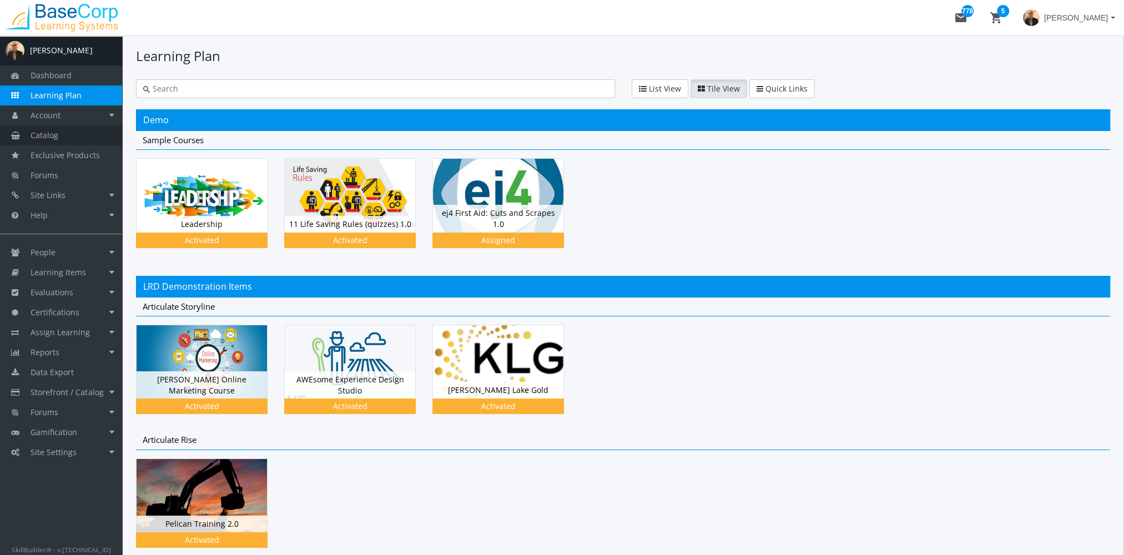
click at [85, 136] on link "Catalog" at bounding box center [61, 135] width 122 height 20
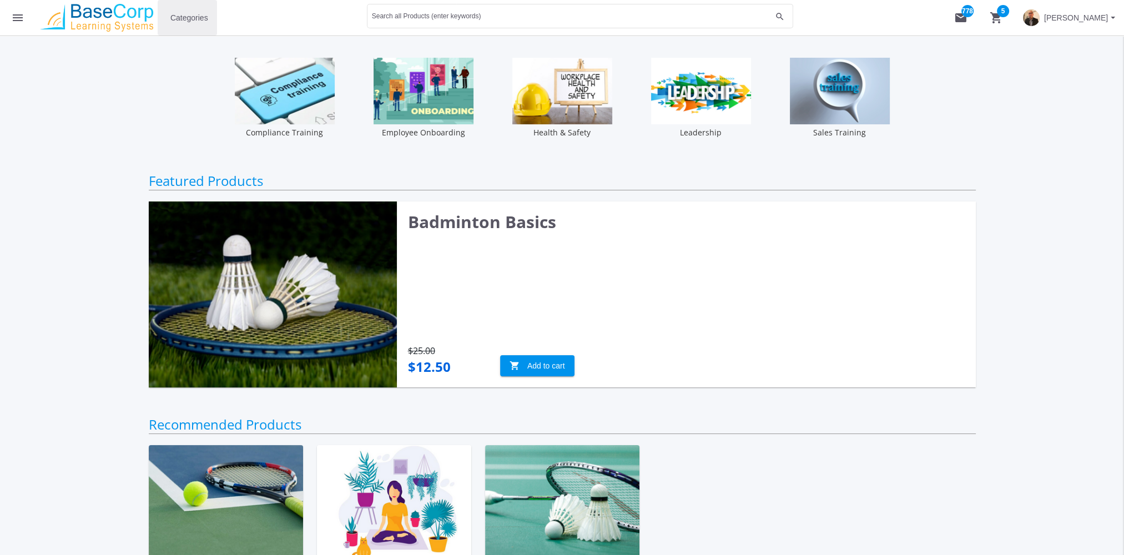
click at [192, 13] on span "Categories" at bounding box center [189, 18] width 38 height 20
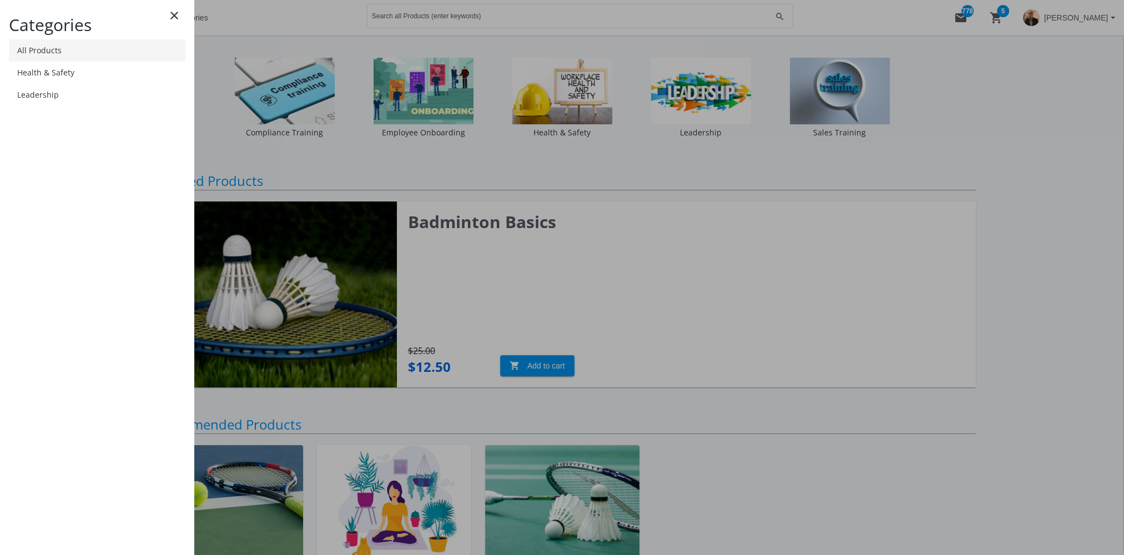
click at [53, 49] on link "All Products" at bounding box center [97, 50] width 177 height 22
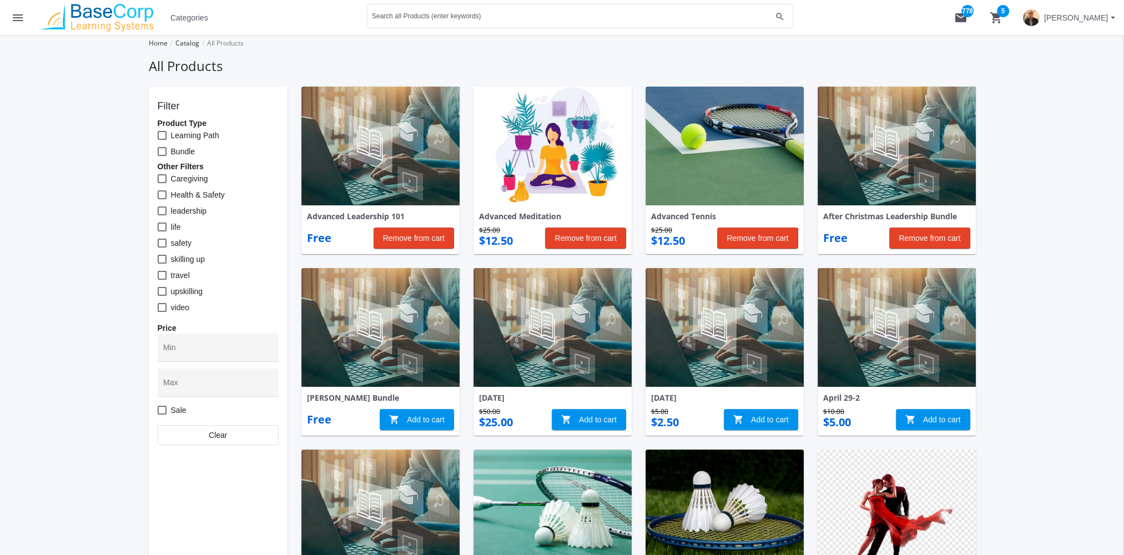
click at [17, 16] on mat-icon "menu" at bounding box center [17, 17] width 13 height 13
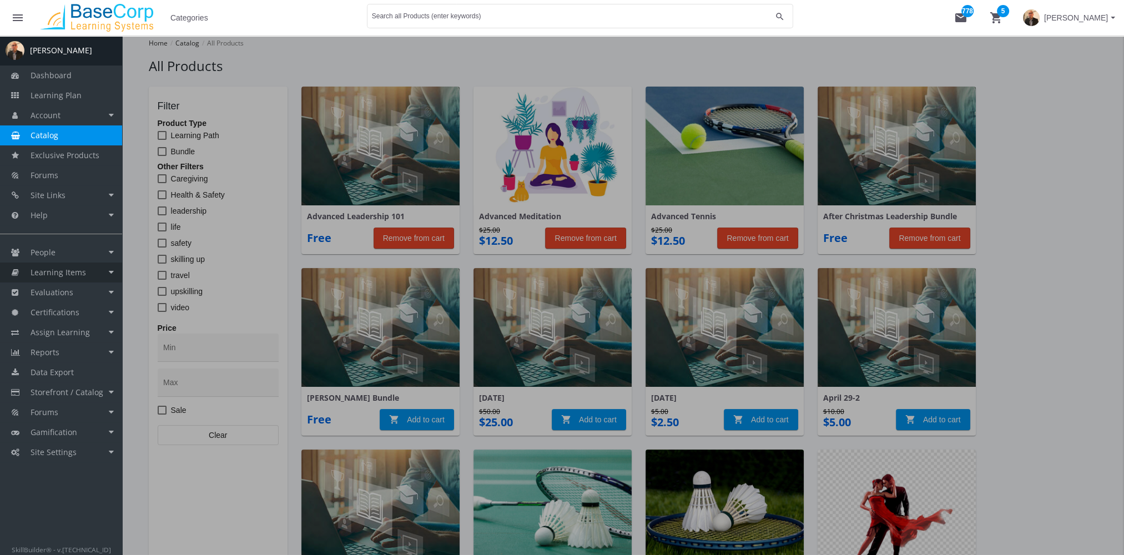
click at [87, 275] on link "Learning Items" at bounding box center [61, 273] width 122 height 20
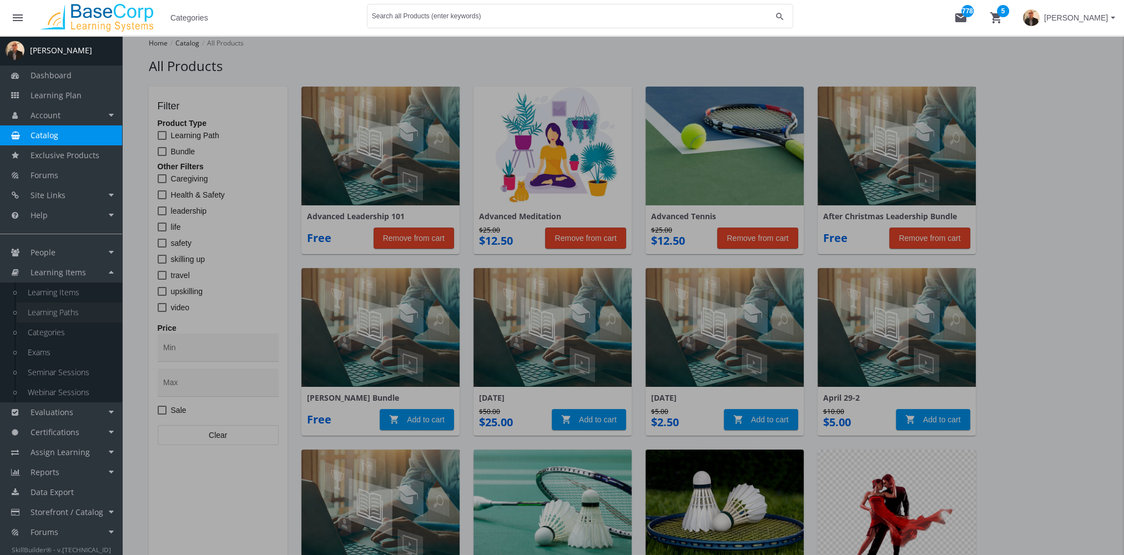
click at [80, 309] on link "Learning Paths" at bounding box center [69, 313] width 105 height 20
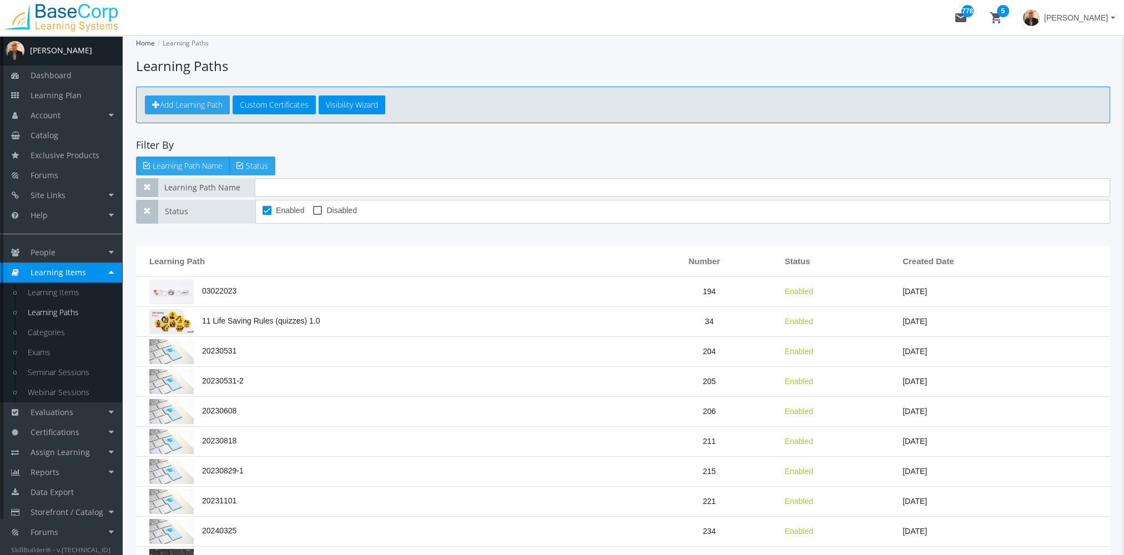
click at [205, 106] on span "Add Learning Path" at bounding box center [191, 104] width 63 height 11
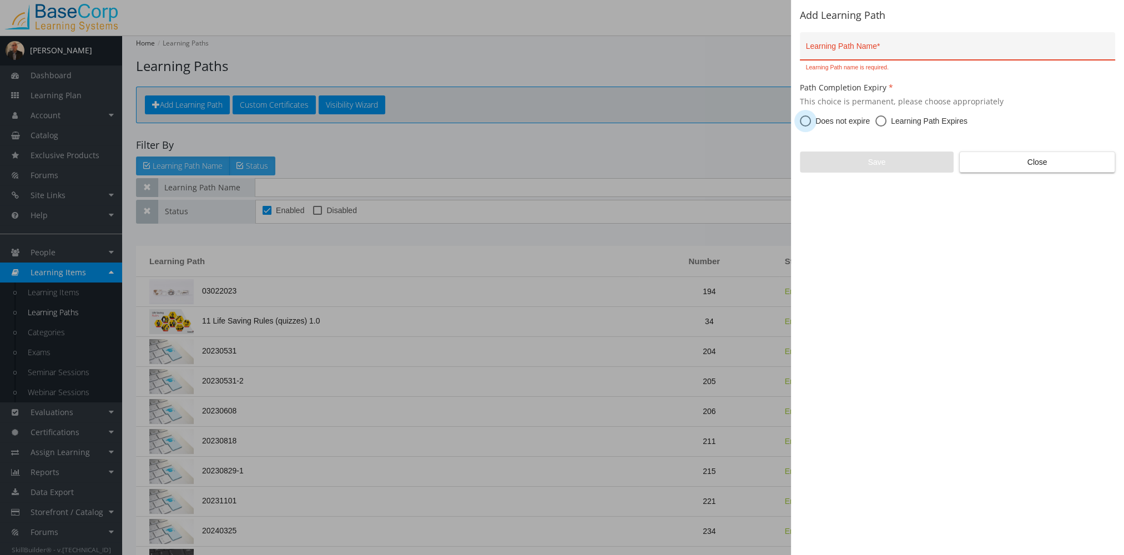
click at [804, 124] on span at bounding box center [805, 120] width 11 height 11
click at [804, 124] on input "Does not expire" at bounding box center [805, 123] width 11 height 11
radio input "true"
click at [841, 49] on input "Learning Path Name *" at bounding box center [958, 50] width 304 height 9
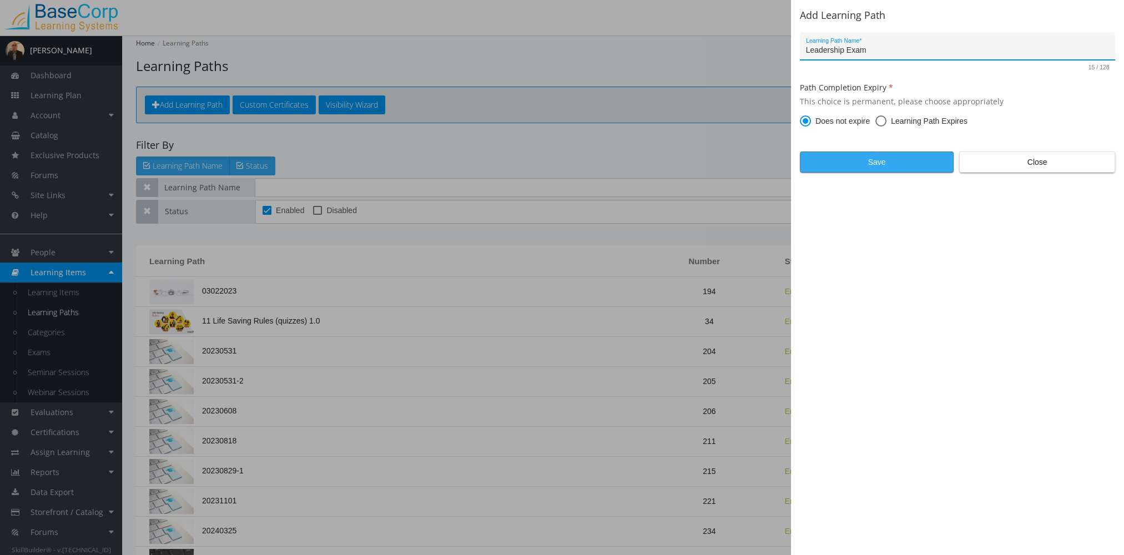
type input "Leadership Exam"
click at [841, 167] on span "Save" at bounding box center [876, 162] width 135 height 20
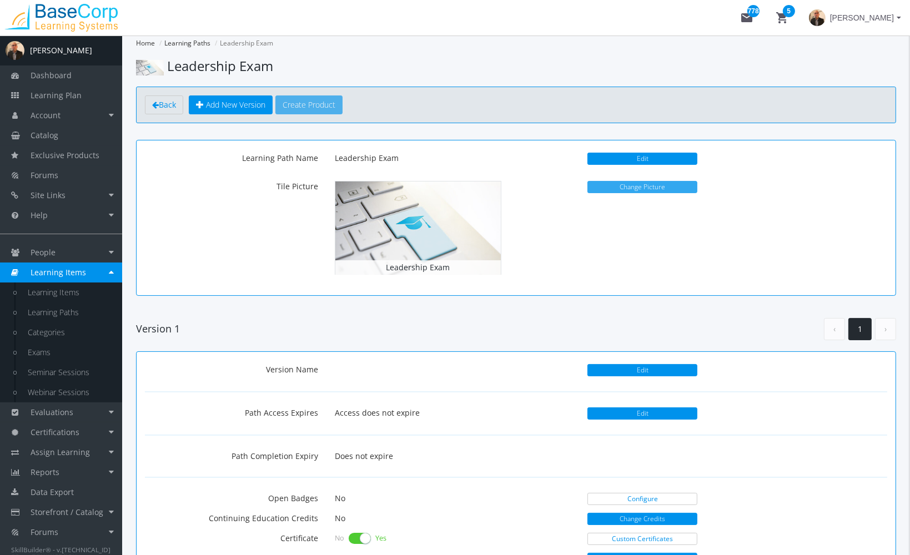
click at [653, 186] on button "Change Picture" at bounding box center [642, 187] width 110 height 12
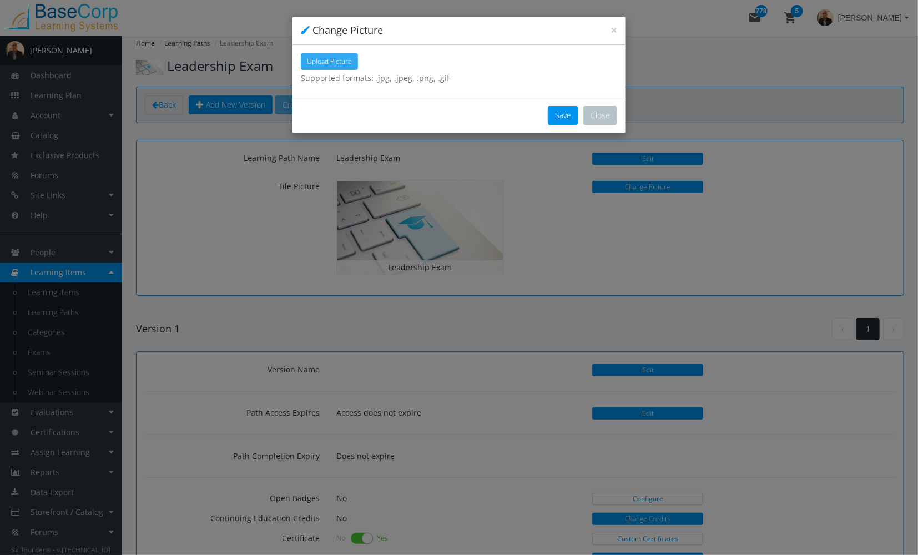
click at [331, 58] on span "Upload Picture" at bounding box center [329, 61] width 45 height 9
type input "C:\fakepath\Why-Are-Exams-Important-How-Do-They-Improve-Learning.jpg"
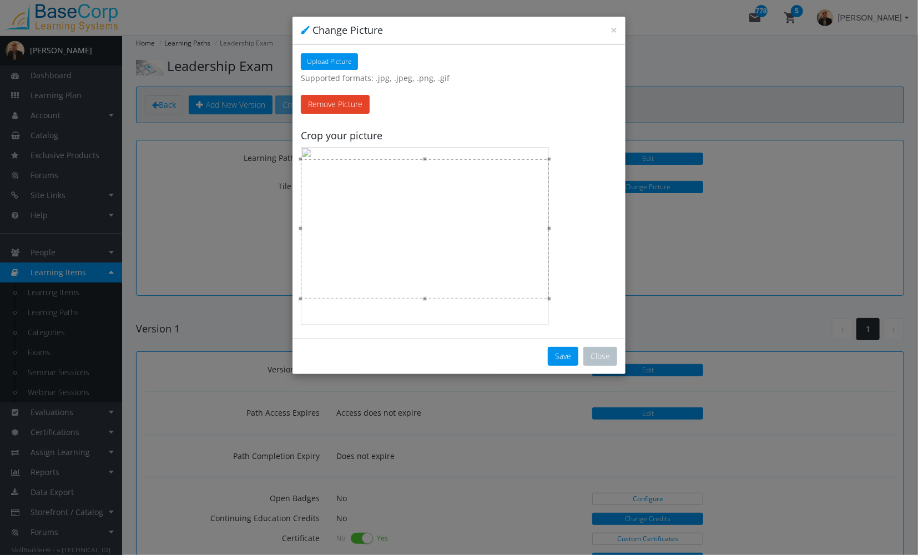
drag, startPoint x: 468, startPoint y: 215, endPoint x: 500, endPoint y: 268, distance: 61.0
click at [470, 251] on div at bounding box center [425, 228] width 248 height 139
drag, startPoint x: 494, startPoint y: 242, endPoint x: 495, endPoint y: 255, distance: 13.4
click at [495, 255] on div at bounding box center [425, 242] width 248 height 139
click at [571, 354] on button "Save" at bounding box center [563, 356] width 31 height 19
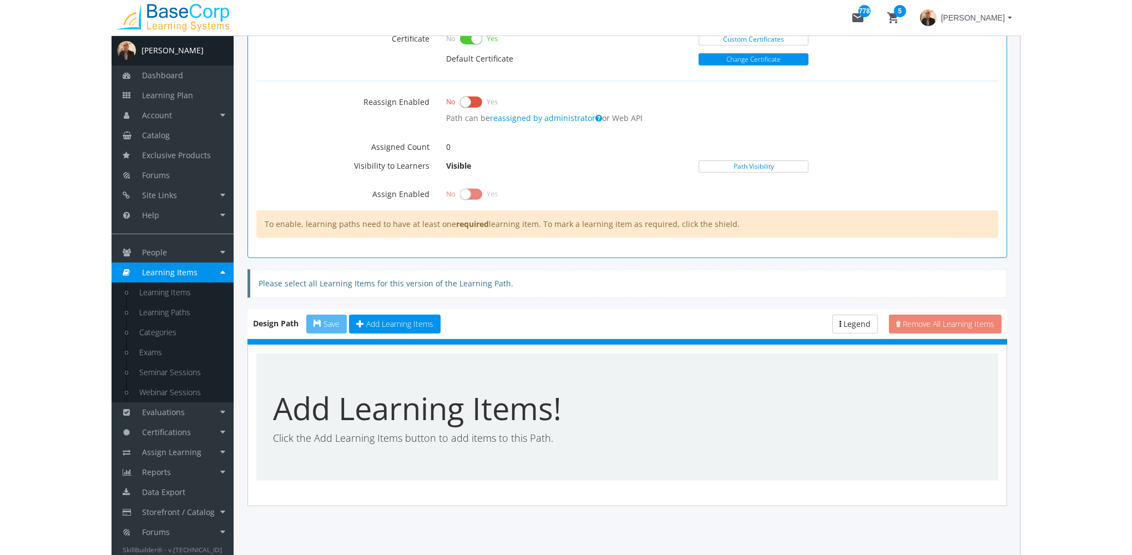
scroll to position [502, 0]
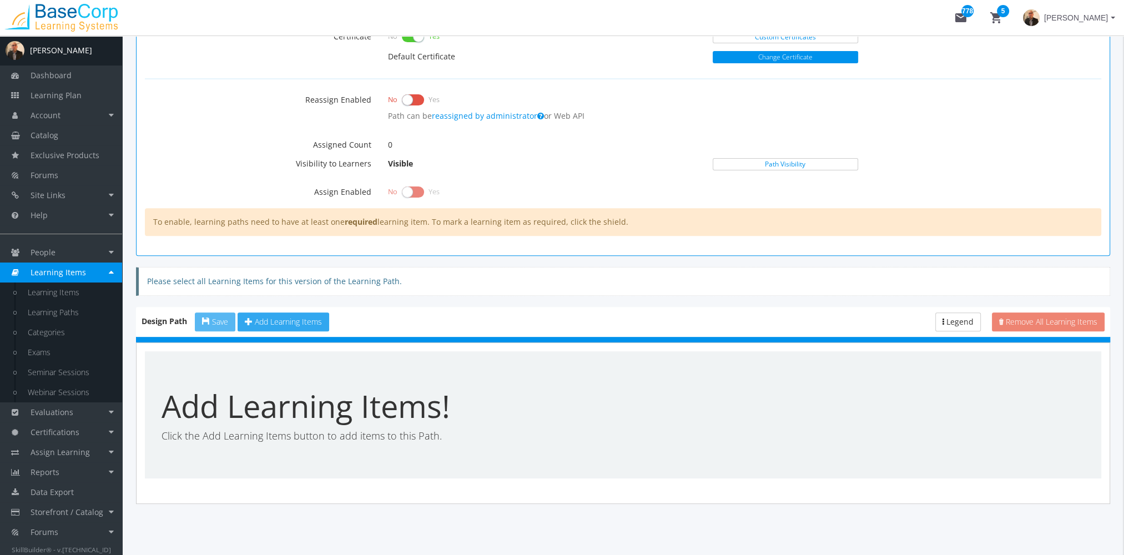
click at [312, 320] on span "Add Learning Items" at bounding box center [288, 321] width 67 height 11
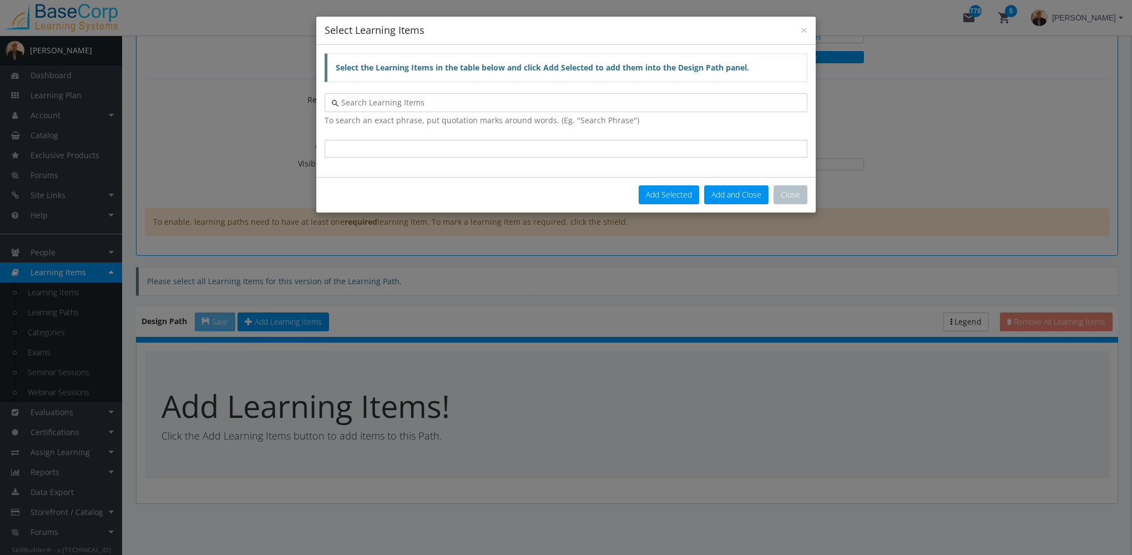
click at [430, 104] on input "text" at bounding box center [570, 102] width 462 height 11
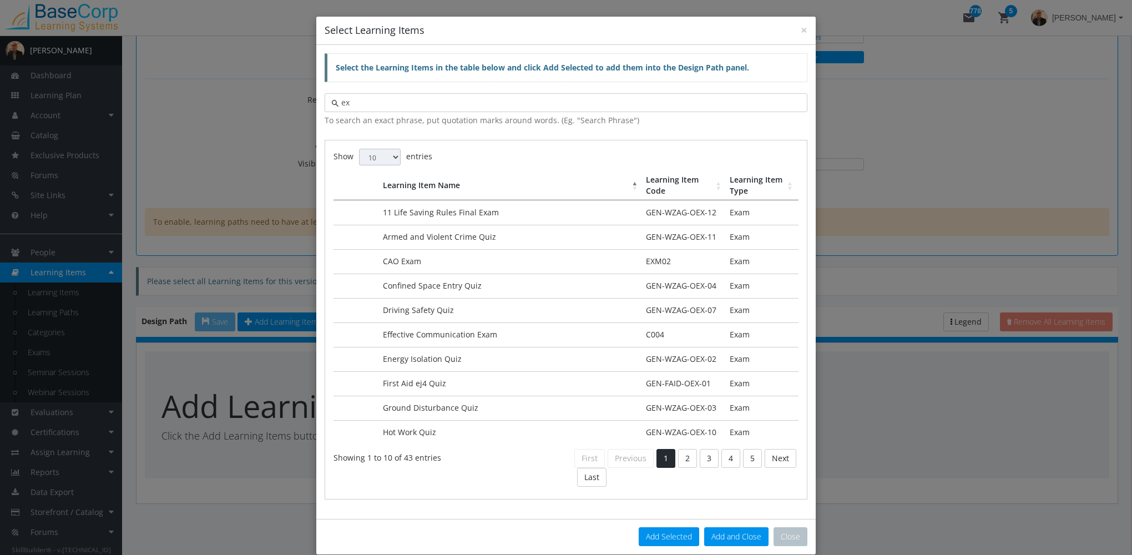
type input "e"
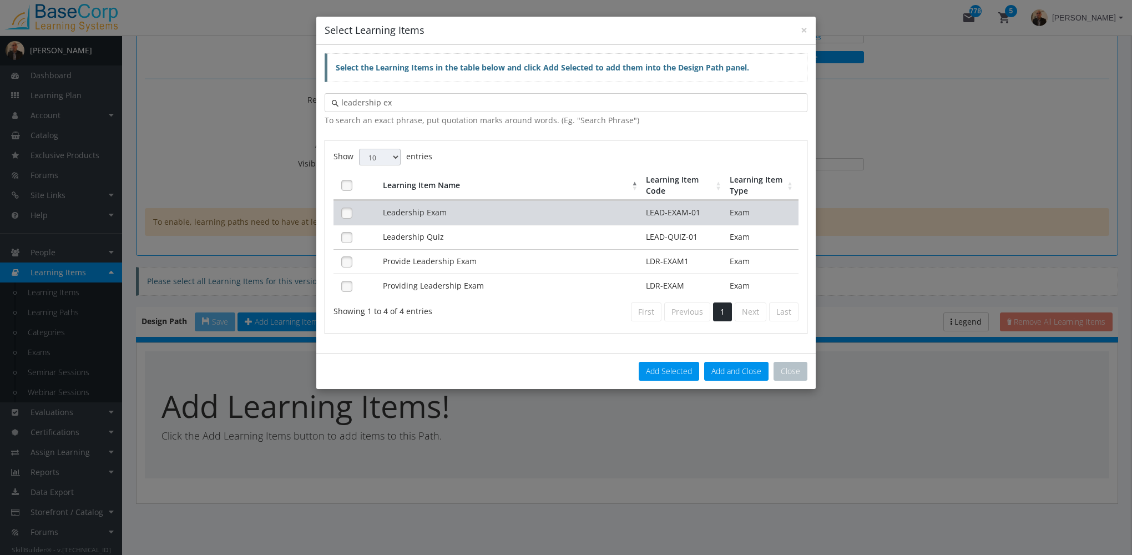
type input "leadership ex"
click at [471, 212] on td "Leadership Exam" at bounding box center [512, 212] width 264 height 24
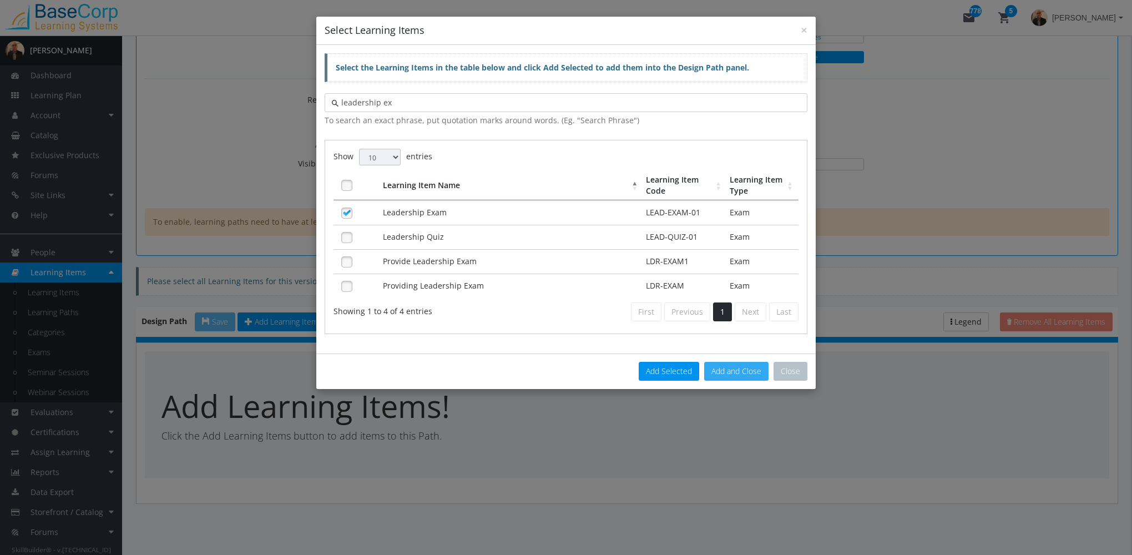
click at [734, 365] on button "Add and Close" at bounding box center [736, 371] width 64 height 19
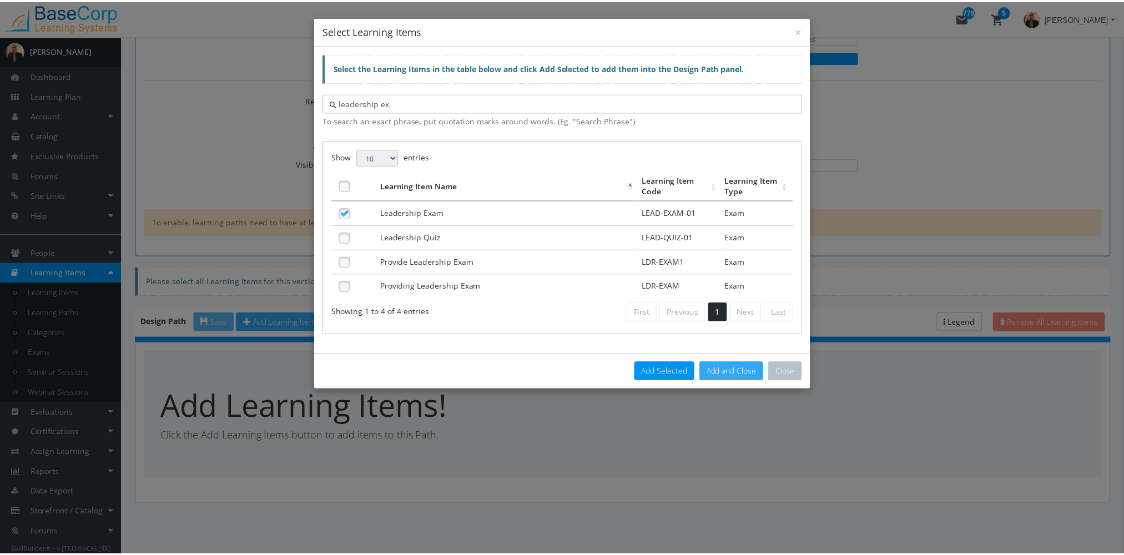
scroll to position [433, 0]
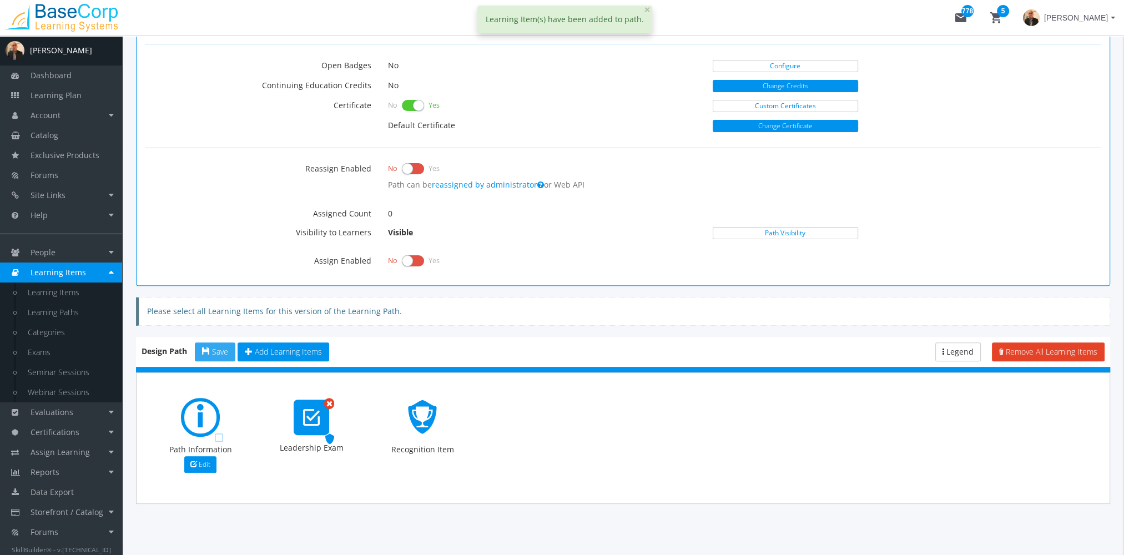
click at [221, 347] on span "Save" at bounding box center [220, 351] width 16 height 11
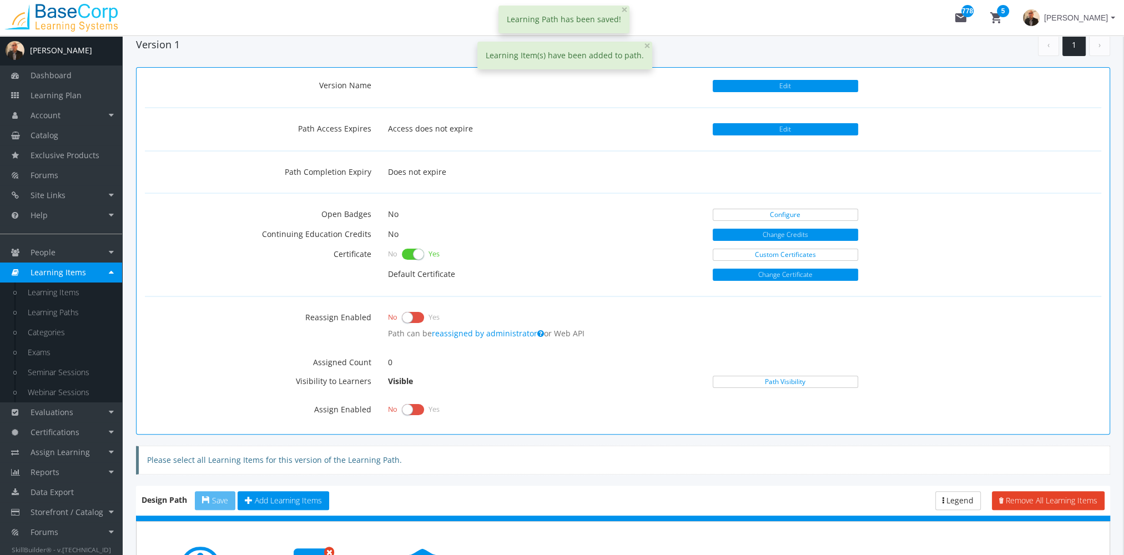
scroll to position [266, 0]
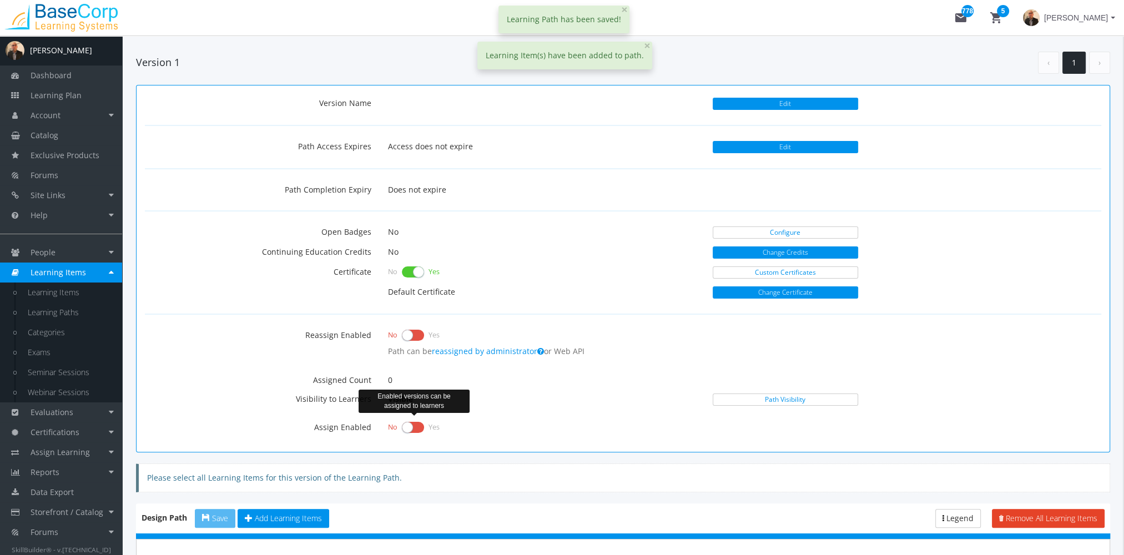
click at [410, 422] on label at bounding box center [413, 428] width 22 height 16
click at [0, 0] on input "checkbox" at bounding box center [0, 0] width 0 height 0
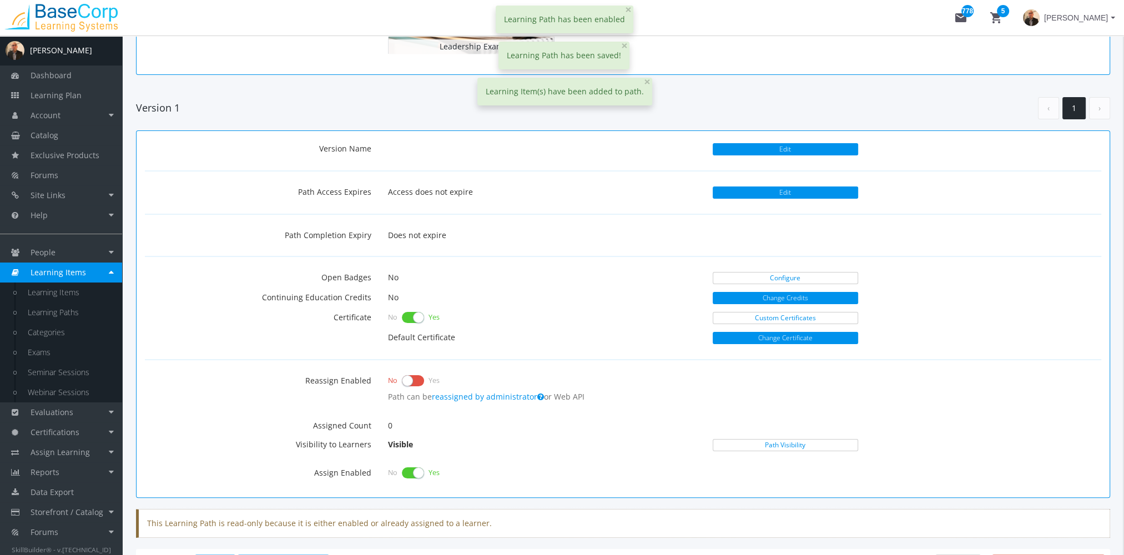
scroll to position [0, 0]
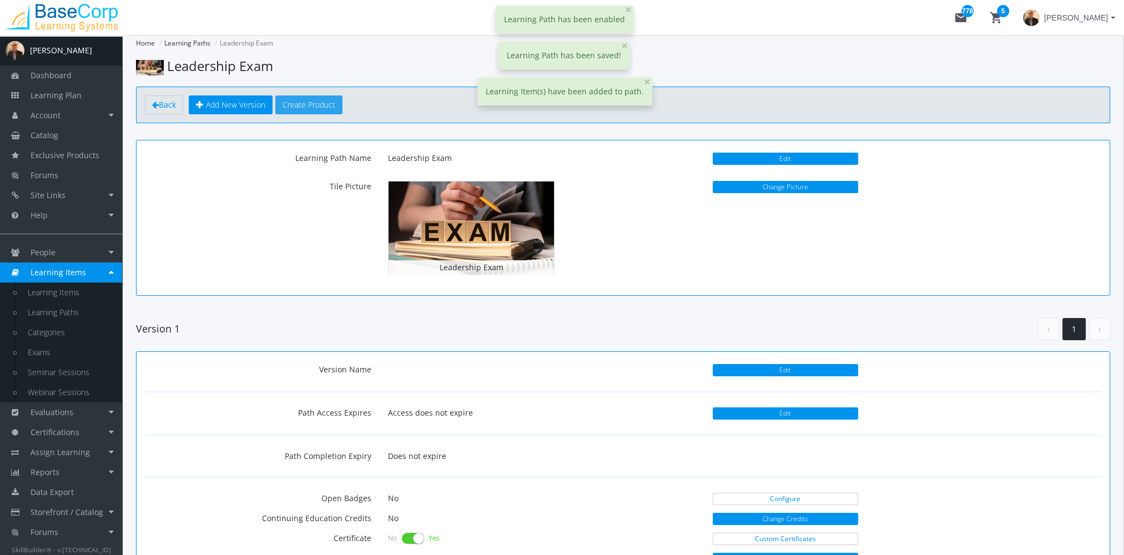
click at [317, 107] on button "Create Product" at bounding box center [308, 104] width 67 height 19
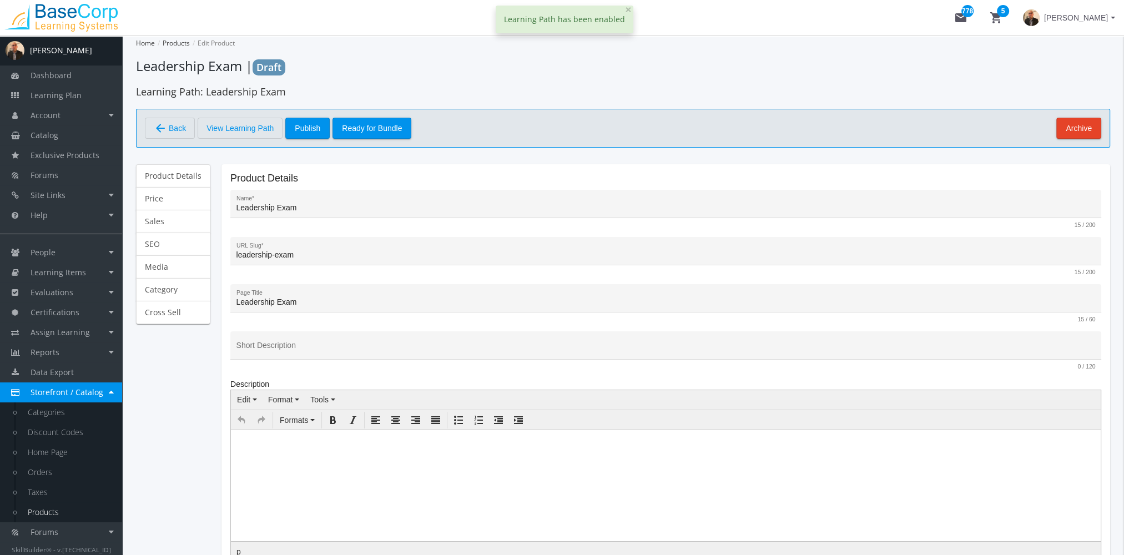
click at [302, 444] on body at bounding box center [666, 441] width 870 height 22
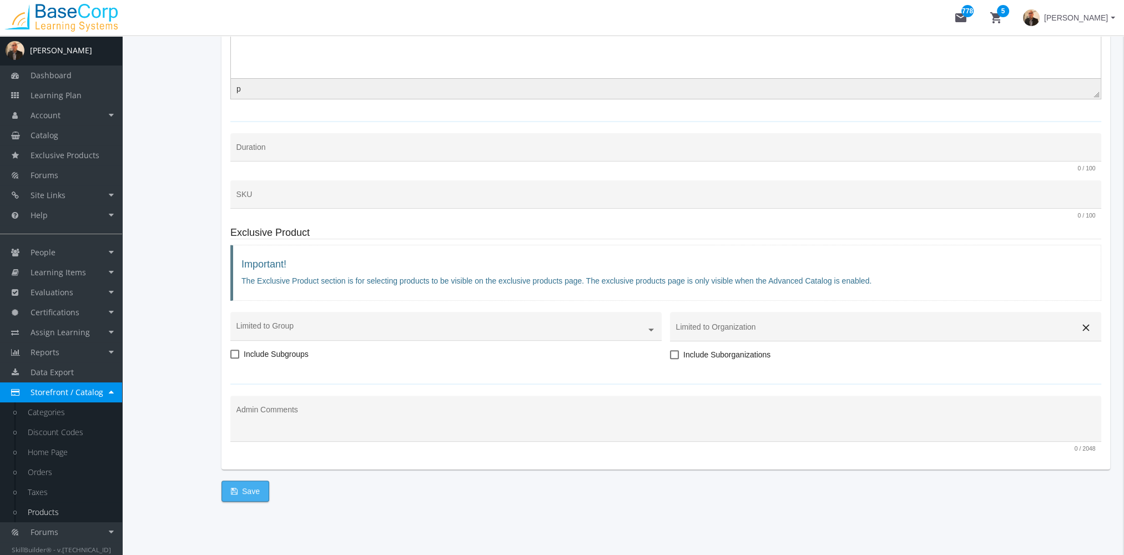
click at [246, 495] on span "Save" at bounding box center [245, 491] width 29 height 20
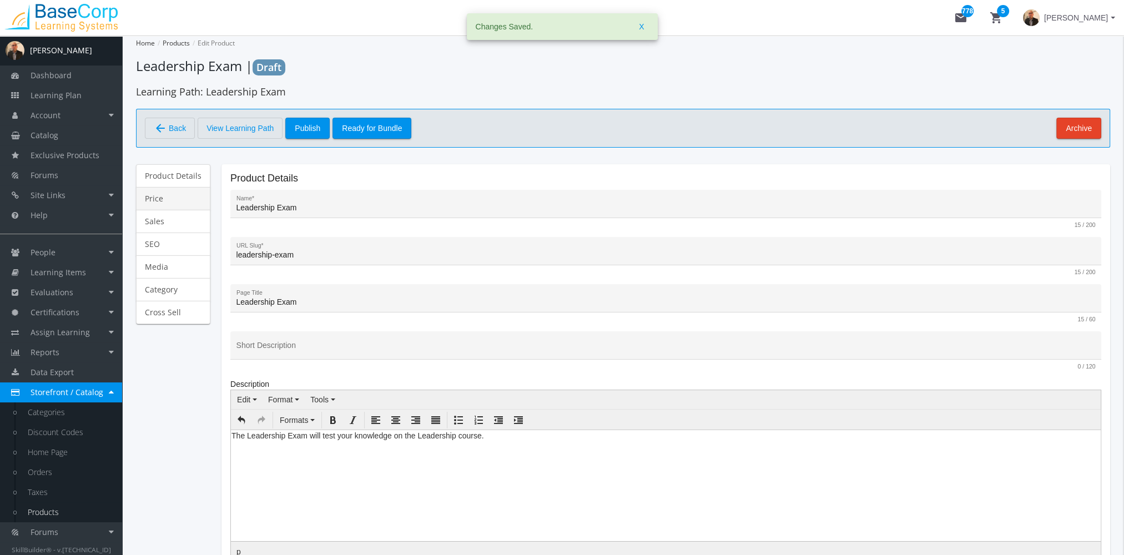
click at [155, 198] on link "Price" at bounding box center [173, 198] width 74 height 23
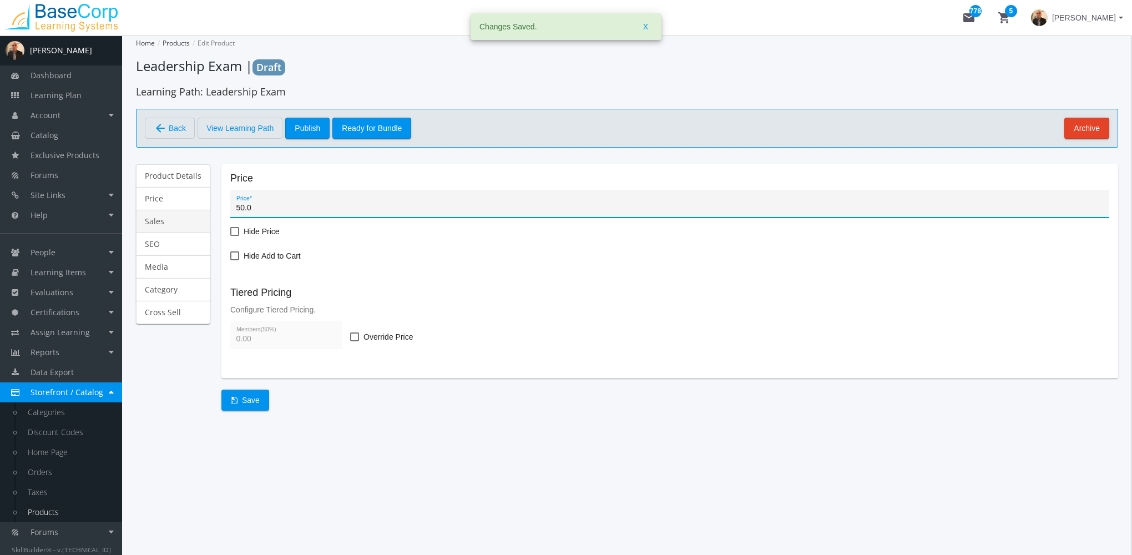
type input "50.00"
type input "25"
click at [248, 399] on span "Save" at bounding box center [245, 400] width 29 height 20
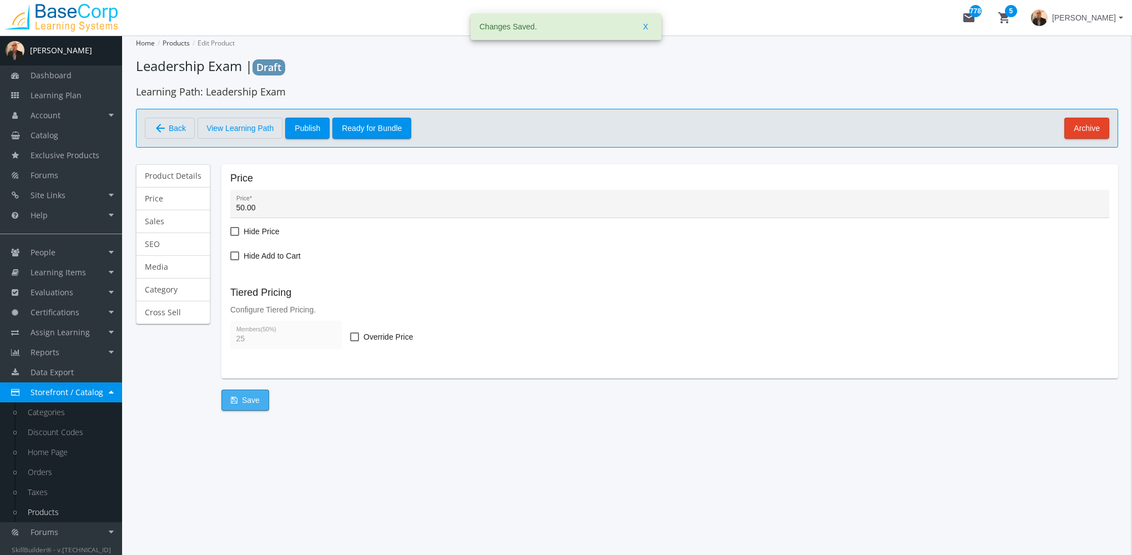
type input "50"
click at [304, 129] on span "Publish" at bounding box center [308, 128] width 26 height 20
click at [66, 131] on link "Catalog" at bounding box center [61, 135] width 122 height 20
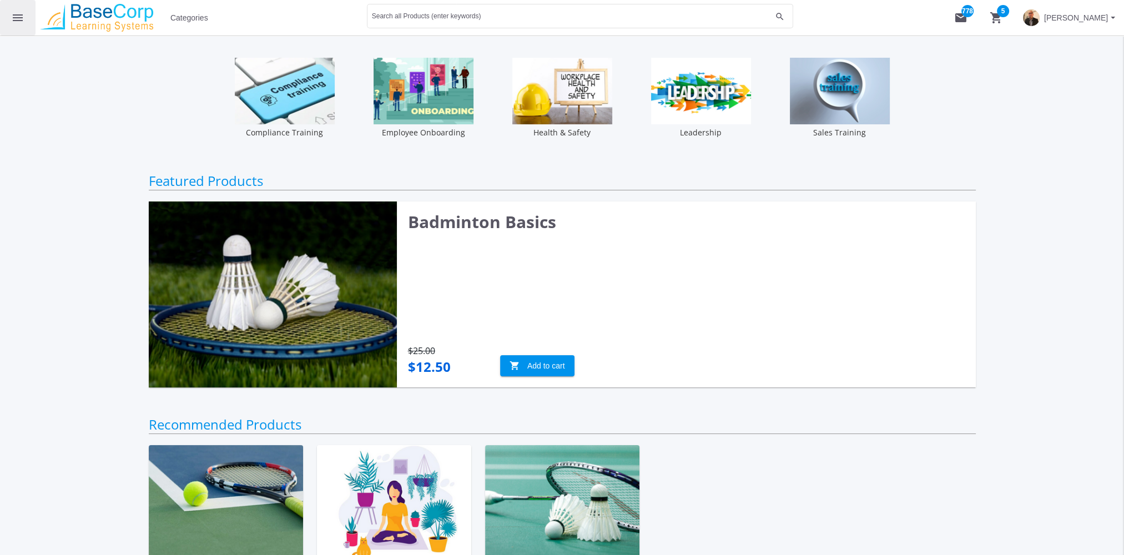
click at [12, 19] on mat-icon "menu" at bounding box center [17, 17] width 13 height 13
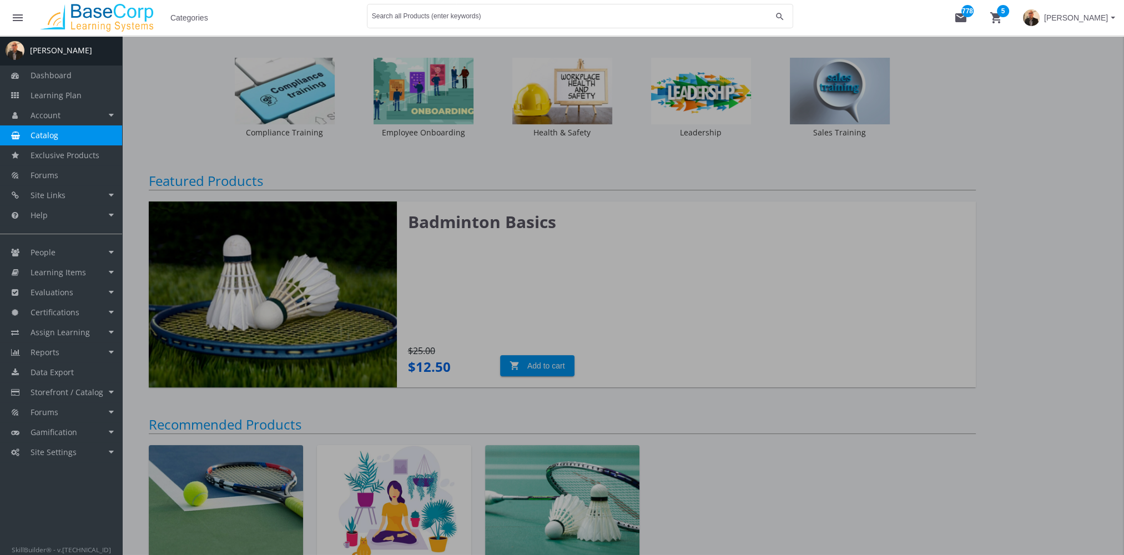
click at [69, 135] on link "Catalog" at bounding box center [61, 135] width 122 height 20
drag, startPoint x: 184, startPoint y: 129, endPoint x: 162, endPoint y: 48, distance: 84.2
click at [184, 128] on div at bounding box center [562, 313] width 1124 height 555
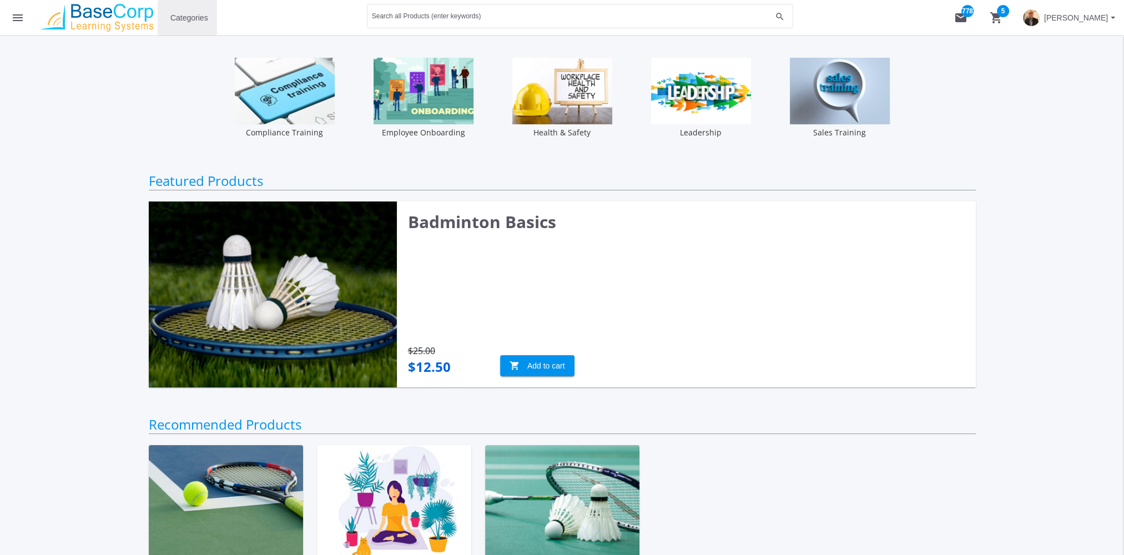
click at [186, 20] on span "Categories" at bounding box center [189, 18] width 38 height 20
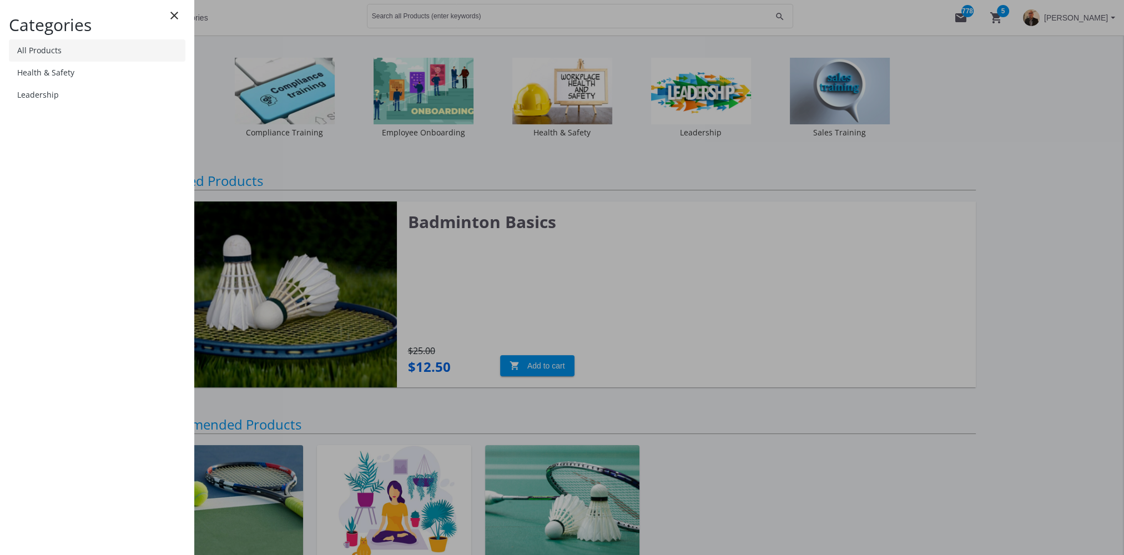
click at [99, 49] on link "All Products" at bounding box center [97, 50] width 177 height 22
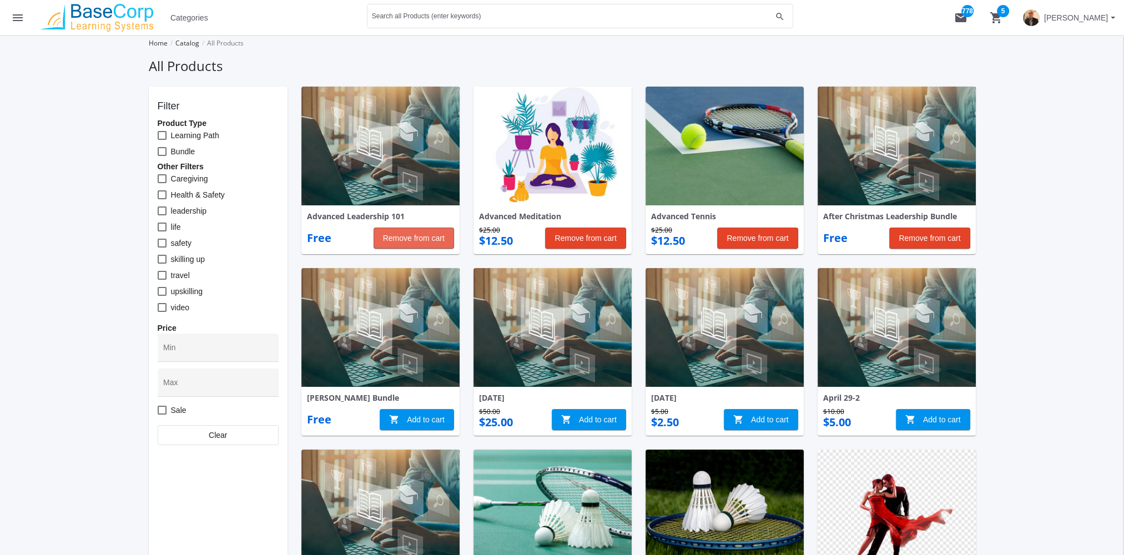
click at [422, 235] on span "Remove from cart" at bounding box center [414, 238] width 62 height 20
drag, startPoint x: 587, startPoint y: 241, endPoint x: 713, endPoint y: 234, distance: 125.6
click at [588, 241] on span "Remove from cart" at bounding box center [585, 238] width 62 height 20
drag, startPoint x: 774, startPoint y: 238, endPoint x: 888, endPoint y: 231, distance: 114.0
click at [775, 238] on span "Remove from cart" at bounding box center [758, 238] width 62 height 20
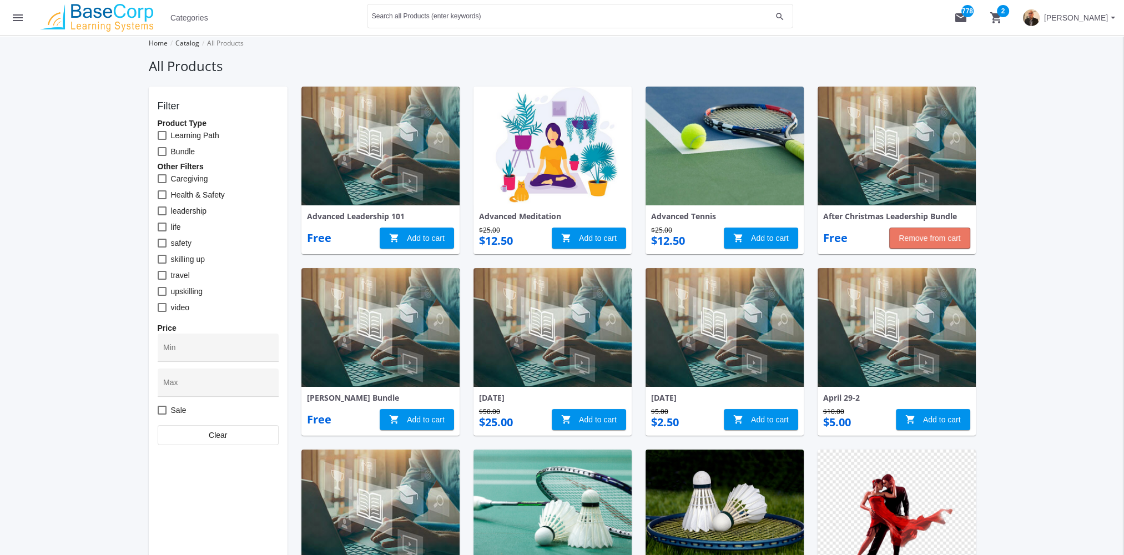
click at [912, 231] on span "Remove from cart" at bounding box center [930, 238] width 62 height 20
click at [995, 13] on mat-icon "shopping_cart 1" at bounding box center [996, 17] width 13 height 13
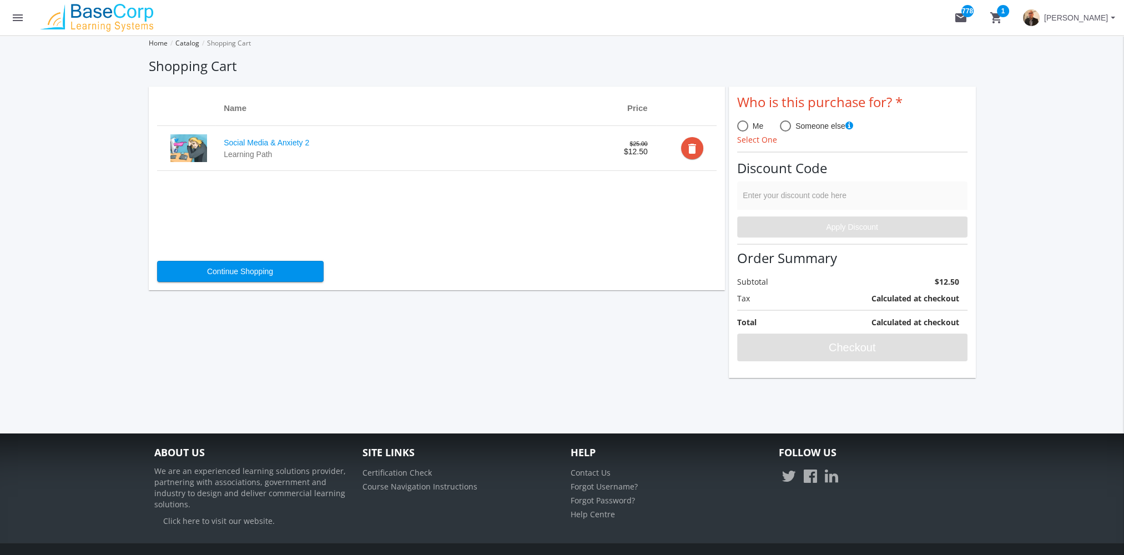
click at [689, 152] on mat-icon "delete" at bounding box center [691, 148] width 13 height 13
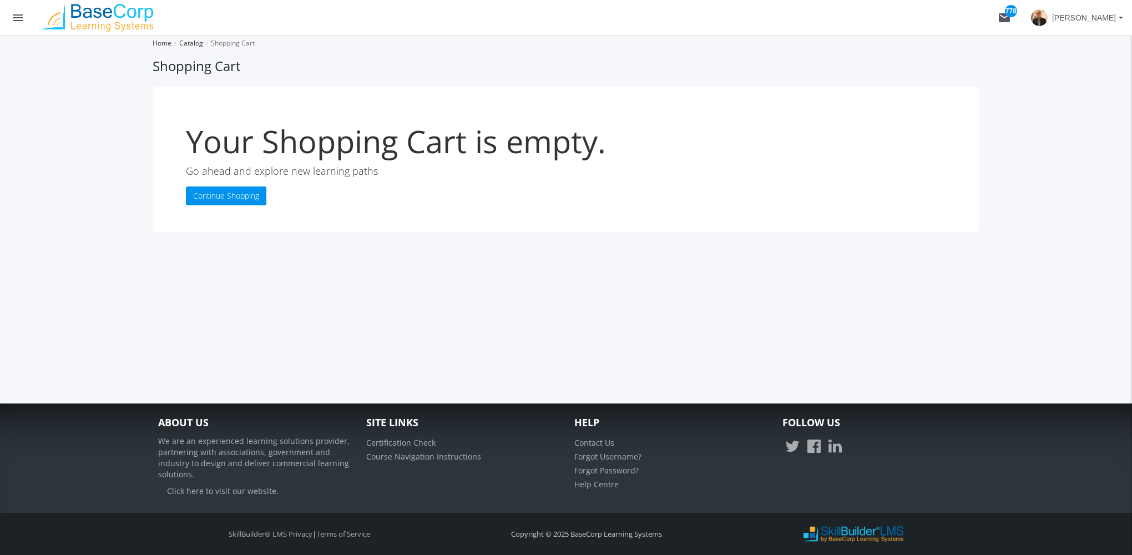
click at [11, 11] on mat-icon "menu" at bounding box center [17, 17] width 13 height 13
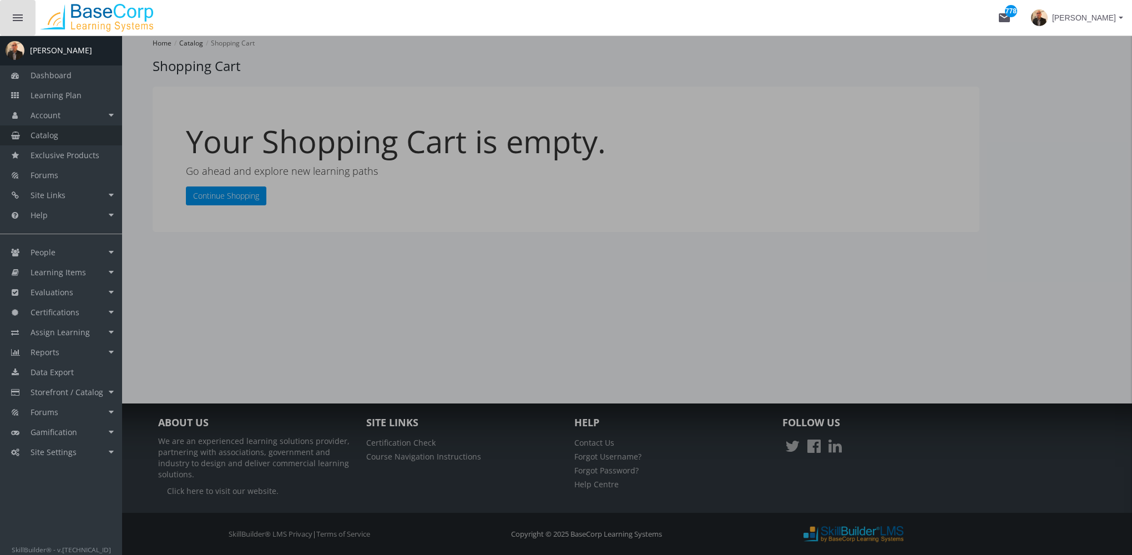
click at [51, 127] on link "Catalog" at bounding box center [61, 135] width 122 height 20
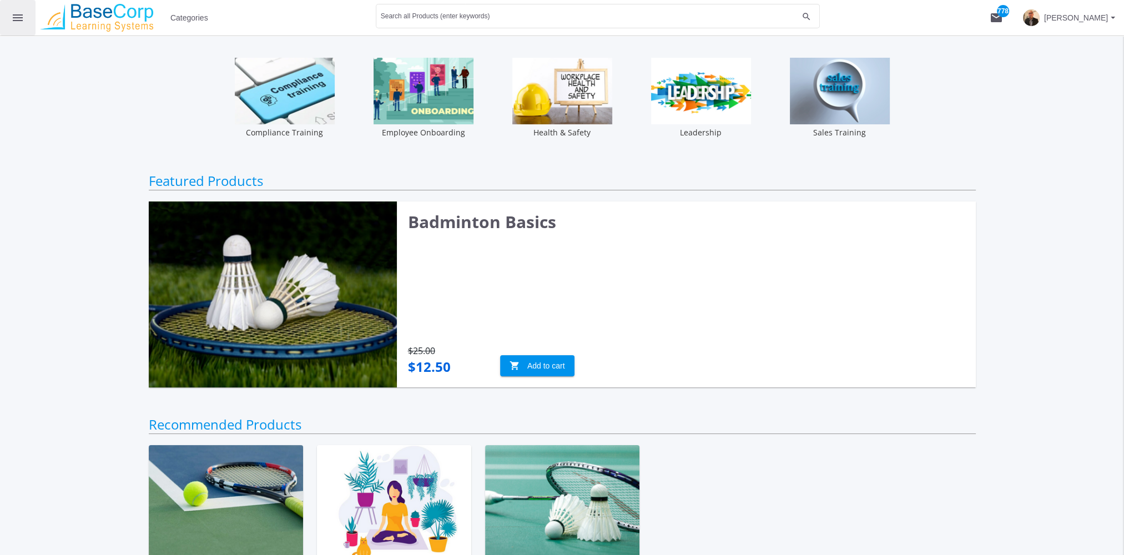
click at [18, 15] on mat-icon "menu" at bounding box center [17, 17] width 13 height 13
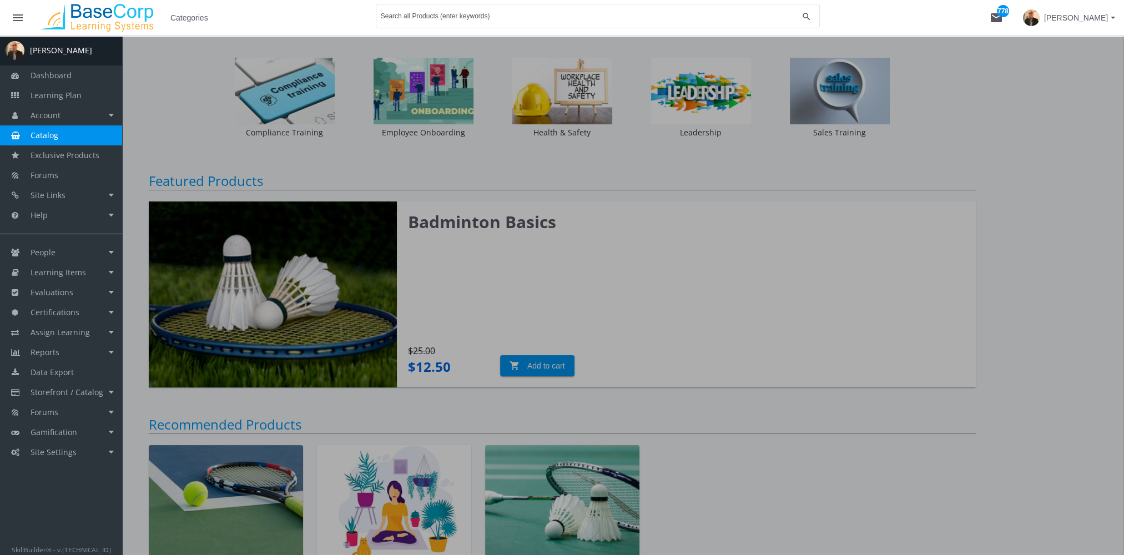
click at [208, 106] on div at bounding box center [562, 313] width 1124 height 555
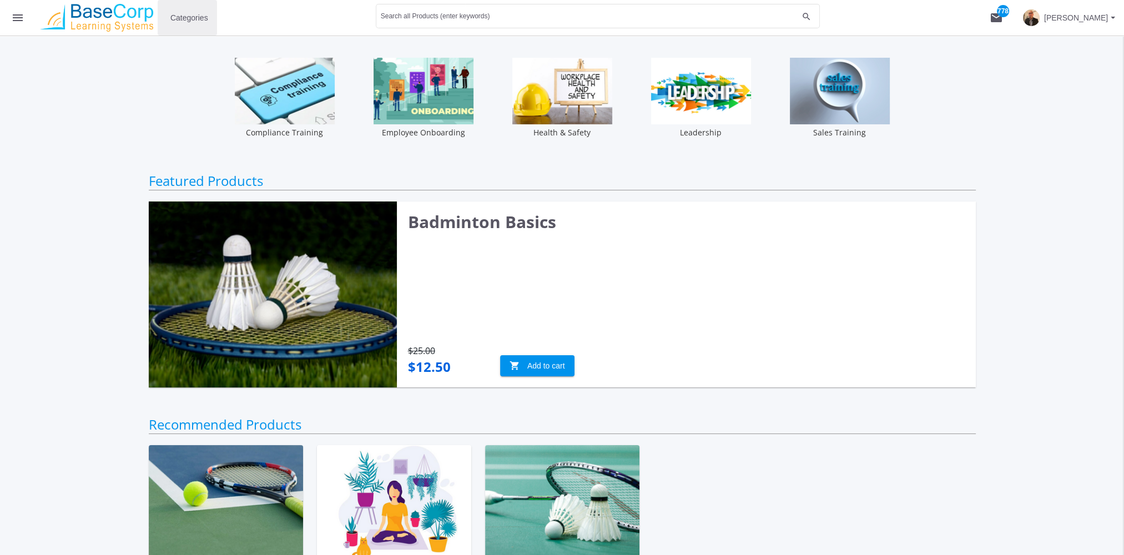
click at [195, 20] on span "Categories" at bounding box center [189, 18] width 38 height 20
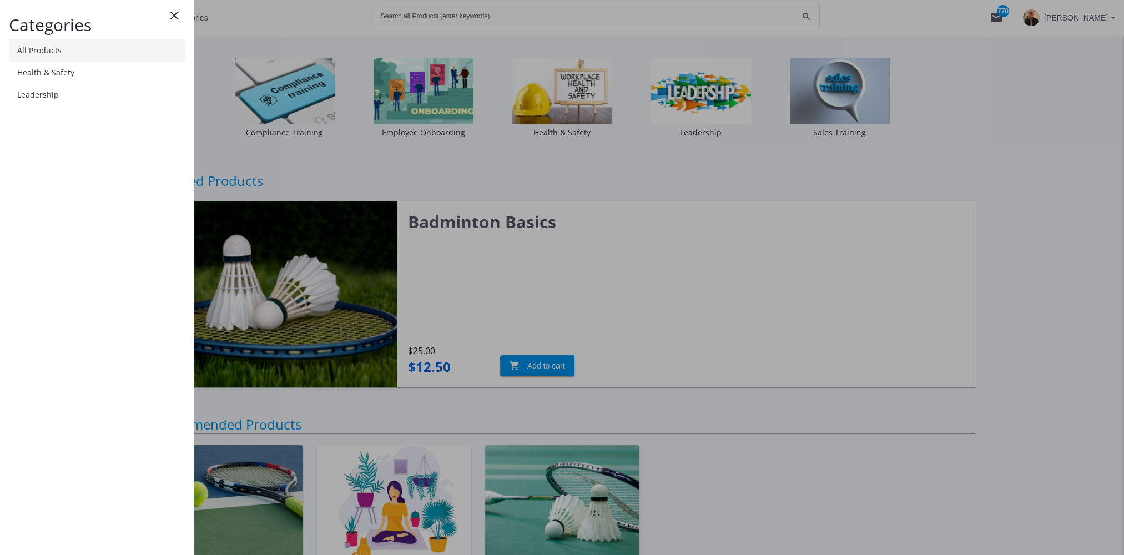
click at [90, 57] on link "All Products" at bounding box center [97, 50] width 177 height 22
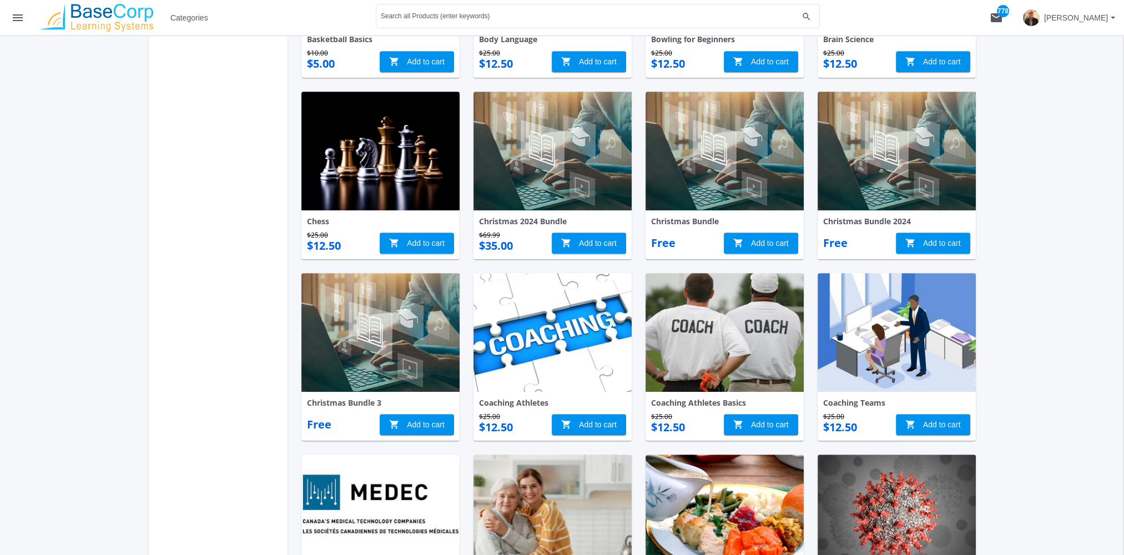
scroll to position [777, 0]
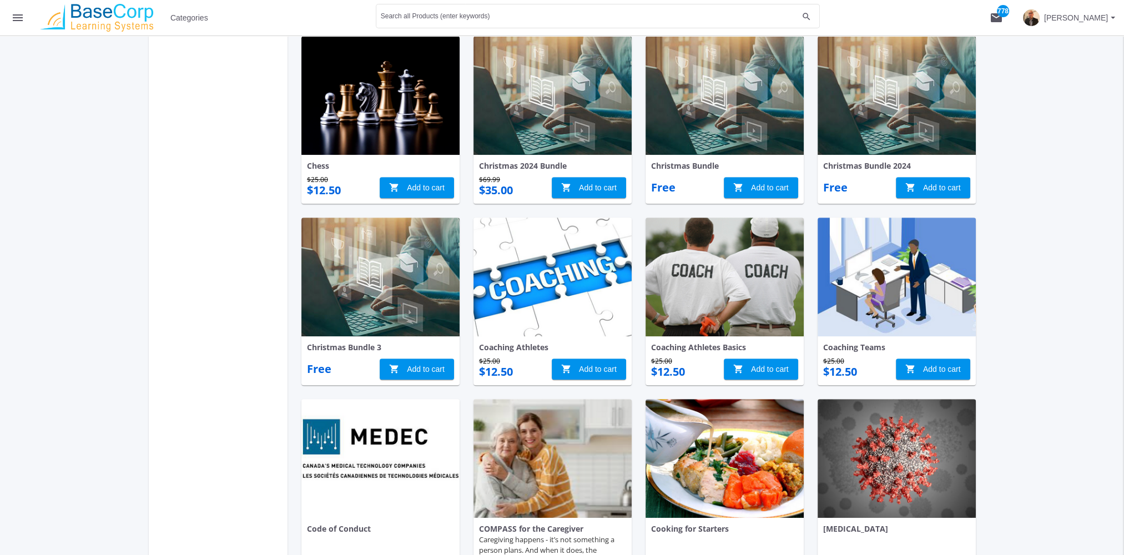
click at [846, 264] on img at bounding box center [897, 277] width 158 height 119
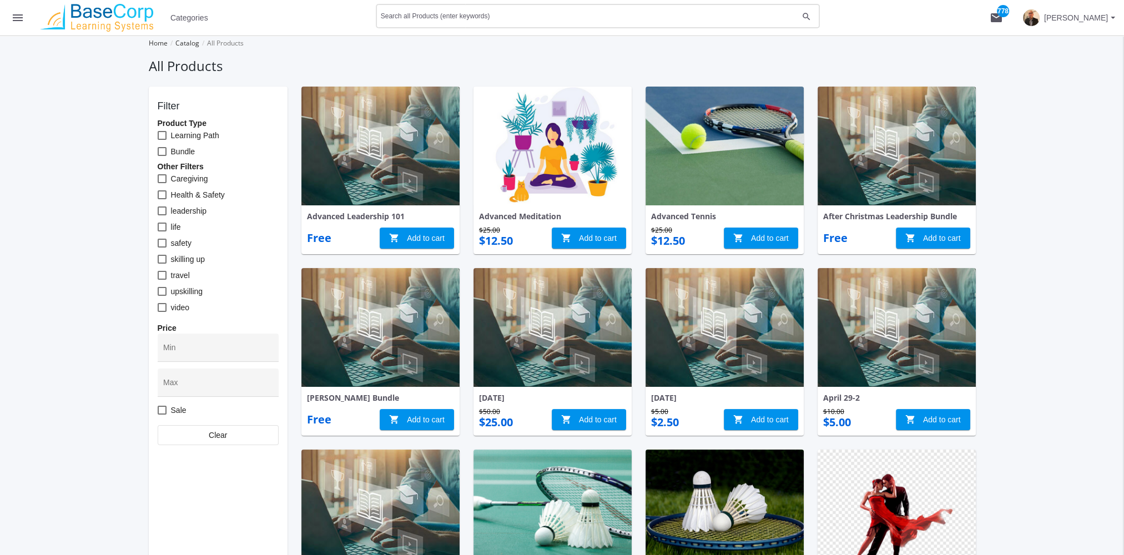
click at [440, 20] on input "Search all Products (enter keywords)" at bounding box center [589, 18] width 417 height 8
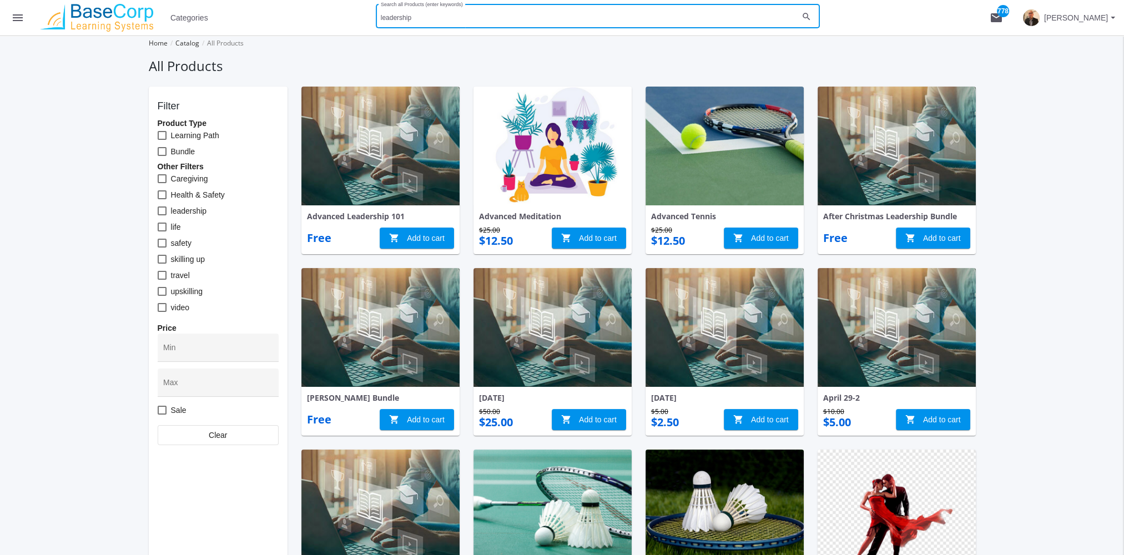
type input "leadership"
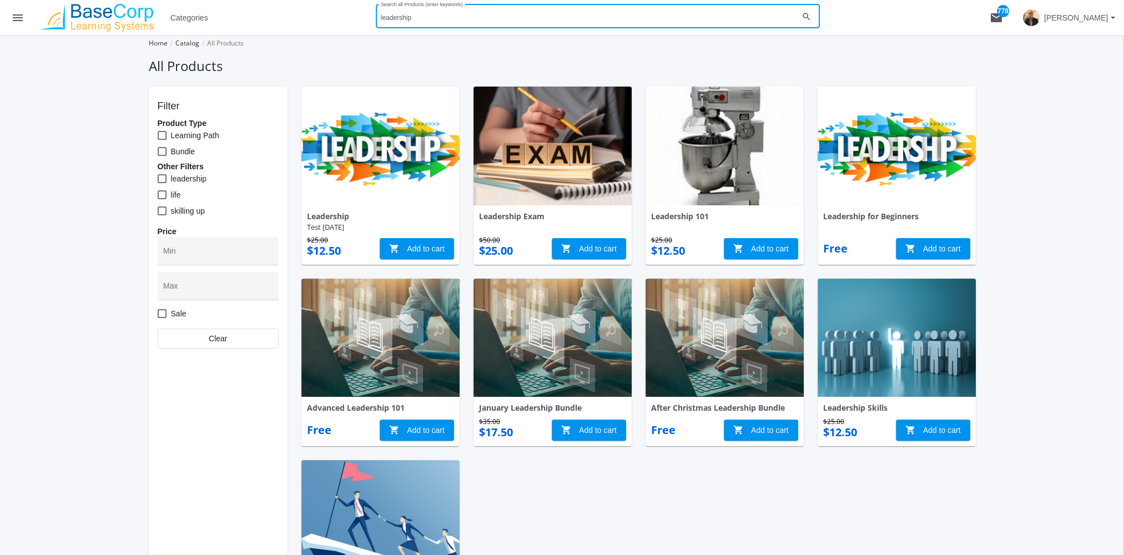
click at [14, 16] on mat-icon "menu" at bounding box center [17, 17] width 13 height 13
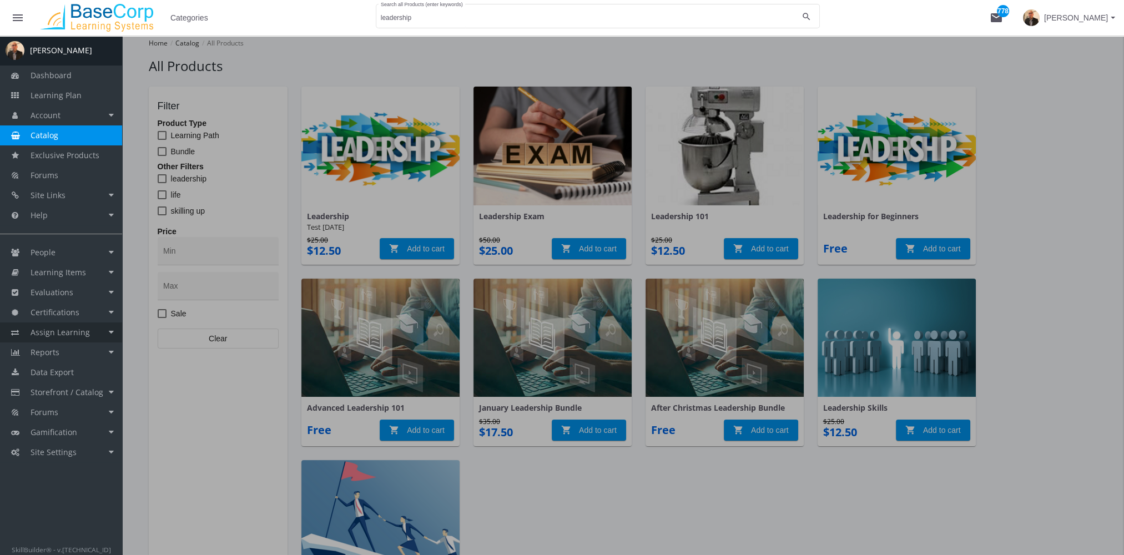
click at [79, 334] on span "Assign Learning" at bounding box center [60, 332] width 59 height 11
click at [75, 389] on link "Path to Learner Assignments" at bounding box center [69, 389] width 105 height 31
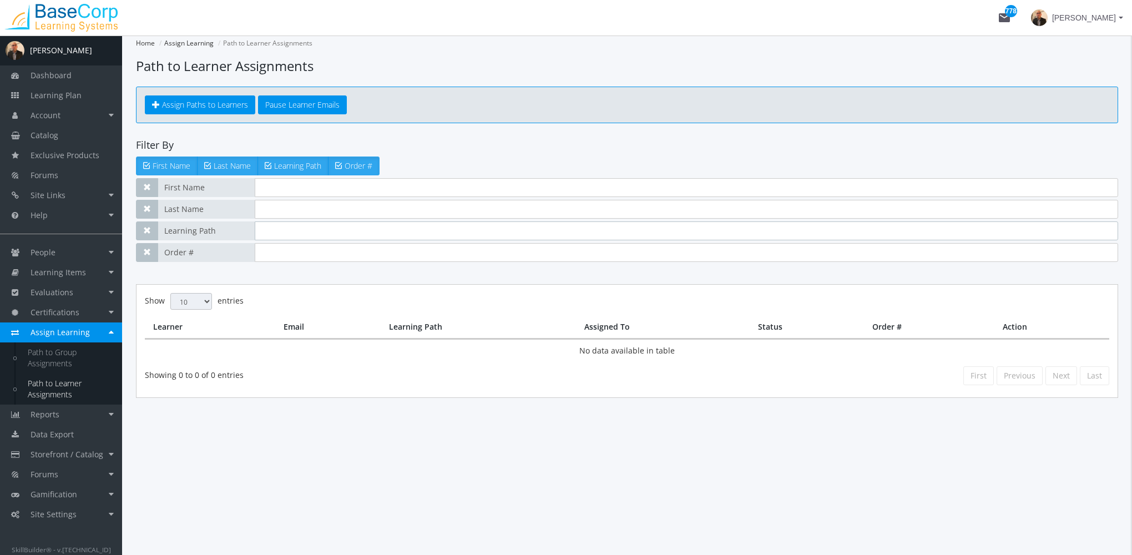
click at [304, 231] on input "text" at bounding box center [687, 230] width 864 height 19
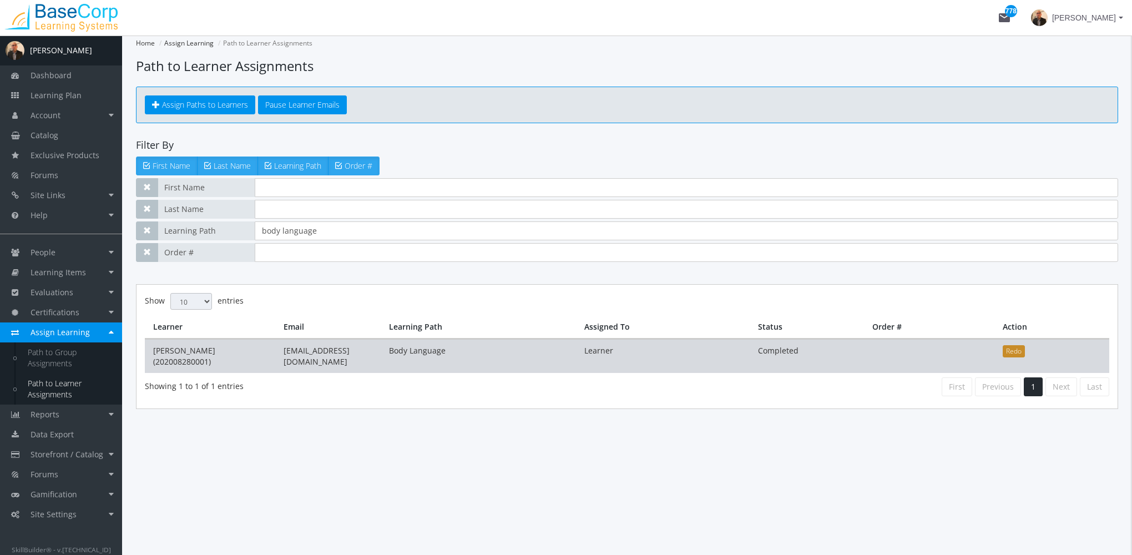
click at [1019, 351] on button "Redo" at bounding box center [1014, 351] width 22 height 12
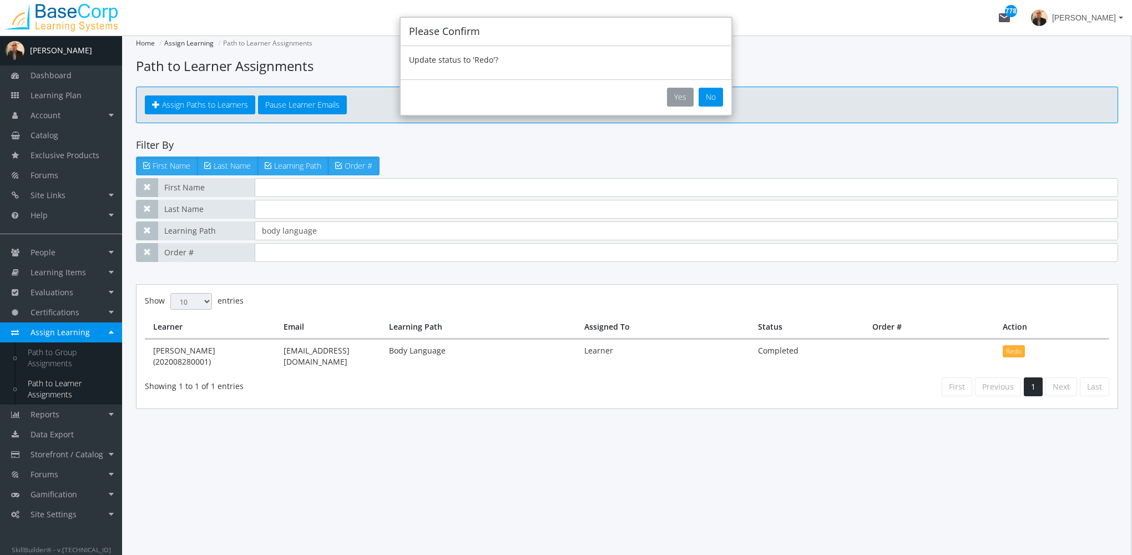
click at [677, 91] on button "Yes" at bounding box center [680, 97] width 27 height 19
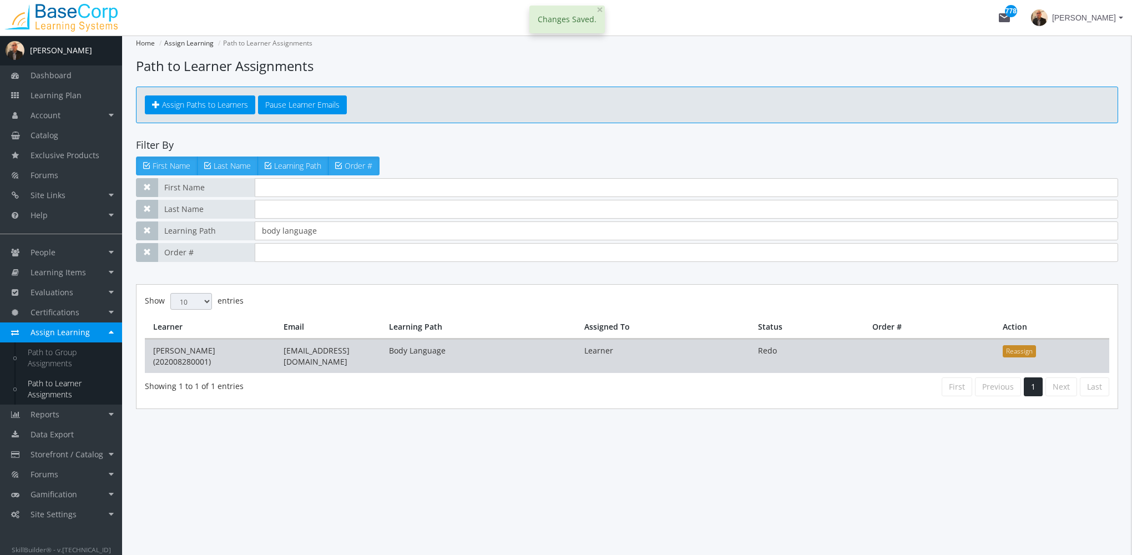
click at [1032, 349] on button "Reassign" at bounding box center [1019, 351] width 33 height 12
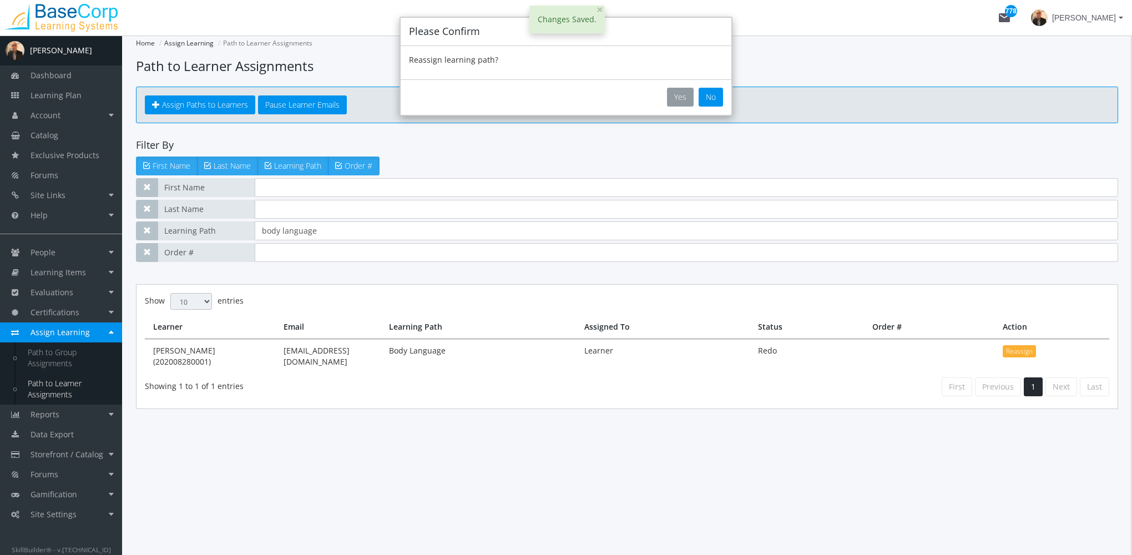
click at [690, 99] on button "Yes" at bounding box center [680, 97] width 27 height 19
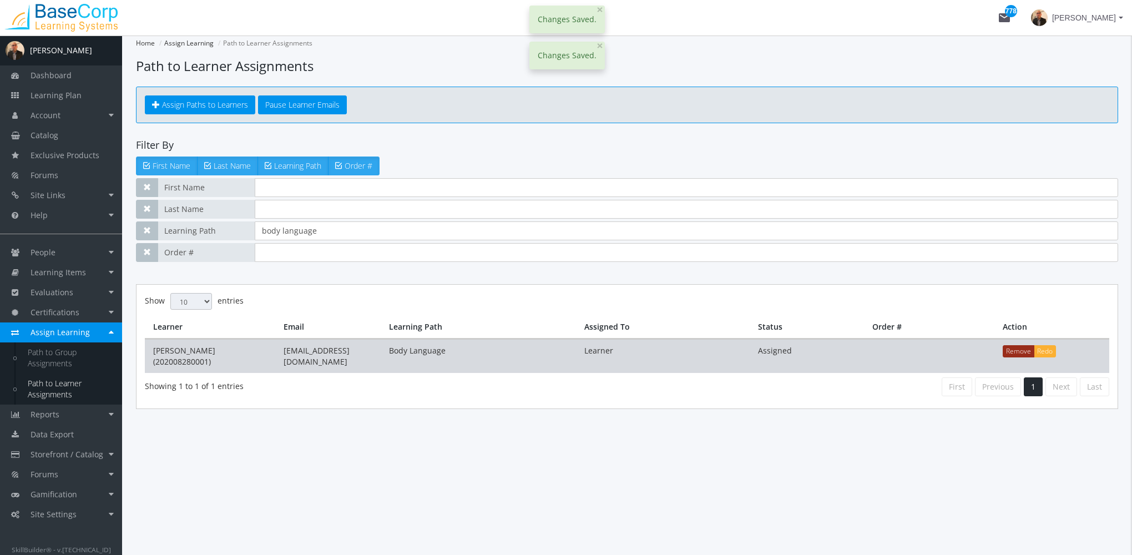
click at [1015, 349] on button "Remove" at bounding box center [1019, 351] width 32 height 12
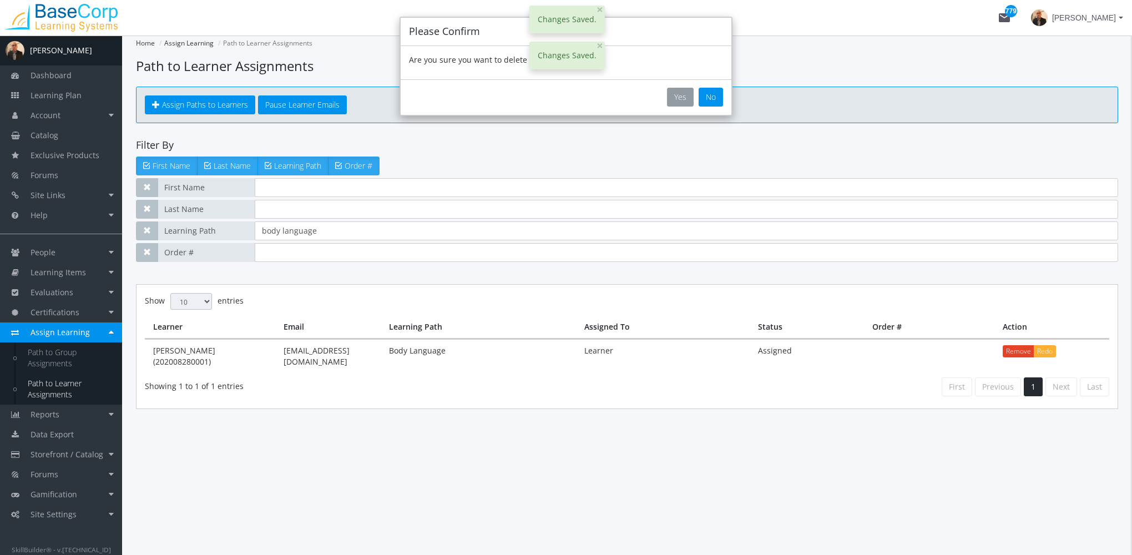
click at [679, 98] on button "Yes" at bounding box center [680, 97] width 27 height 19
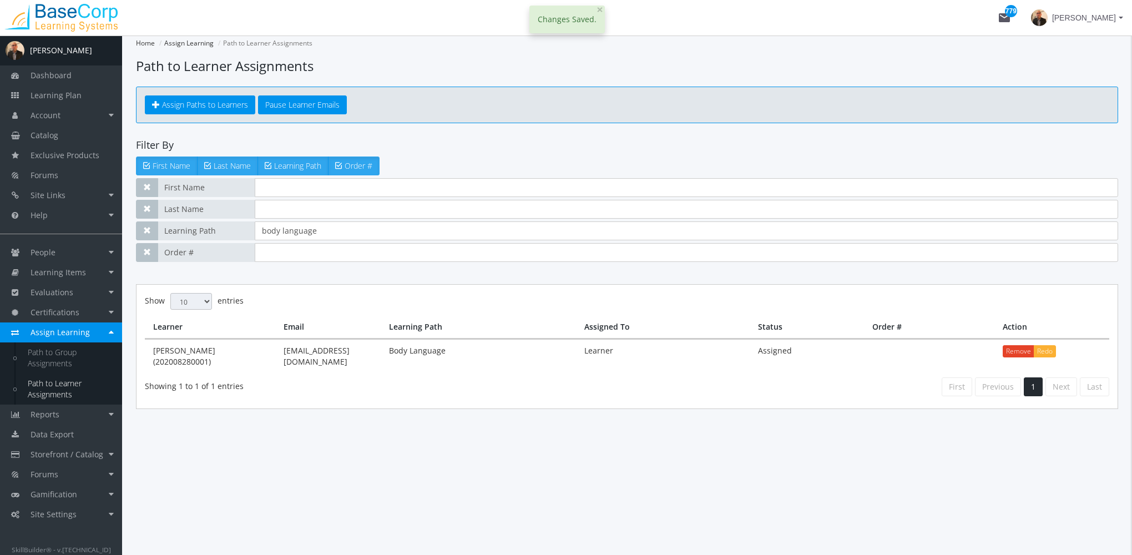
click at [593, 11] on div "Changes Saved. × Close" at bounding box center [567, 20] width 75 height 28
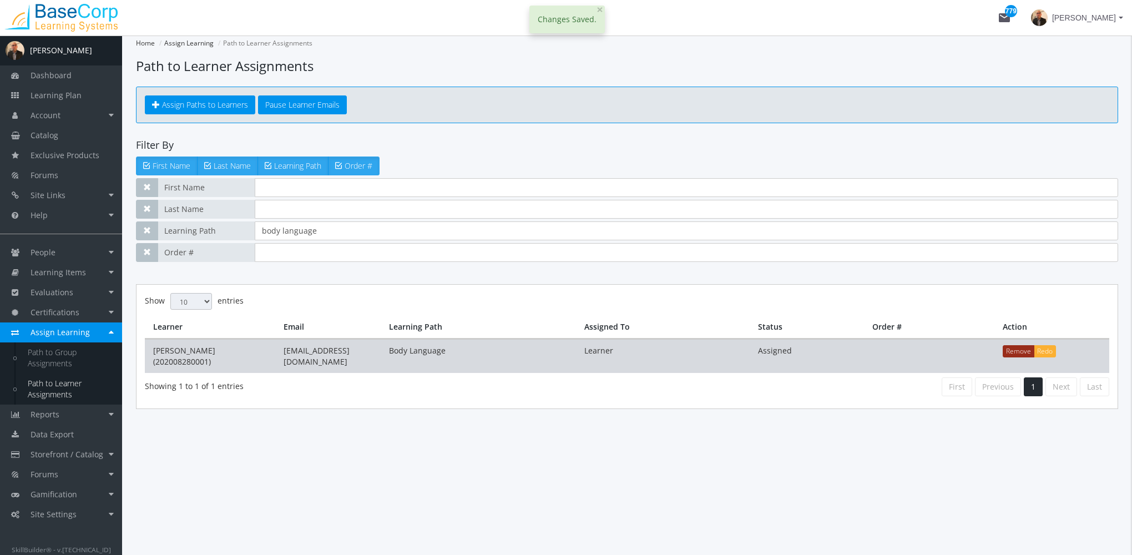
click at [1009, 349] on button "Remove" at bounding box center [1019, 351] width 32 height 12
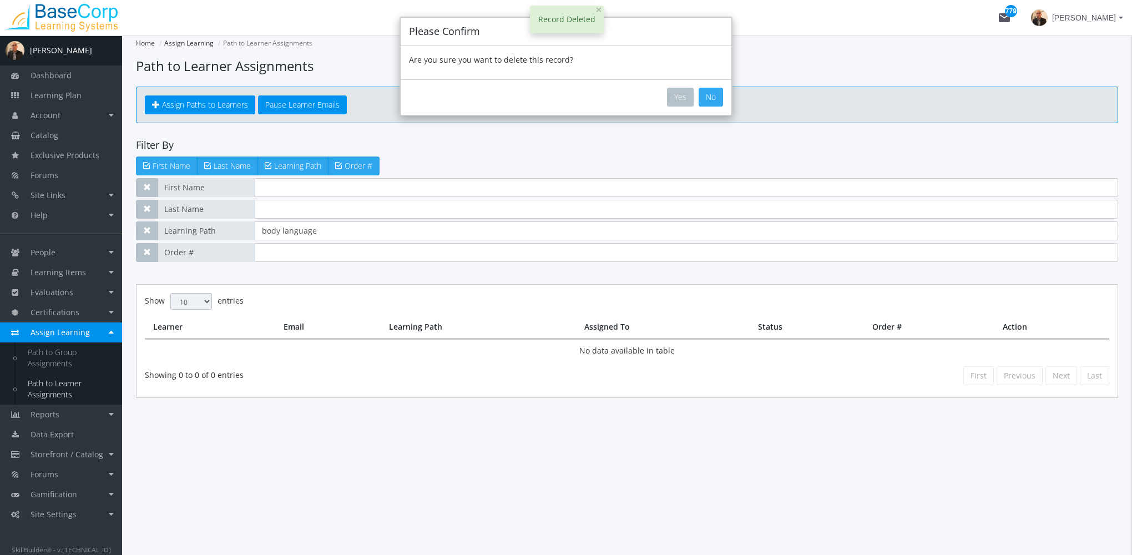
click at [720, 100] on button "No" at bounding box center [711, 97] width 24 height 19
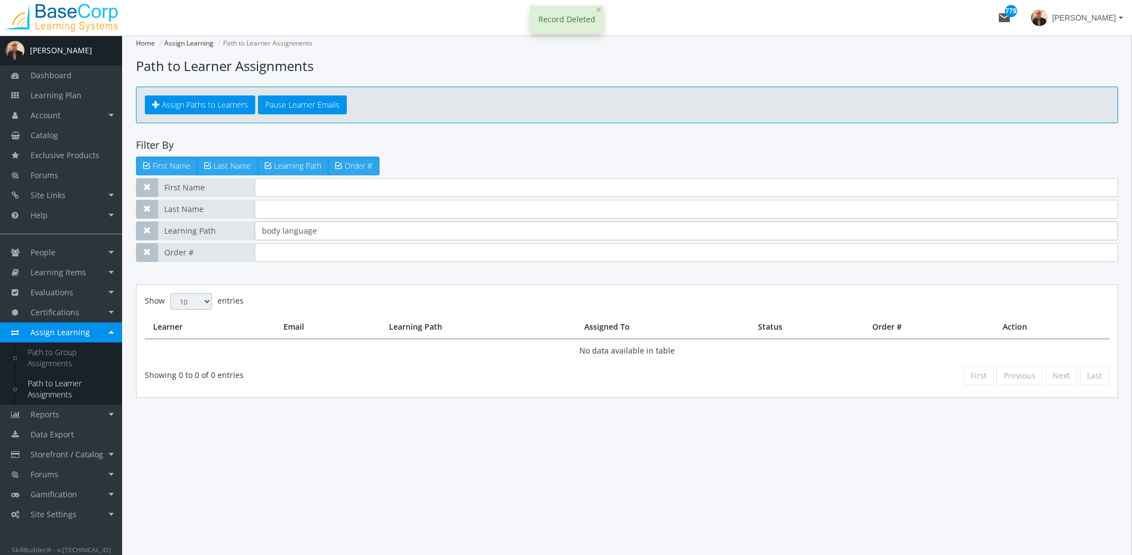
drag, startPoint x: 340, startPoint y: 230, endPoint x: 129, endPoint y: 229, distance: 210.9
click at [129, 229] on div "Home Assign Learning Path to Learner Assignments Path to Learner Assignments As…" at bounding box center [627, 296] width 1010 height 520
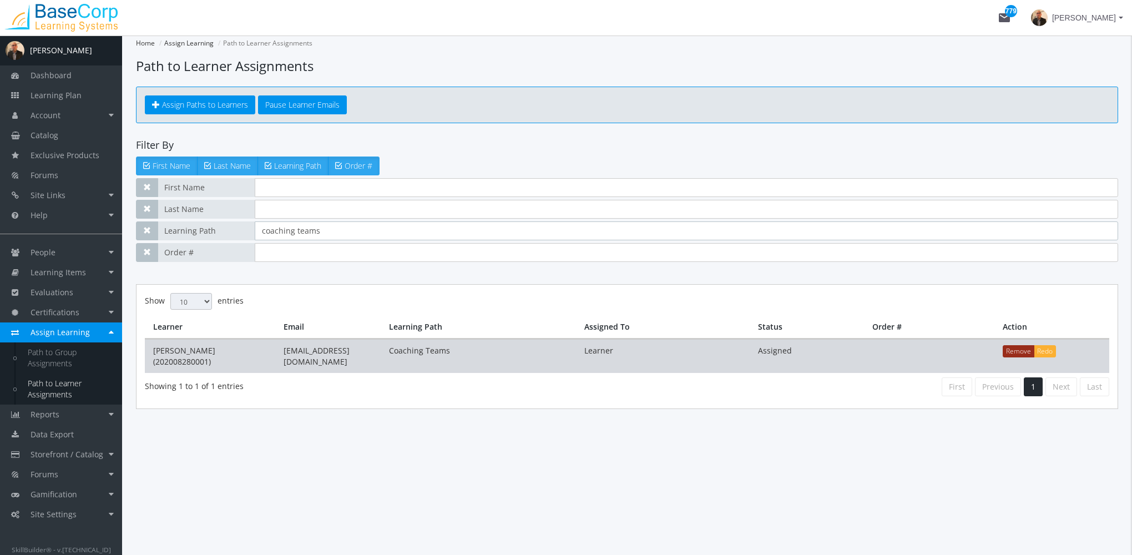
type input "coaching teams"
click at [1012, 347] on button "Remove" at bounding box center [1019, 351] width 32 height 12
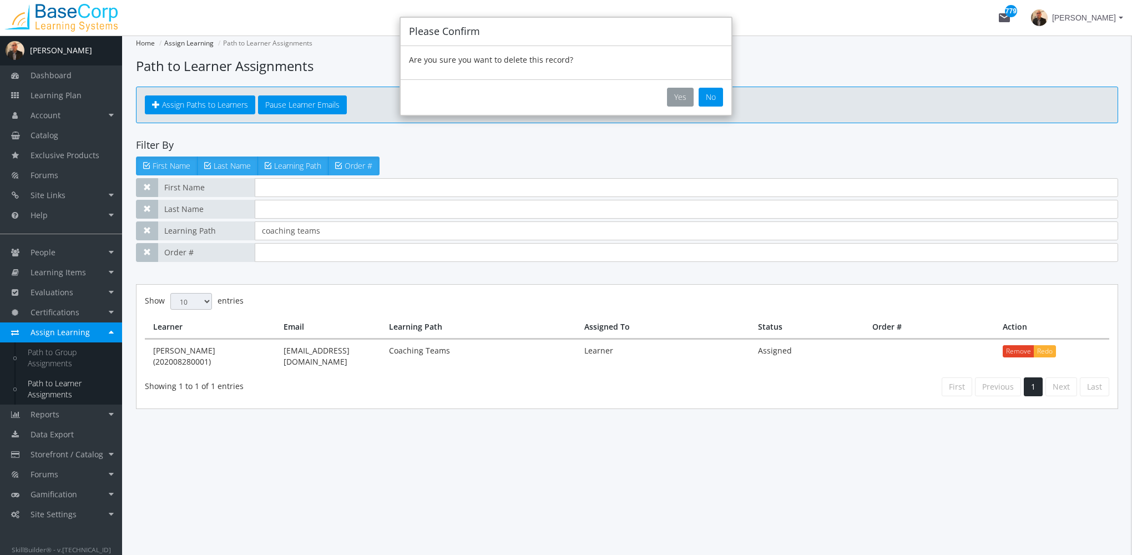
click at [673, 93] on button "Yes" at bounding box center [680, 97] width 27 height 19
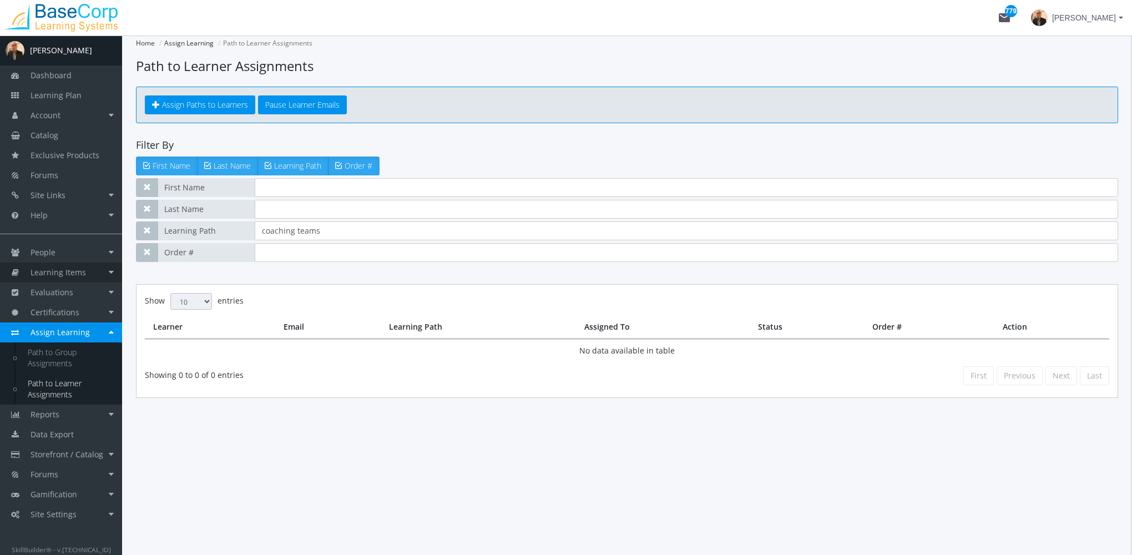
click at [83, 275] on span "Learning Items" at bounding box center [59, 272] width 56 height 11
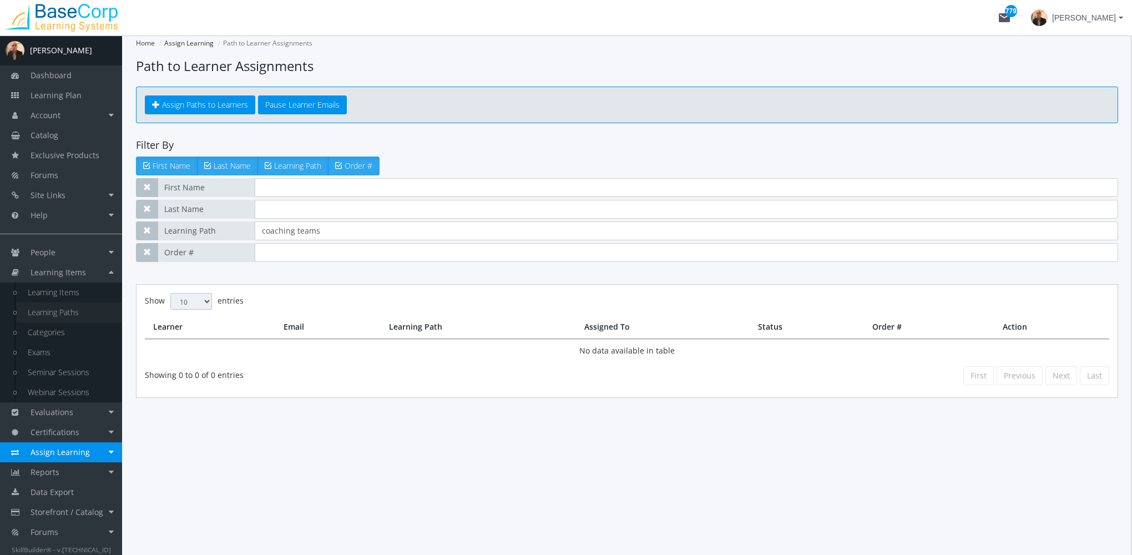
click at [82, 309] on link "Learning Paths" at bounding box center [69, 313] width 105 height 20
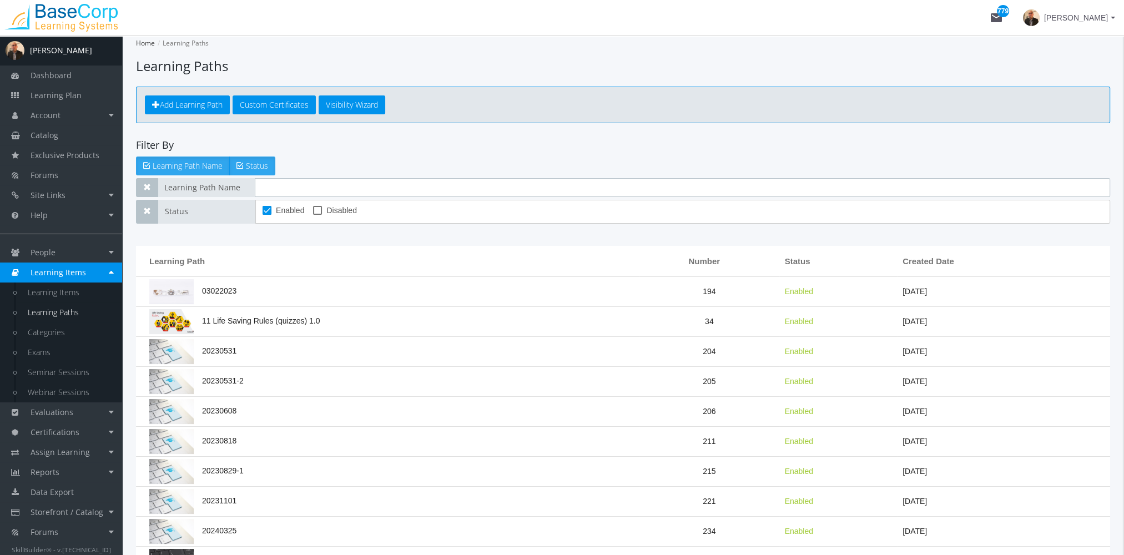
click at [341, 186] on input "text" at bounding box center [682, 187] width 855 height 19
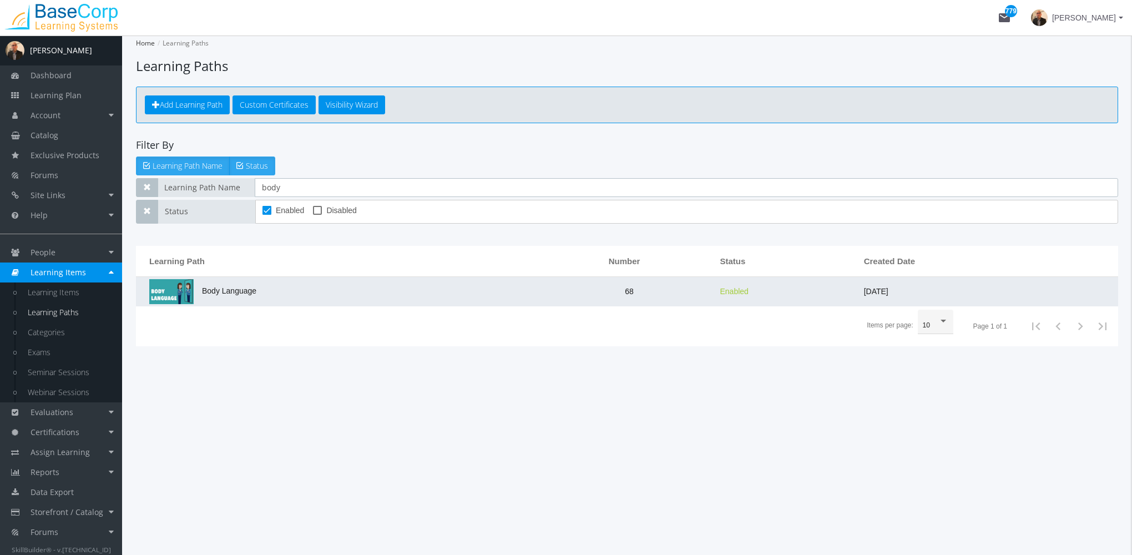
type input "body"
click at [261, 303] on td "Body Language" at bounding box center [340, 291] width 409 height 29
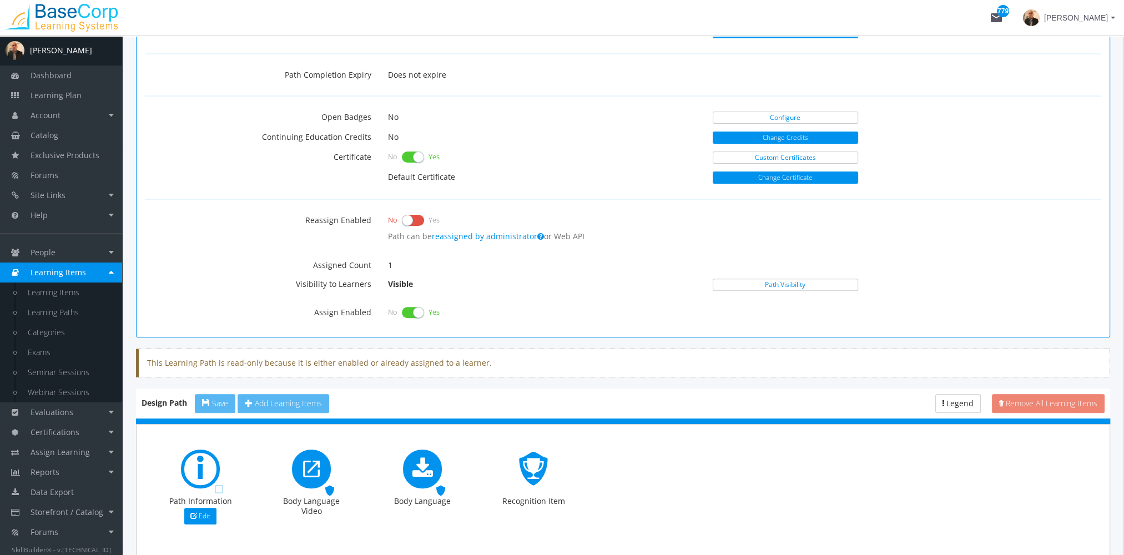
scroll to position [479, 0]
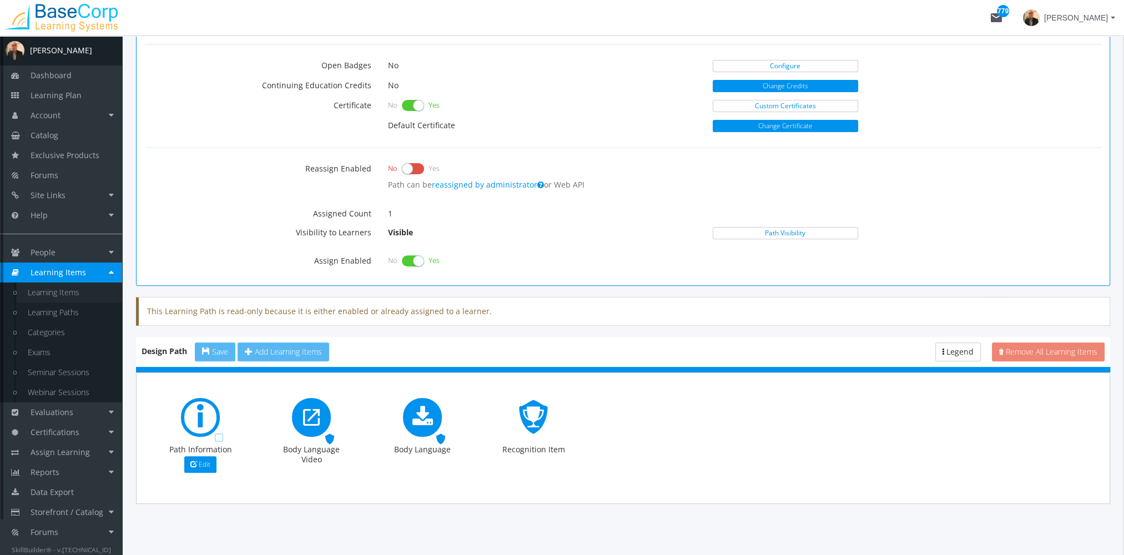
click at [73, 297] on link "Learning Items" at bounding box center [69, 293] width 105 height 20
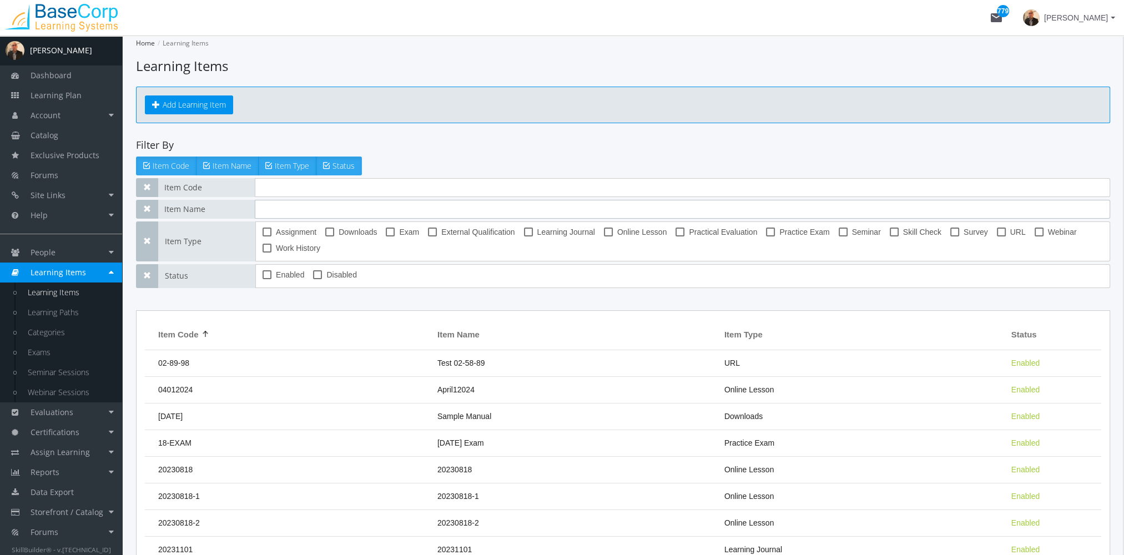
click at [289, 211] on input "text" at bounding box center [682, 209] width 855 height 19
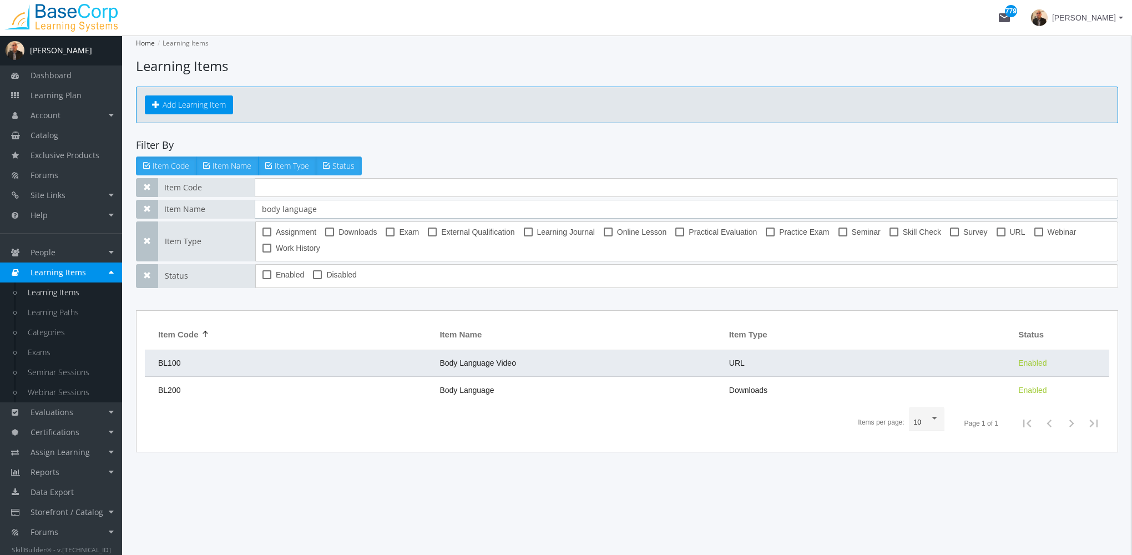
type input "body language"
click at [422, 361] on td "BL100" at bounding box center [289, 363] width 289 height 27
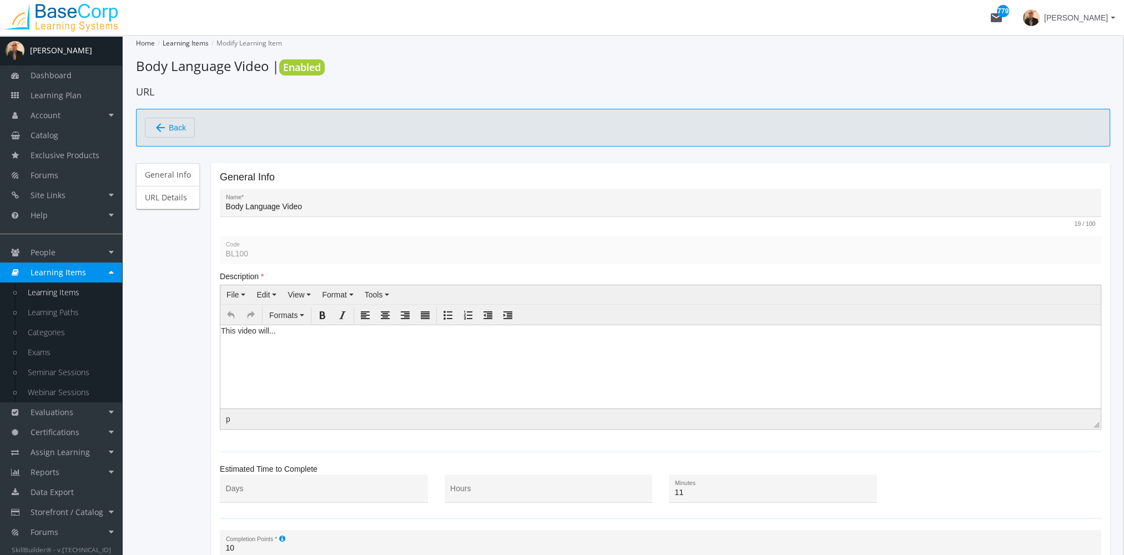
click at [385, 341] on html "This video will..." at bounding box center [660, 333] width 880 height 17
click at [180, 132] on span "Back" at bounding box center [177, 127] width 17 height 19
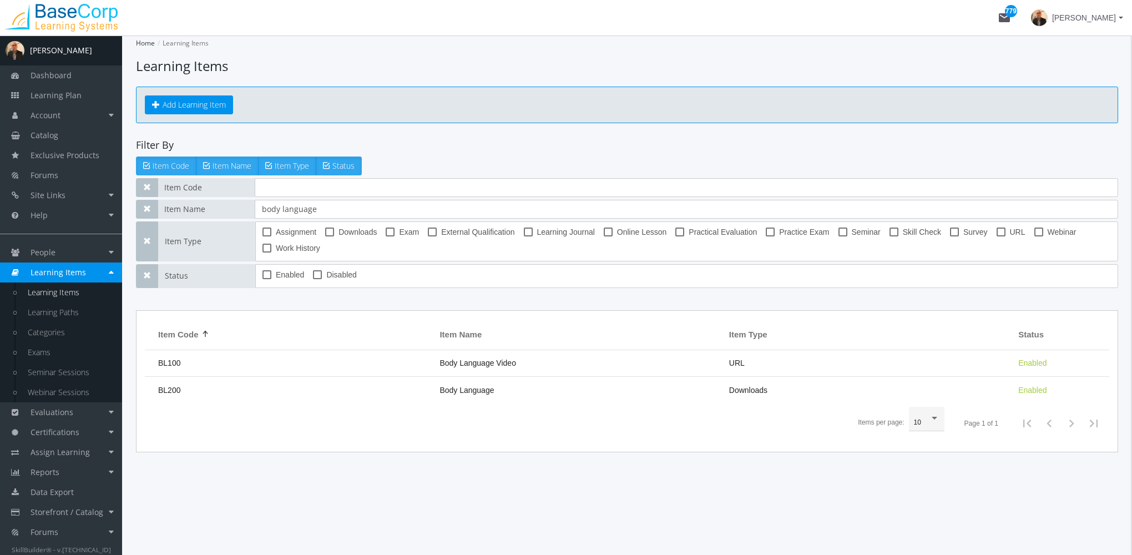
click at [495, 384] on td "Body Language" at bounding box center [578, 390] width 289 height 27
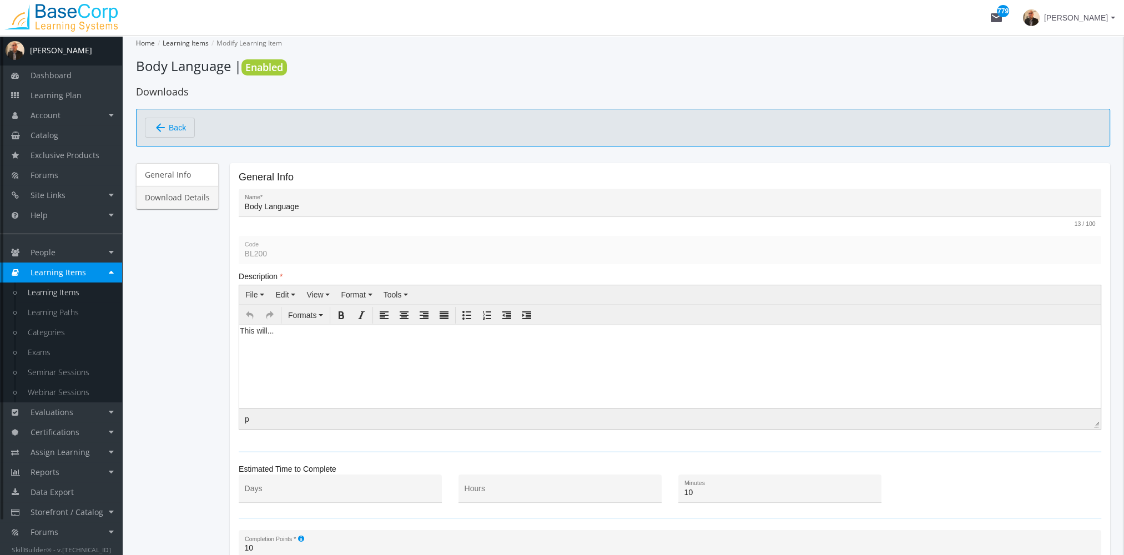
click at [171, 191] on link "Download Details" at bounding box center [177, 197] width 83 height 23
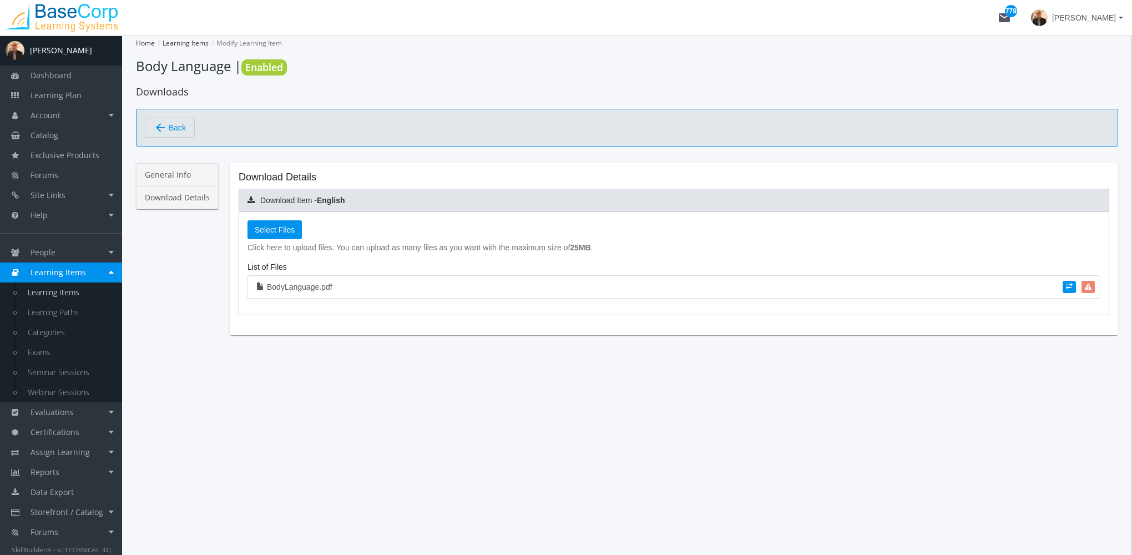
click at [169, 180] on link "General Info" at bounding box center [177, 174] width 83 height 23
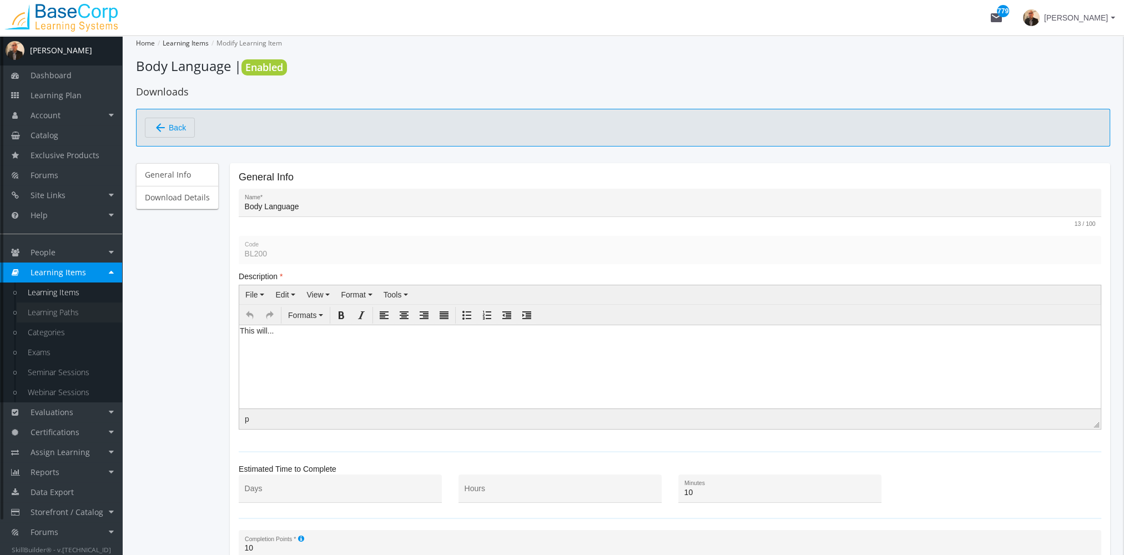
click at [86, 313] on link "Learning Paths" at bounding box center [69, 313] width 105 height 20
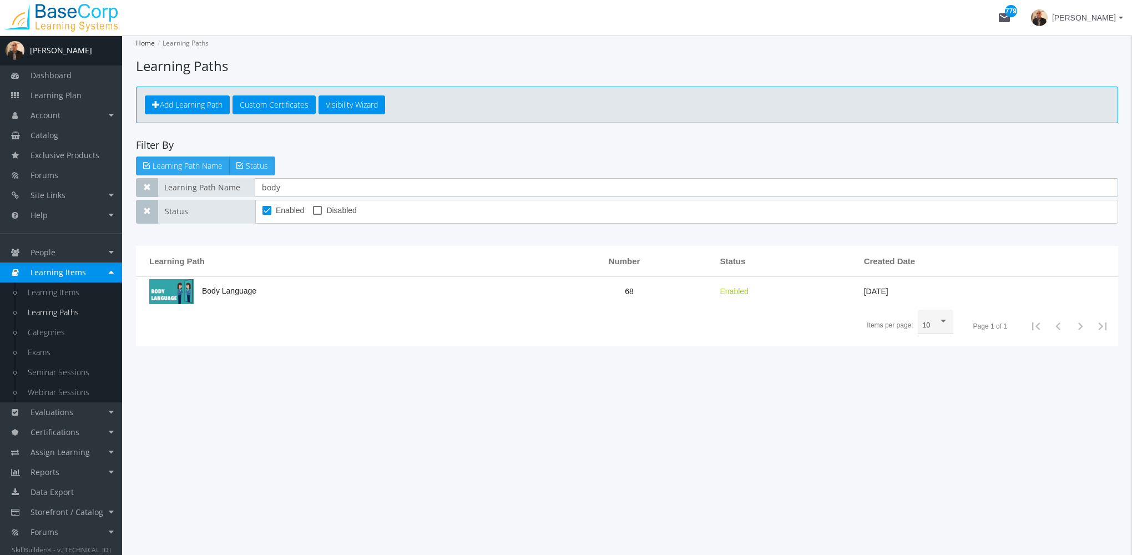
drag, startPoint x: 194, startPoint y: 180, endPoint x: 175, endPoint y: 181, distance: 18.9
click at [175, 181] on div "Learning Path Name body" at bounding box center [627, 187] width 982 height 19
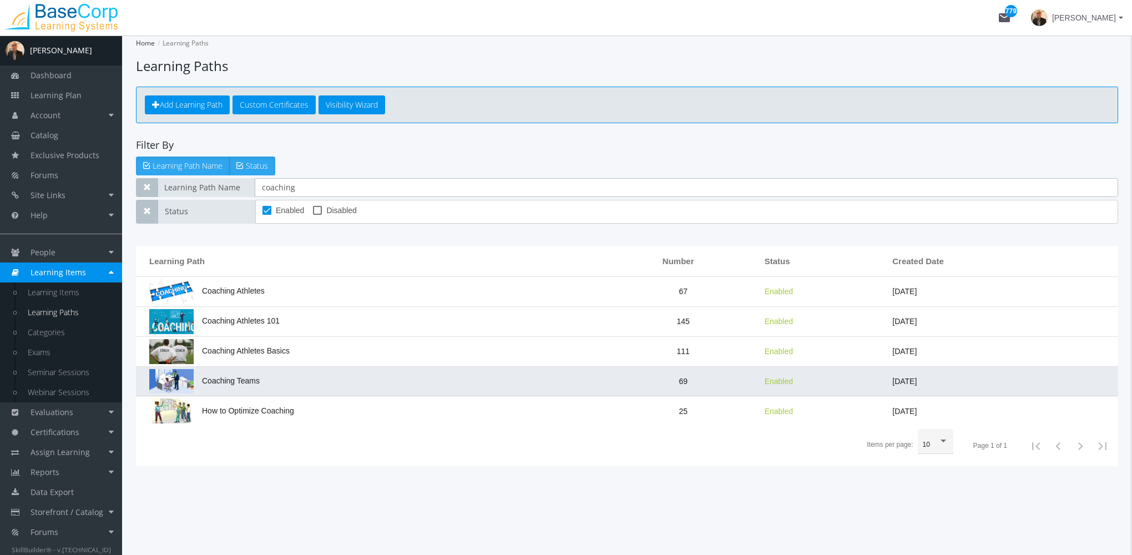
type input "coaching"
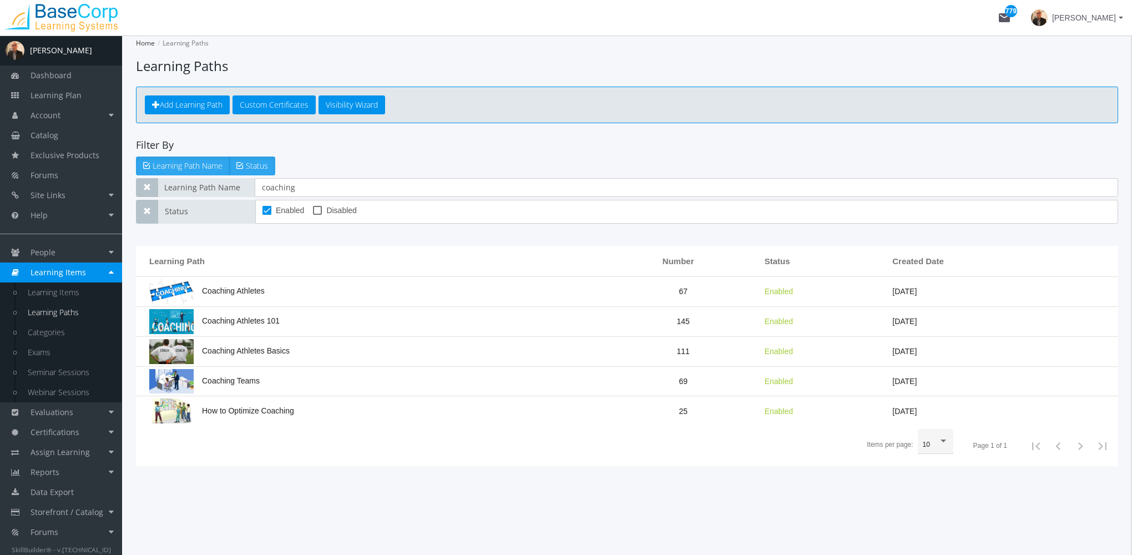
click at [286, 382] on td "Coaching Teams" at bounding box center [372, 382] width 472 height 30
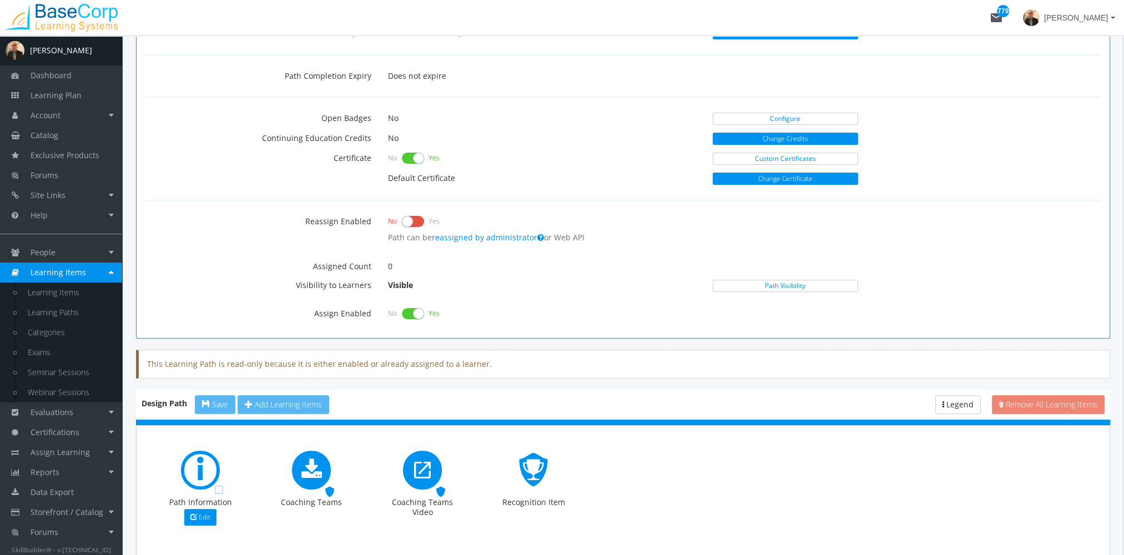
scroll to position [478, 0]
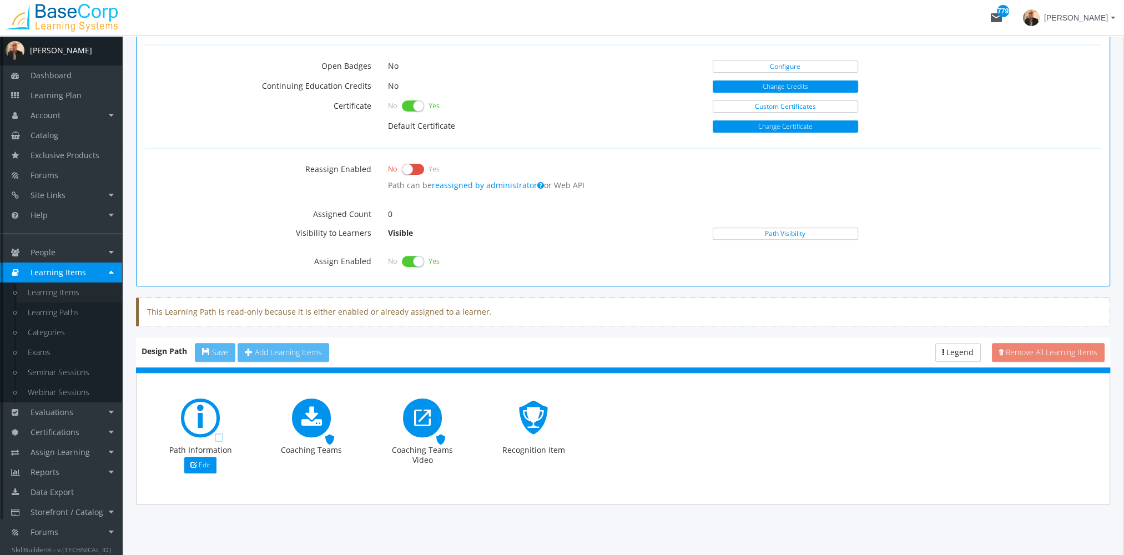
click at [80, 291] on link "Learning Items" at bounding box center [69, 293] width 105 height 20
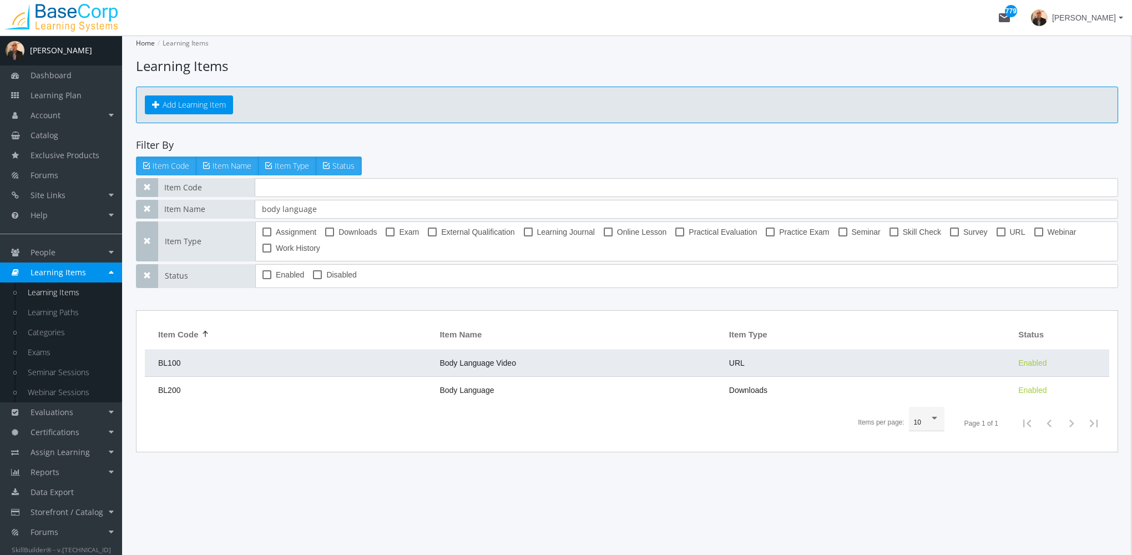
click at [261, 363] on td "BL100" at bounding box center [289, 363] width 289 height 27
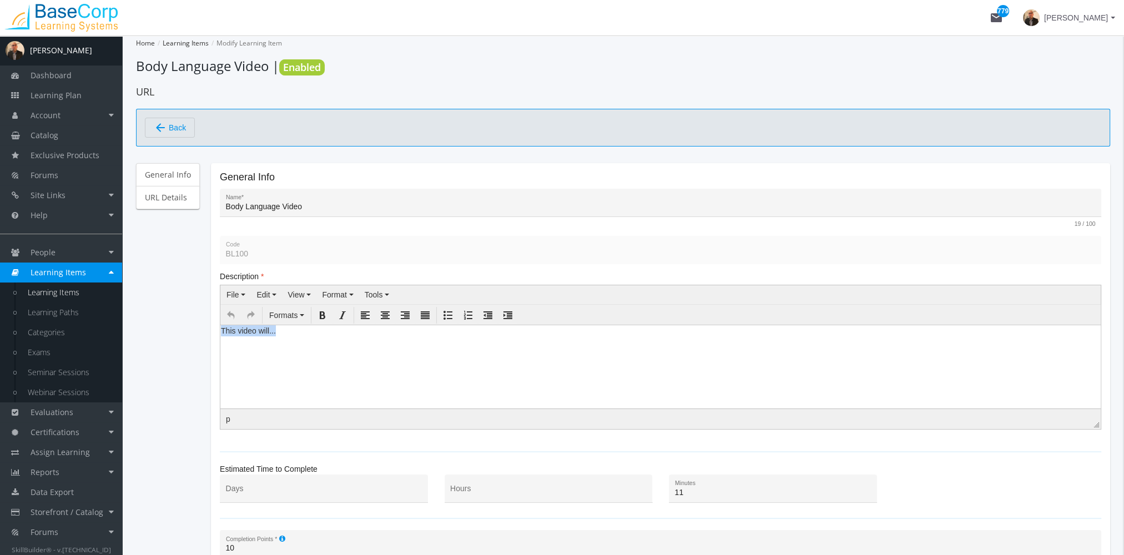
drag, startPoint x: 295, startPoint y: 334, endPoint x: 382, endPoint y: 652, distance: 329.6
click at [220, 327] on html "This video will..." at bounding box center [660, 333] width 880 height 17
paste body
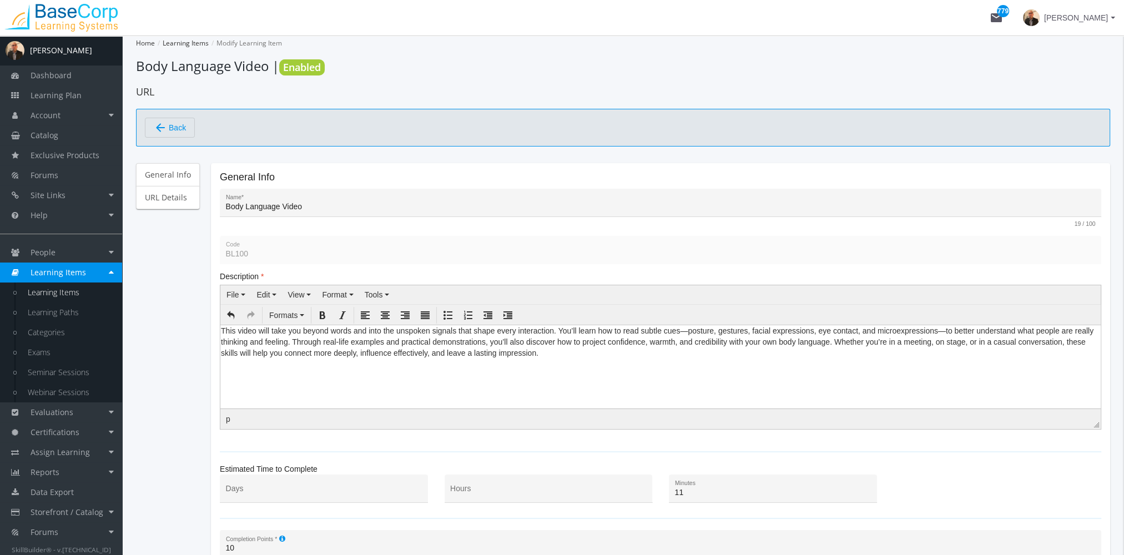
click at [223, 334] on p "This video will take you beyond words and into the unspoken signals that shape …" at bounding box center [660, 341] width 879 height 33
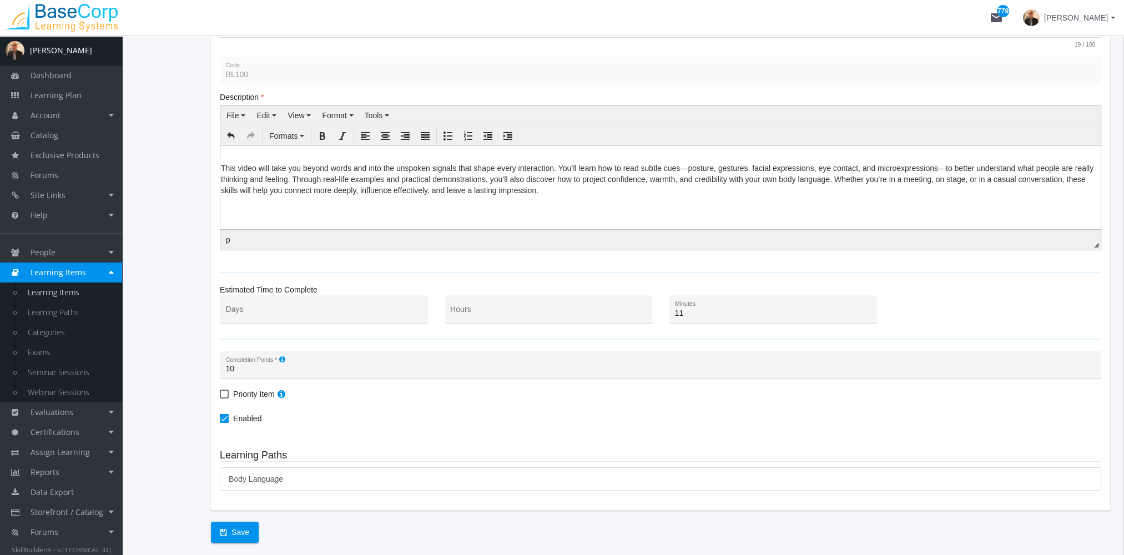
scroll to position [220, 0]
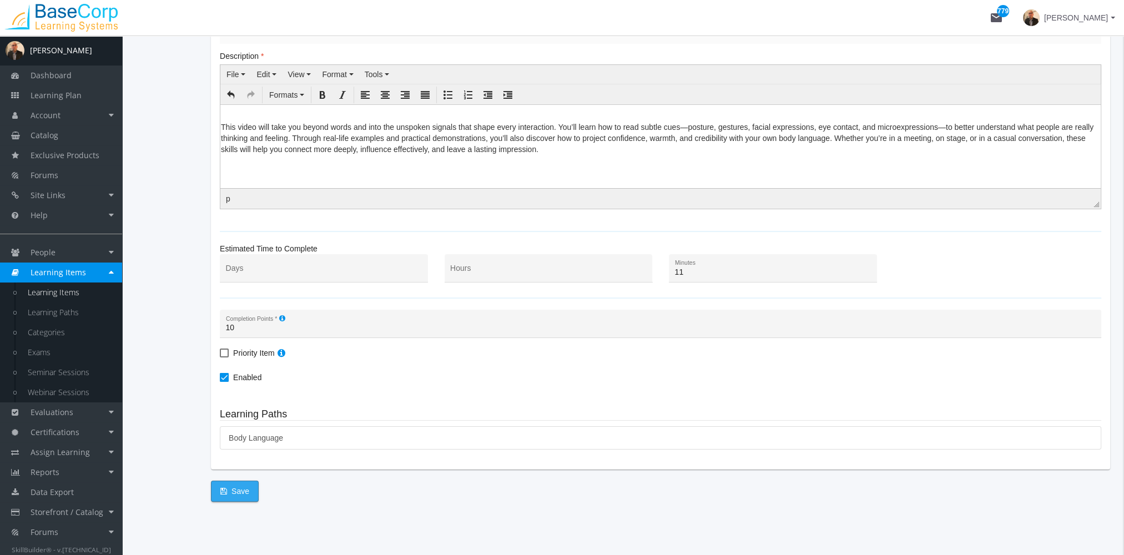
click at [234, 493] on span "Save" at bounding box center [234, 491] width 29 height 20
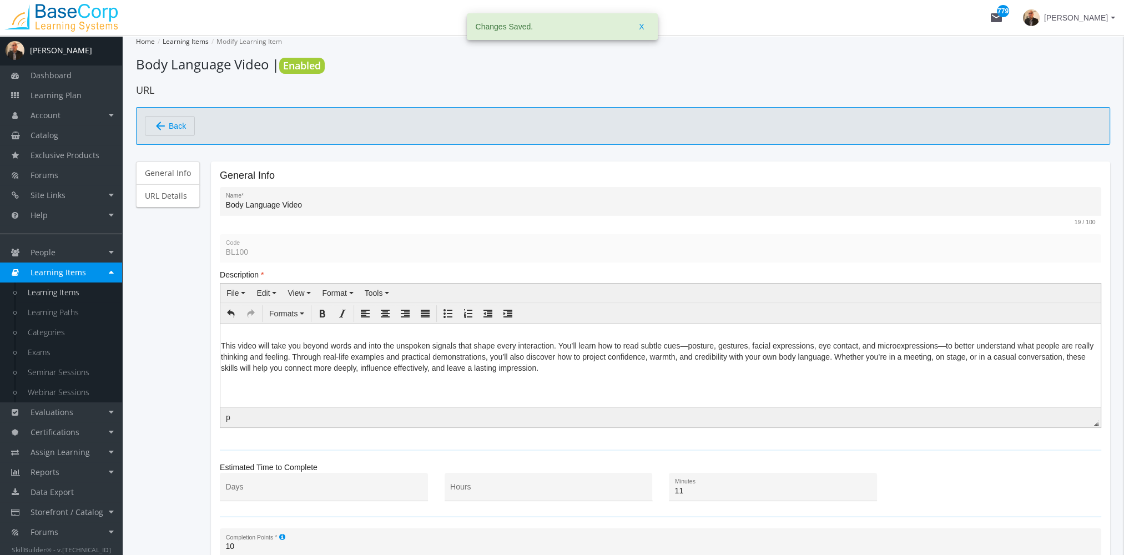
scroll to position [0, 0]
click at [183, 120] on span "Back" at bounding box center [177, 127] width 17 height 19
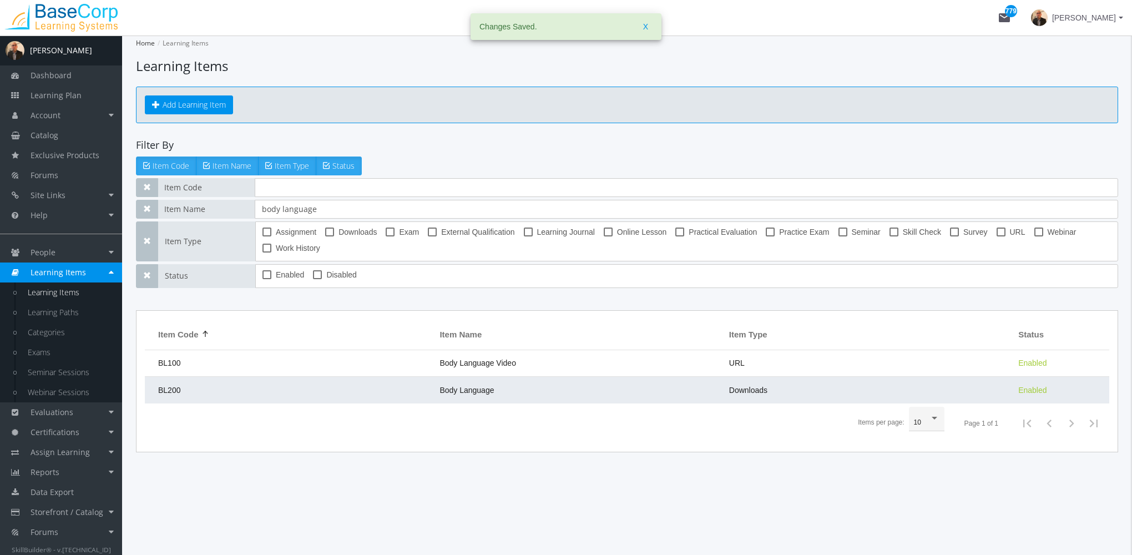
click at [446, 390] on span "Body Language" at bounding box center [467, 390] width 54 height 9
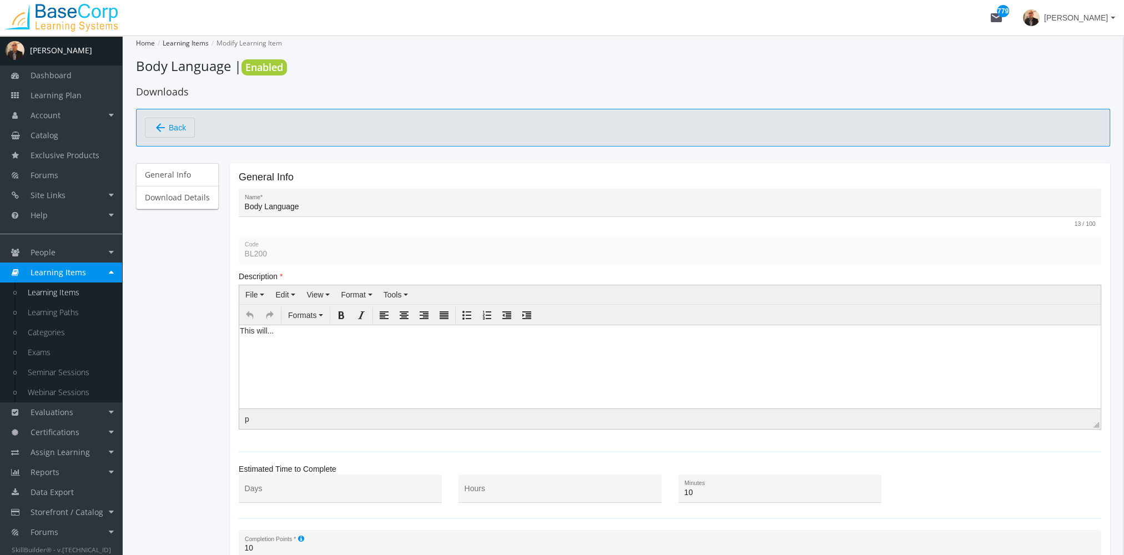
drag, startPoint x: 298, startPoint y: 343, endPoint x: 292, endPoint y: 334, distance: 10.9
click at [292, 334] on html "This will..." at bounding box center [669, 333] width 861 height 17
drag, startPoint x: 288, startPoint y: 331, endPoint x: 195, endPoint y: 332, distance: 93.3
click at [239, 332] on html "This will..." at bounding box center [669, 333] width 861 height 17
paste body
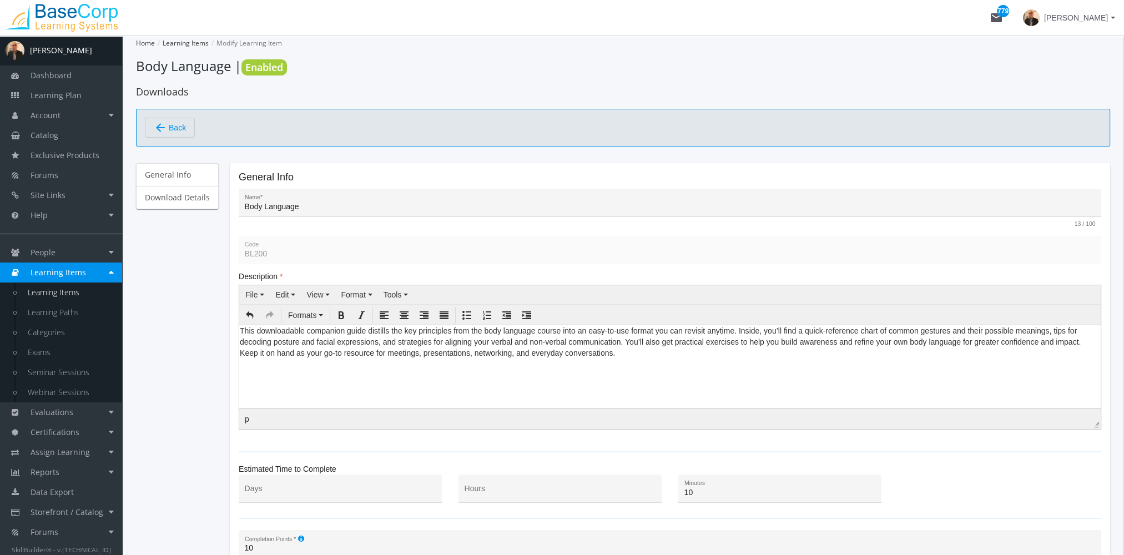
click at [241, 329] on p "This downloadable companion guide distills the key principles from the body lan…" at bounding box center [670, 341] width 860 height 33
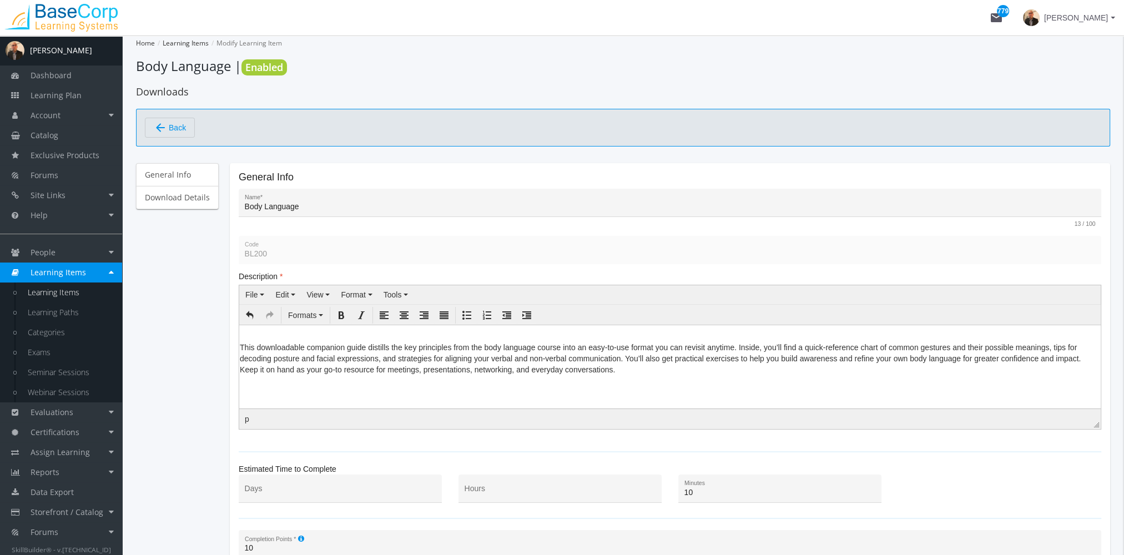
scroll to position [220, 0]
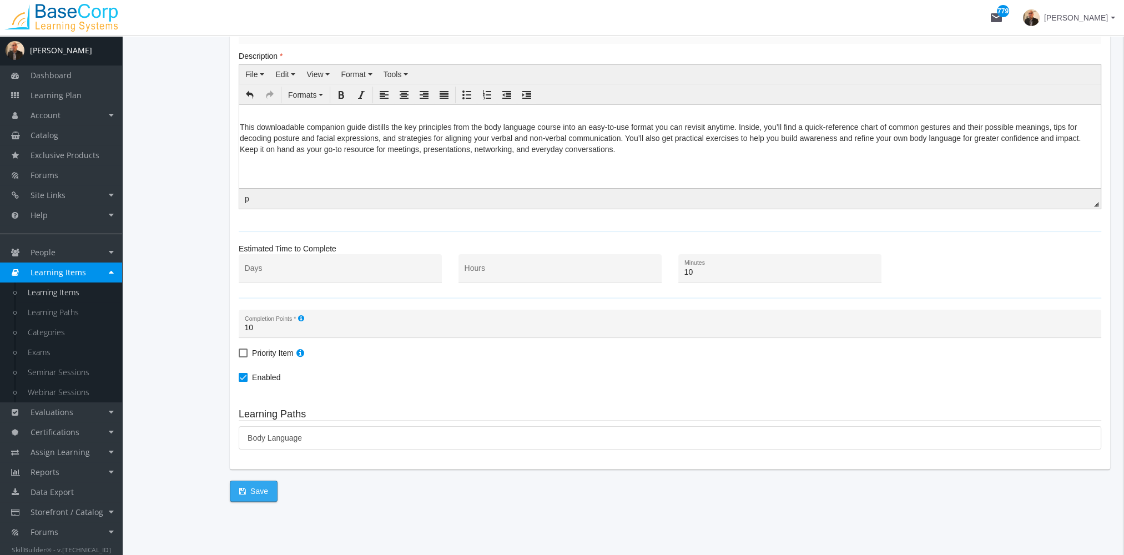
click at [253, 487] on span "Save" at bounding box center [253, 491] width 29 height 20
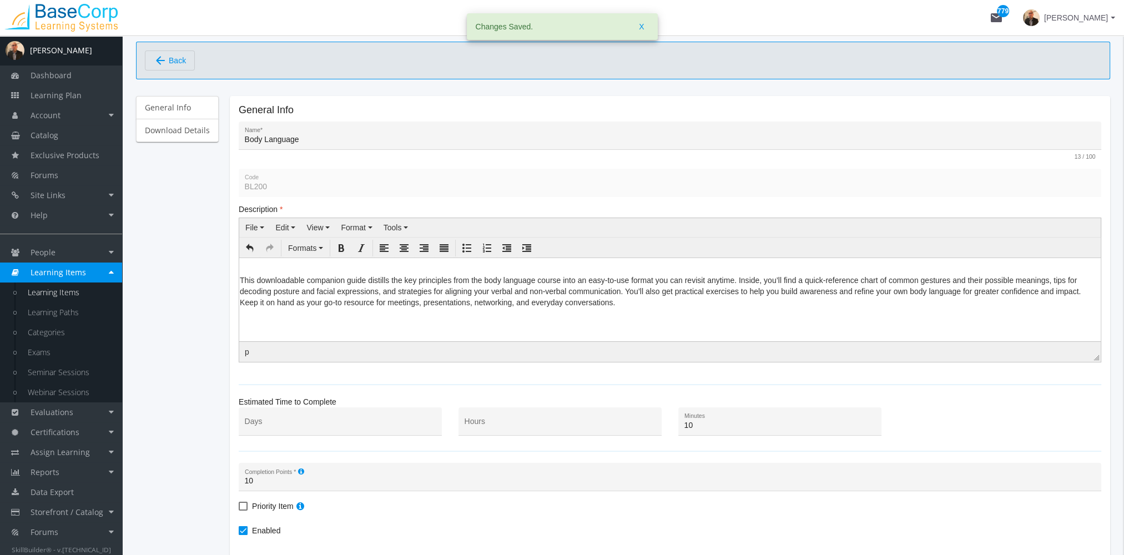
scroll to position [0, 0]
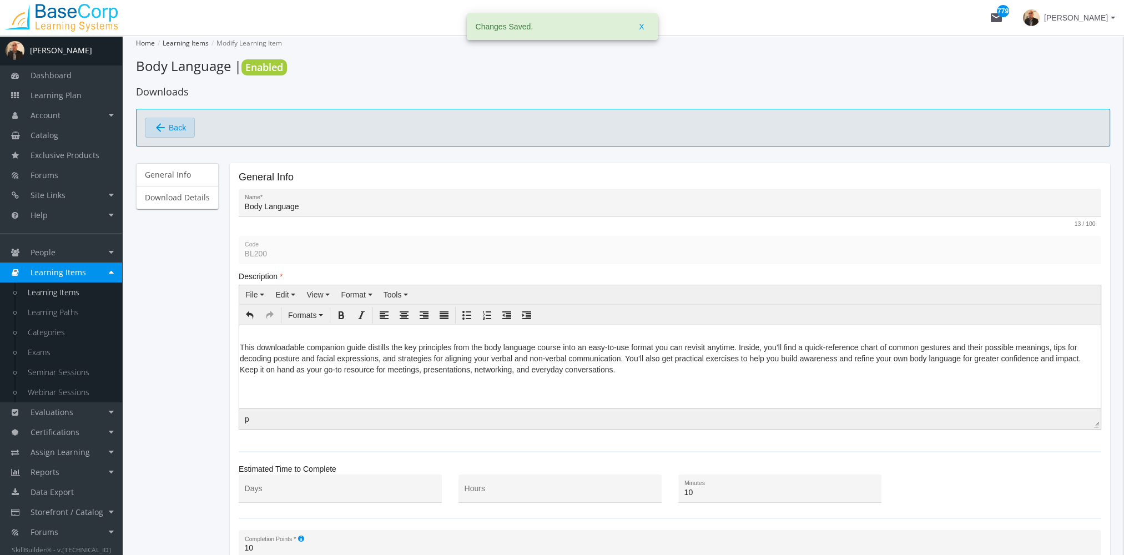
click at [181, 130] on span "Back" at bounding box center [177, 127] width 17 height 19
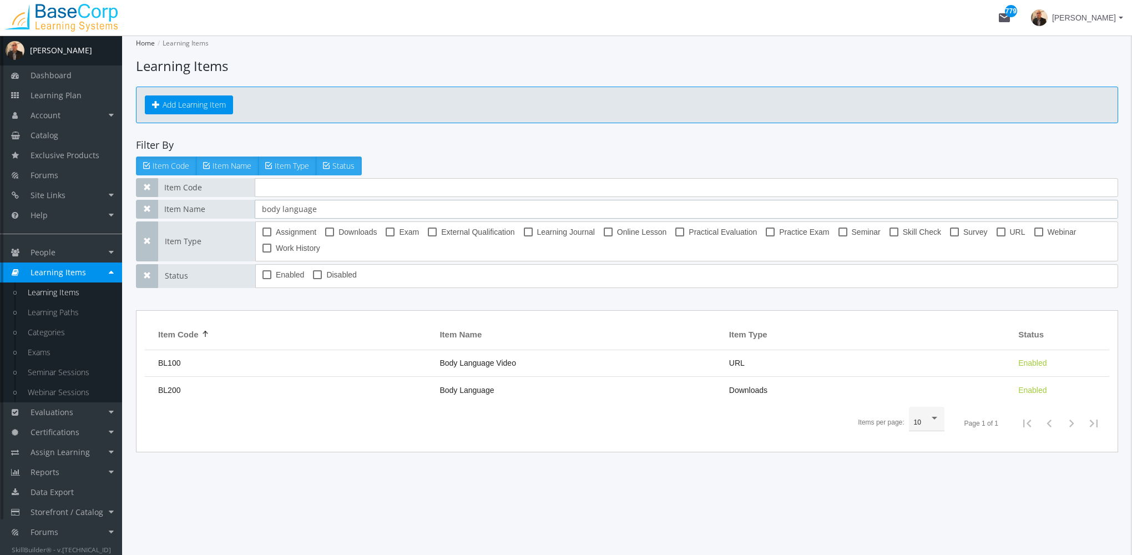
drag, startPoint x: 358, startPoint y: 204, endPoint x: 189, endPoint y: 221, distance: 170.2
click at [189, 221] on div "Item Code Item Name body language Item Type Assignment Downloads Exam External …" at bounding box center [627, 233] width 982 height 110
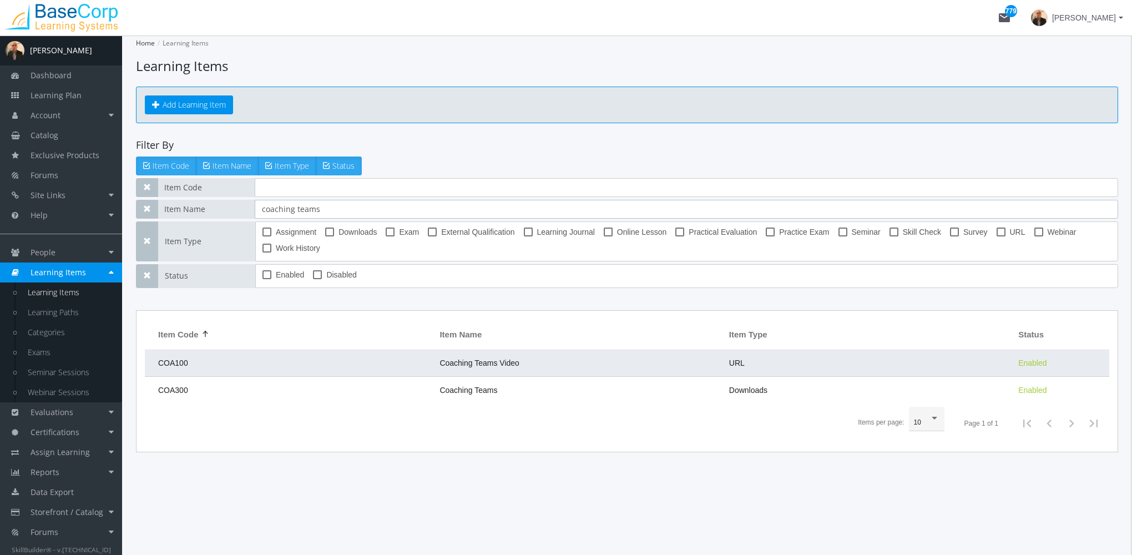
type input "coaching teams"
click at [360, 365] on td "COA100" at bounding box center [289, 363] width 289 height 27
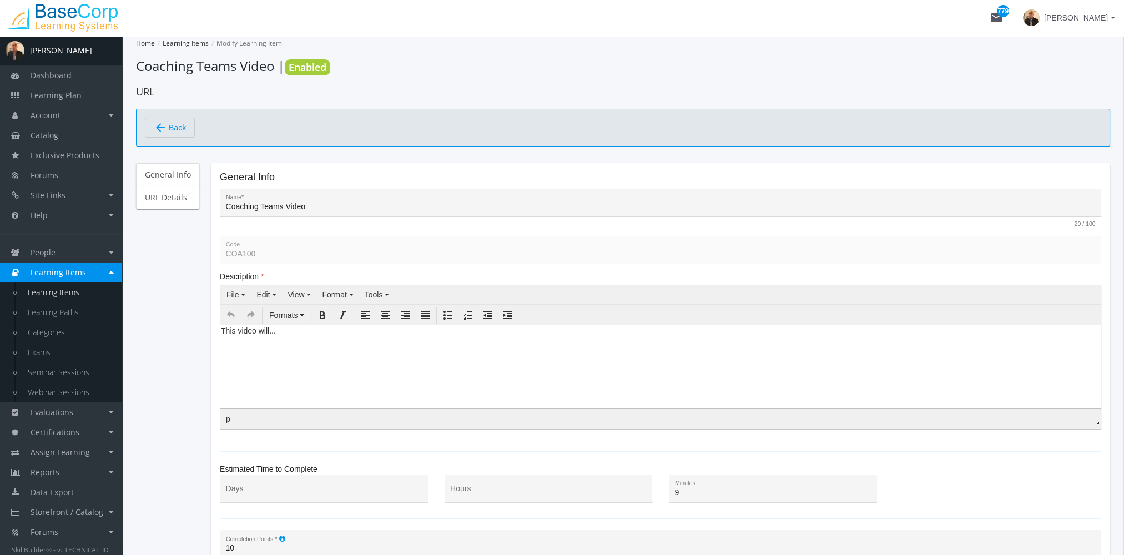
click at [312, 341] on html "This video will..." at bounding box center [660, 333] width 880 height 17
drag, startPoint x: 304, startPoint y: 332, endPoint x: 414, endPoint y: 656, distance: 341.6
click at [220, 331] on html "This video will..." at bounding box center [660, 333] width 880 height 17
paste body
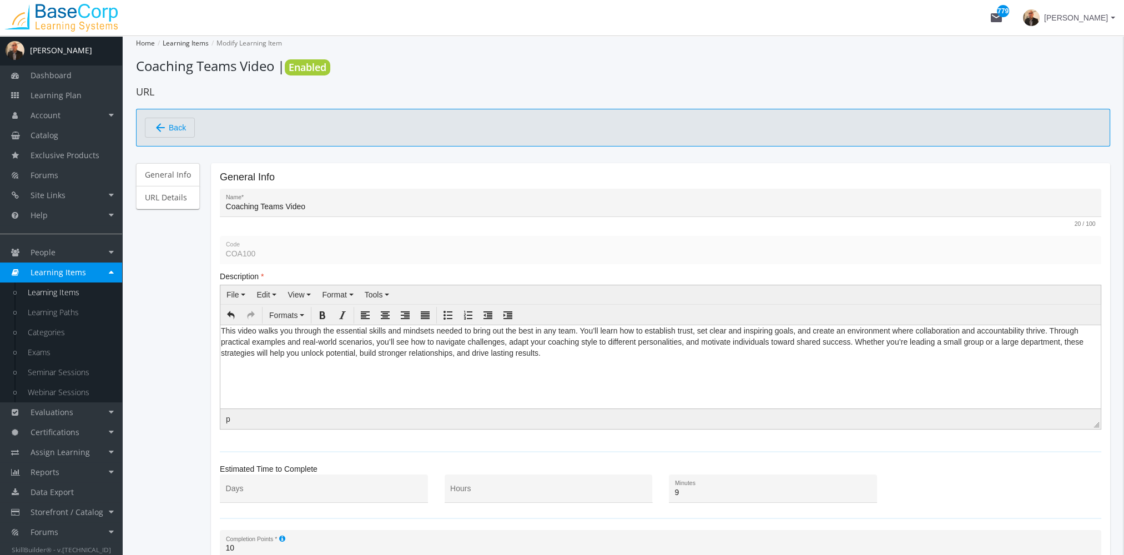
click at [223, 329] on p "This video walks you through the essential skills and mindsets needed to bring …" at bounding box center [660, 341] width 879 height 33
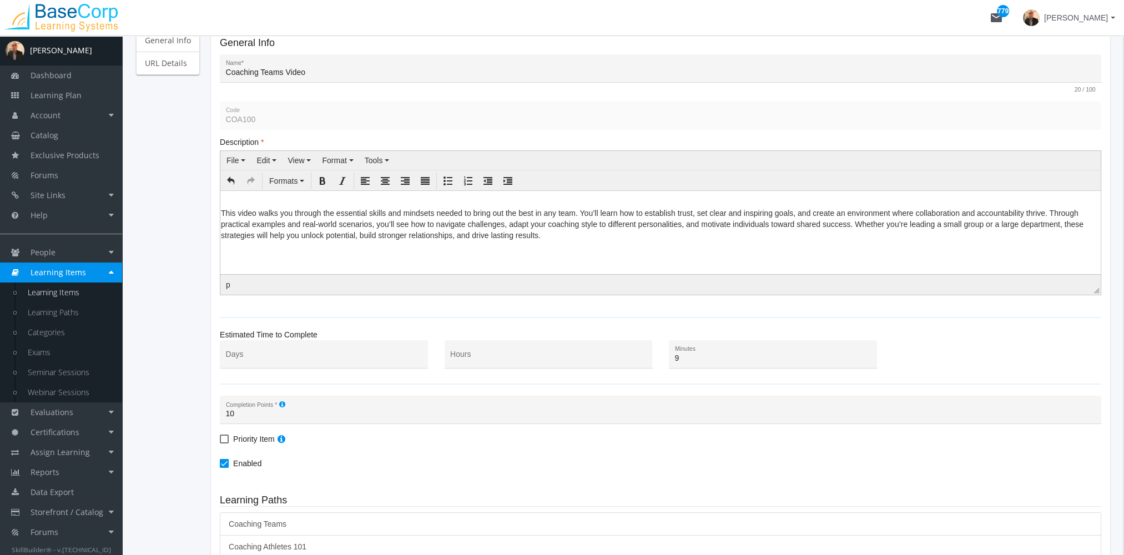
scroll to position [243, 0]
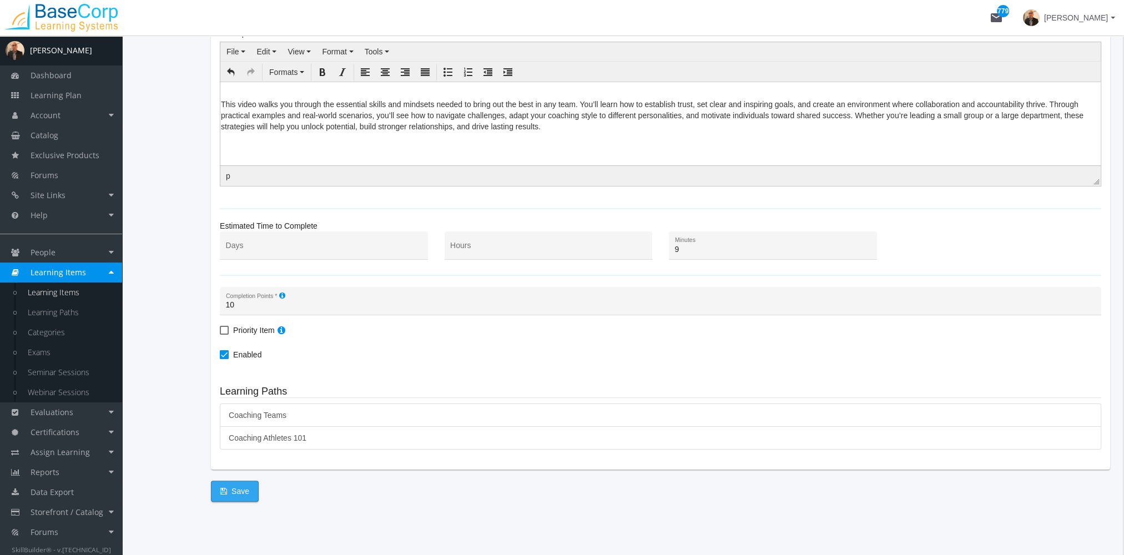
click at [231, 485] on span "Save" at bounding box center [234, 491] width 29 height 20
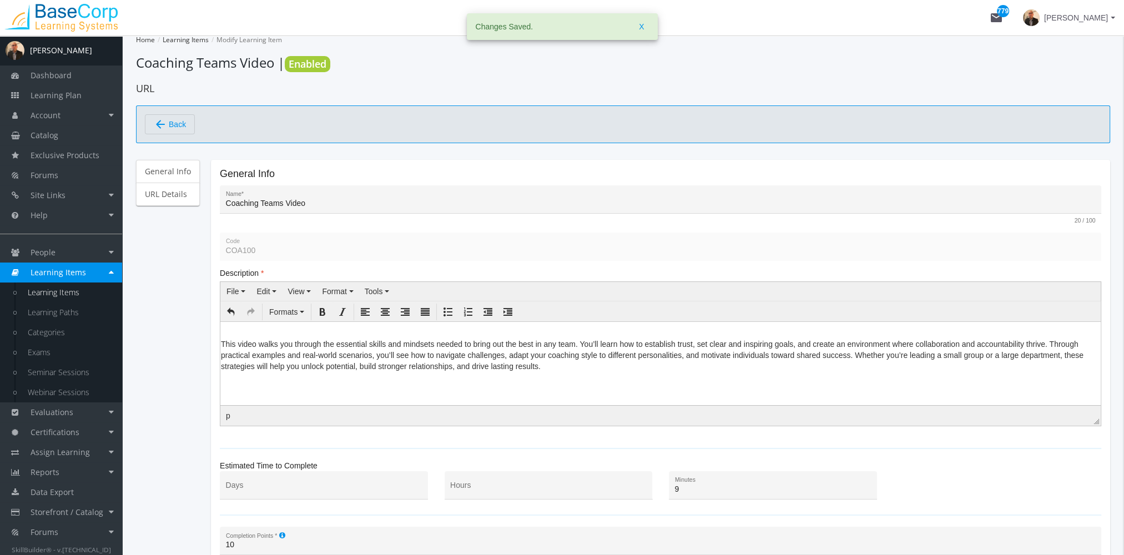
scroll to position [0, 0]
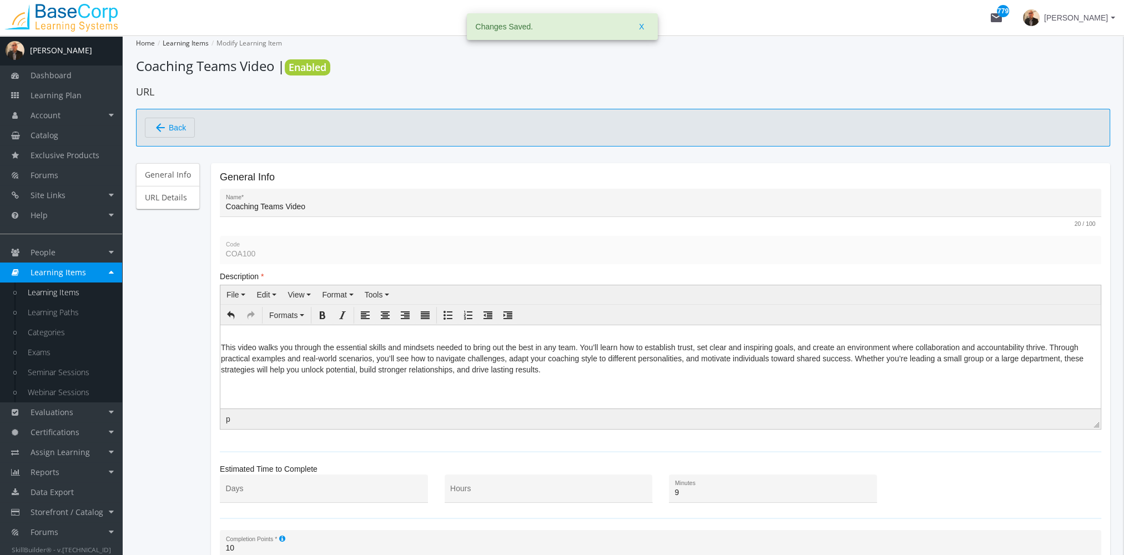
click at [180, 122] on span "Back" at bounding box center [177, 127] width 17 height 19
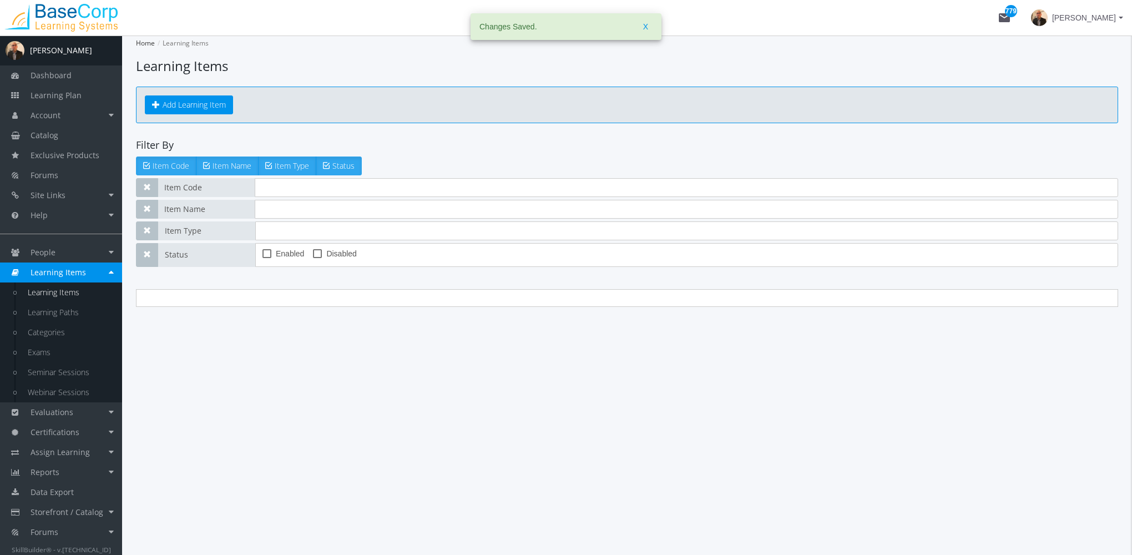
type input "coaching teams"
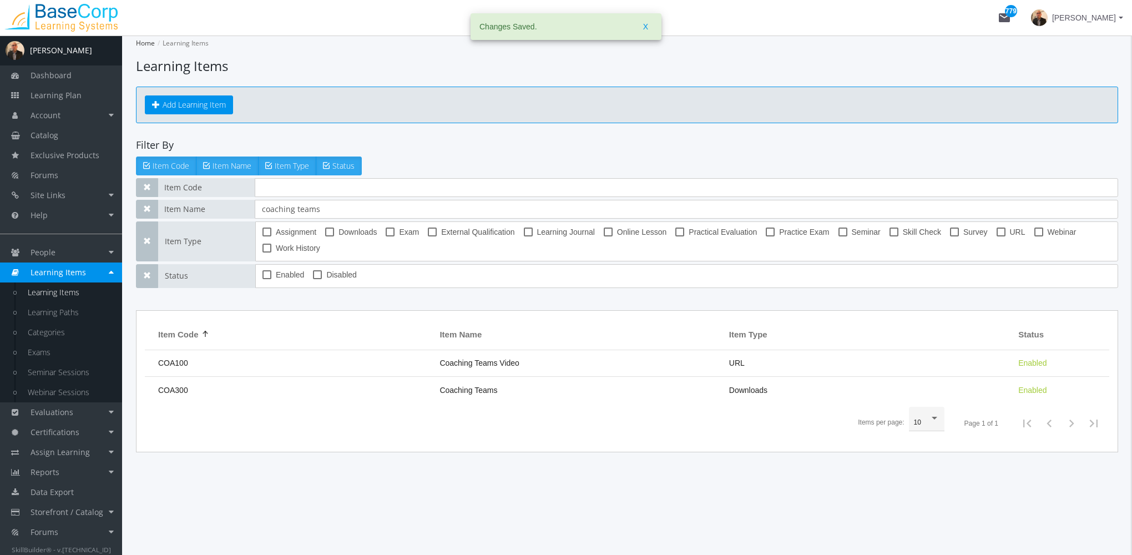
click at [468, 392] on span "Coaching Teams" at bounding box center [469, 390] width 58 height 9
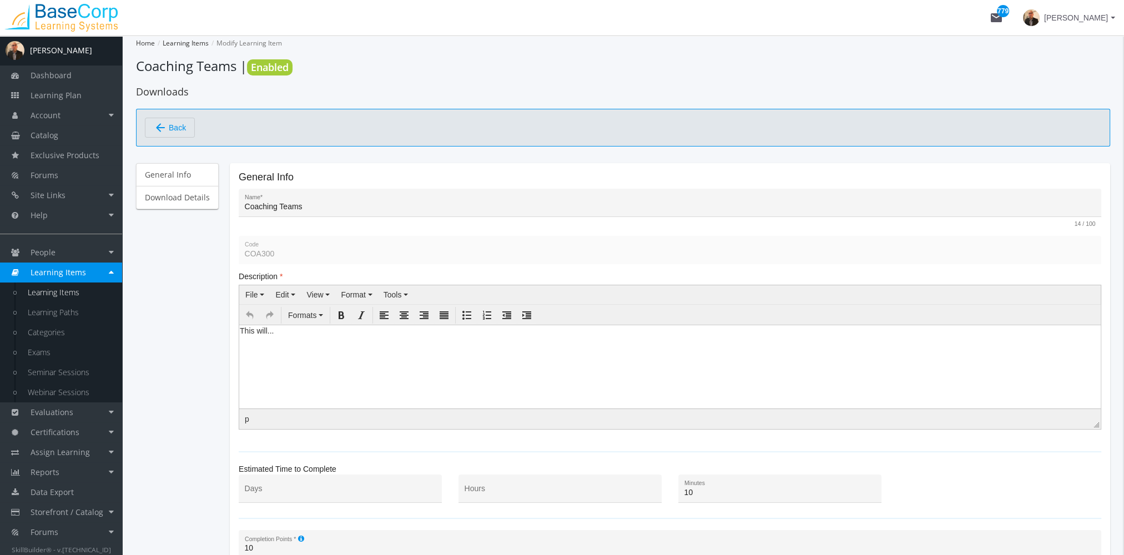
click at [283, 339] on body "This will..." at bounding box center [669, 333] width 861 height 17
drag, startPoint x: 268, startPoint y: 337, endPoint x: 468, endPoint y: 660, distance: 379.8
click at [239, 335] on html "This will..." at bounding box center [669, 333] width 861 height 17
paste body
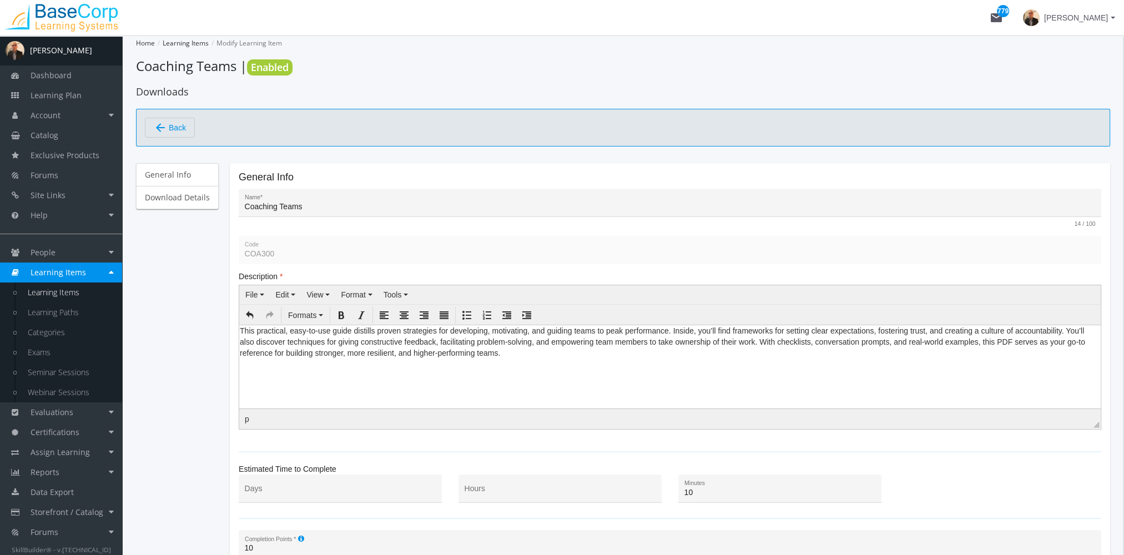
click at [240, 332] on p "This practical, easy-to-use guide distills proven strategies for developing, mo…" at bounding box center [670, 341] width 860 height 33
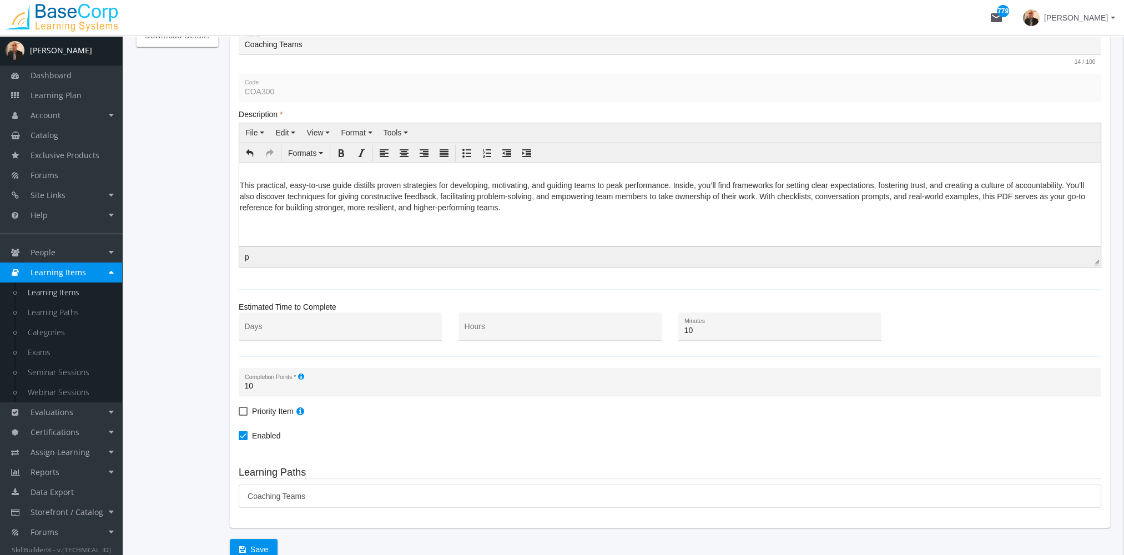
scroll to position [220, 0]
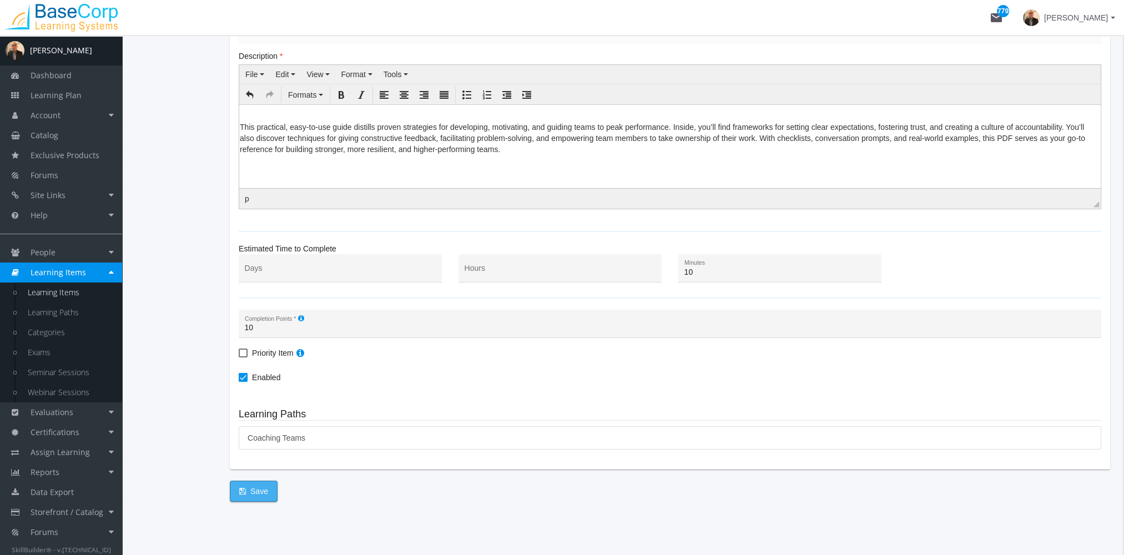
click at [255, 494] on span "Save" at bounding box center [253, 491] width 29 height 20
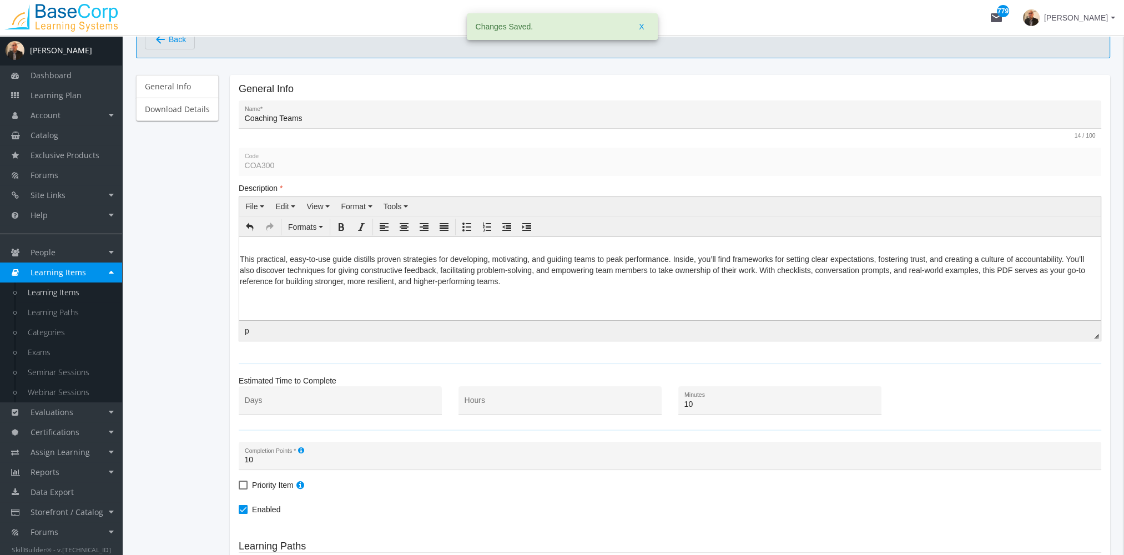
scroll to position [0, 0]
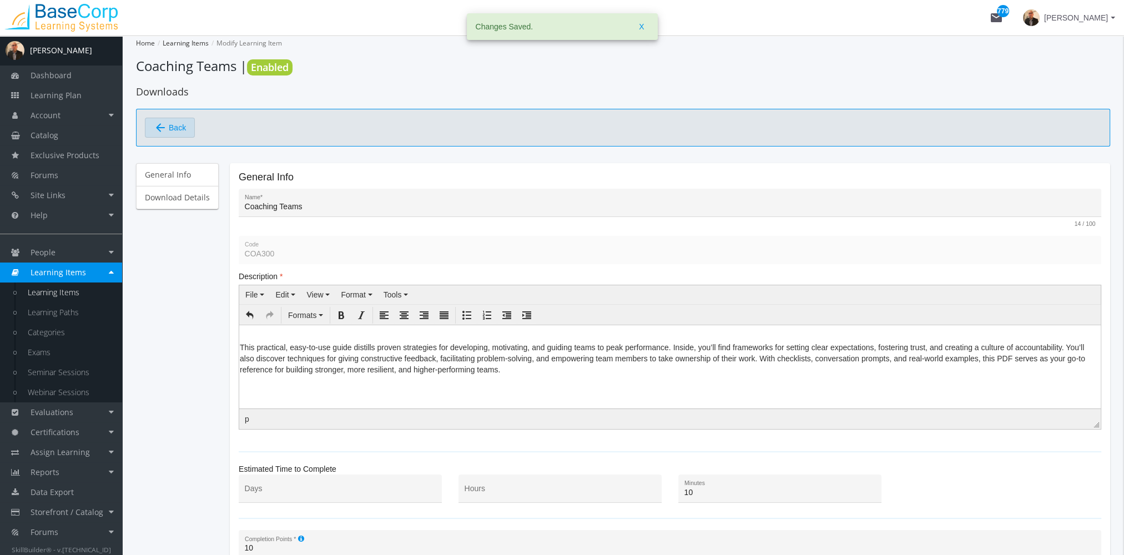
click at [172, 121] on span "Back" at bounding box center [177, 127] width 17 height 19
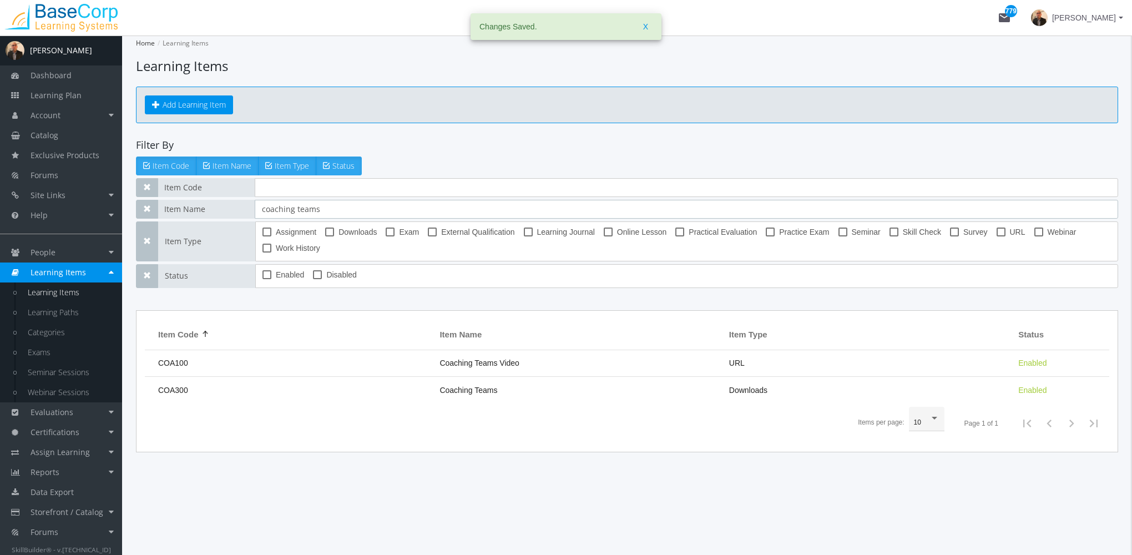
drag, startPoint x: 331, startPoint y: 213, endPoint x: 196, endPoint y: 198, distance: 135.2
click at [196, 198] on div "Item Code Item Name coaching teams Item Type Assignment Downloads Exam External…" at bounding box center [627, 233] width 982 height 110
type input "l"
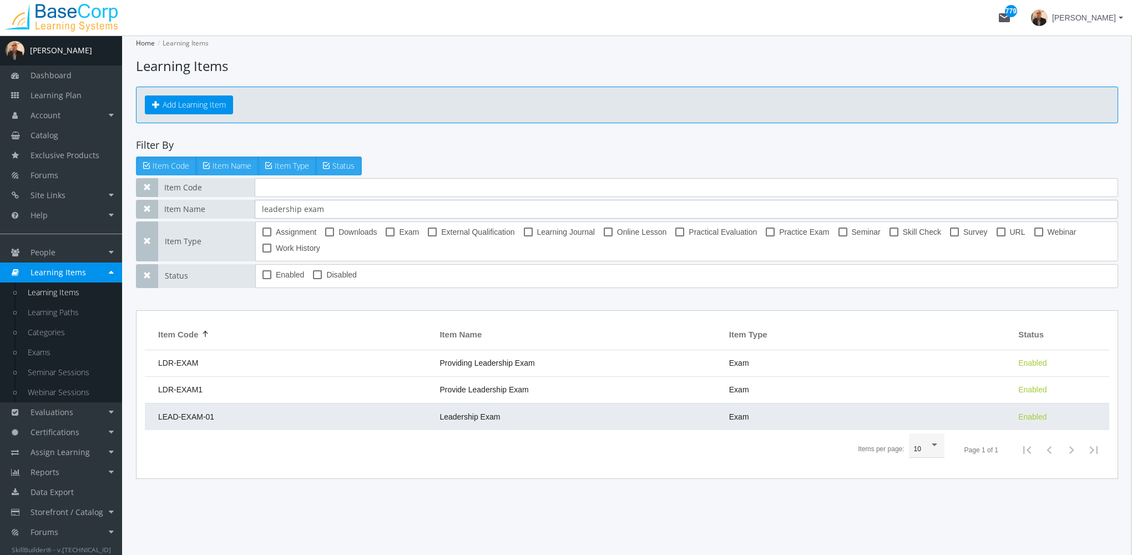
type input "leadership exam"
click at [483, 410] on td "Leadership Exam" at bounding box center [578, 417] width 289 height 27
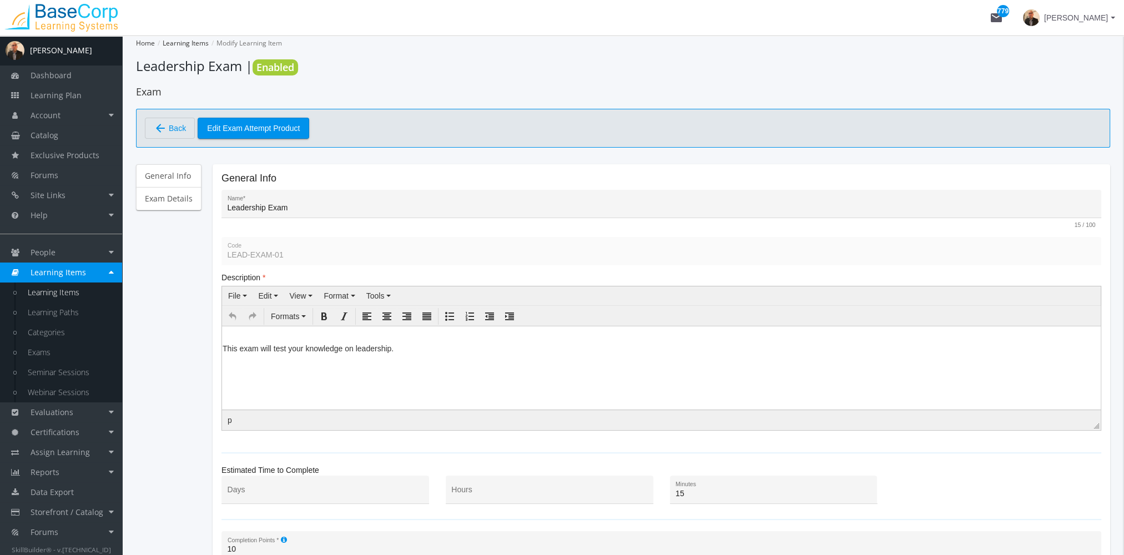
click at [339, 359] on html "This exam will test your knowledge on leadership." at bounding box center [661, 342] width 879 height 33
drag, startPoint x: 409, startPoint y: 347, endPoint x: 394, endPoint y: 673, distance: 325.6
click at [222, 347] on html "This exam will test your knowledge on leadership." at bounding box center [661, 342] width 879 height 33
paste body
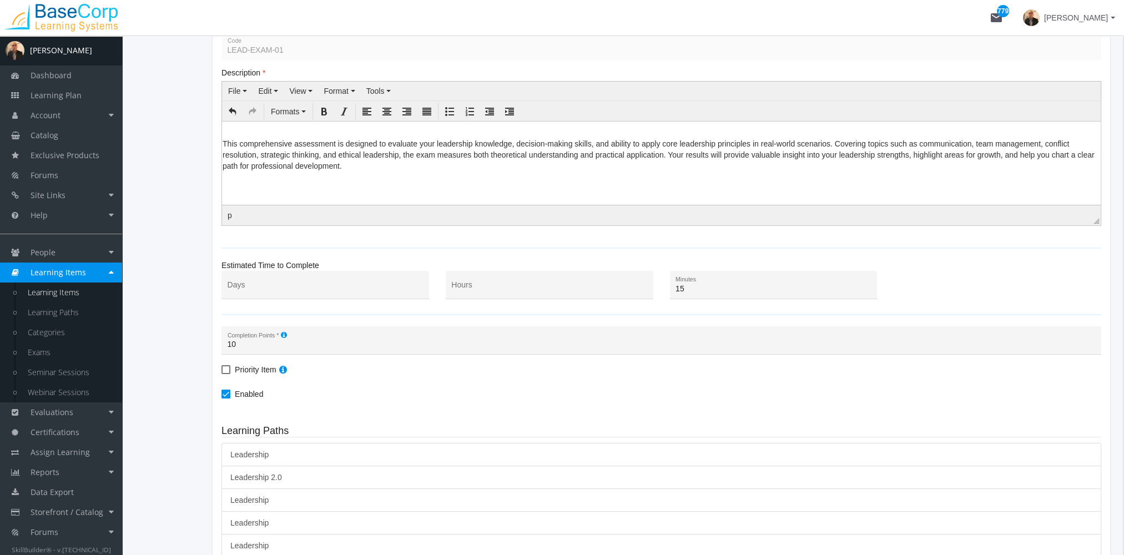
scroll to position [357, 0]
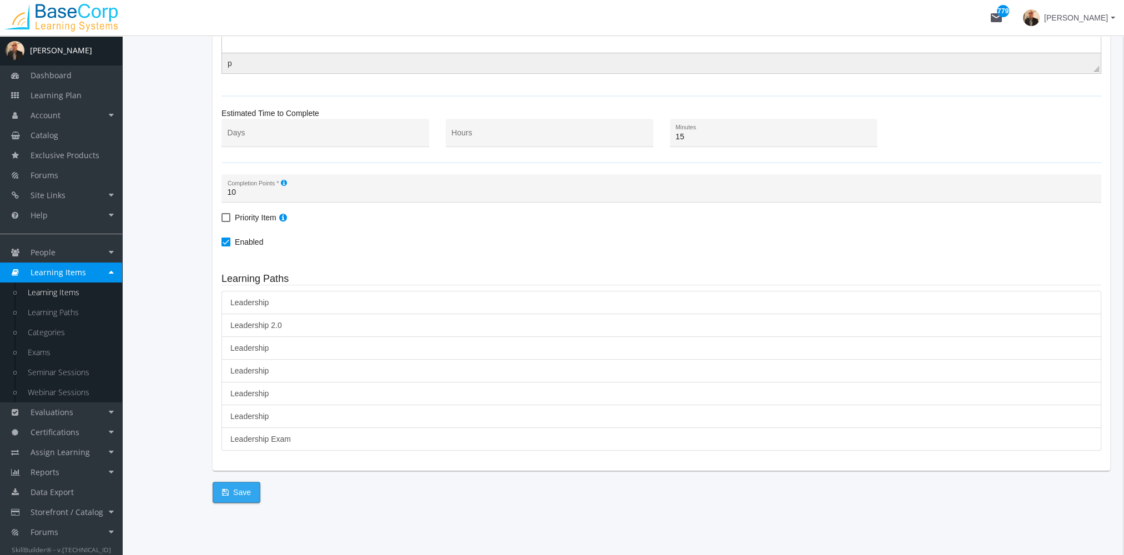
click at [249, 489] on button "Save" at bounding box center [237, 492] width 48 height 21
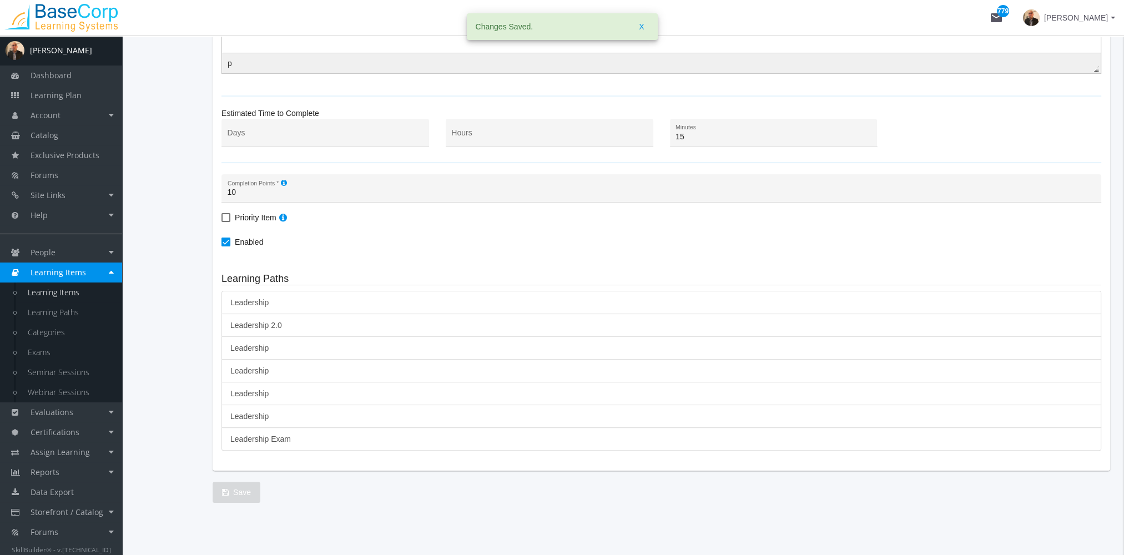
scroll to position [0, 0]
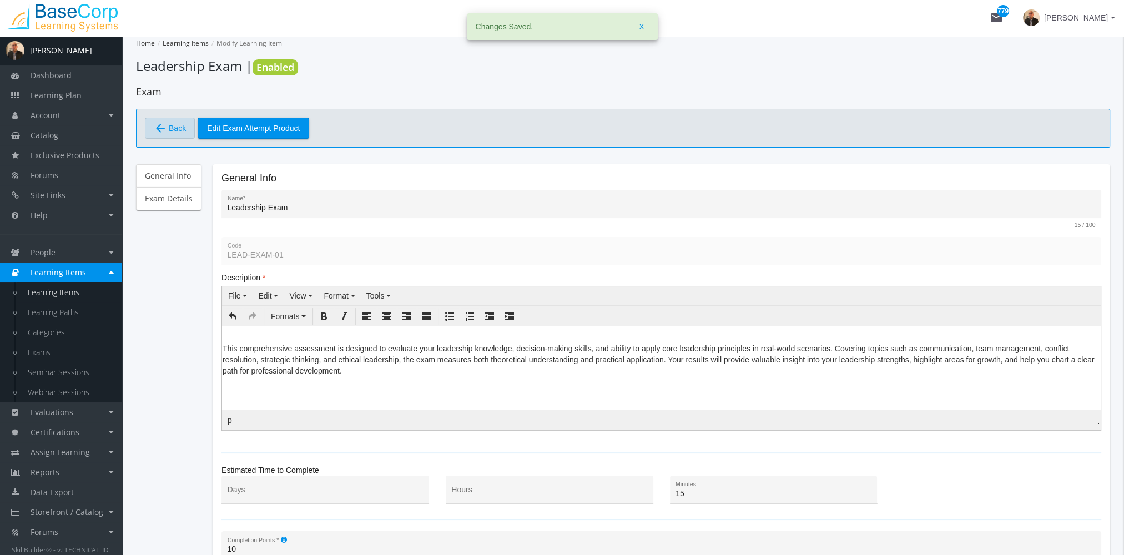
click at [173, 119] on span "Back" at bounding box center [177, 128] width 17 height 19
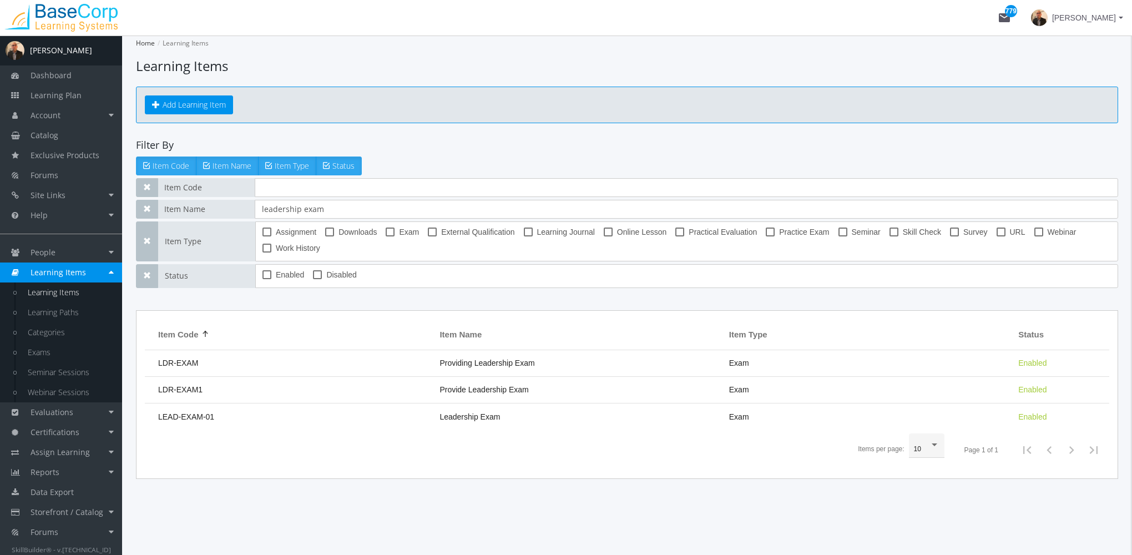
click at [93, 273] on link "Learning Items" at bounding box center [61, 273] width 122 height 20
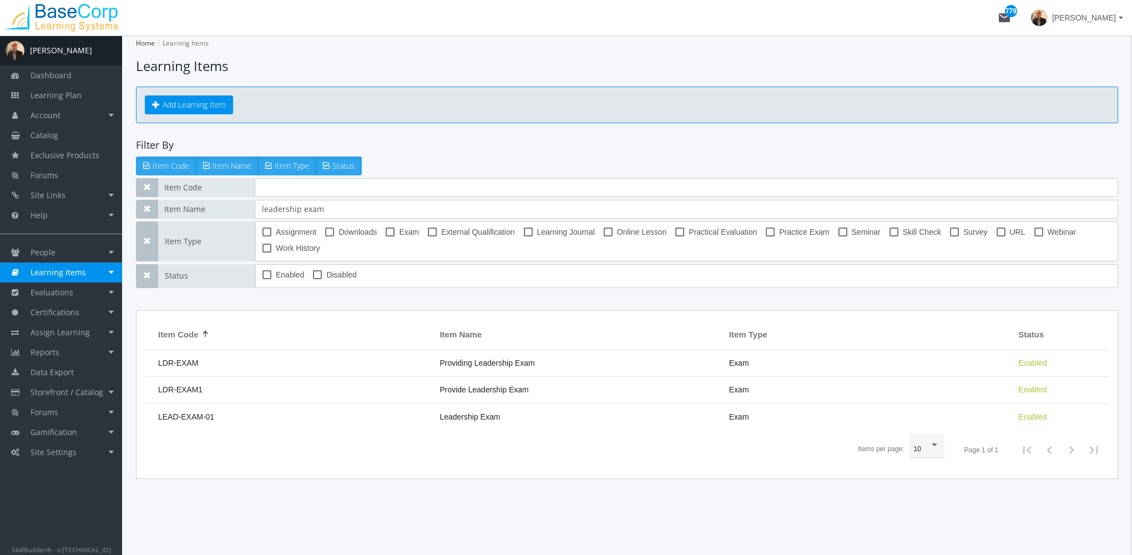
click at [93, 271] on link "Learning Items" at bounding box center [61, 273] width 122 height 20
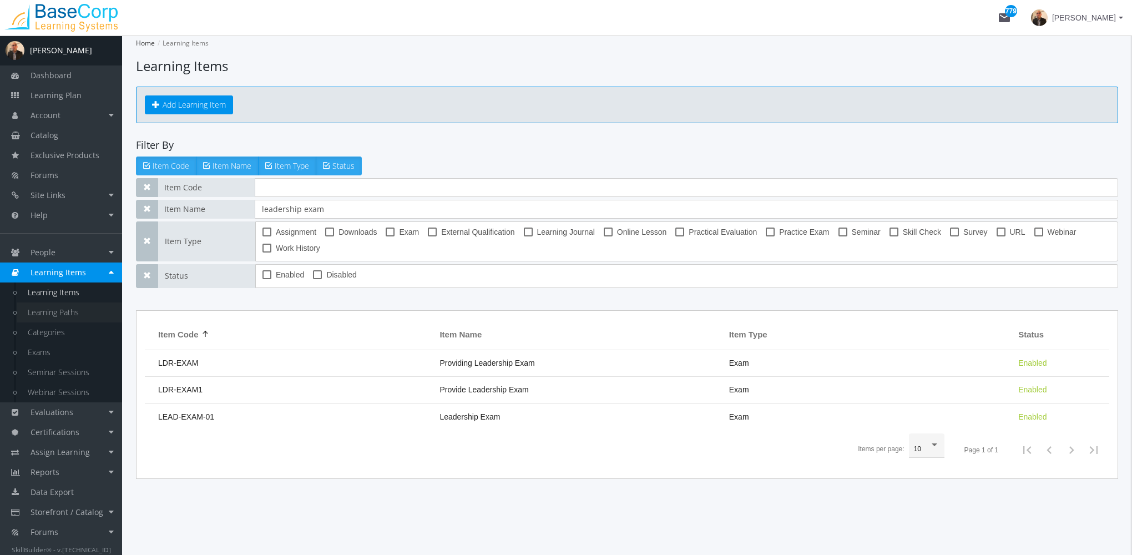
click at [71, 318] on link "Learning Paths" at bounding box center [69, 313] width 105 height 20
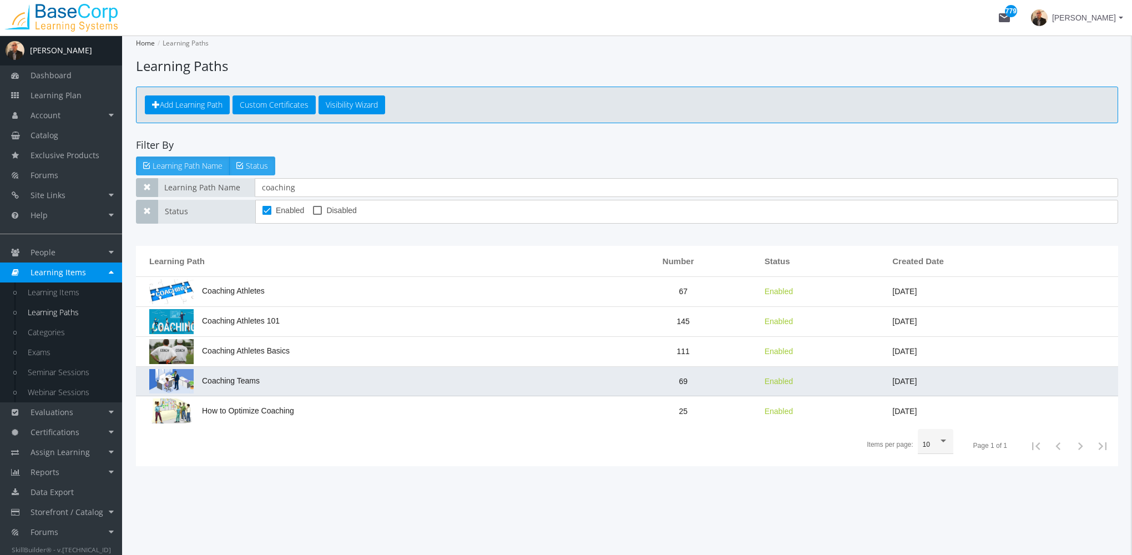
click at [269, 381] on td "Coaching Teams" at bounding box center [372, 382] width 472 height 30
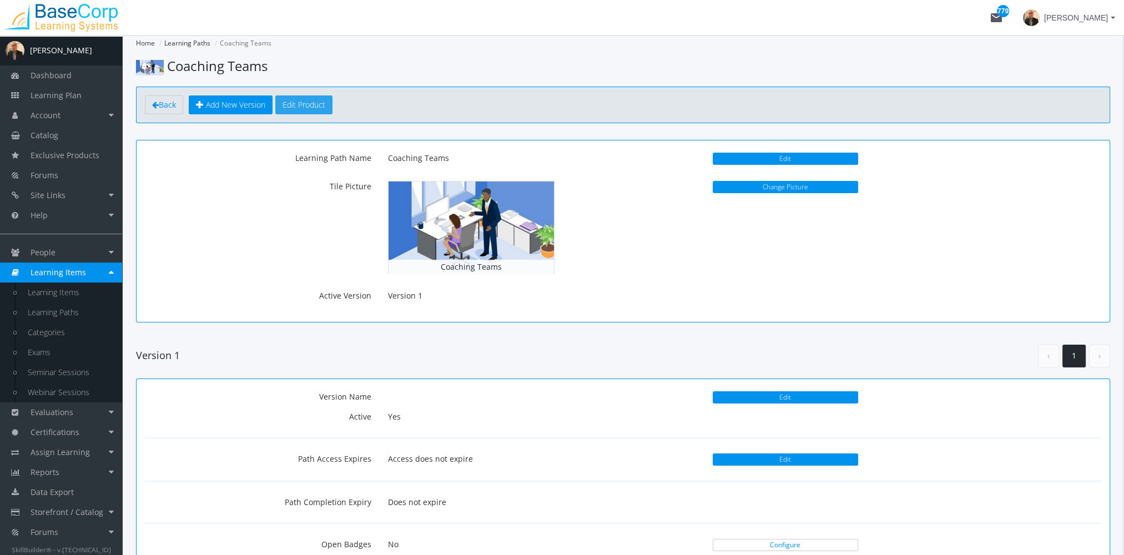
click at [322, 103] on button "Edit Product" at bounding box center [303, 104] width 57 height 19
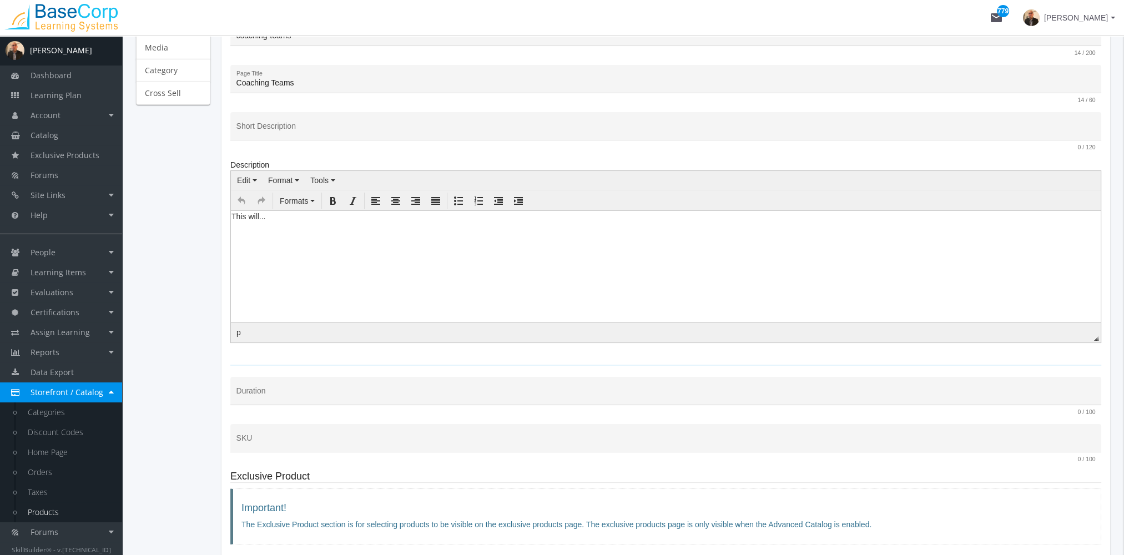
scroll to position [222, 0]
click at [293, 227] on body "This will..." at bounding box center [666, 219] width 870 height 22
drag, startPoint x: 223, startPoint y: 210, endPoint x: 172, endPoint y: 203, distance: 51.5
click at [231, 208] on html "This will..." at bounding box center [666, 219] width 870 height 22
paste body
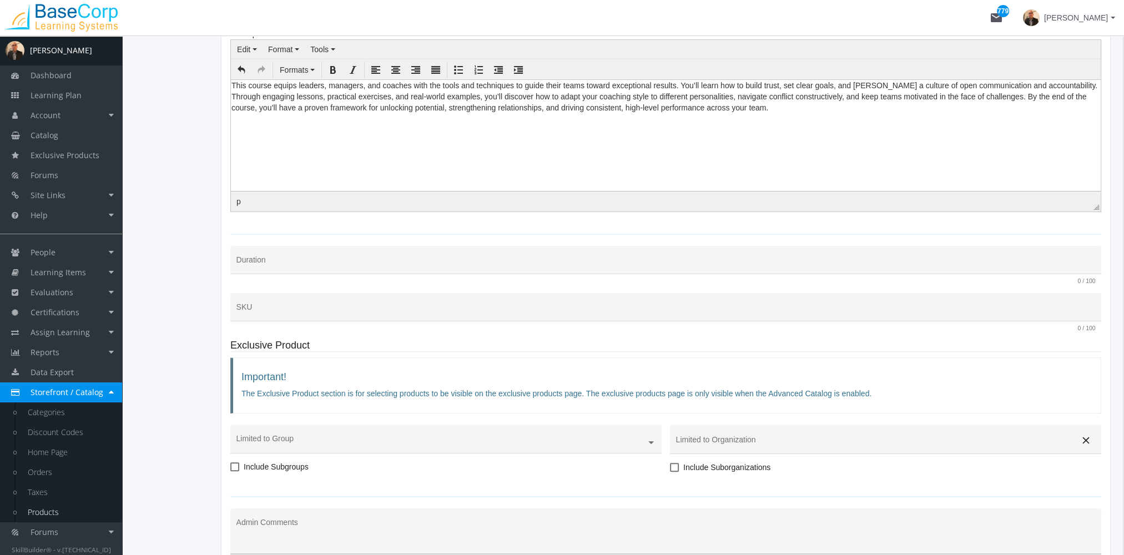
scroll to position [463, 0]
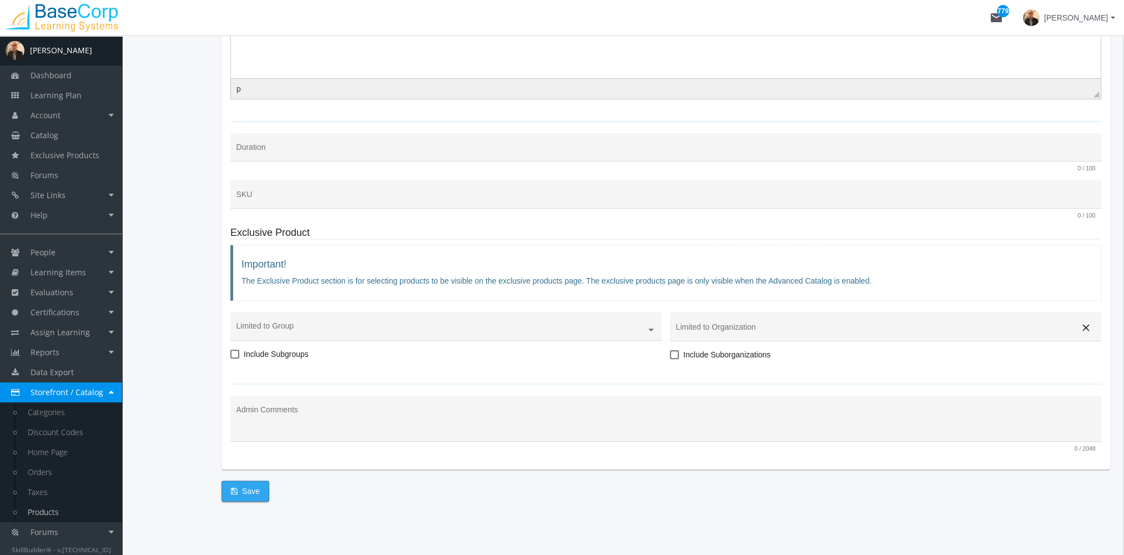
click at [251, 489] on span "Save" at bounding box center [245, 491] width 29 height 20
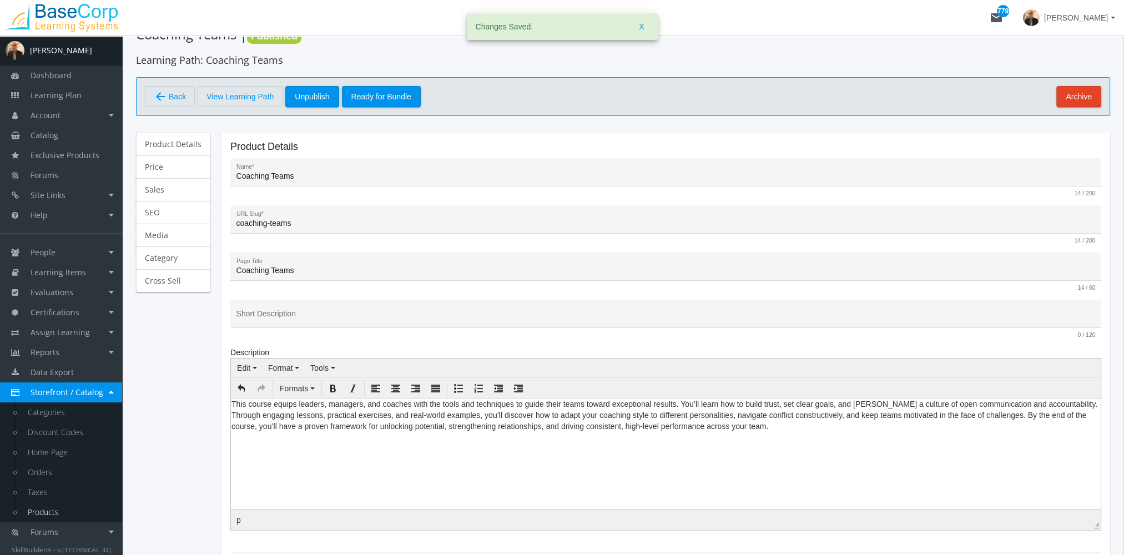
scroll to position [0, 0]
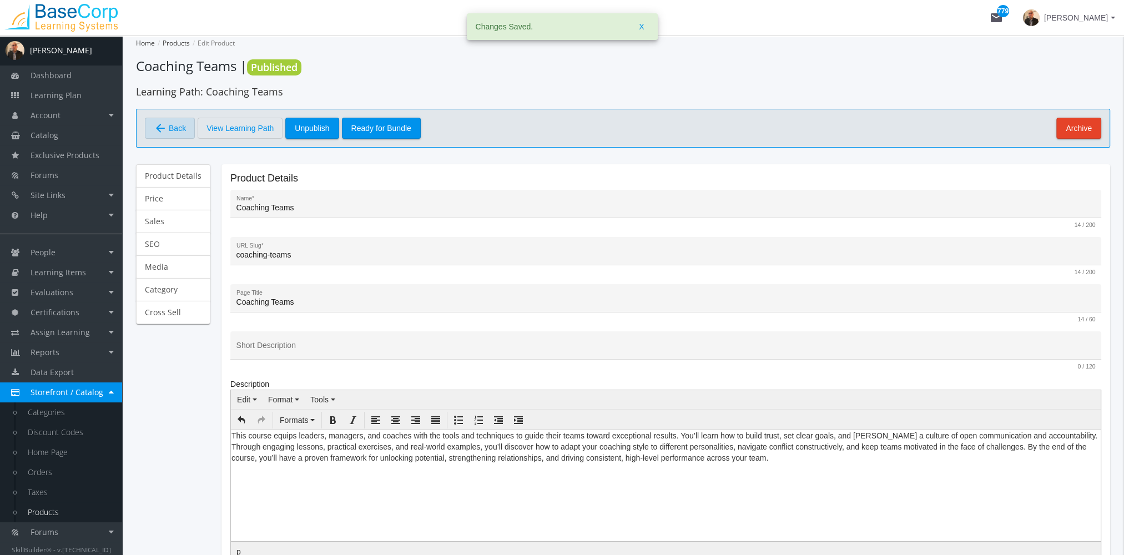
click at [180, 127] on span "Back" at bounding box center [177, 128] width 17 height 19
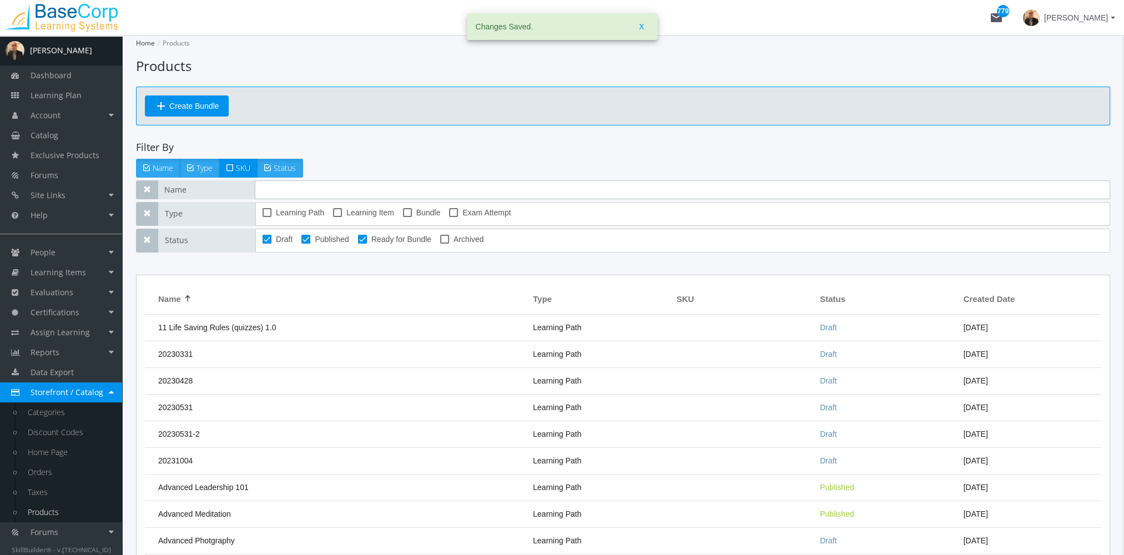
click at [282, 186] on input "text" at bounding box center [682, 189] width 855 height 19
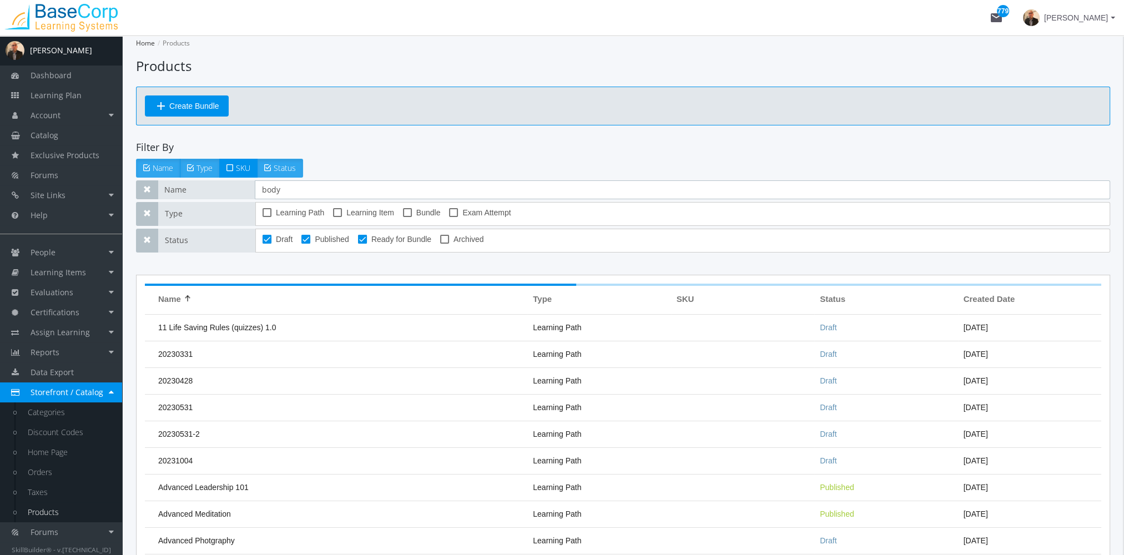
type input "body"
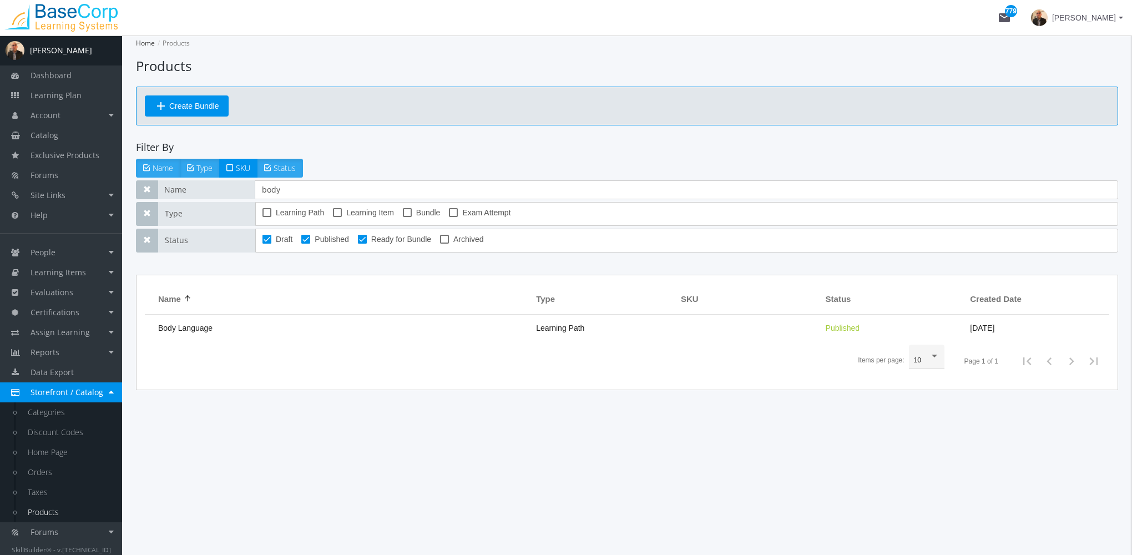
click at [260, 331] on td "Body Language" at bounding box center [338, 328] width 386 height 27
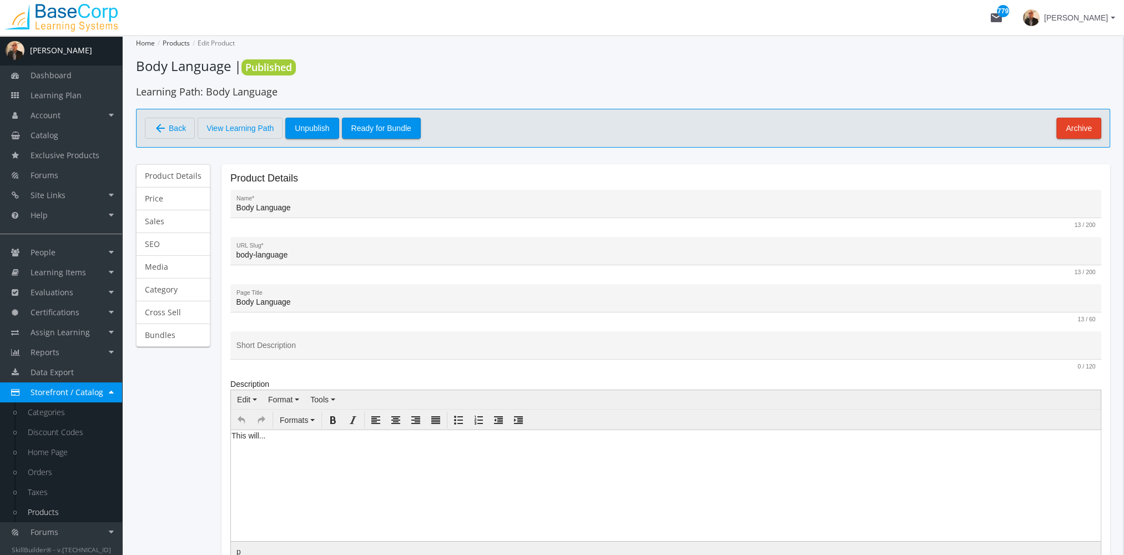
click at [272, 452] on html "This will..." at bounding box center [666, 441] width 870 height 22
drag, startPoint x: 277, startPoint y: 438, endPoint x: 200, endPoint y: 436, distance: 77.2
click at [231, 436] on html "This will..." at bounding box center [666, 441] width 870 height 22
paste body
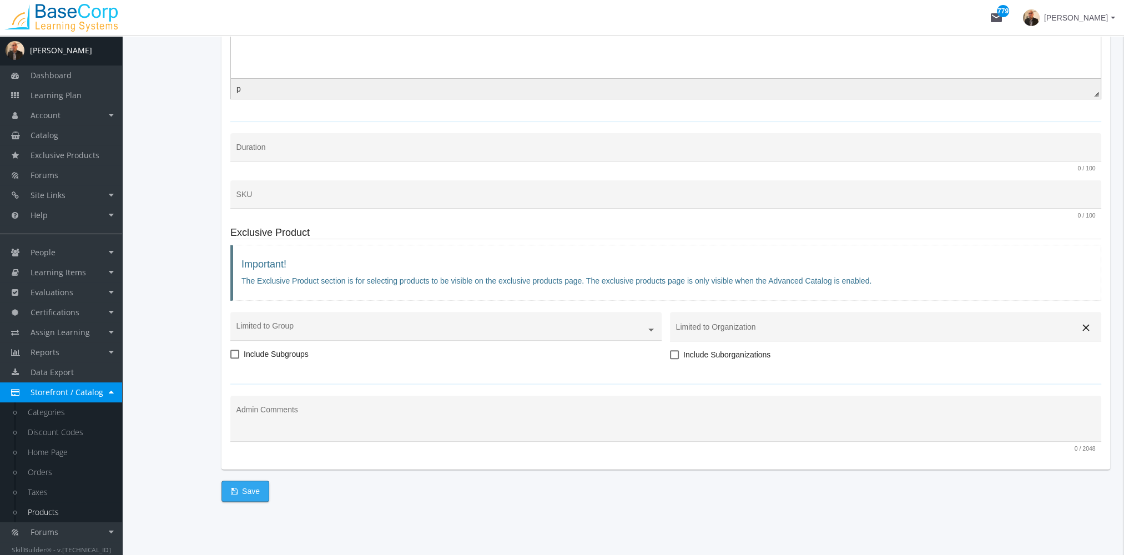
click at [249, 486] on span "Save" at bounding box center [245, 491] width 29 height 20
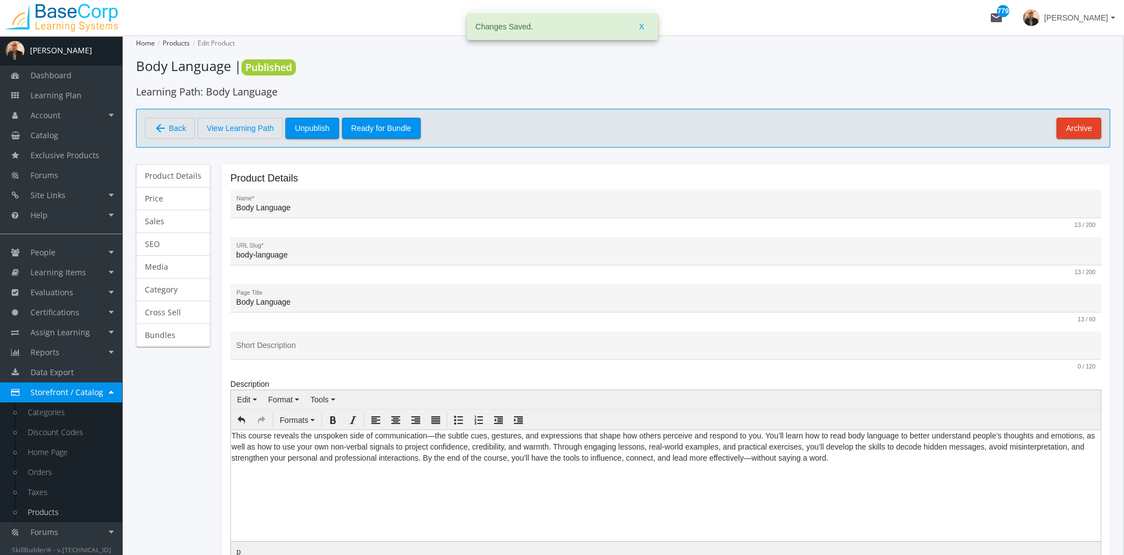
click at [157, 122] on mat-icon "arrow_back" at bounding box center [160, 128] width 13 height 13
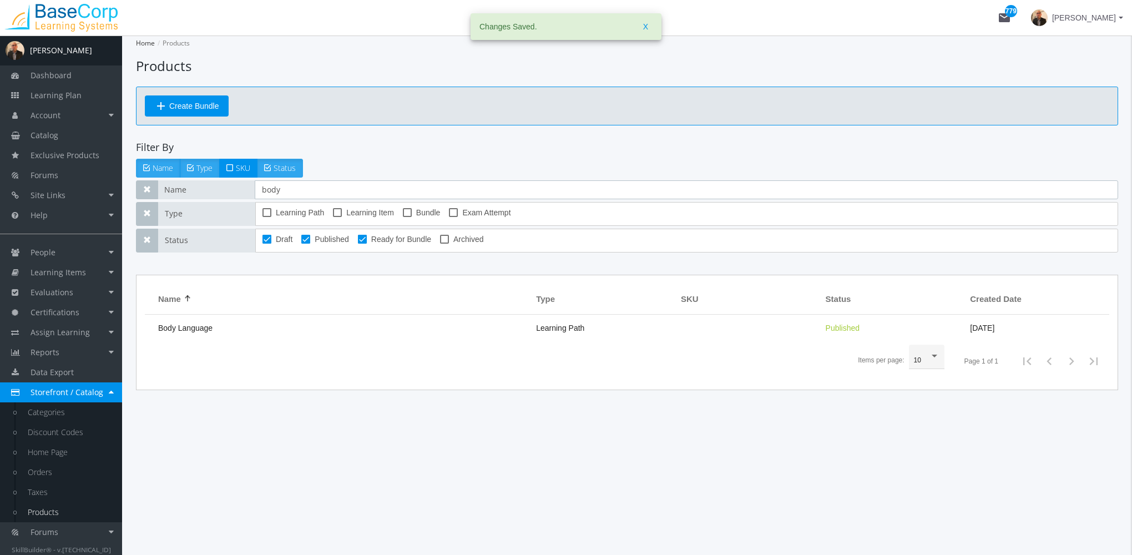
drag, startPoint x: 297, startPoint y: 191, endPoint x: 189, endPoint y: 188, distance: 107.7
click at [194, 189] on div "Name body" at bounding box center [627, 189] width 982 height 19
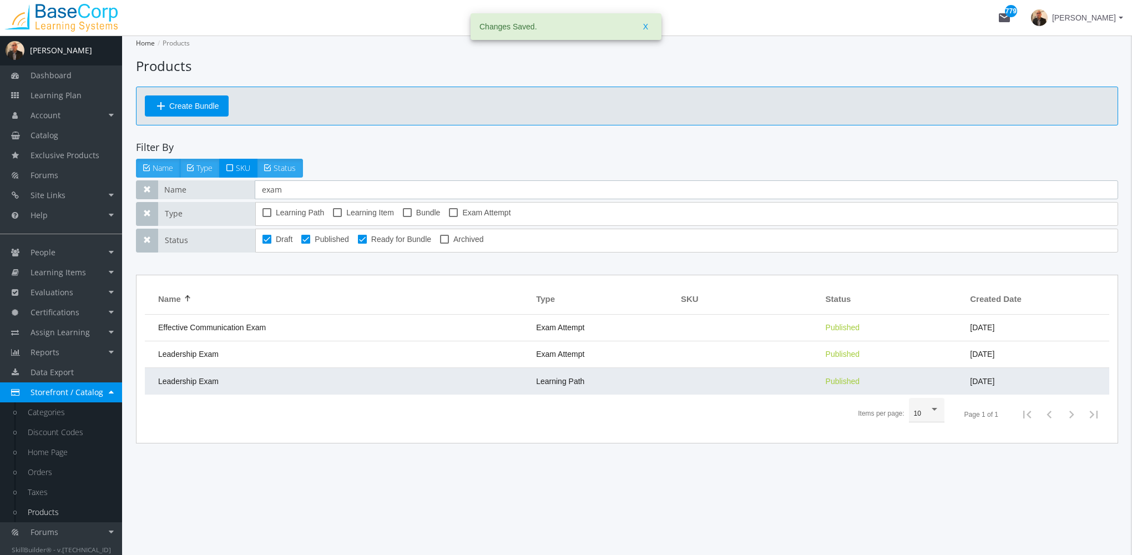
type input "exam"
click at [224, 375] on td "Leadership Exam" at bounding box center [338, 381] width 386 height 27
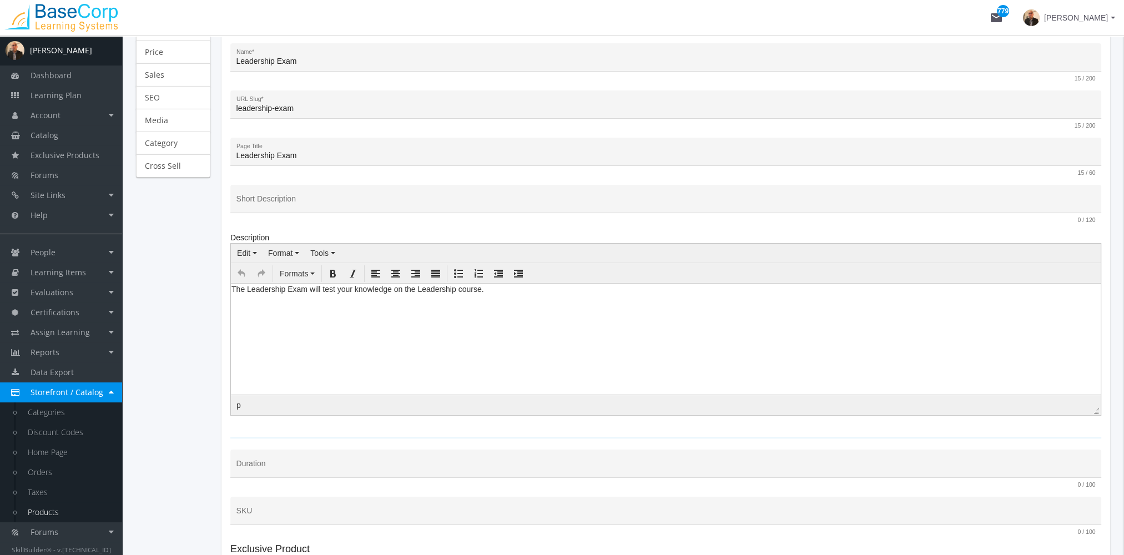
scroll to position [167, 0]
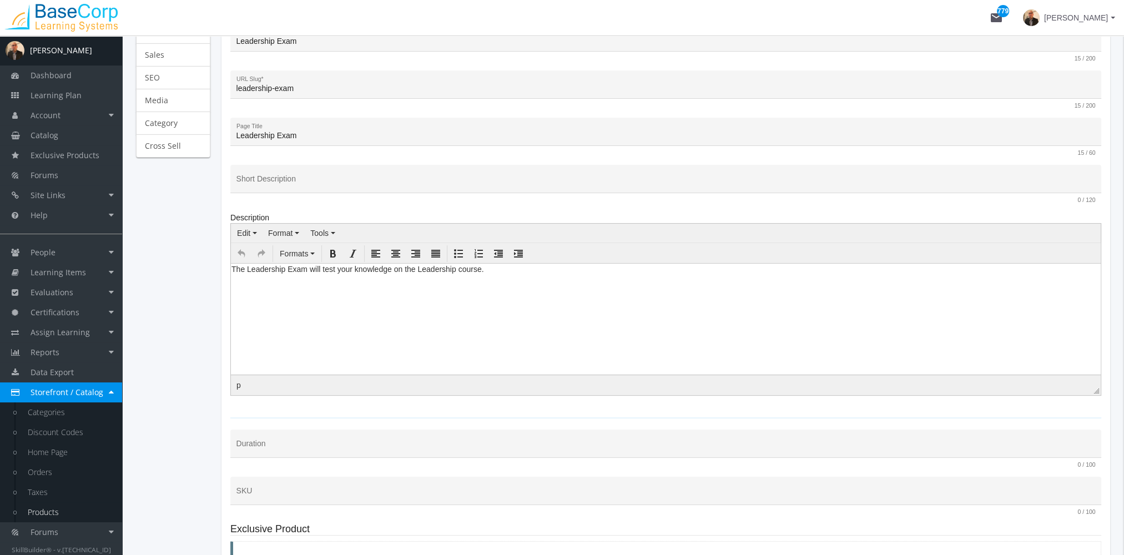
click at [294, 285] on html "The Leadership Exam will test your knowledge on the Leadership course." at bounding box center [666, 274] width 870 height 22
drag, startPoint x: 472, startPoint y: 273, endPoint x: 178, endPoint y: 273, distance: 294.2
click at [231, 273] on html "The Leadership Exam will test your knowledge on the Leadership course." at bounding box center [666, 274] width 870 height 22
paste body
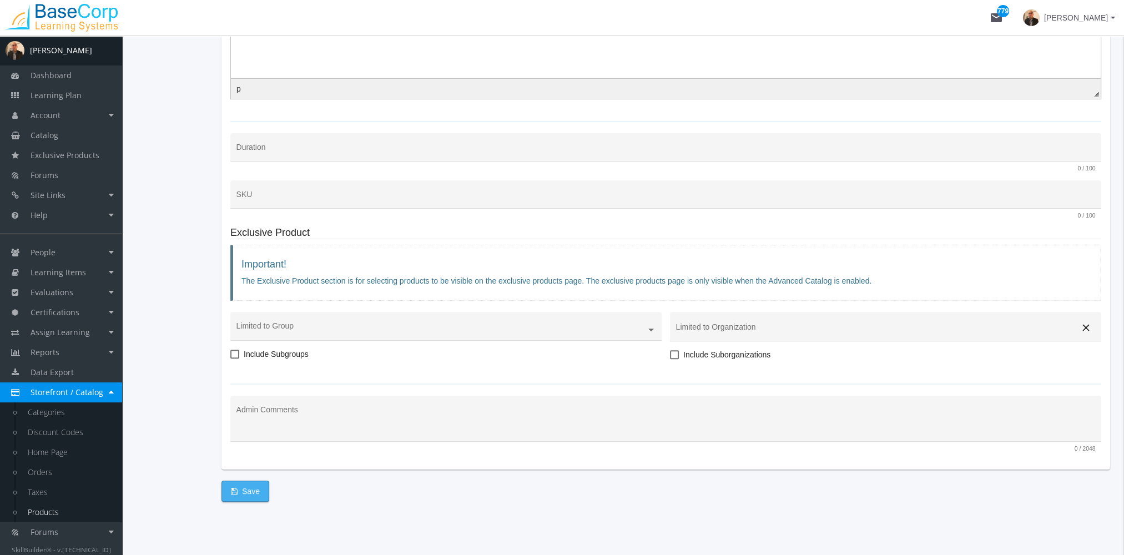
click at [248, 488] on span "Save" at bounding box center [245, 491] width 29 height 20
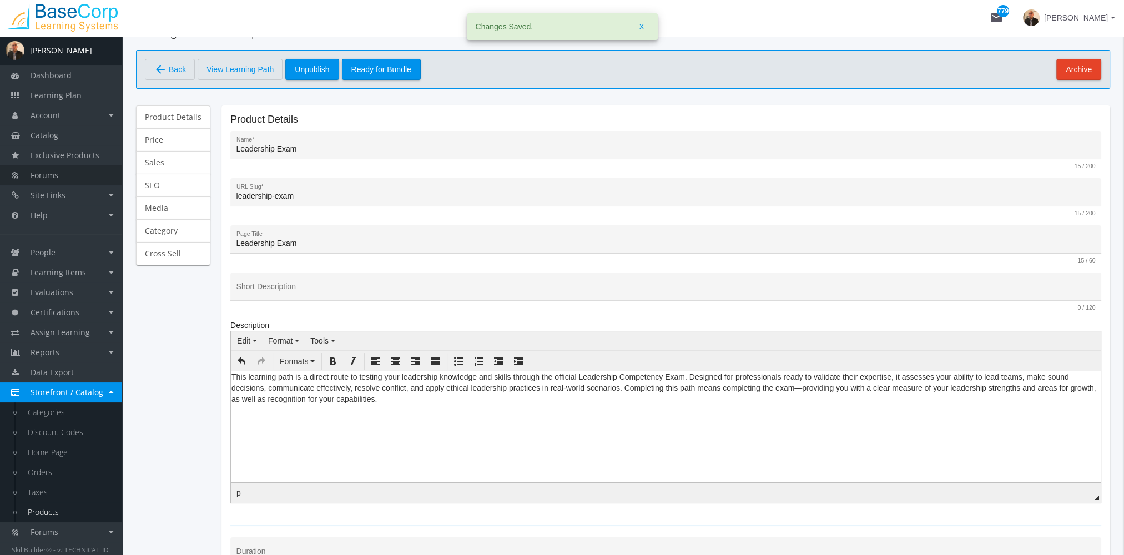
scroll to position [0, 0]
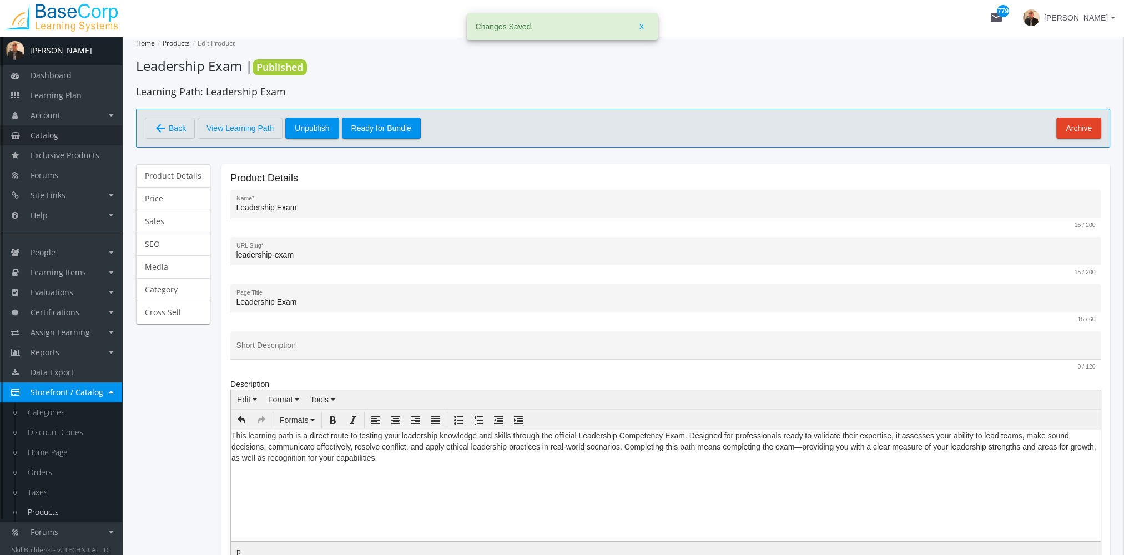
click at [72, 134] on link "Catalog" at bounding box center [61, 135] width 122 height 20
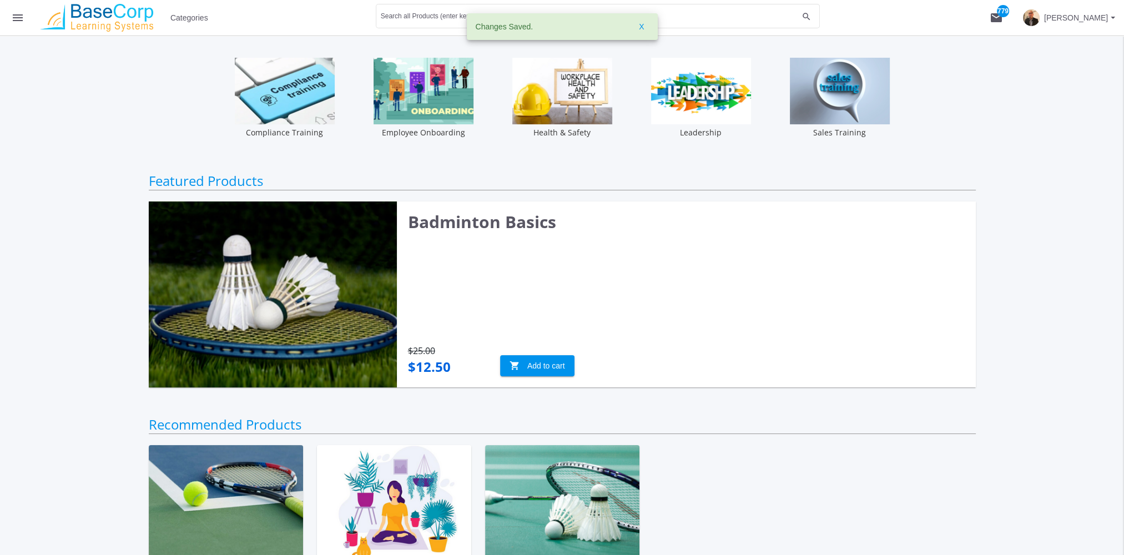
click at [20, 11] on mat-icon "menu" at bounding box center [17, 17] width 13 height 13
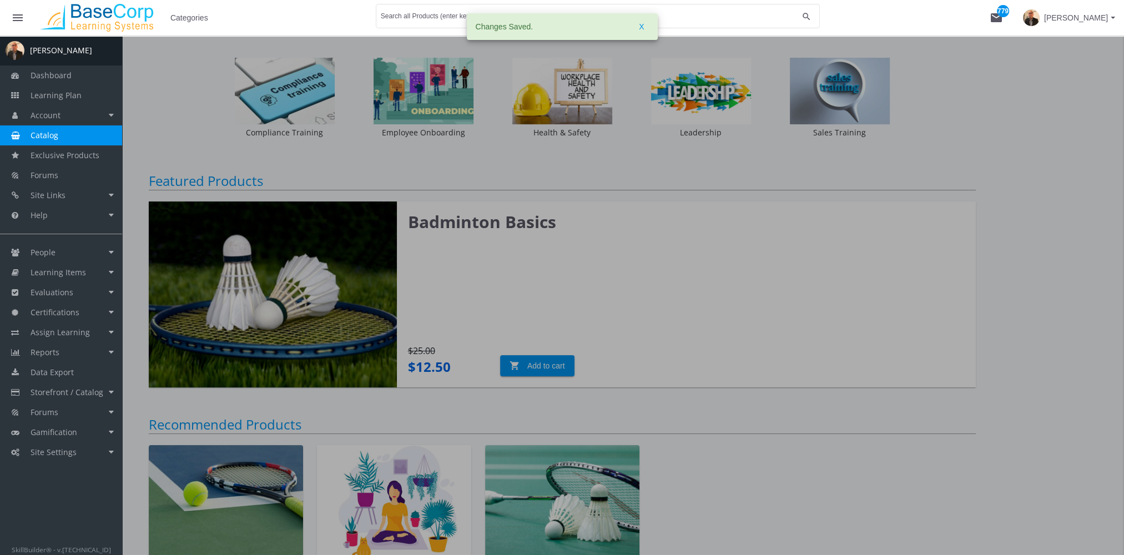
click at [158, 58] on div at bounding box center [562, 313] width 1124 height 555
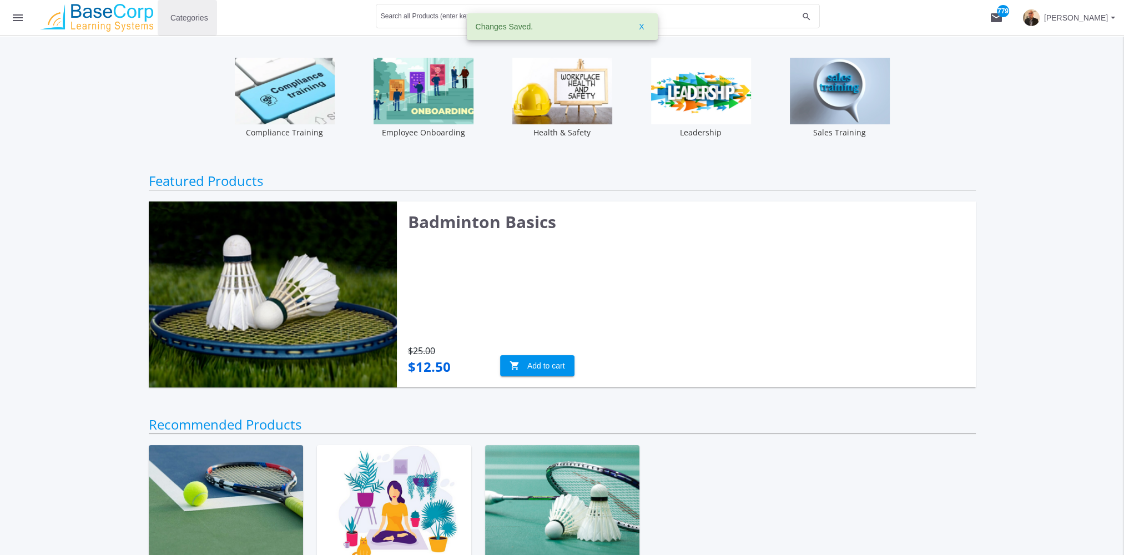
click at [205, 20] on span "Categories" at bounding box center [189, 18] width 38 height 20
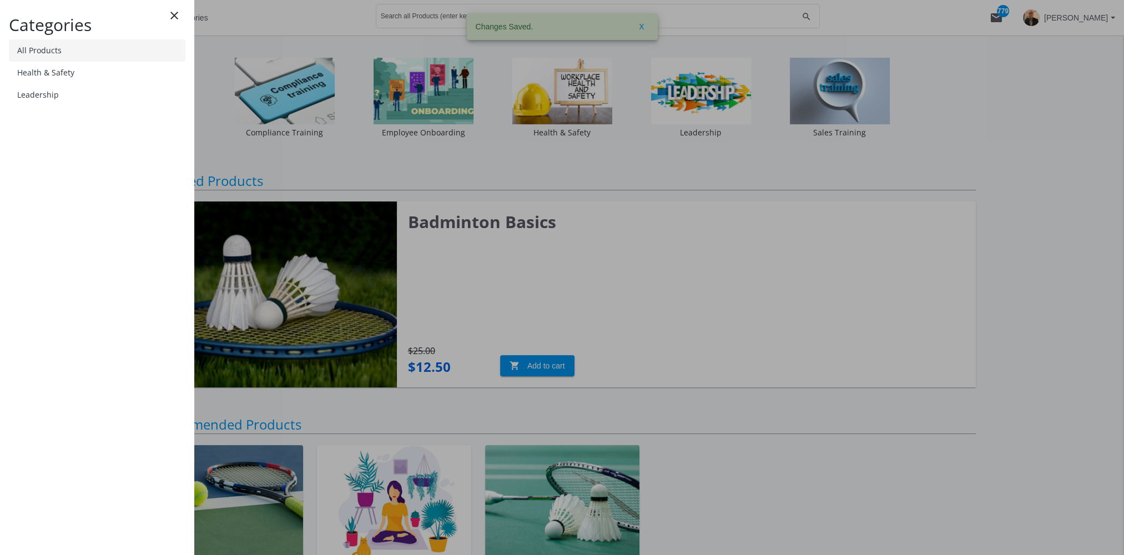
click at [103, 58] on link "All Products" at bounding box center [97, 50] width 177 height 22
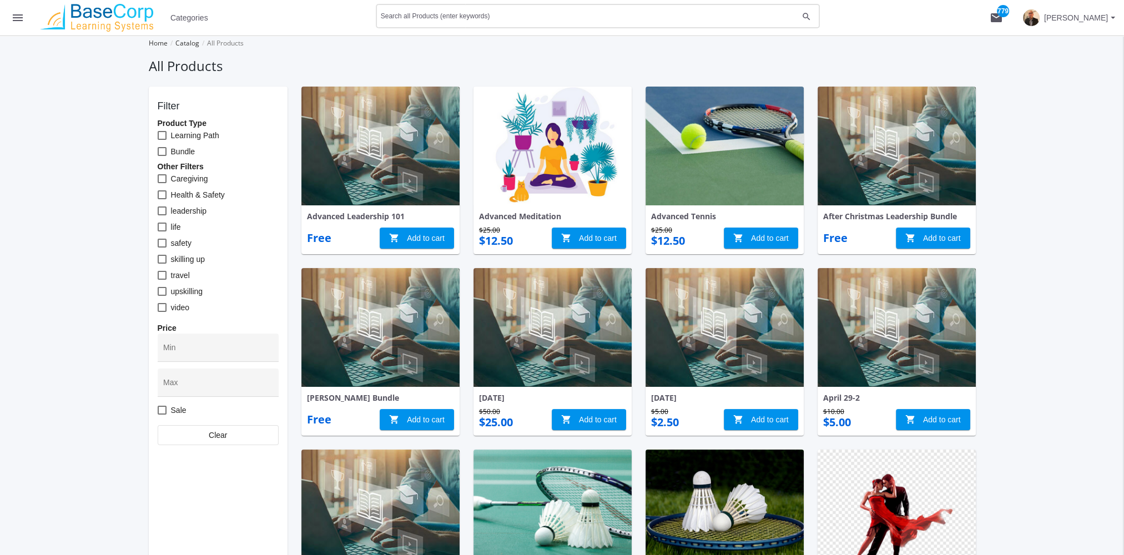
click at [470, 23] on div "Search all Products (enter keywords)" at bounding box center [589, 15] width 417 height 27
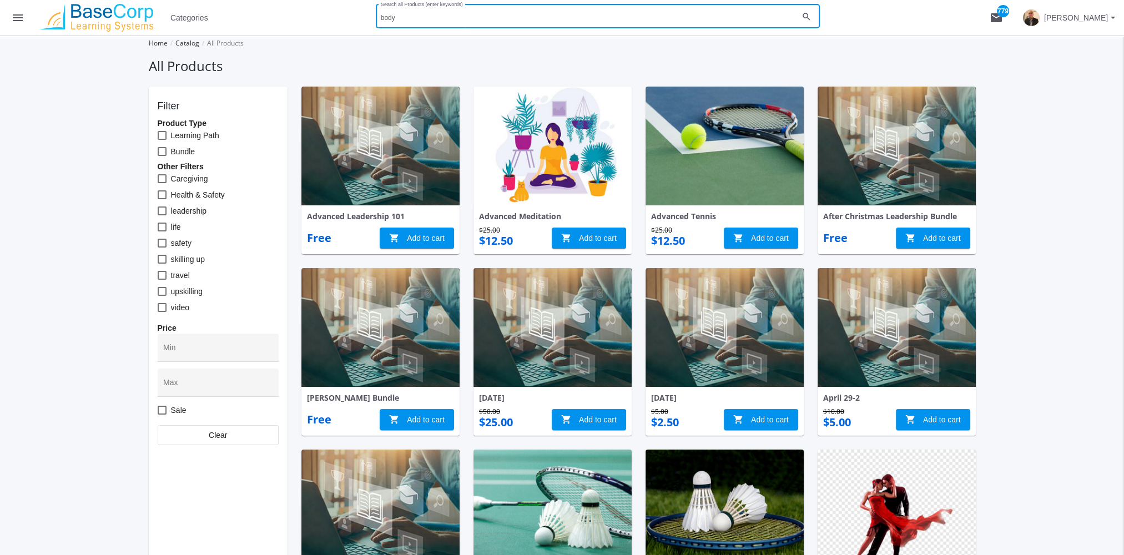
type input "body"
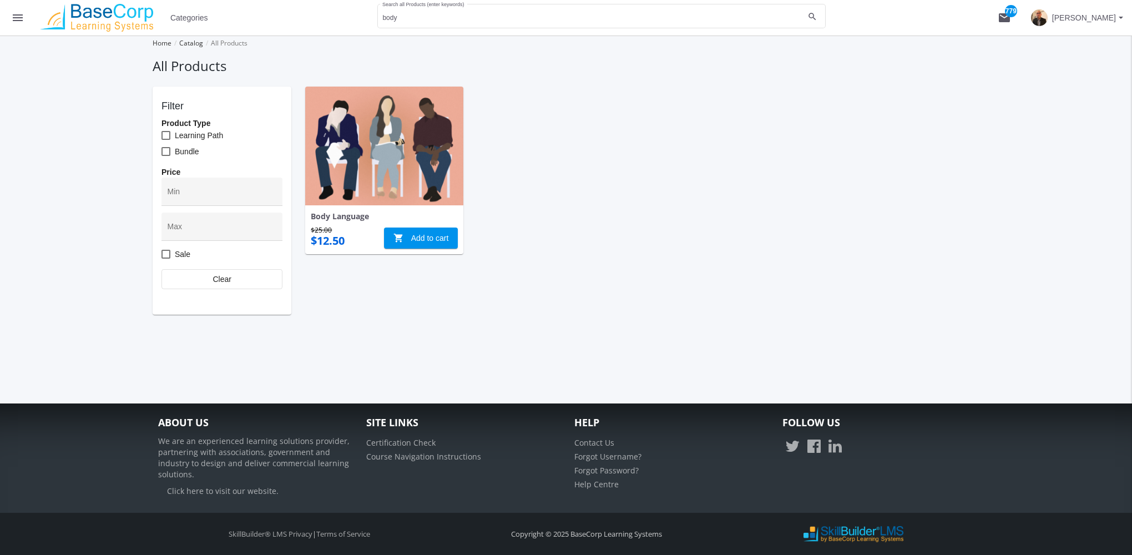
click at [371, 148] on img at bounding box center [384, 146] width 158 height 119
drag, startPoint x: 439, startPoint y: 22, endPoint x: 426, endPoint y: 20, distance: 12.9
click at [426, 20] on div "body Search all Products (enter keywords)" at bounding box center [593, 15] width 422 height 27
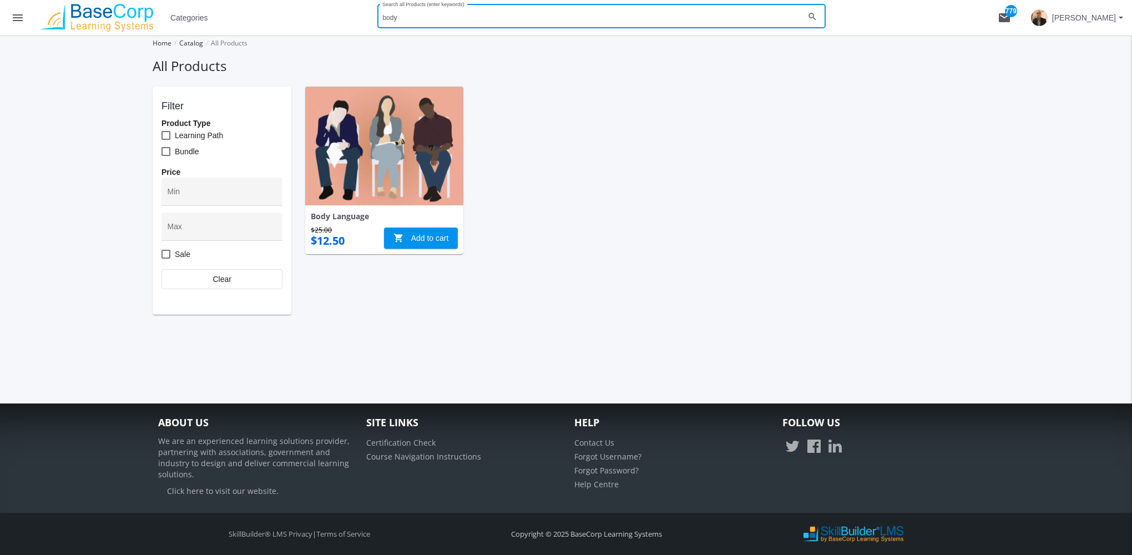
drag, startPoint x: 426, startPoint y: 19, endPoint x: 273, endPoint y: 17, distance: 153.8
click at [274, 17] on mat-toolbar-row "menu Categories body Search all Products (enter keywords) search mail 779 Amit …" at bounding box center [566, 18] width 1132 height 36
type input "coaching"
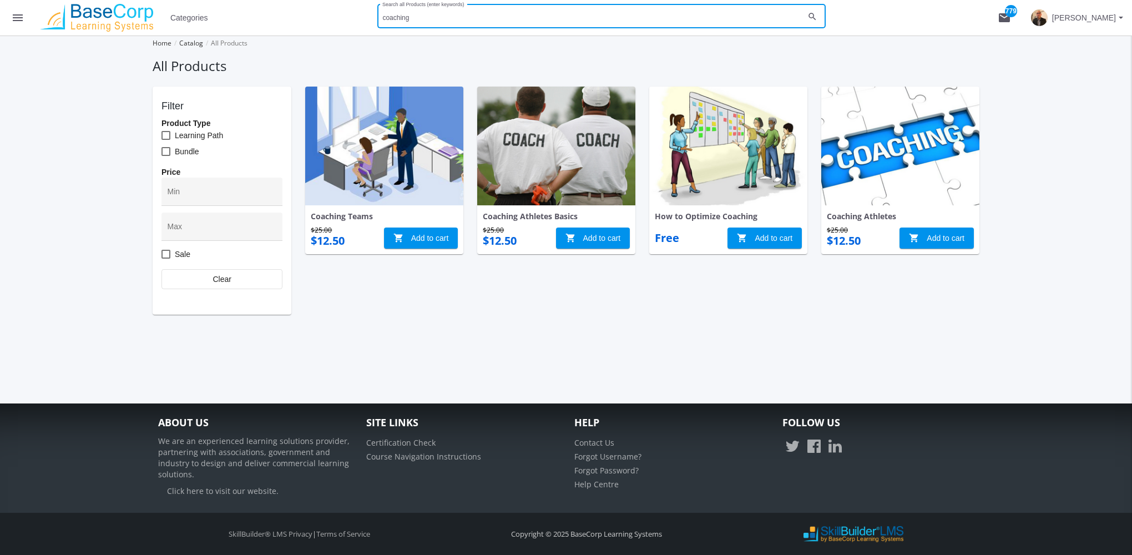
click at [395, 154] on img at bounding box center [384, 146] width 158 height 119
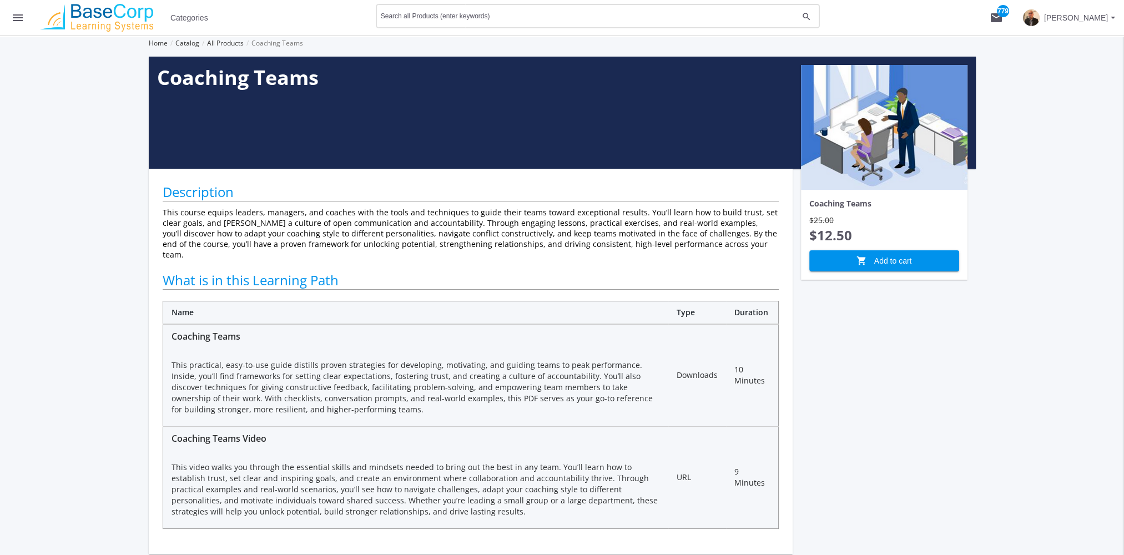
click at [481, 11] on div "Search all Products (enter keywords)" at bounding box center [589, 15] width 417 height 27
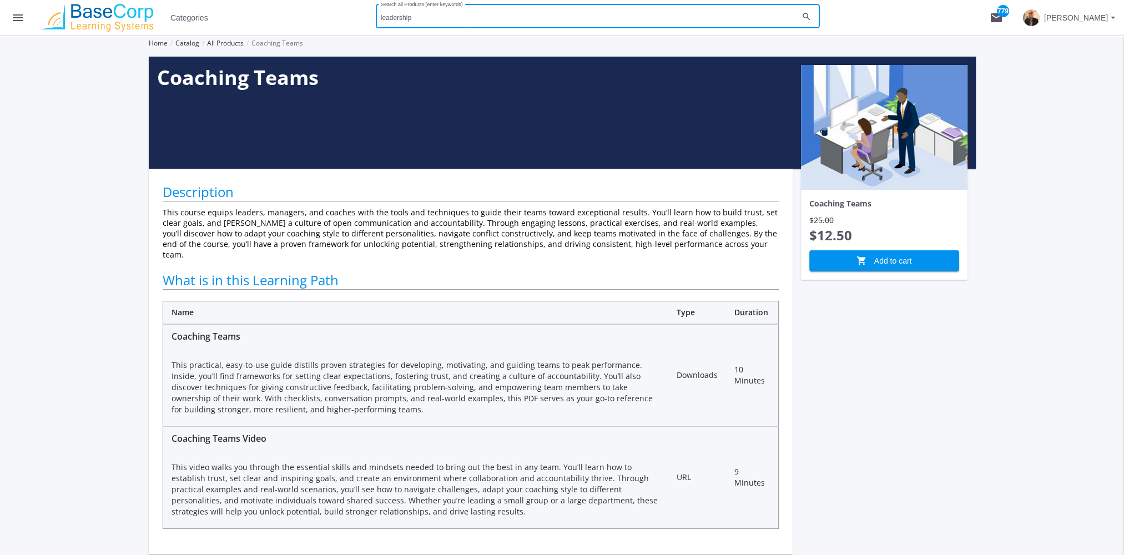
type input "leadership"
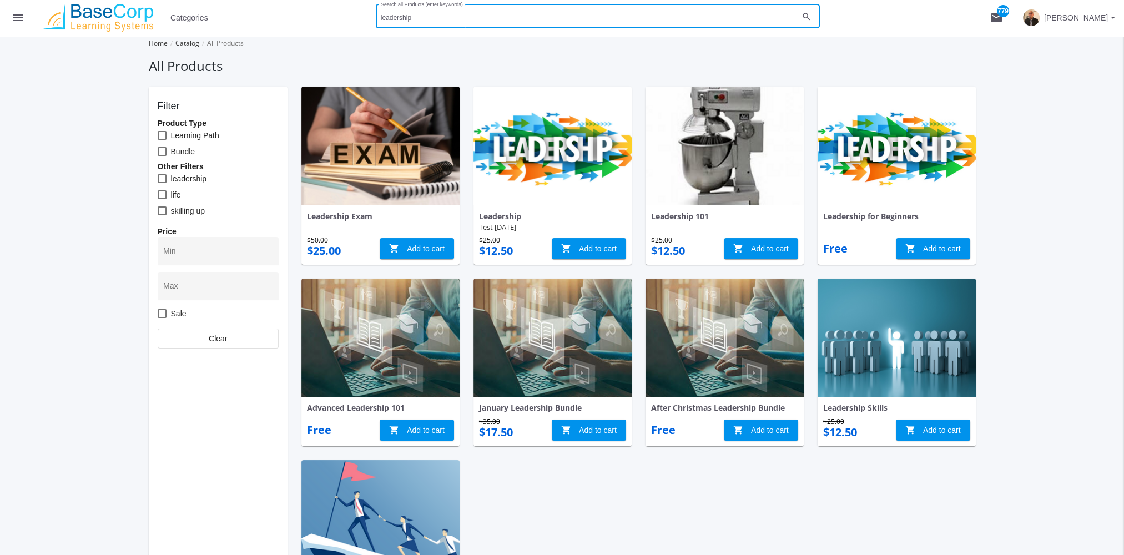
click at [393, 159] on img at bounding box center [380, 146] width 158 height 119
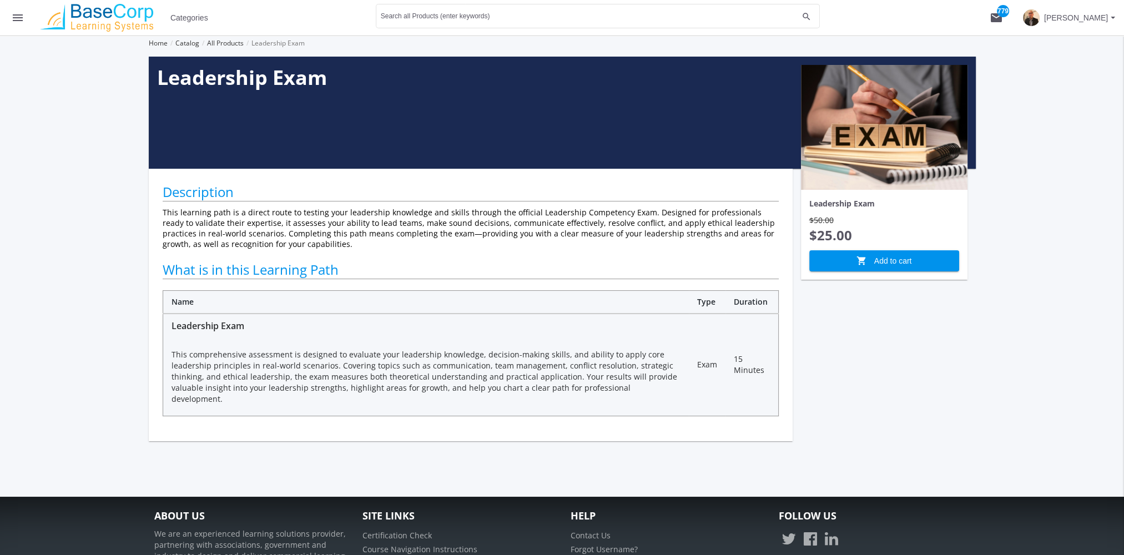
click at [13, 14] on mat-icon "menu" at bounding box center [17, 17] width 13 height 13
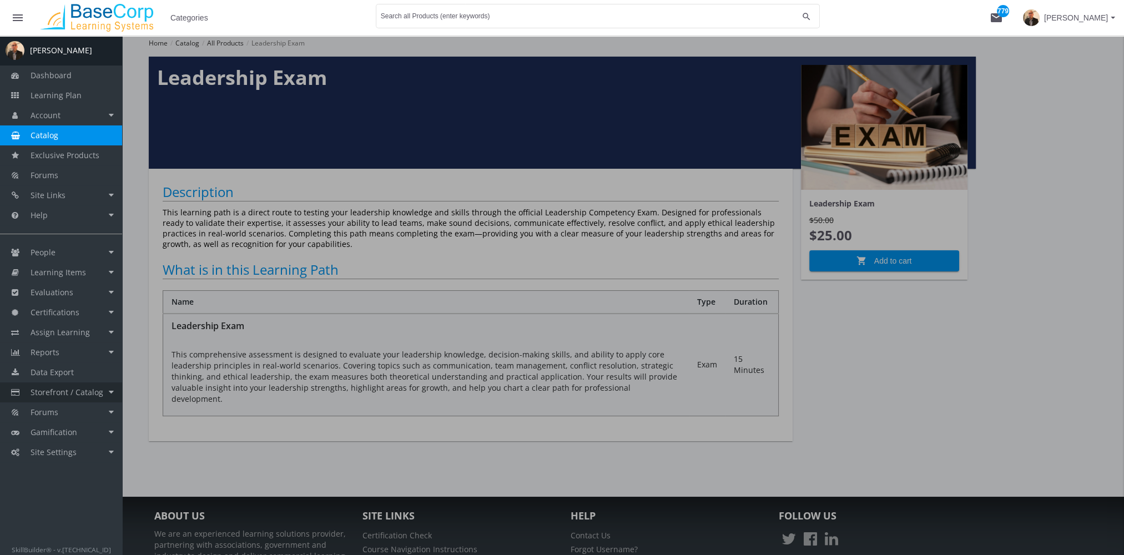
click at [91, 391] on span "Storefront / Catalog" at bounding box center [67, 392] width 73 height 11
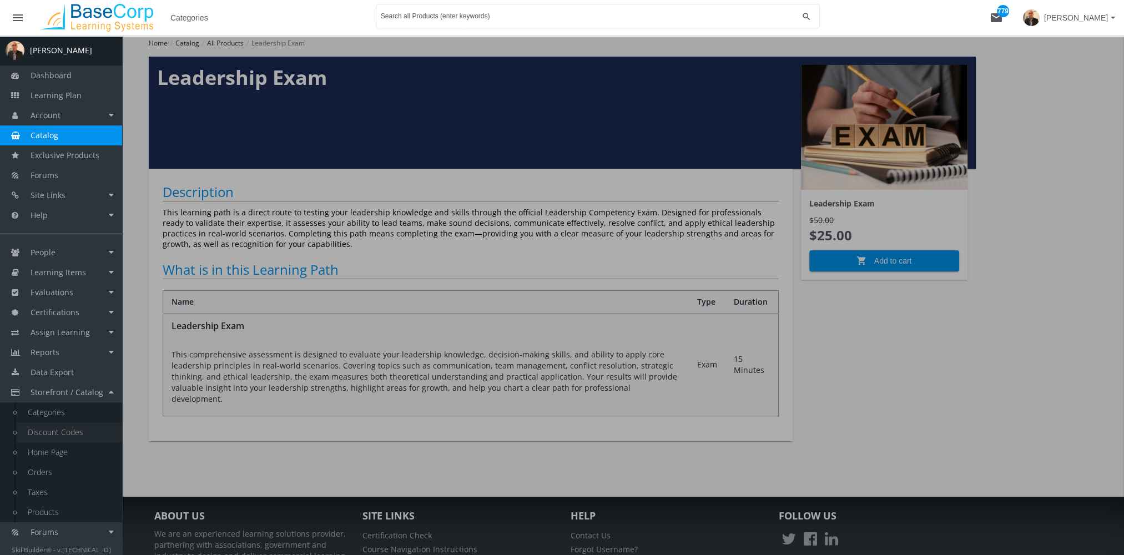
click at [74, 431] on link "Discount Codes" at bounding box center [69, 432] width 105 height 20
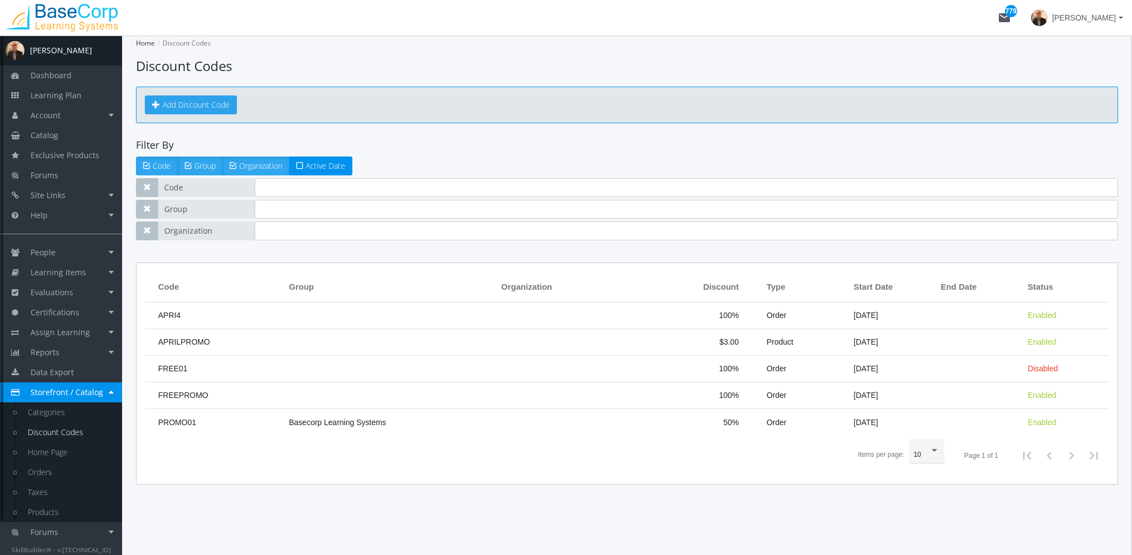
click at [189, 102] on link "Add Discount Code" at bounding box center [191, 104] width 92 height 19
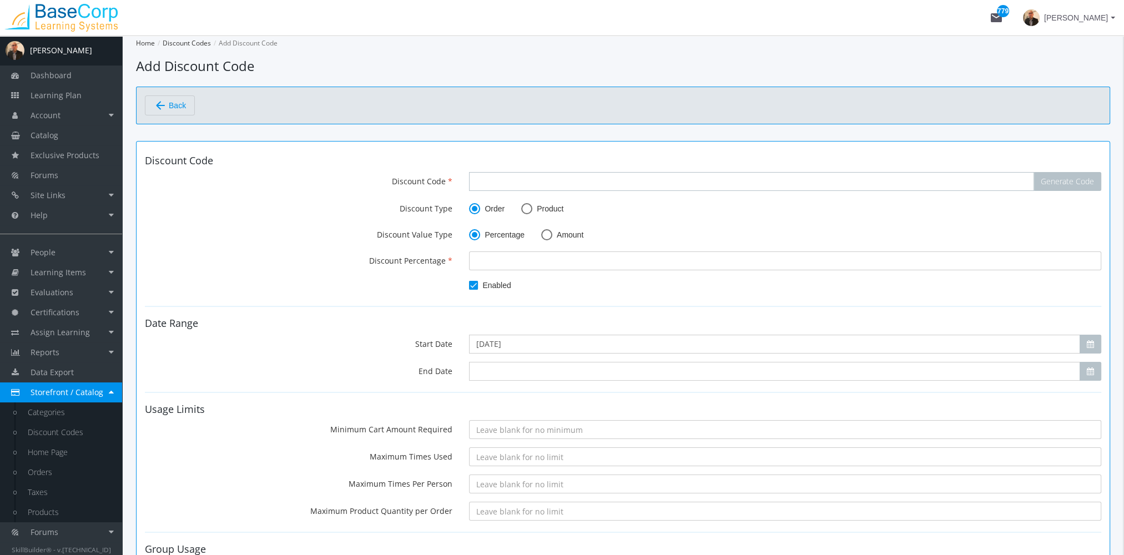
click at [482, 180] on input "Discount Code" at bounding box center [751, 181] width 565 height 19
type input "D"
type input "PROMO15"
click at [483, 260] on input "number" at bounding box center [785, 260] width 632 height 19
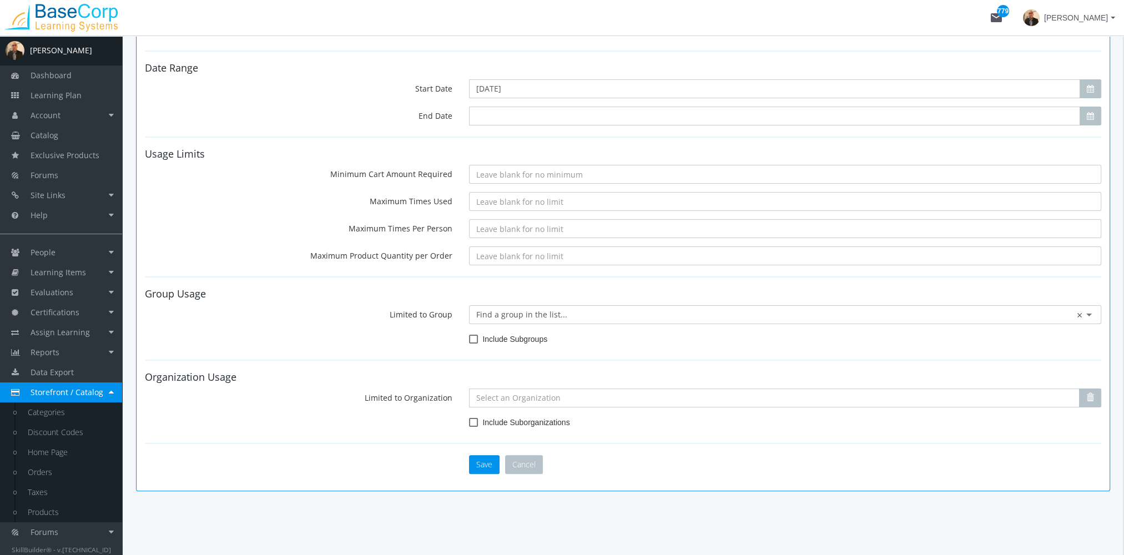
scroll to position [256, 0]
type input "15"
click at [483, 464] on button "Save" at bounding box center [484, 464] width 31 height 19
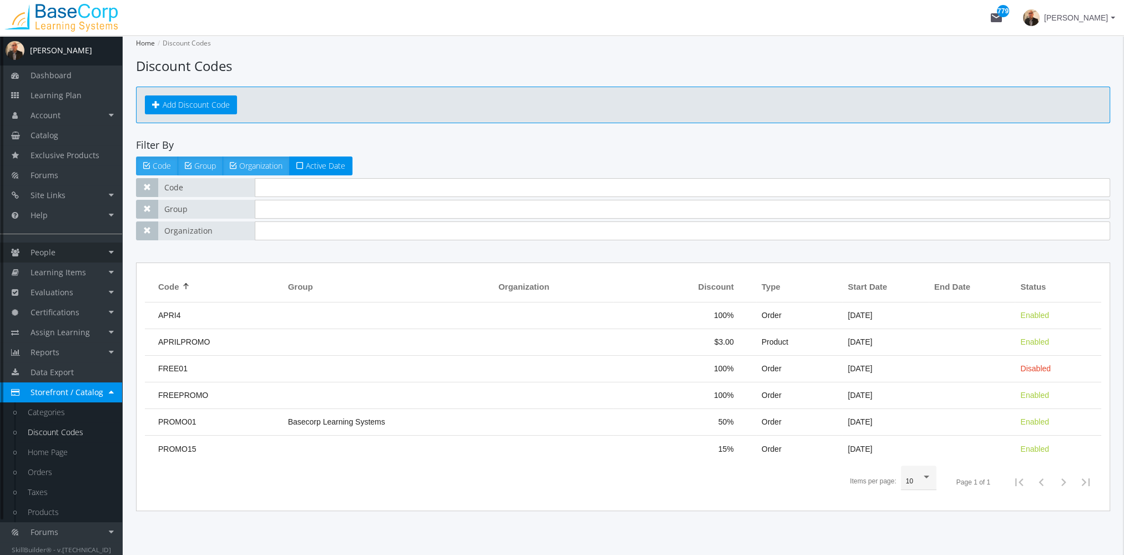
click at [70, 246] on link "People" at bounding box center [61, 253] width 122 height 20
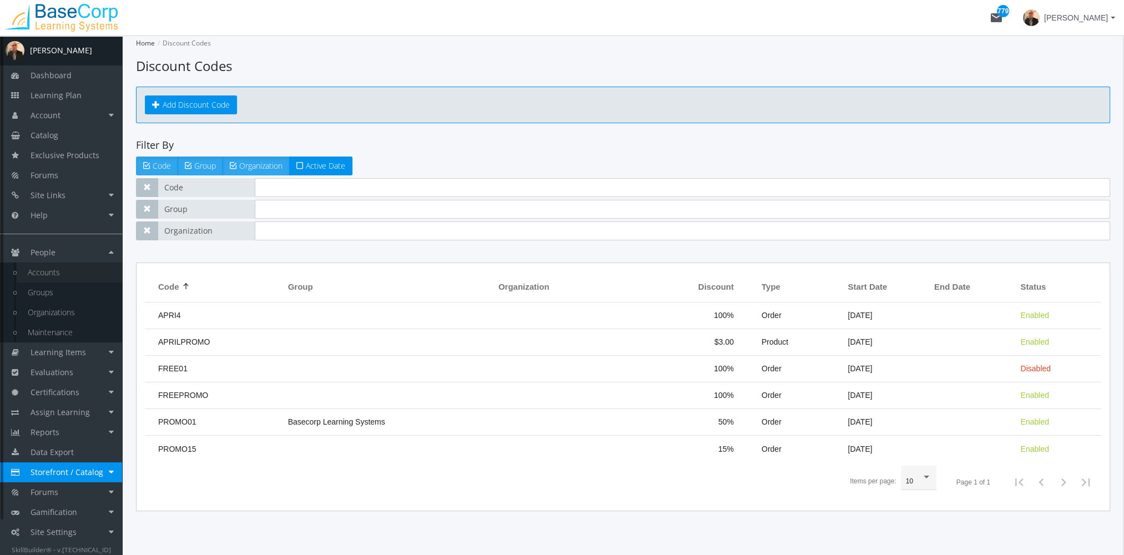
click at [79, 270] on link "Accounts" at bounding box center [69, 273] width 105 height 20
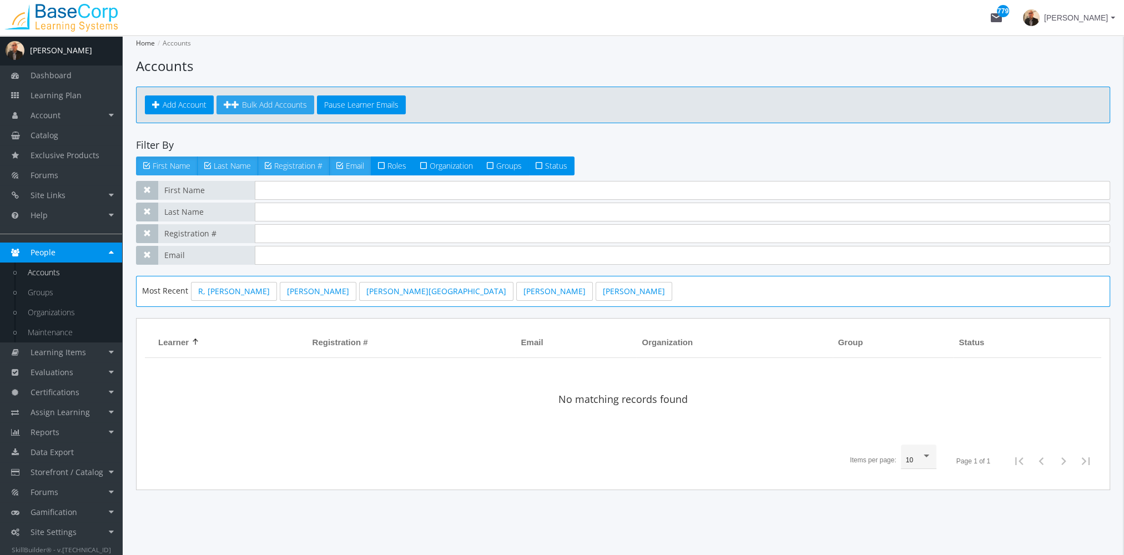
click at [252, 98] on link "Bulk Add Accounts" at bounding box center [265, 104] width 98 height 19
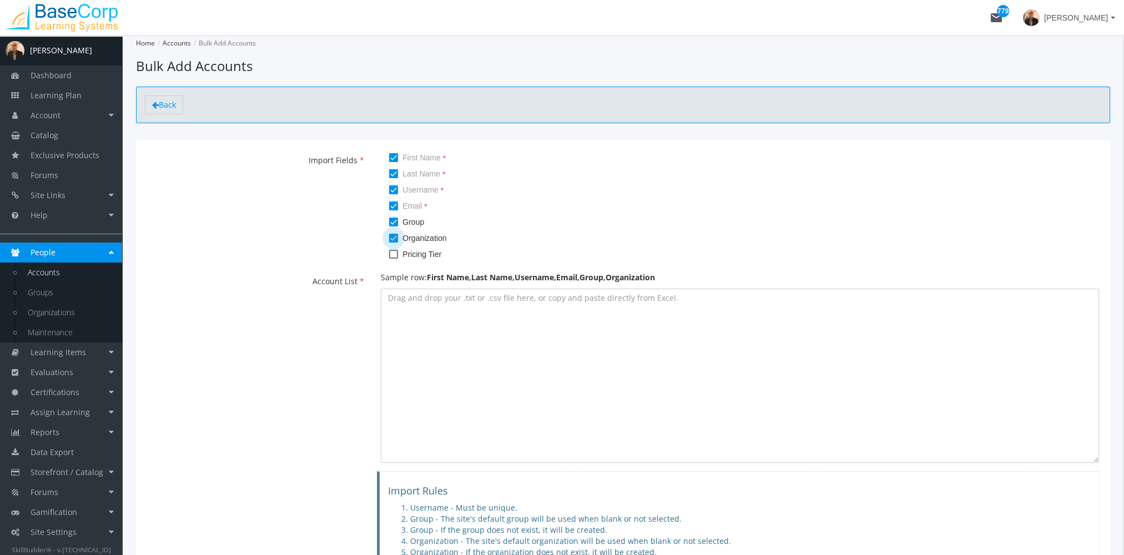
drag, startPoint x: 397, startPoint y: 236, endPoint x: 395, endPoint y: 221, distance: 14.5
click at [397, 234] on span at bounding box center [393, 238] width 9 height 9
click at [390, 242] on input "Organization" at bounding box center [389, 242] width 1 height 1
checkbox input "false"
click at [395, 218] on span at bounding box center [393, 222] width 9 height 9
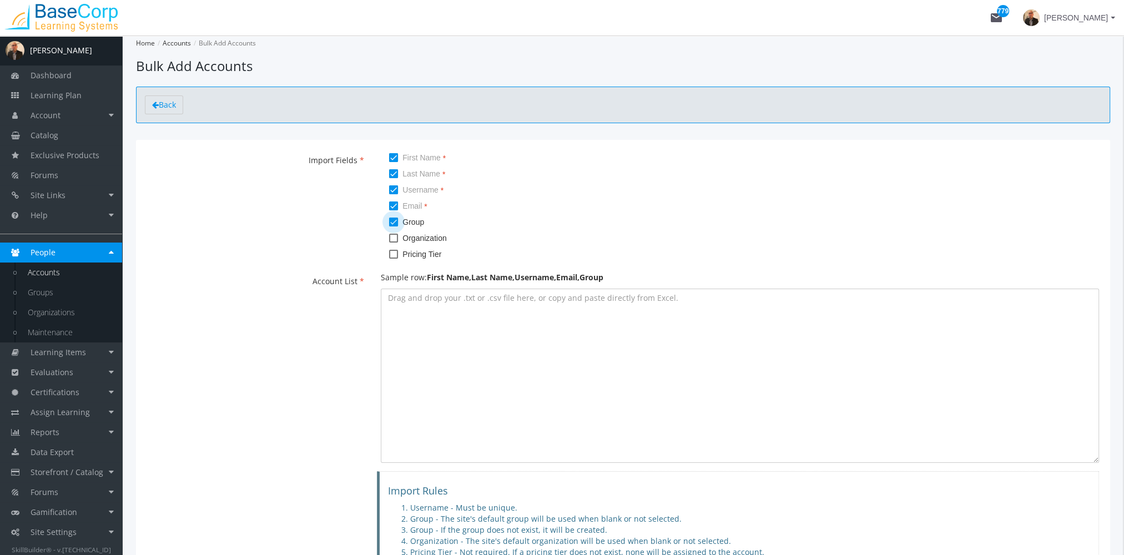
click at [390, 226] on input "Group" at bounding box center [389, 226] width 1 height 1
checkbox input "false"
click at [246, 206] on div "Import Fields First Name Last Name Username Email Group Organization Pricing Ti…" at bounding box center [618, 207] width 980 height 113
click at [458, 361] on textarea at bounding box center [740, 376] width 718 height 174
paste textarea "Beyonce,Knowless,bknowless@crustcraft.com,bknowless@crustcraft.com Kelly,Rowlan…"
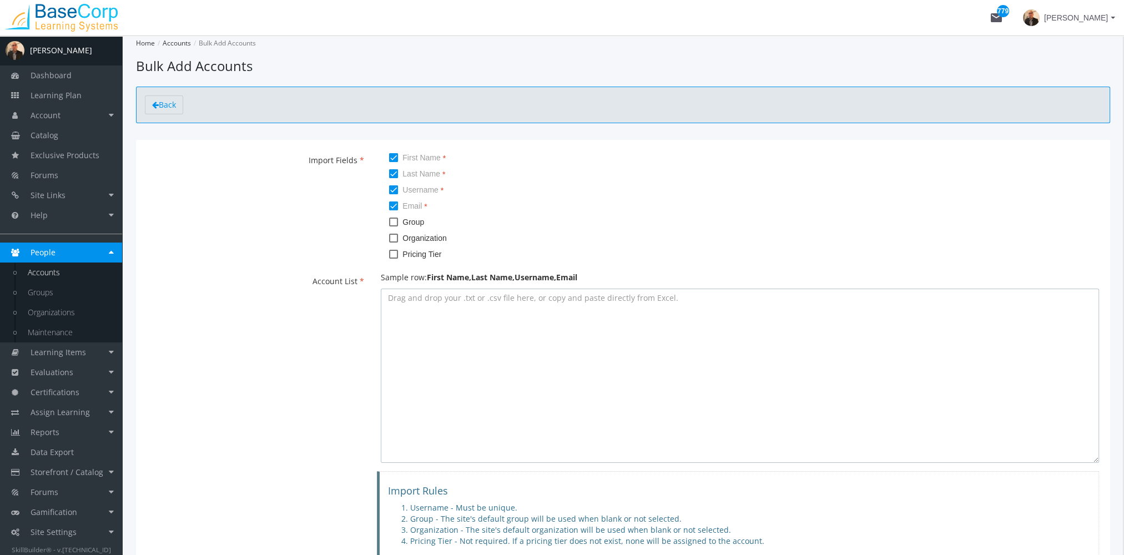
type textarea "Beyonce,Knowless,bknowless@crustcraft.com,bknowless@crustcraft.com Kelly,Rowlan…"
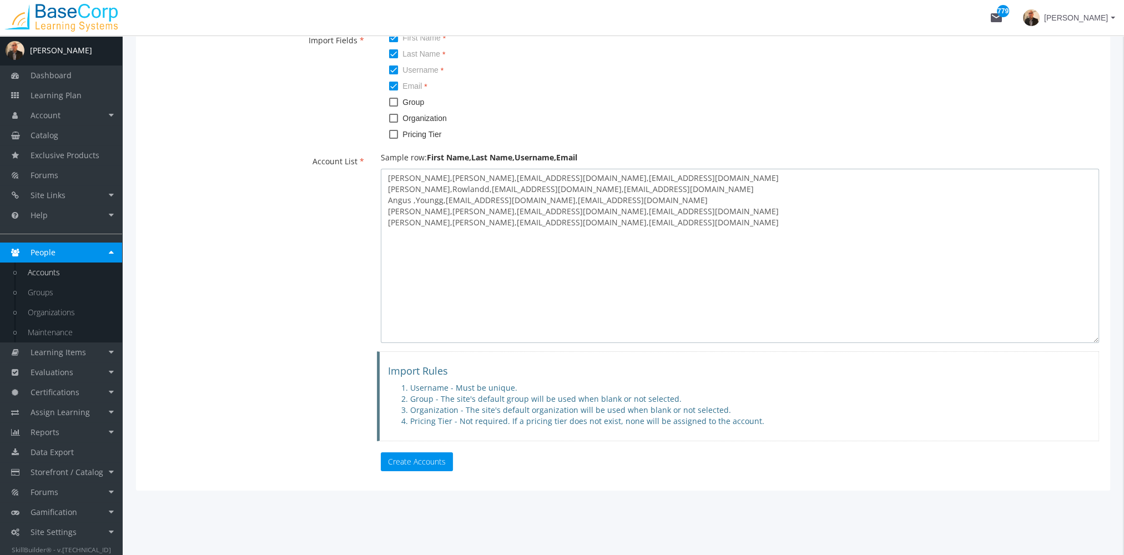
scroll to position [120, 0]
click at [436, 466] on button "Create Accounts" at bounding box center [417, 461] width 72 height 19
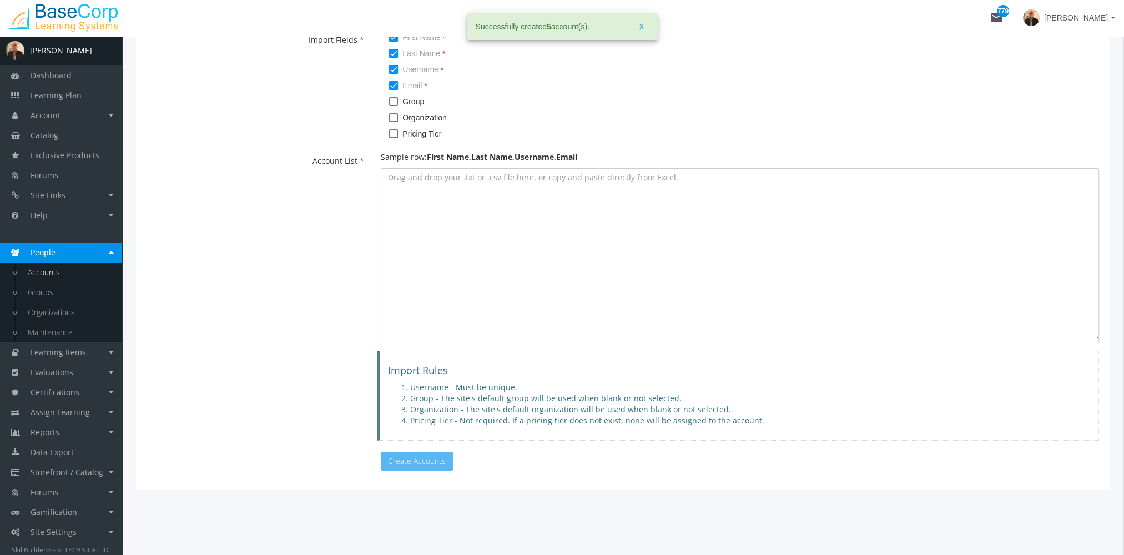
scroll to position [0, 0]
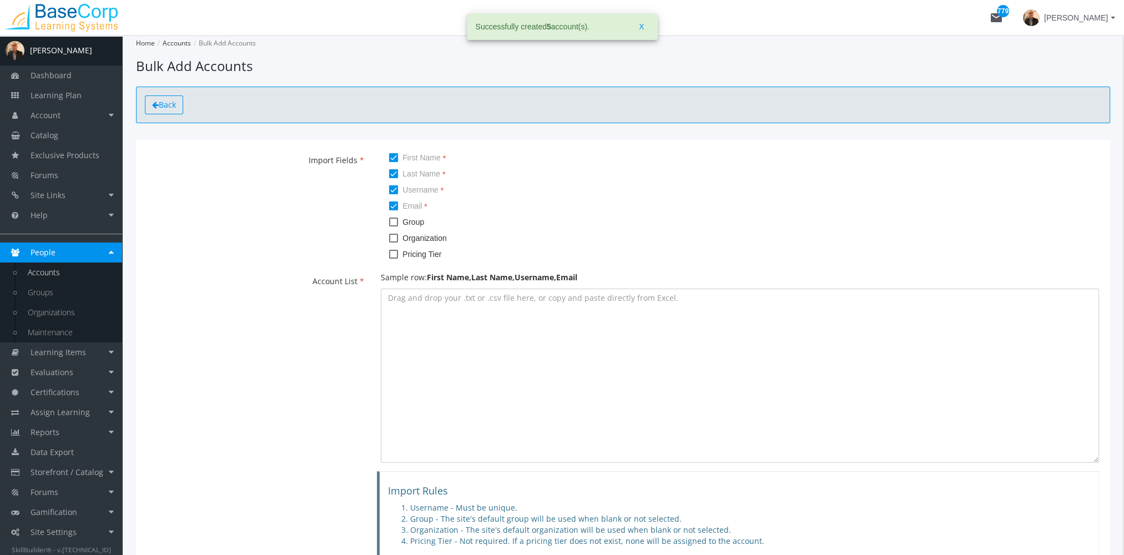
click at [158, 108] on icon at bounding box center [155, 105] width 7 height 8
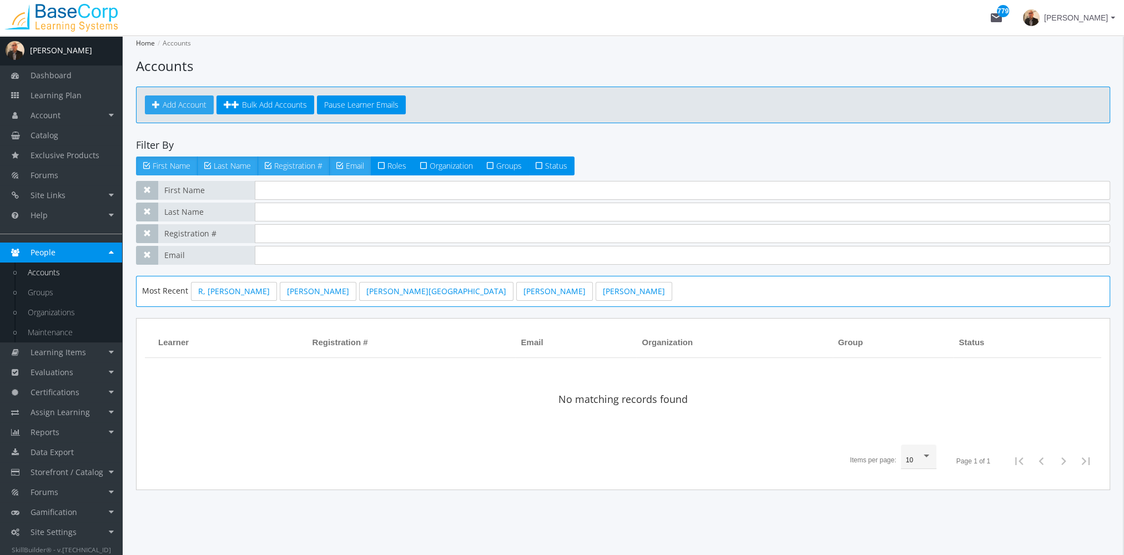
click at [195, 99] on span "Add Account" at bounding box center [185, 104] width 44 height 11
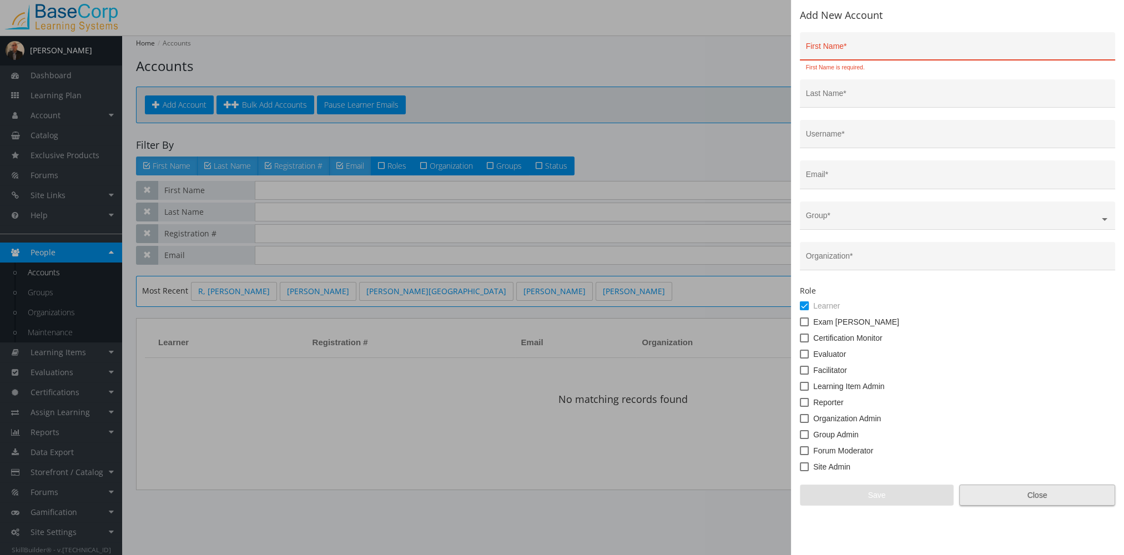
drag, startPoint x: 1075, startPoint y: 496, endPoint x: 702, endPoint y: 446, distance: 375.8
click at [1072, 496] on span "Close" at bounding box center [1037, 495] width 137 height 20
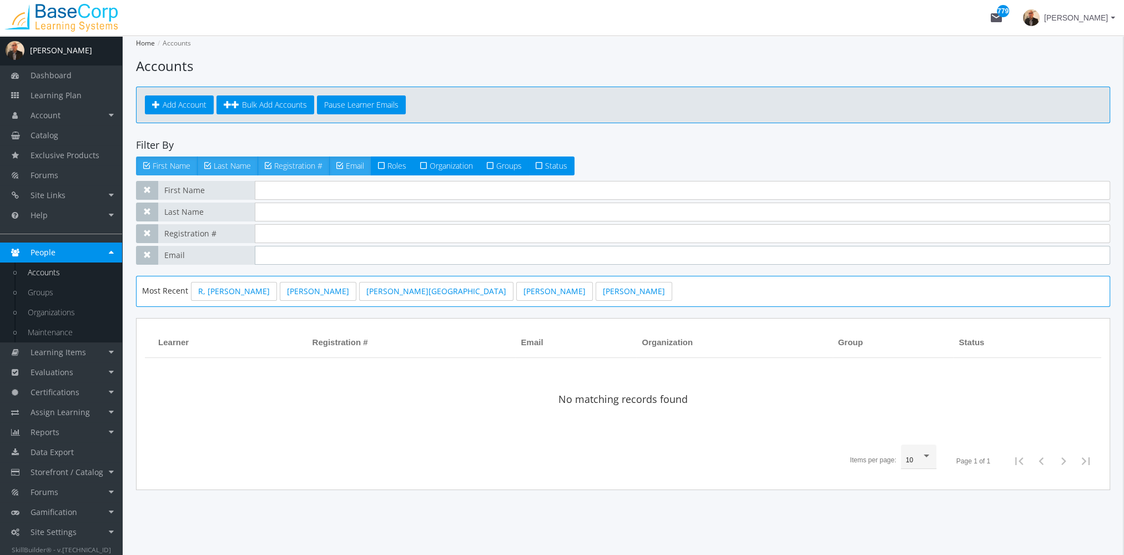
click at [278, 256] on input "text" at bounding box center [682, 255] width 855 height 19
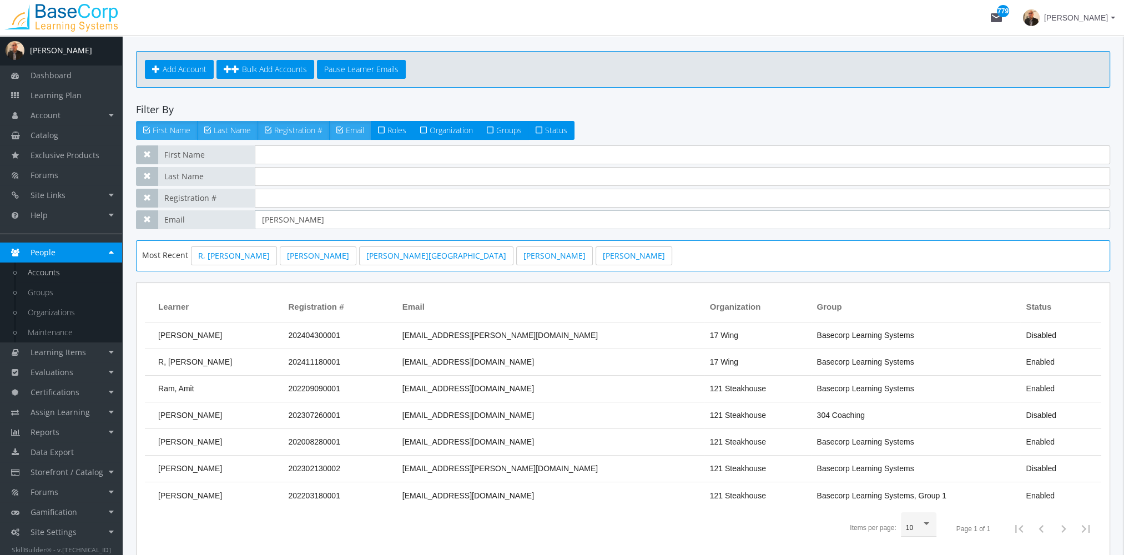
scroll to position [56, 0]
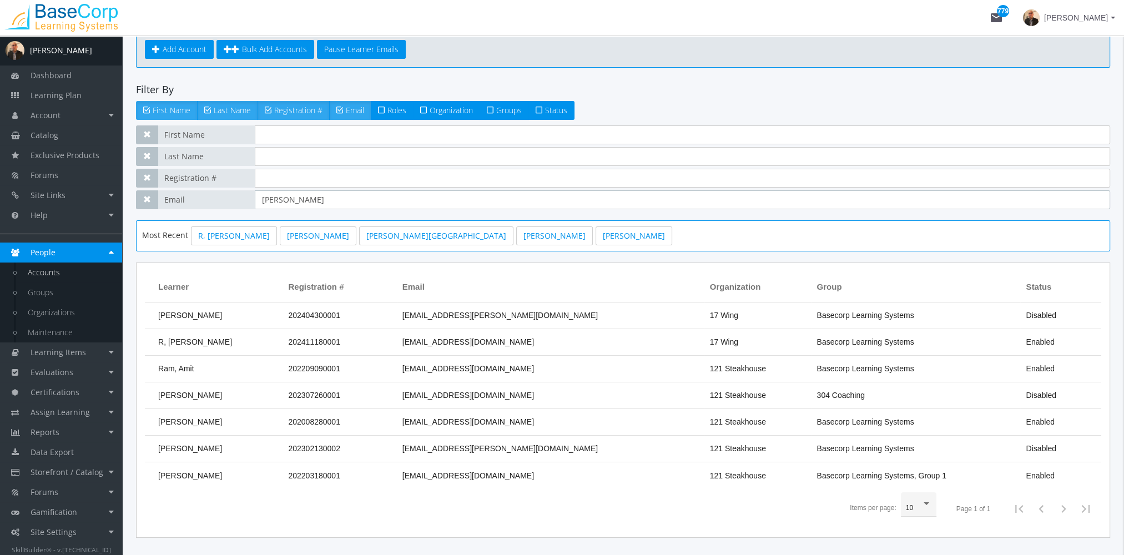
type input "ramchandani"
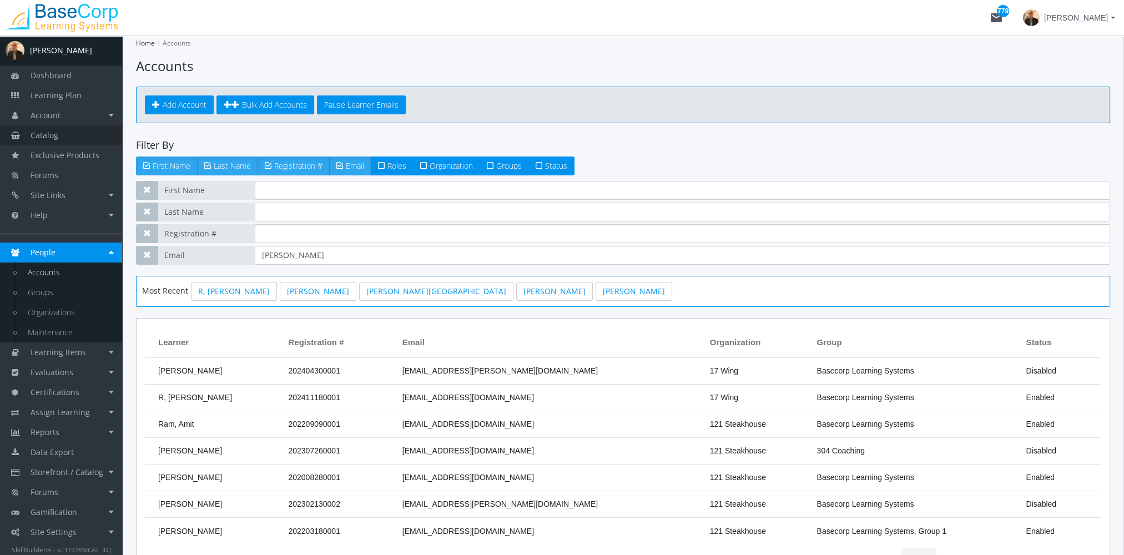
click at [75, 140] on link "Catalog" at bounding box center [61, 135] width 122 height 20
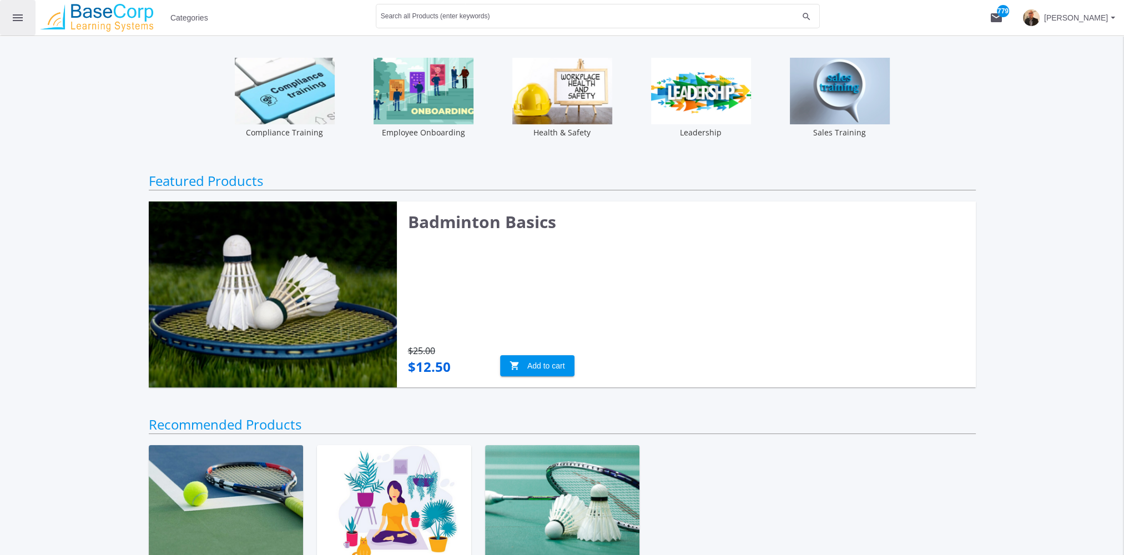
click at [18, 19] on mat-icon "menu" at bounding box center [17, 17] width 13 height 13
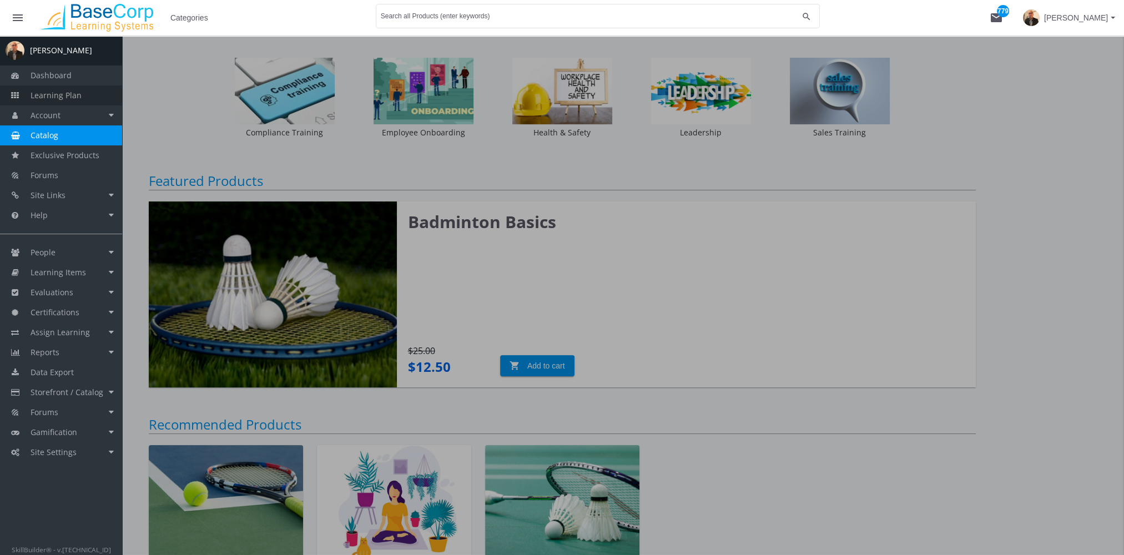
click at [77, 94] on span "Learning Plan" at bounding box center [56, 95] width 51 height 11
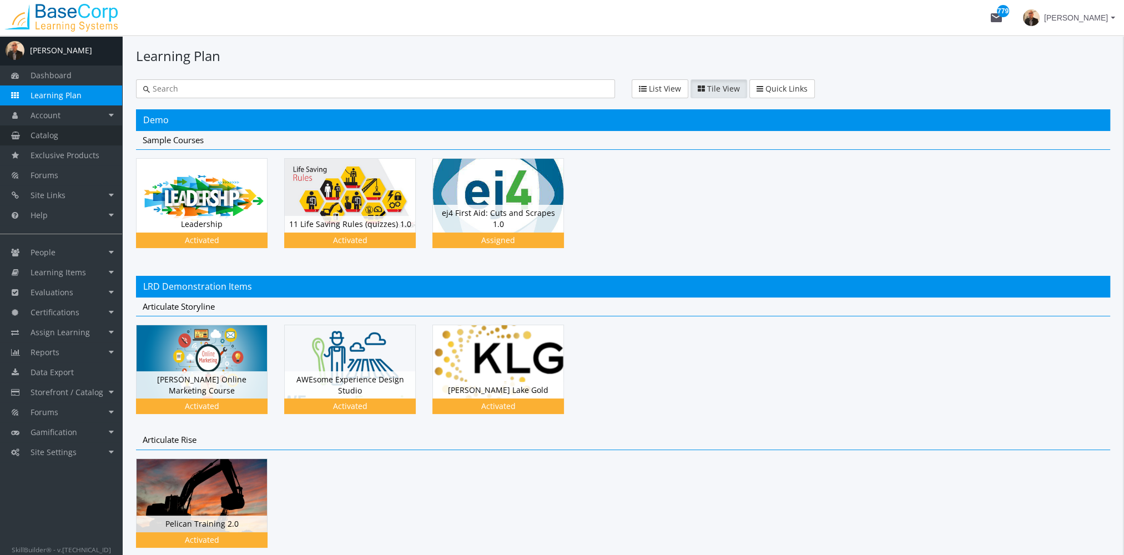
click at [73, 138] on link "Catalog" at bounding box center [61, 135] width 122 height 20
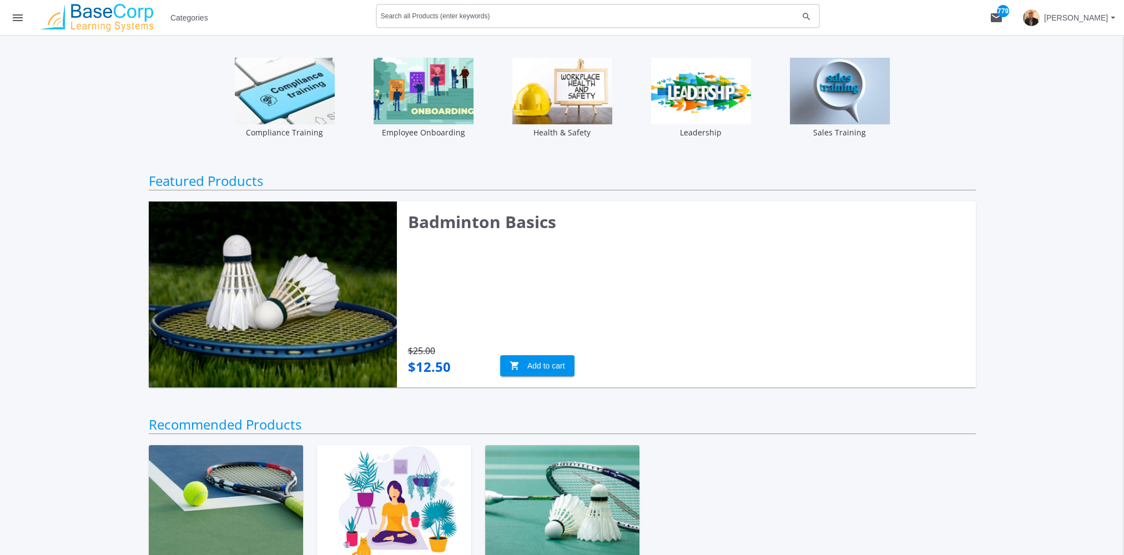
click at [431, 18] on input "Search all Products (enter keywords)" at bounding box center [589, 18] width 417 height 8
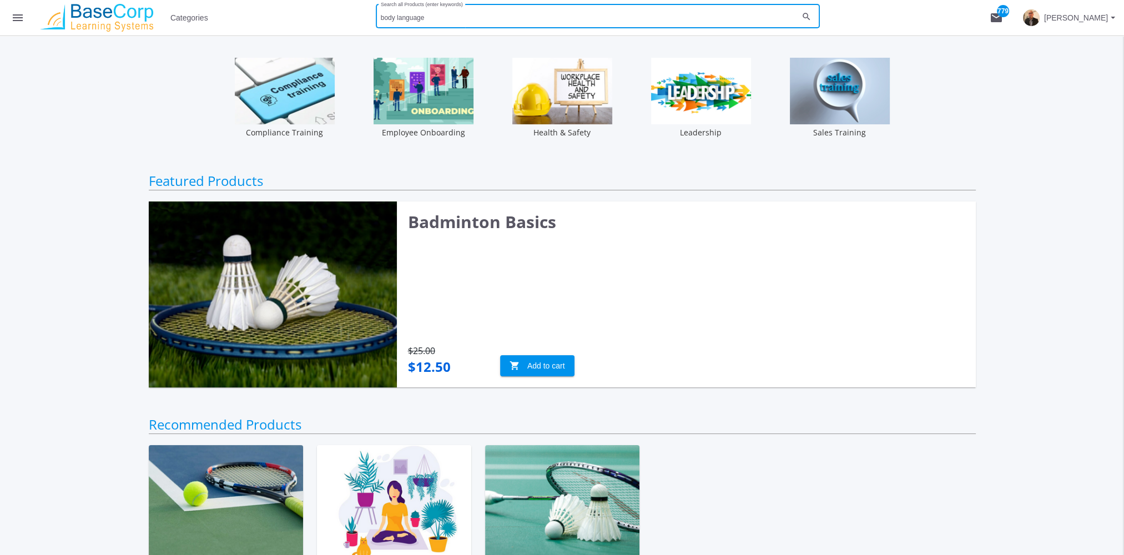
type input "body language"
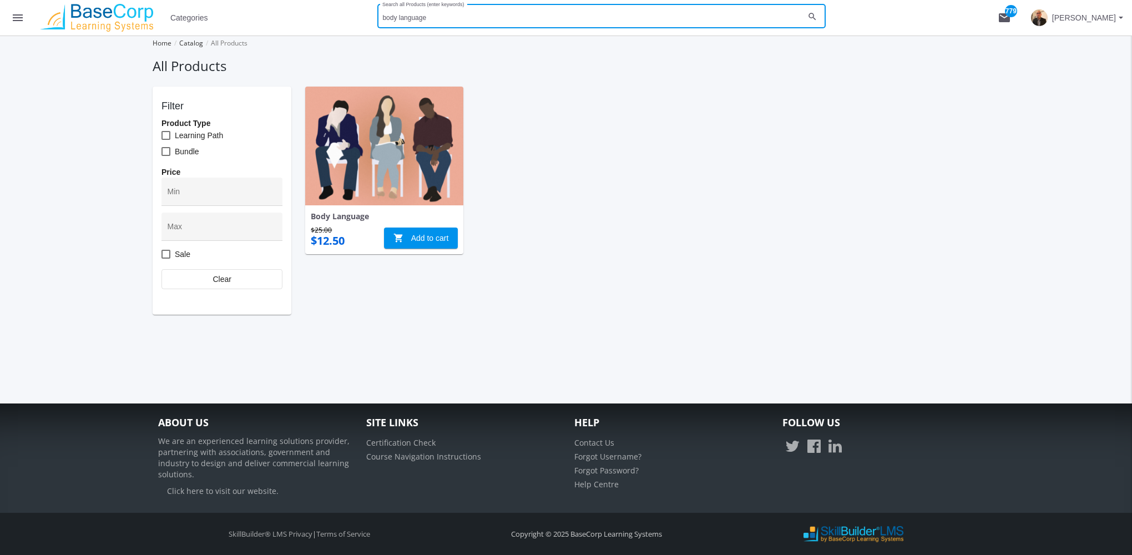
click at [17, 19] on mat-icon "menu" at bounding box center [17, 17] width 13 height 13
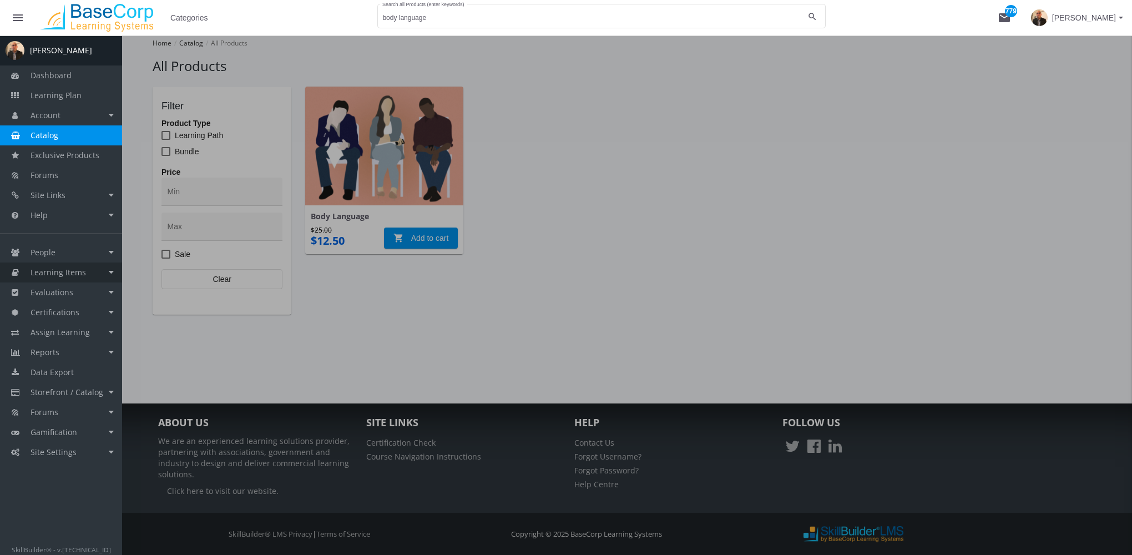
click at [72, 278] on link "Learning Items" at bounding box center [61, 273] width 122 height 20
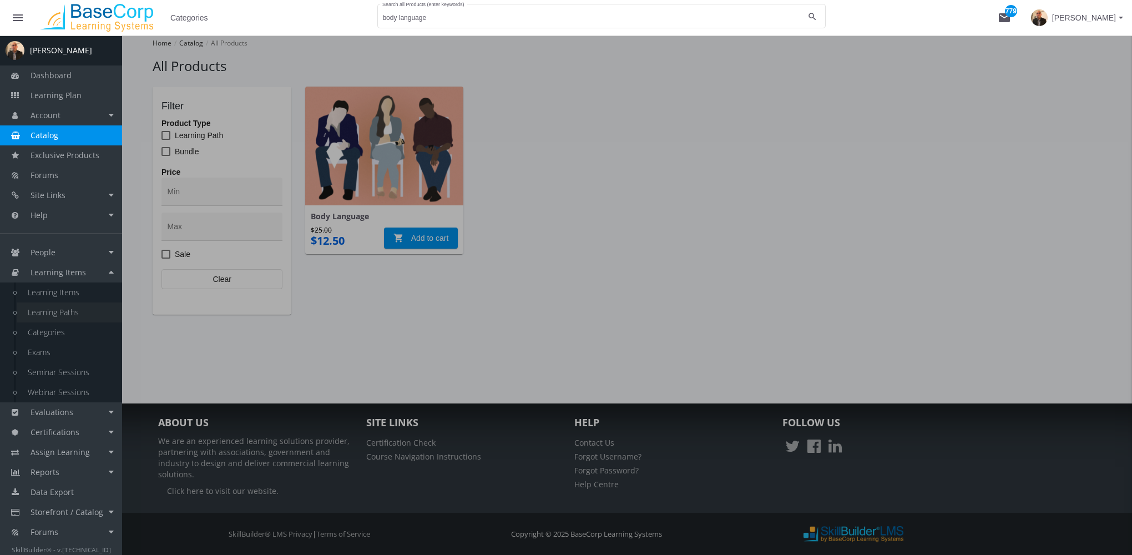
click at [74, 310] on link "Learning Paths" at bounding box center [69, 313] width 105 height 20
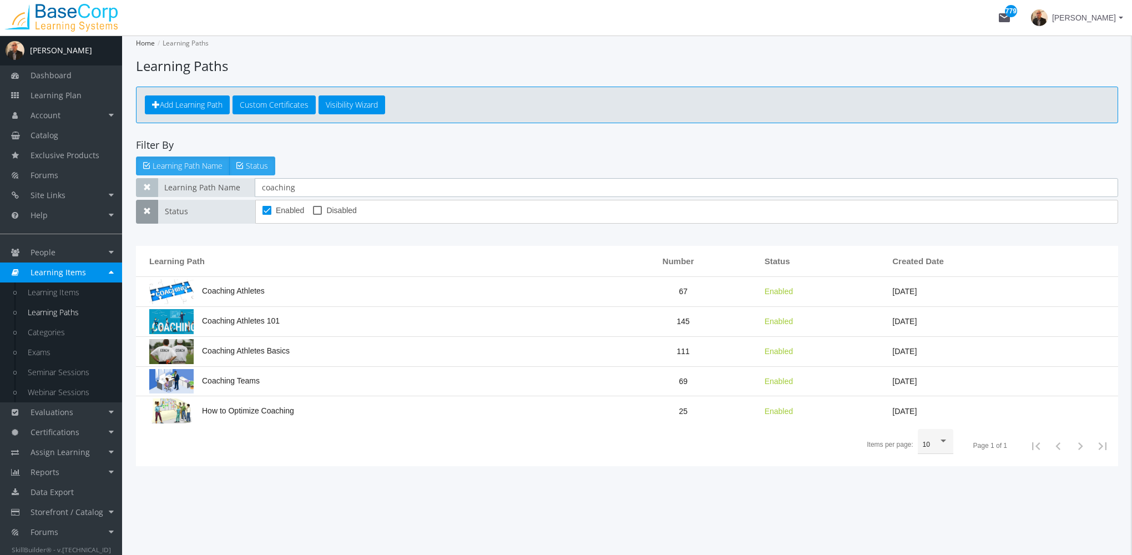
click at [137, 199] on div "Learning Path Name coaching Status Enabled Disabled" at bounding box center [627, 201] width 982 height 46
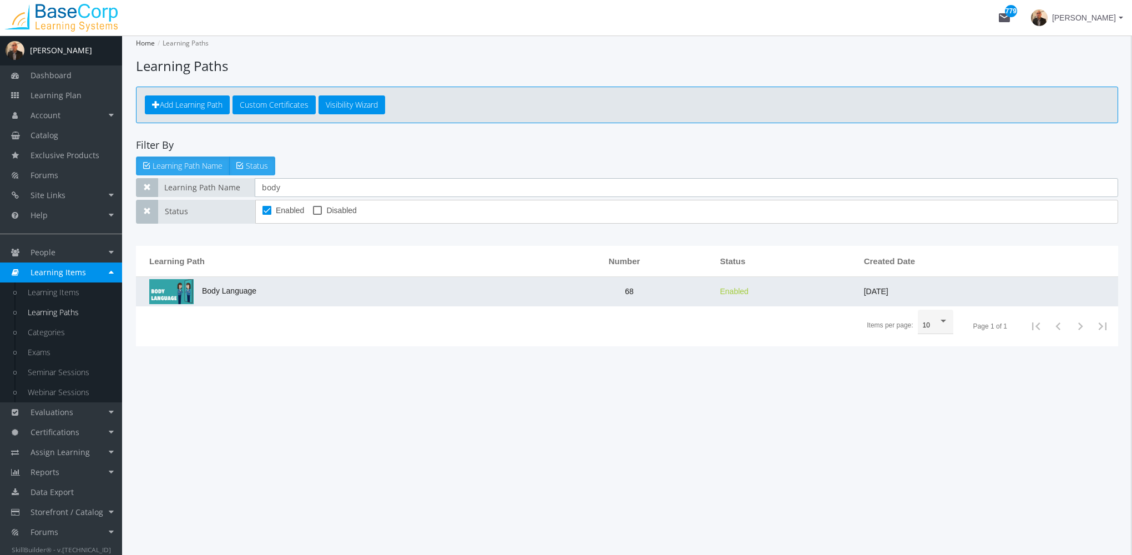
type input "body"
click at [200, 294] on mtx-grid-cell "Body Language" at bounding box center [202, 290] width 107 height 9
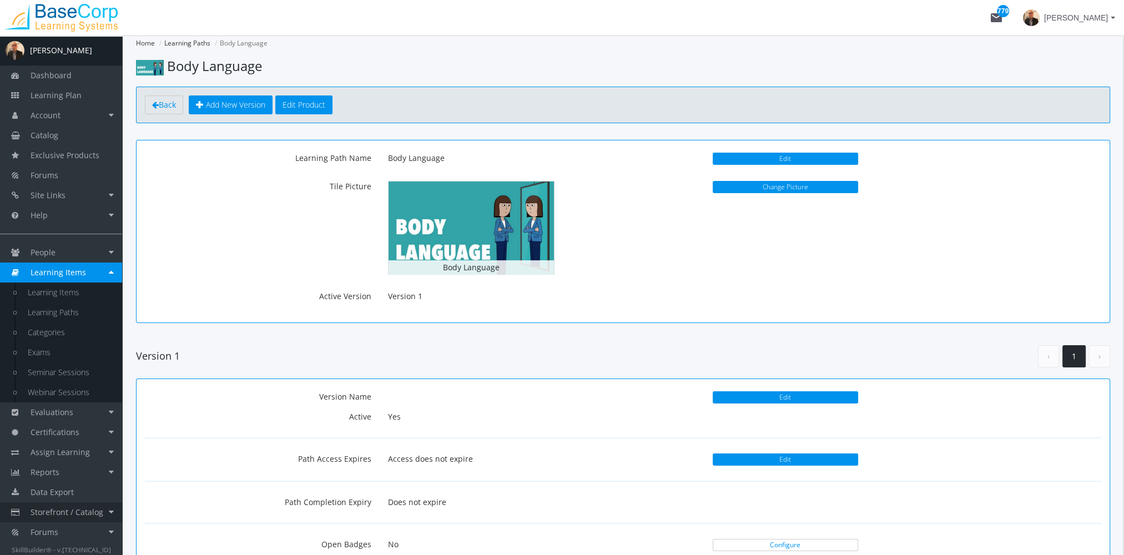
click at [71, 511] on span "Storefront / Catalog" at bounding box center [67, 512] width 73 height 11
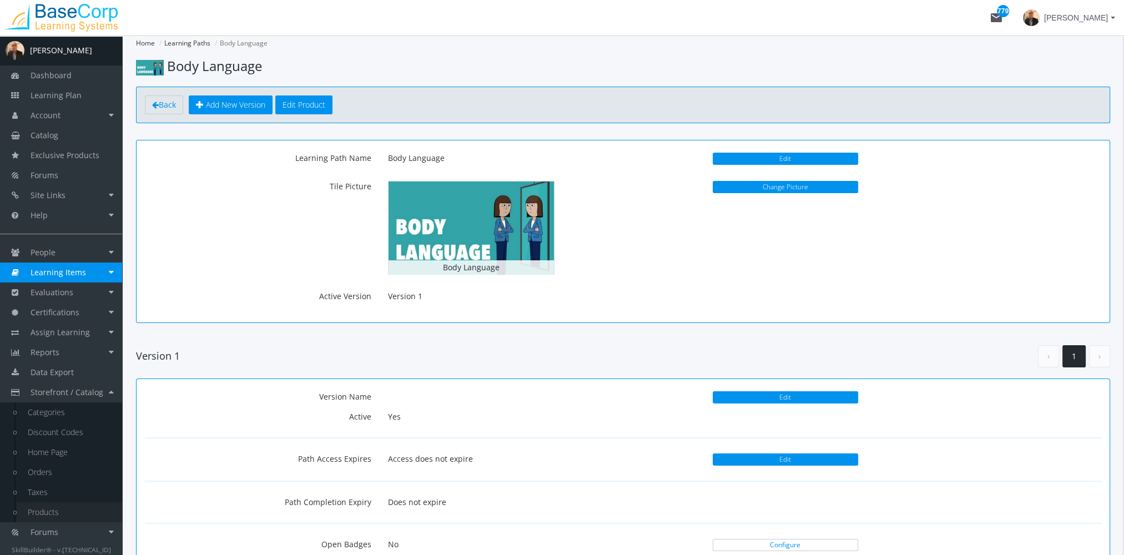
click at [64, 506] on link "Products" at bounding box center [69, 512] width 105 height 20
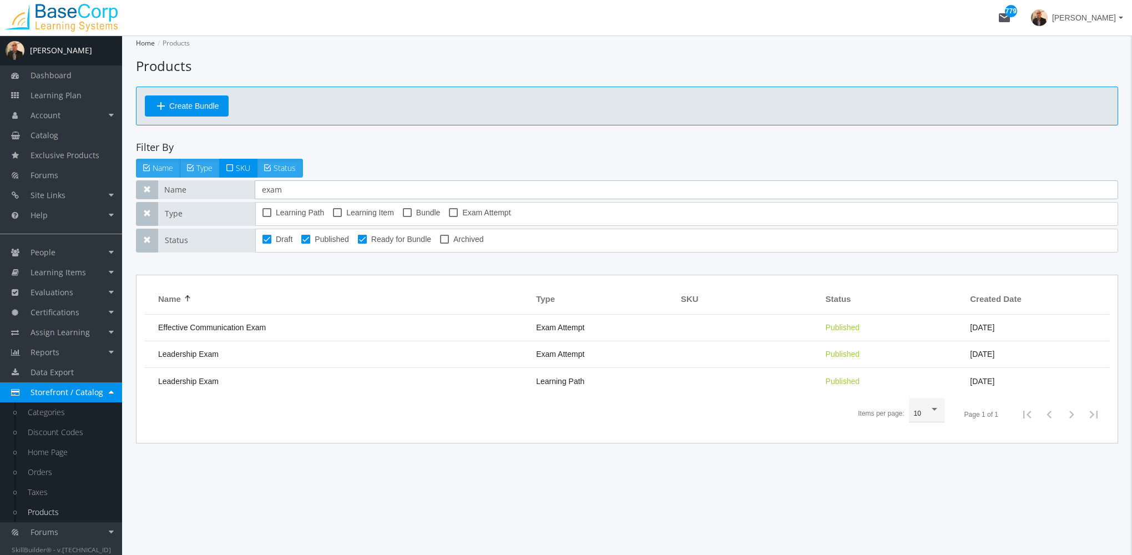
drag, startPoint x: 254, startPoint y: 184, endPoint x: 192, endPoint y: 183, distance: 62.2
click at [192, 183] on div "Name exam" at bounding box center [627, 189] width 982 height 19
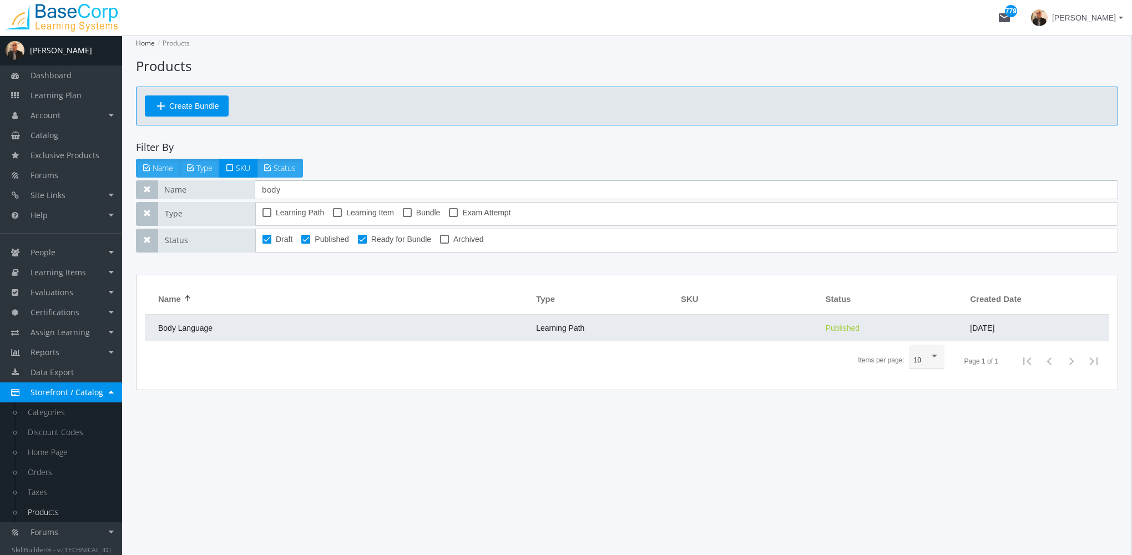
type input "body"
click at [200, 321] on td "Body Language" at bounding box center [338, 328] width 386 height 27
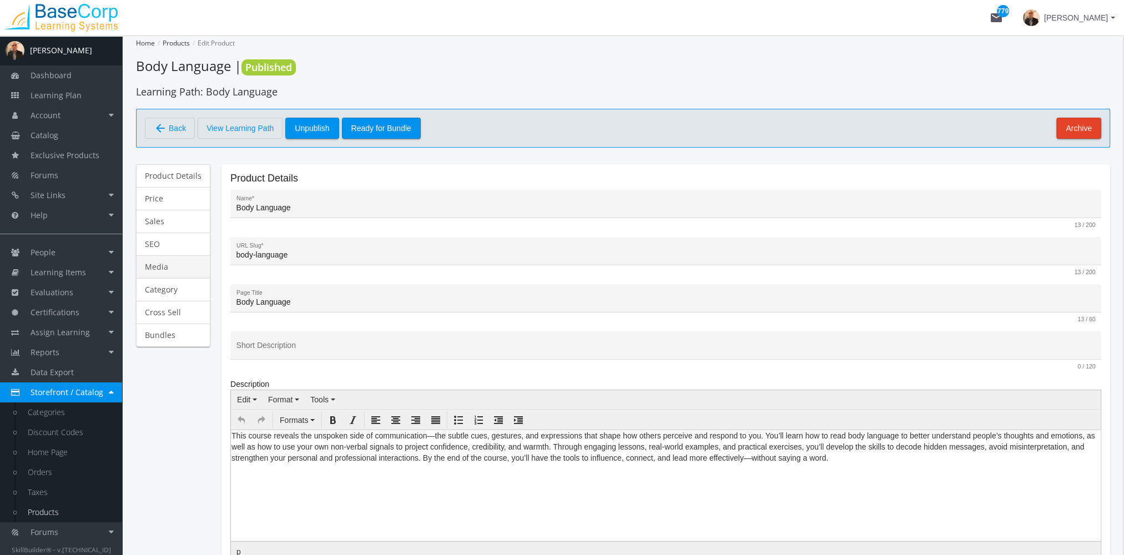
click at [173, 269] on link "Media" at bounding box center [173, 266] width 74 height 23
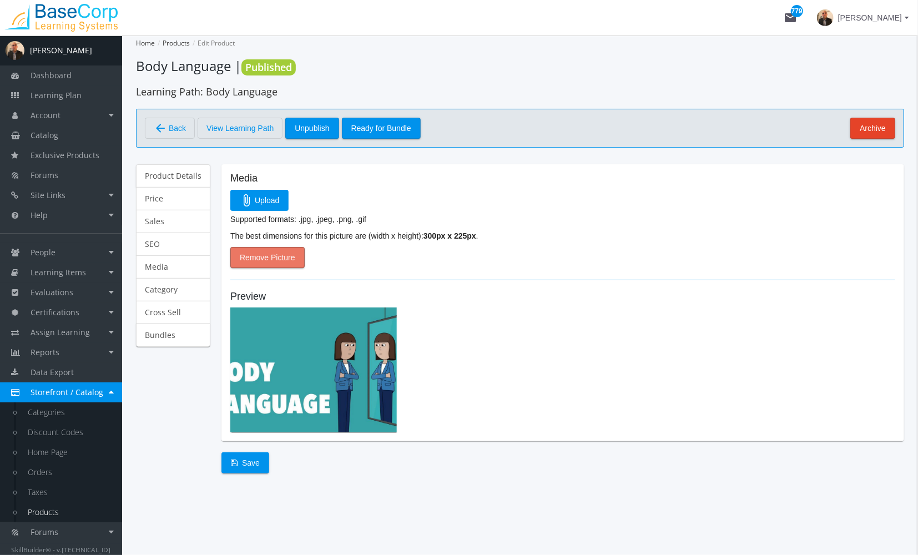
click at [255, 248] on span "Remove Picture" at bounding box center [268, 258] width 56 height 20
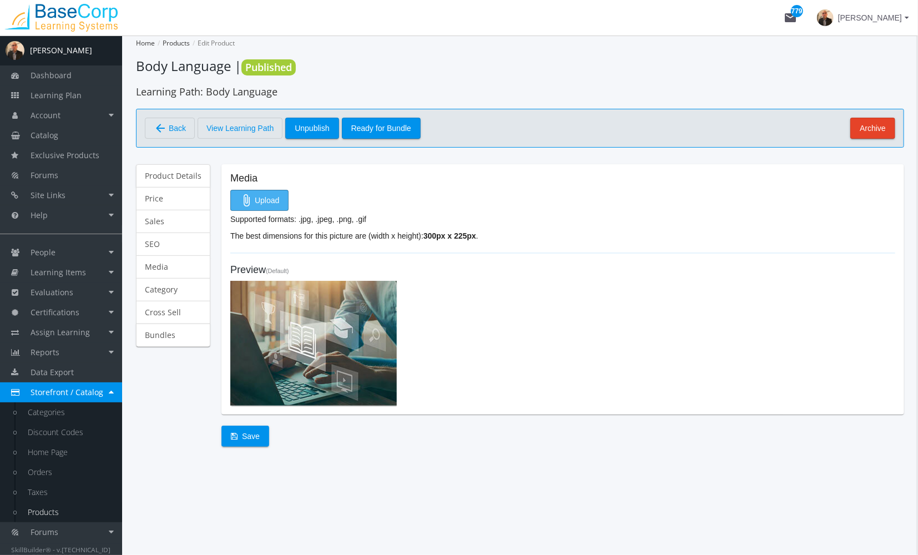
click at [259, 193] on span "attach_file Upload" at bounding box center [259, 200] width 39 height 20
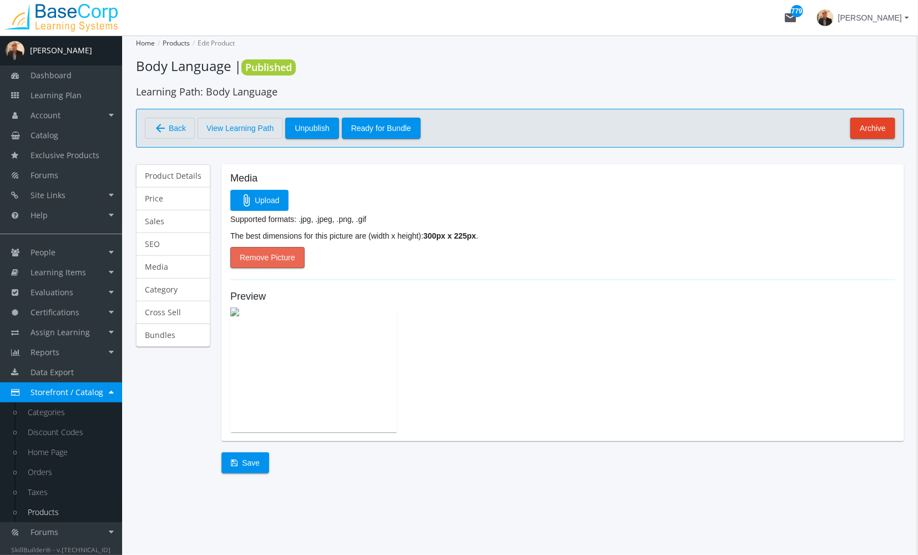
click at [278, 251] on span "Remove Picture" at bounding box center [268, 258] width 56 height 20
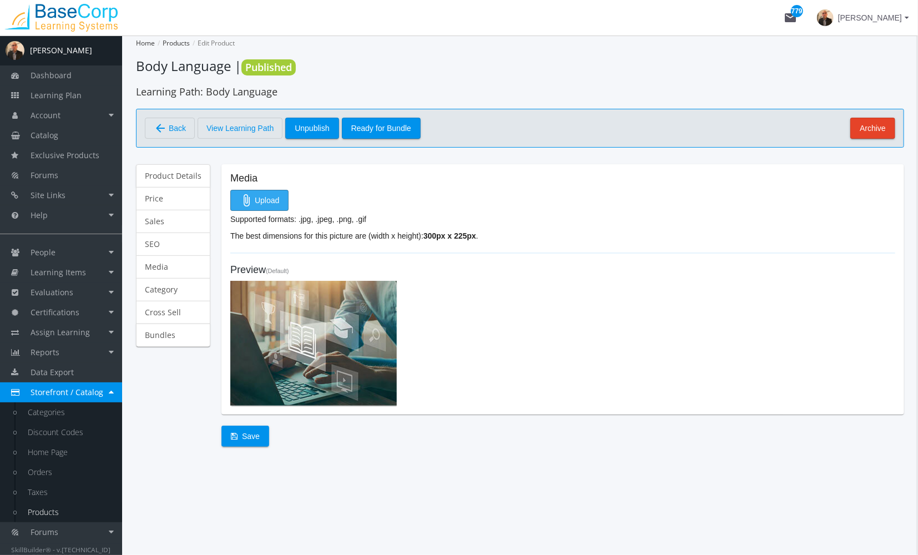
click at [251, 201] on mat-icon "attach_file" at bounding box center [246, 200] width 13 height 13
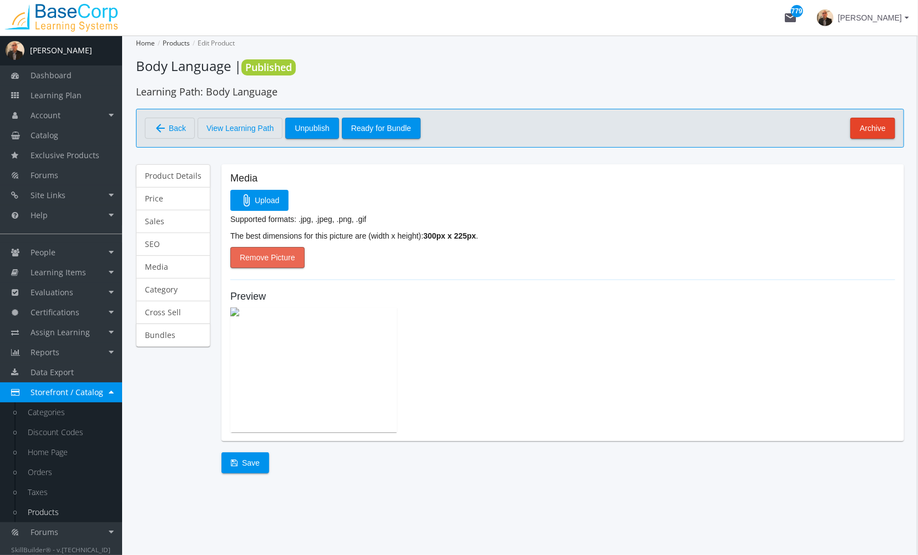
drag, startPoint x: 275, startPoint y: 261, endPoint x: 278, endPoint y: 255, distance: 6.7
click at [275, 261] on span "Remove Picture" at bounding box center [268, 258] width 56 height 20
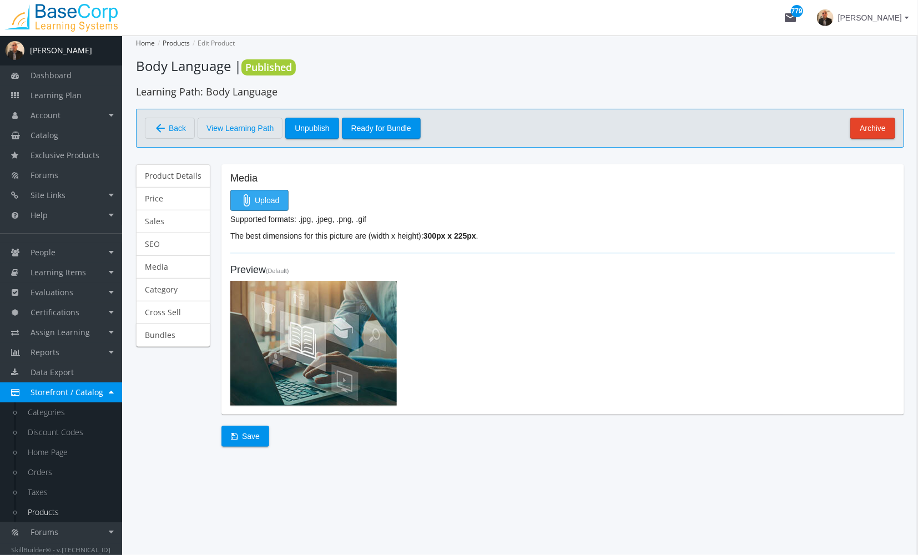
click at [260, 190] on span "attach_file Upload" at bounding box center [259, 200] width 39 height 20
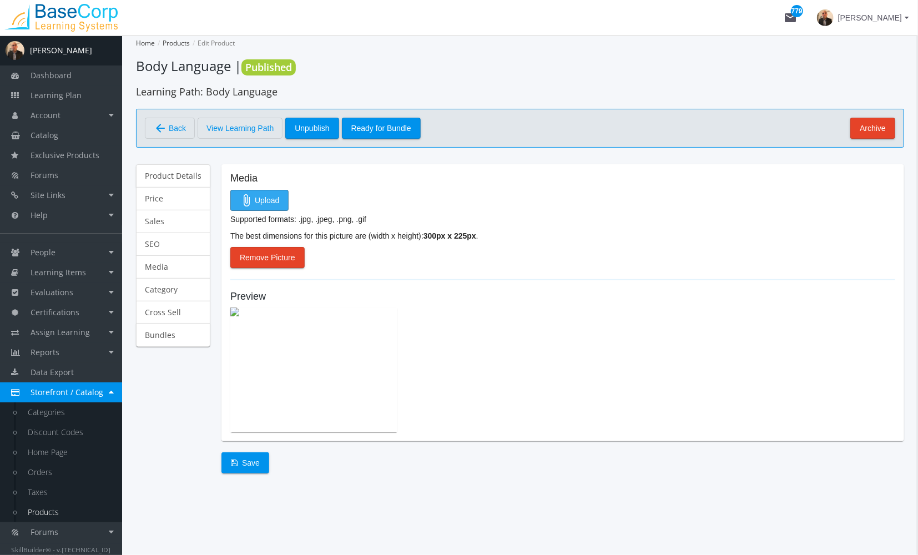
click at [260, 196] on span "attach_file Upload" at bounding box center [259, 200] width 39 height 20
click at [253, 458] on span "Save" at bounding box center [245, 463] width 29 height 20
click at [57, 137] on span "Catalog" at bounding box center [45, 135] width 28 height 11
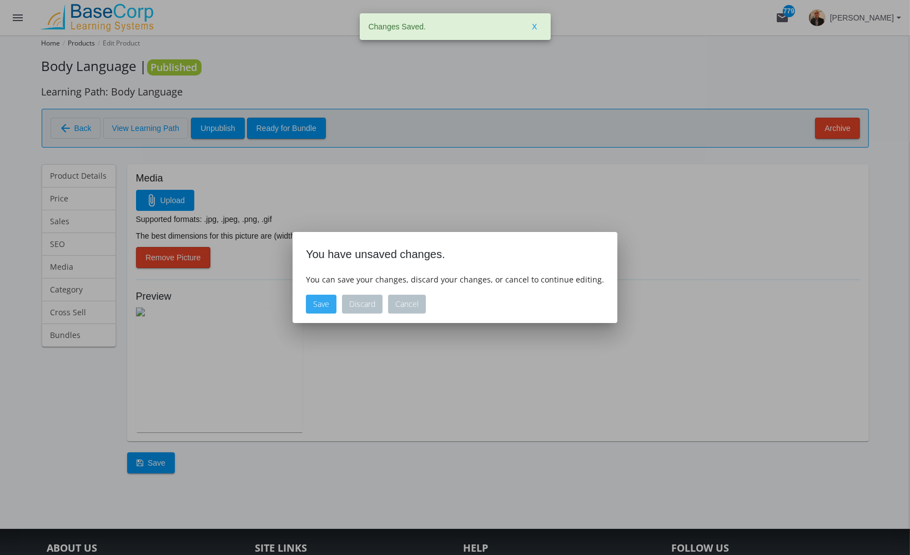
click at [325, 303] on button "Save" at bounding box center [321, 304] width 31 height 19
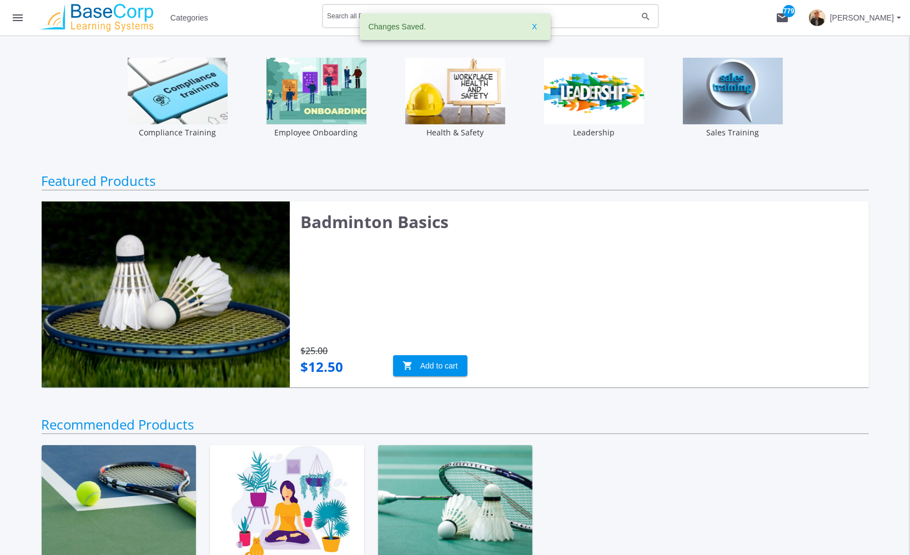
click at [345, 13] on div "Search all Products (enter keywords)" at bounding box center [482, 15] width 310 height 27
type input "body"
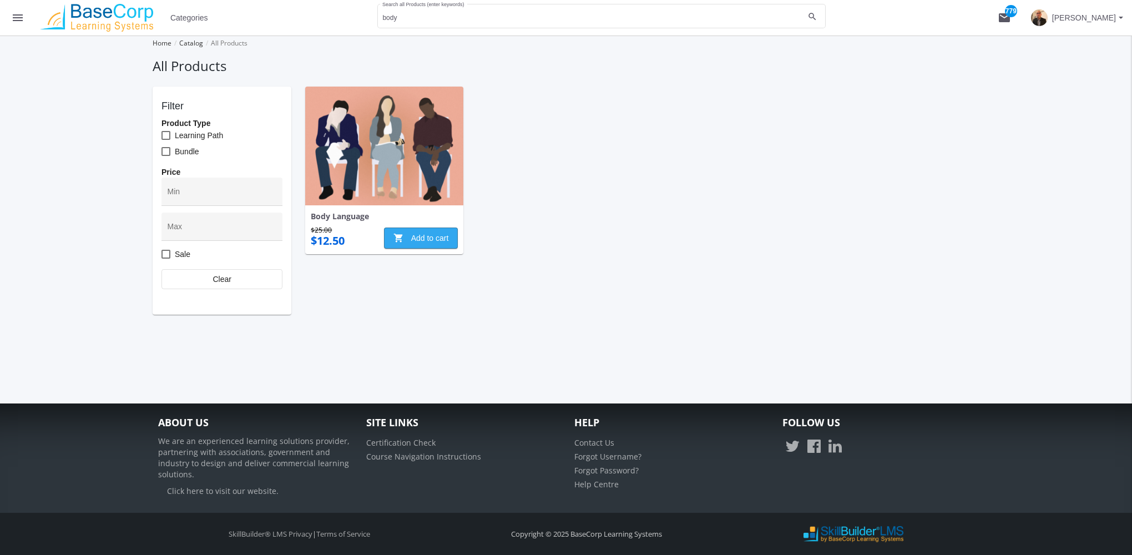
click at [435, 234] on span "shopping_cart Add to cart" at bounding box center [422, 238] width 56 height 20
click at [1004, 17] on mat-icon "shopping_cart 1" at bounding box center [1004, 17] width 13 height 13
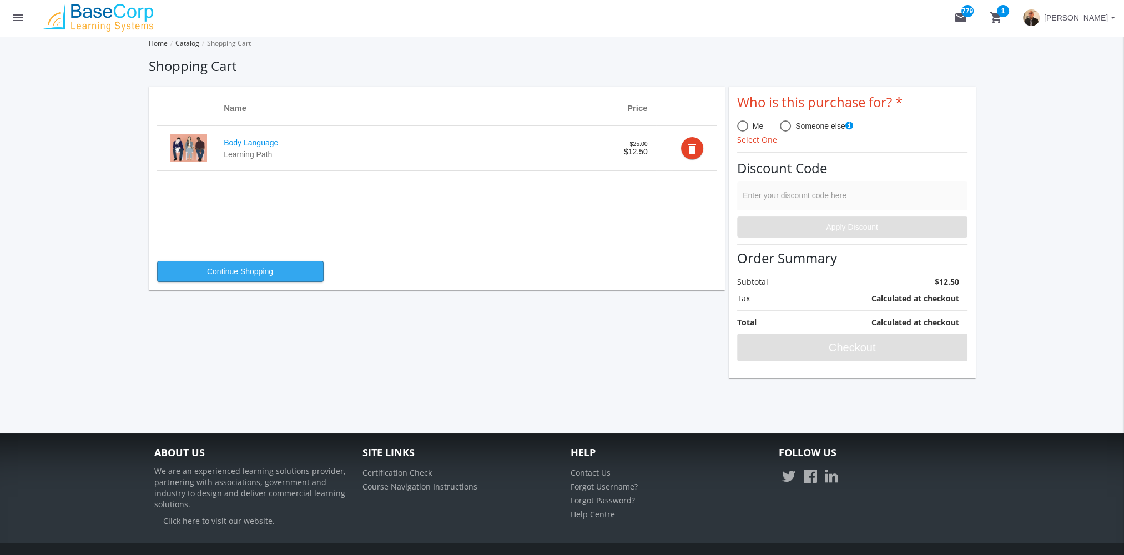
click at [279, 275] on span "Continue Shopping" at bounding box center [241, 271] width 148 height 20
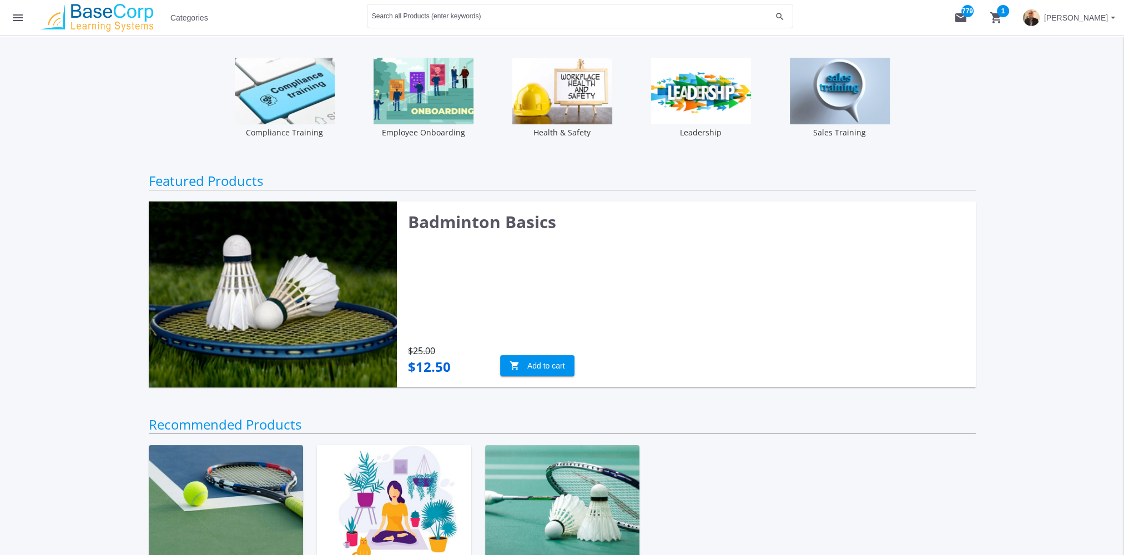
click at [1000, 16] on mat-icon "shopping_cart 1" at bounding box center [996, 17] width 13 height 13
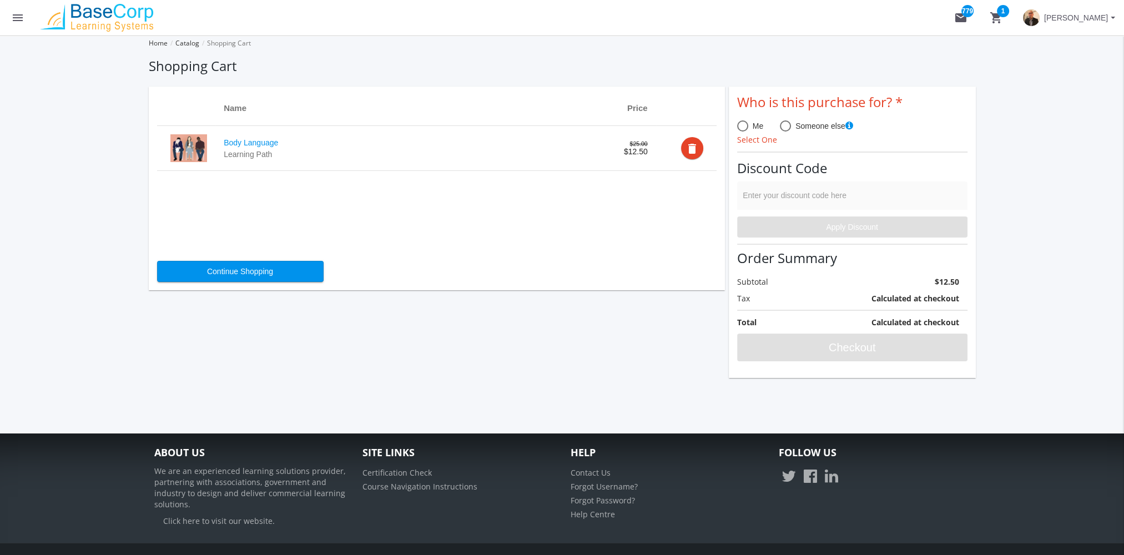
drag, startPoint x: 742, startPoint y: 123, endPoint x: 754, endPoint y: 129, distance: 13.7
click at [742, 124] on span at bounding box center [742, 125] width 11 height 11
click at [742, 124] on input "Me" at bounding box center [742, 128] width 11 height 11
radio input "true"
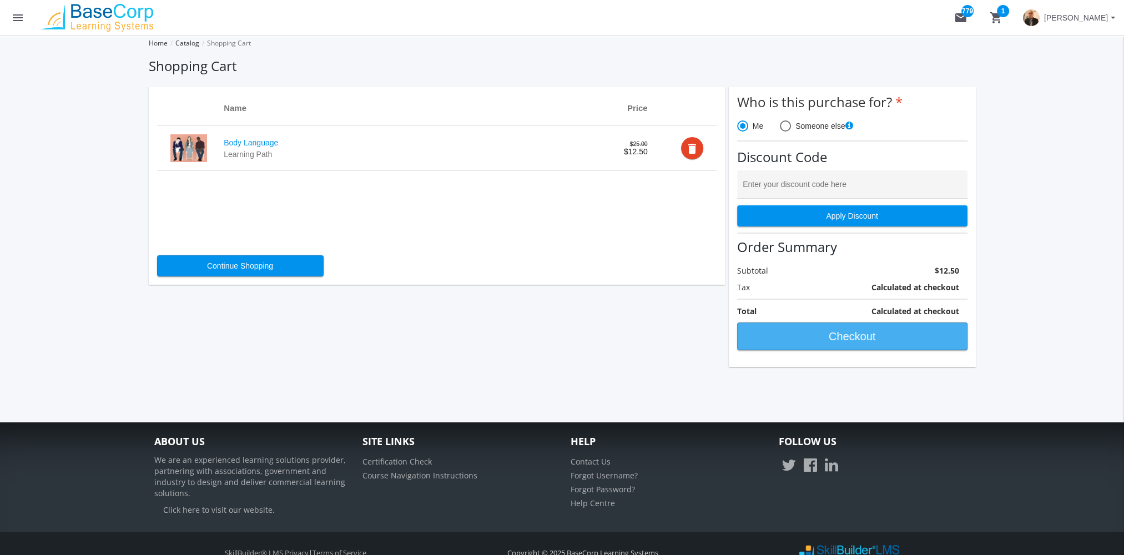
click at [839, 335] on span "Checkout" at bounding box center [852, 336] width 211 height 20
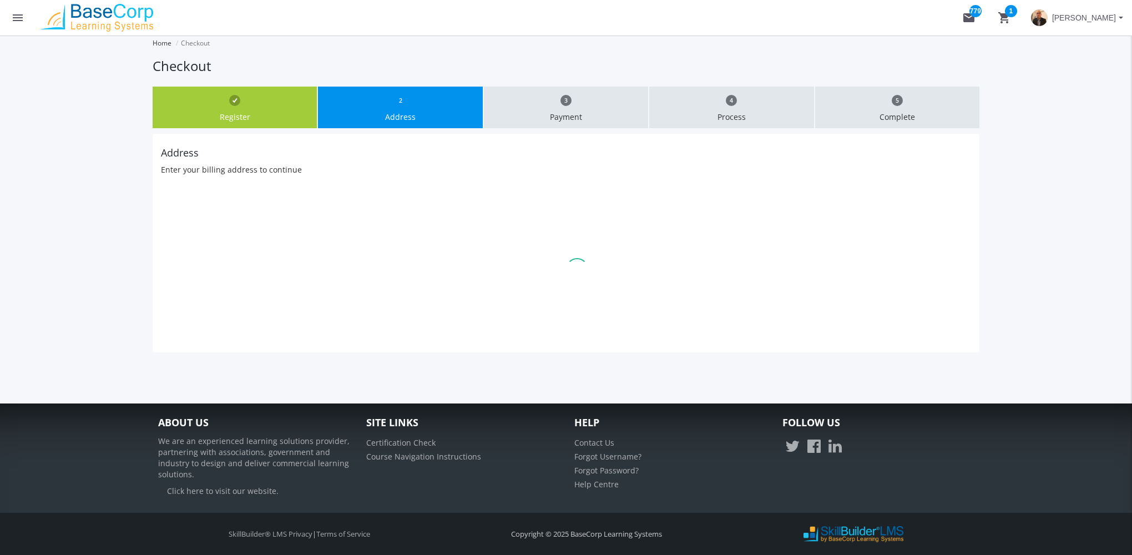
type input "625 Leger Way"
type input "Edmonton"
type input "T6W4R6"
select select "1"
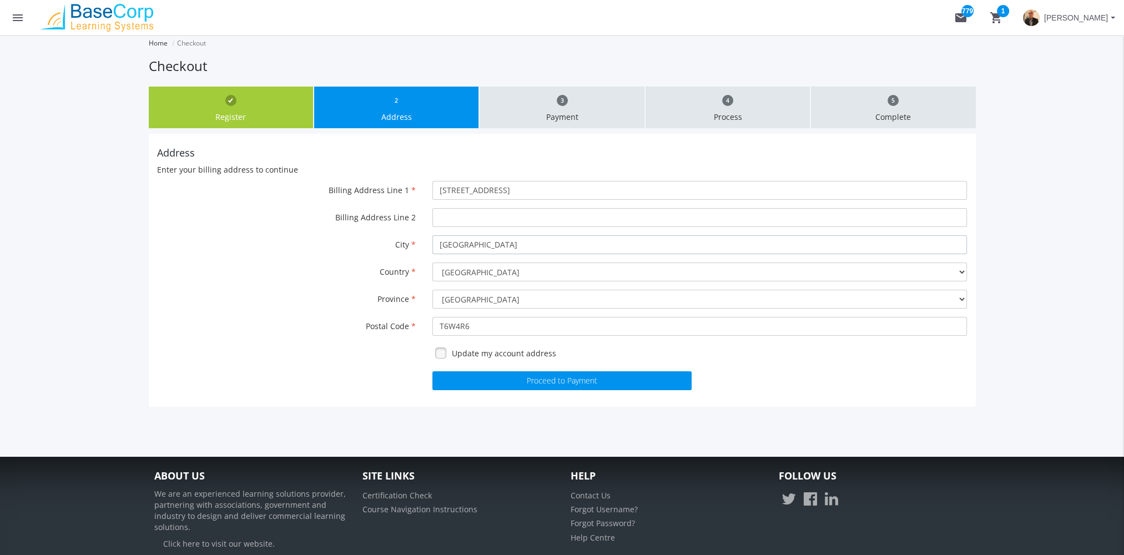
drag, startPoint x: 489, startPoint y: 246, endPoint x: 332, endPoint y: 249, distance: 157.1
click at [332, 249] on div "City Edmonton" at bounding box center [562, 244] width 827 height 19
type input "Toronto"
click at [451, 305] on select "Alberta British Columbia Manitoba New Brunswick Newfoundland and Labrador North…" at bounding box center [699, 299] width 535 height 19
select select "9"
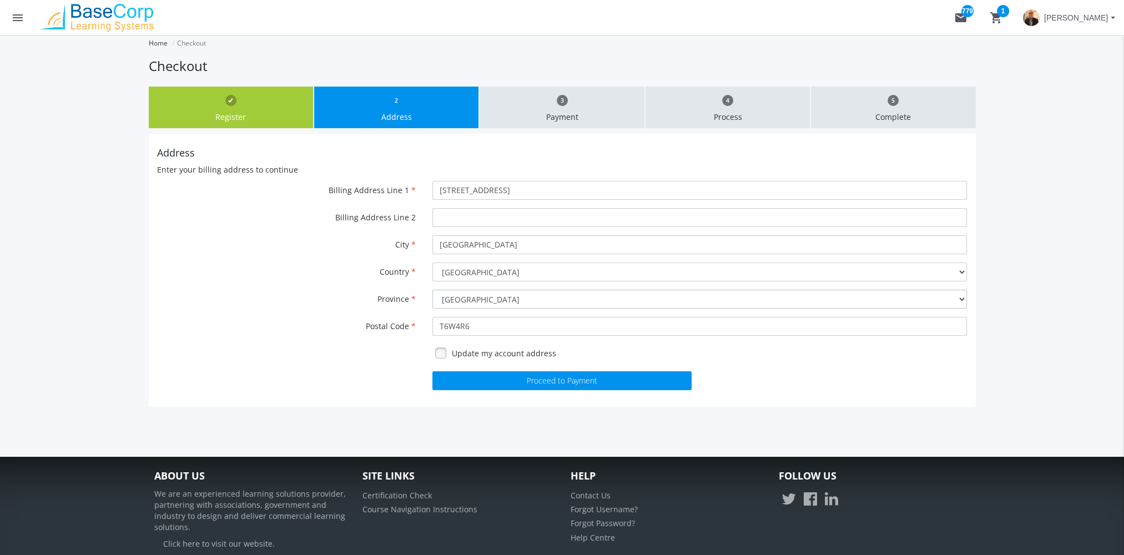
click at [432, 290] on select "Alberta British Columbia Manitoba New Brunswick Newfoundland and Labrador North…" at bounding box center [699, 299] width 535 height 19
click at [496, 374] on button "Proceed to Payment" at bounding box center [561, 380] width 259 height 19
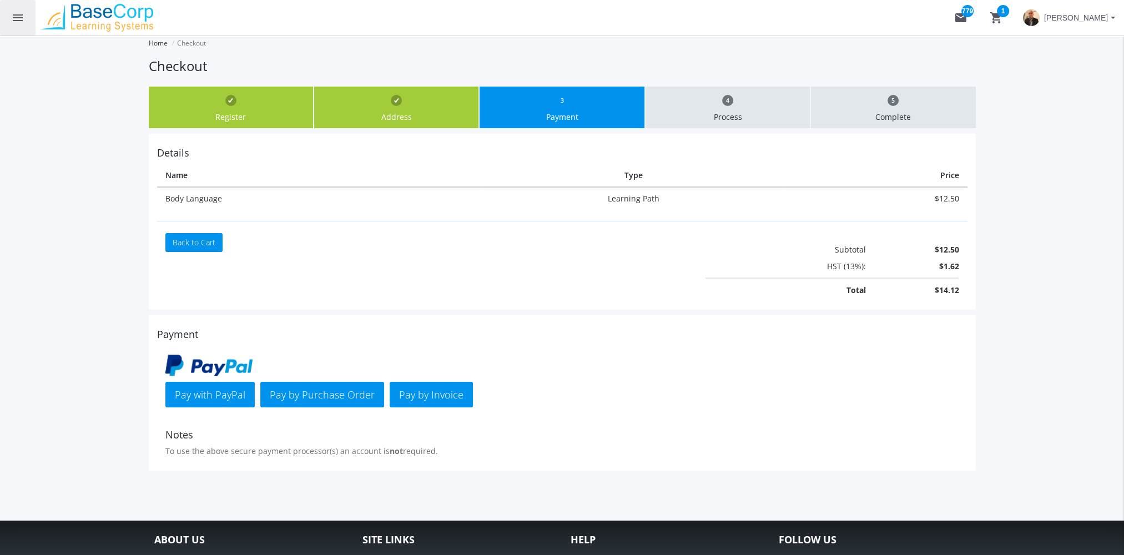
click at [14, 18] on mat-icon "menu" at bounding box center [17, 17] width 13 height 13
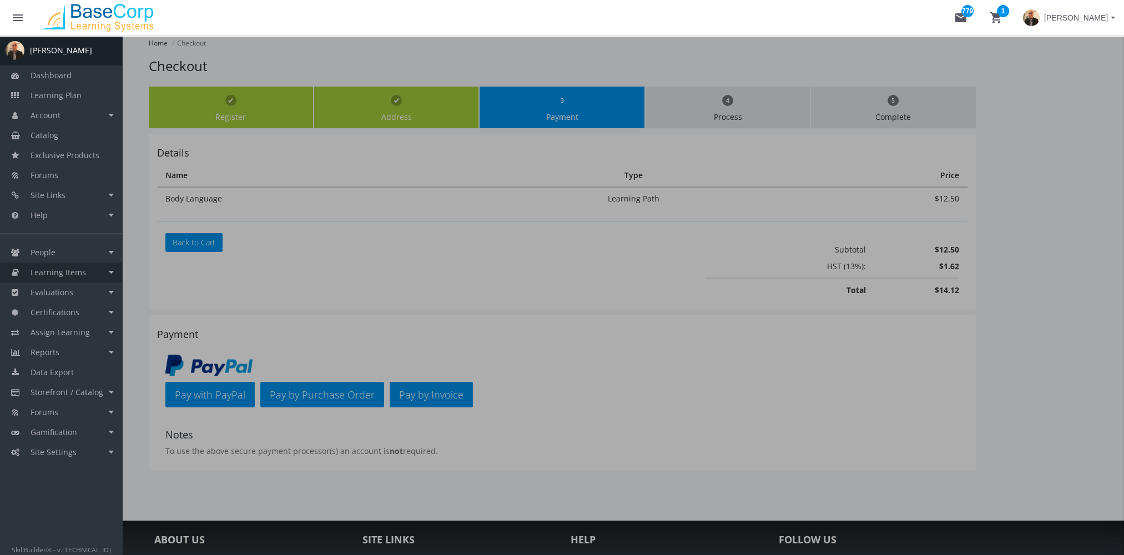
click at [89, 274] on link "Learning Items" at bounding box center [61, 273] width 122 height 20
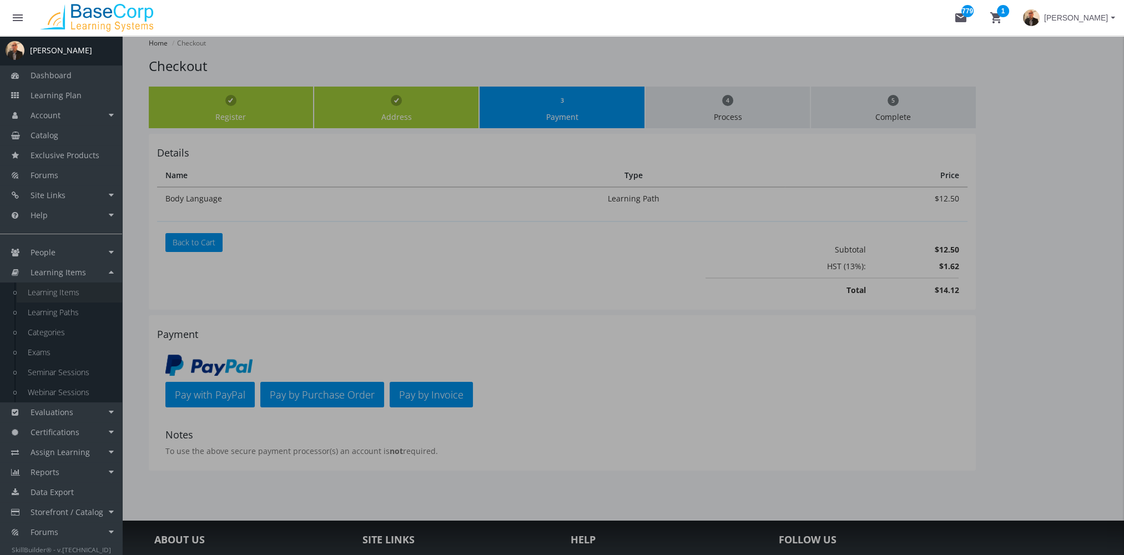
click at [87, 293] on link "Learning Items" at bounding box center [69, 293] width 105 height 20
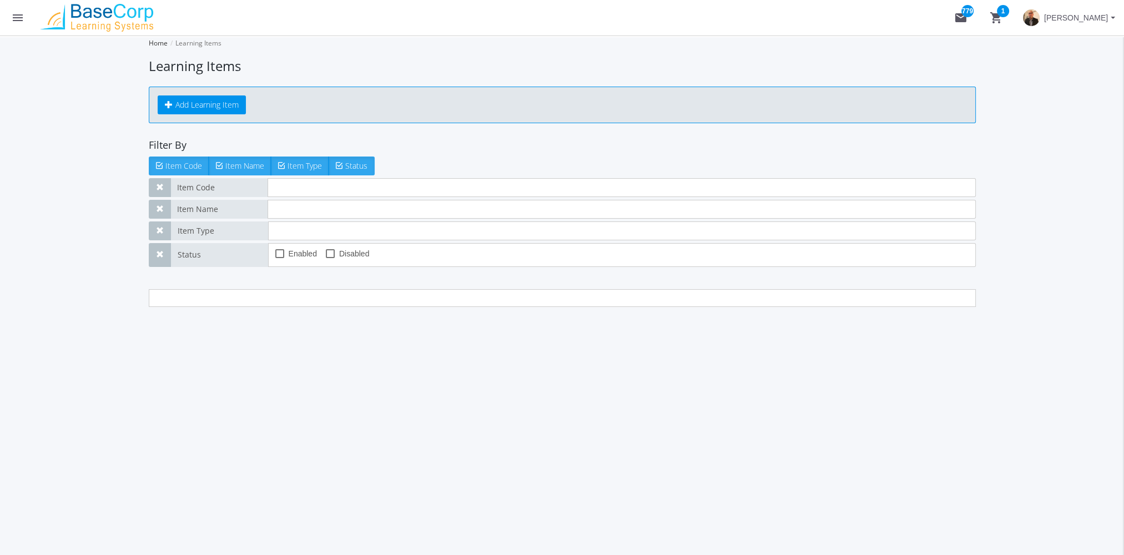
type input "leadership exam"
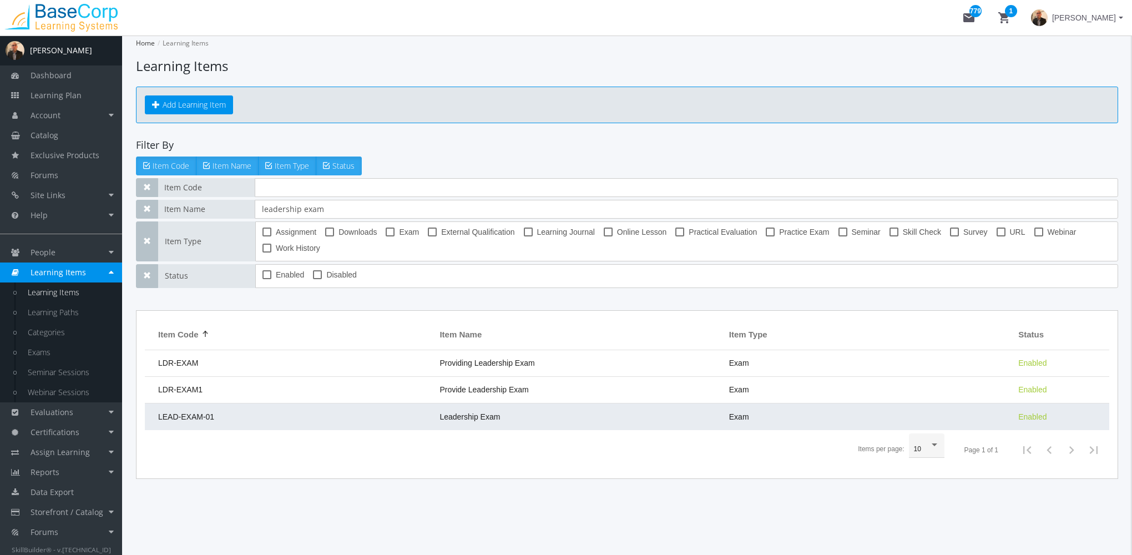
click at [391, 414] on td "LEAD-EXAM-01" at bounding box center [289, 417] width 289 height 27
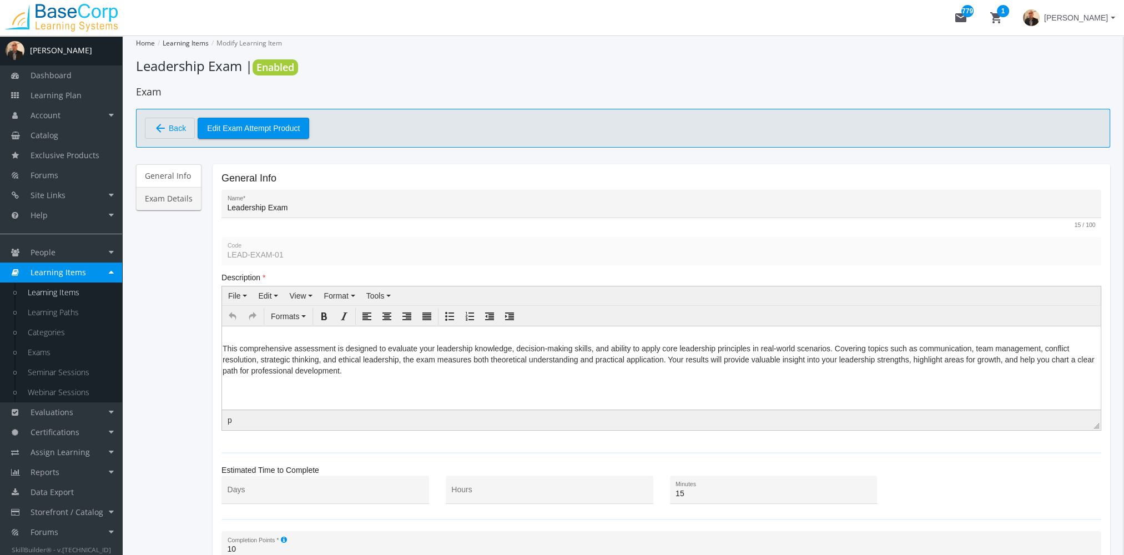
click at [174, 205] on link "Exam Details" at bounding box center [168, 198] width 65 height 23
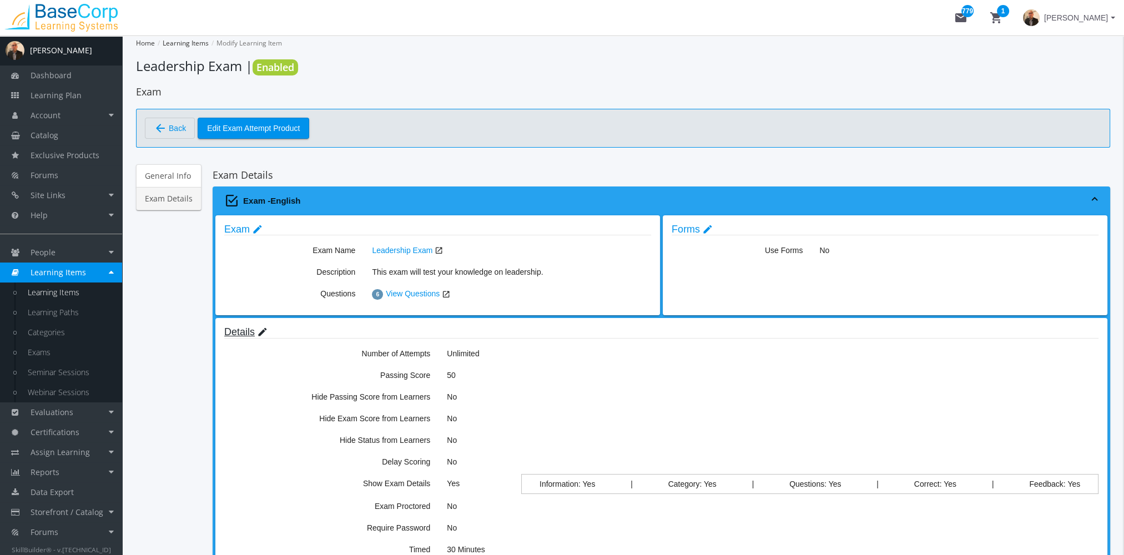
click at [257, 330] on mat-icon "edit" at bounding box center [262, 332] width 11 height 12
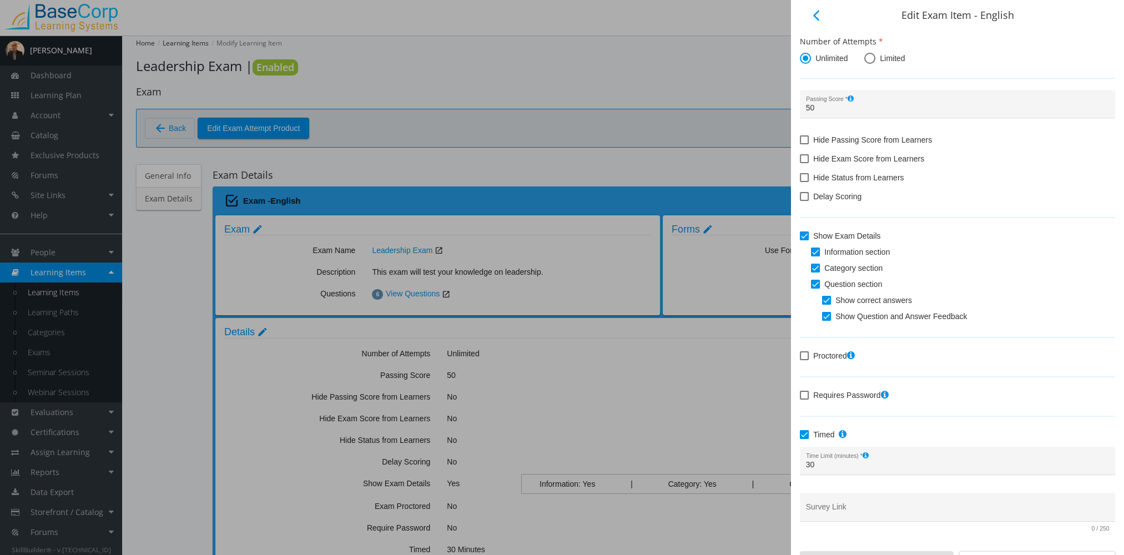
click at [806, 357] on span at bounding box center [804, 355] width 9 height 9
click at [800, 360] on input "Proctored" at bounding box center [800, 360] width 1 height 1
checkbox input "true"
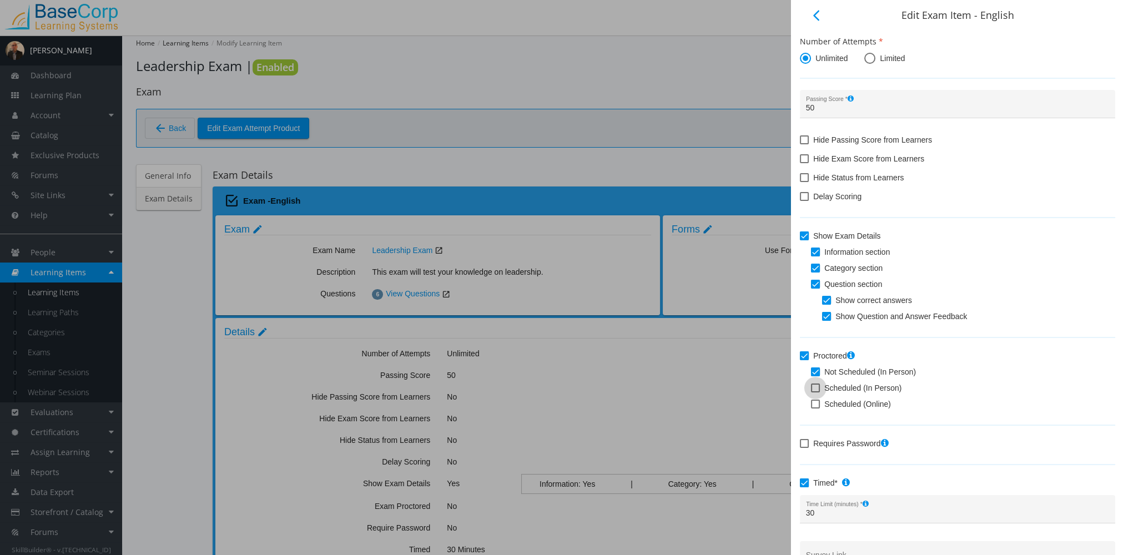
click at [815, 386] on span at bounding box center [815, 388] width 9 height 9
click at [811, 392] on input "Scheduled (In Person)" at bounding box center [811, 392] width 1 height 1
checkbox input "true"
click at [816, 404] on span at bounding box center [815, 404] width 9 height 9
click at [811, 408] on input "Scheduled (Online)" at bounding box center [811, 408] width 1 height 1
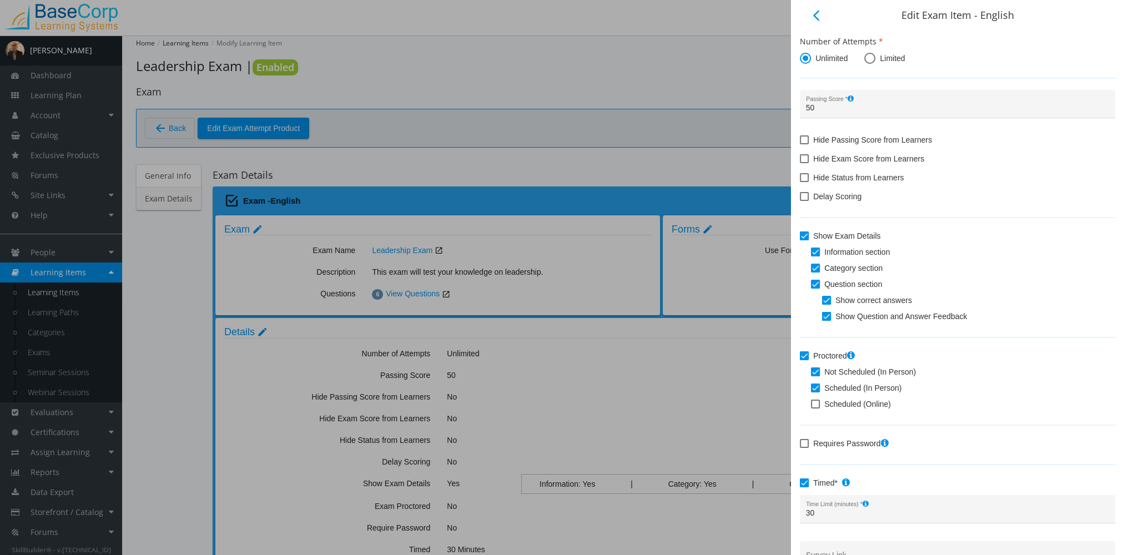
checkbox input "true"
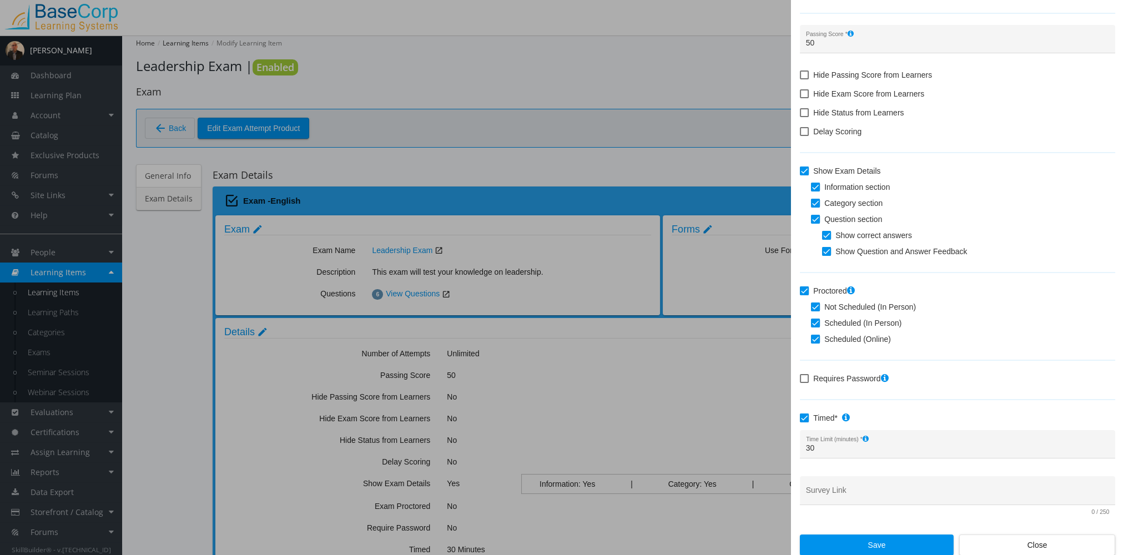
scroll to position [69, 0]
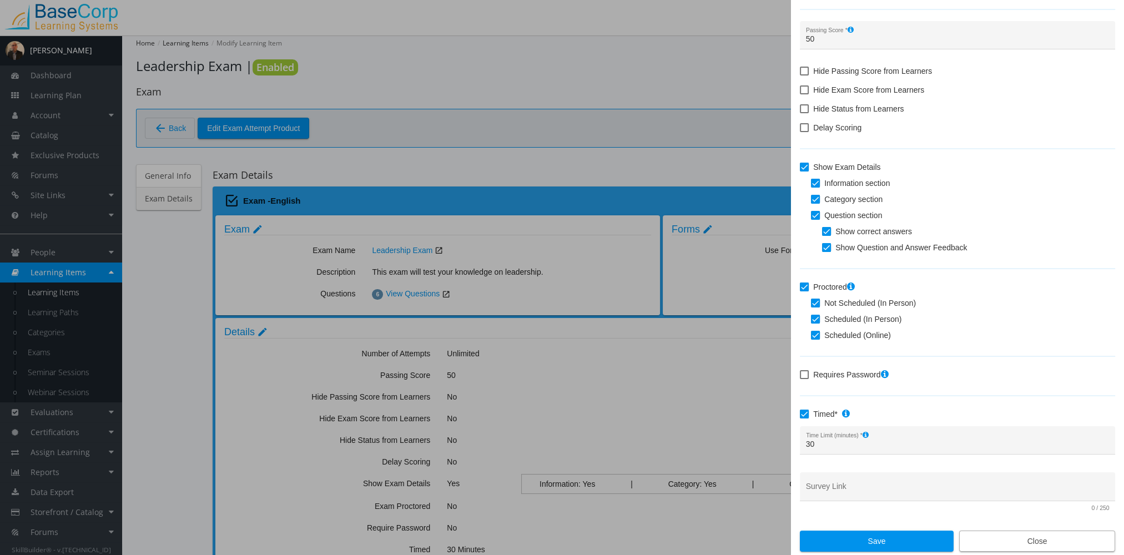
click at [1032, 543] on span "Close" at bounding box center [1037, 541] width 137 height 20
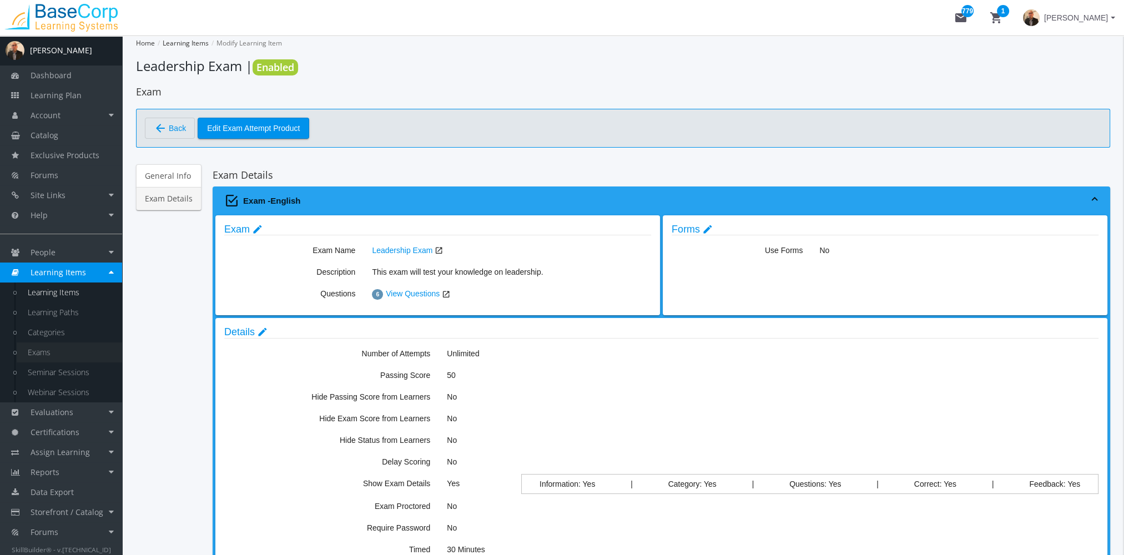
click at [41, 347] on link "Exams" at bounding box center [69, 352] width 105 height 20
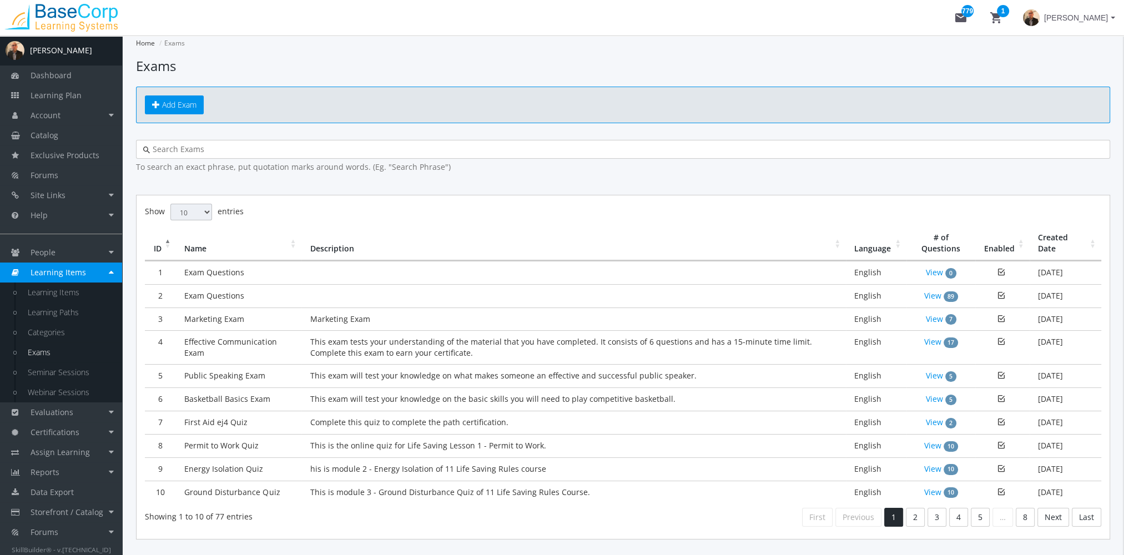
click at [238, 141] on div at bounding box center [623, 149] width 974 height 19
click at [235, 144] on input "text" at bounding box center [626, 149] width 953 height 11
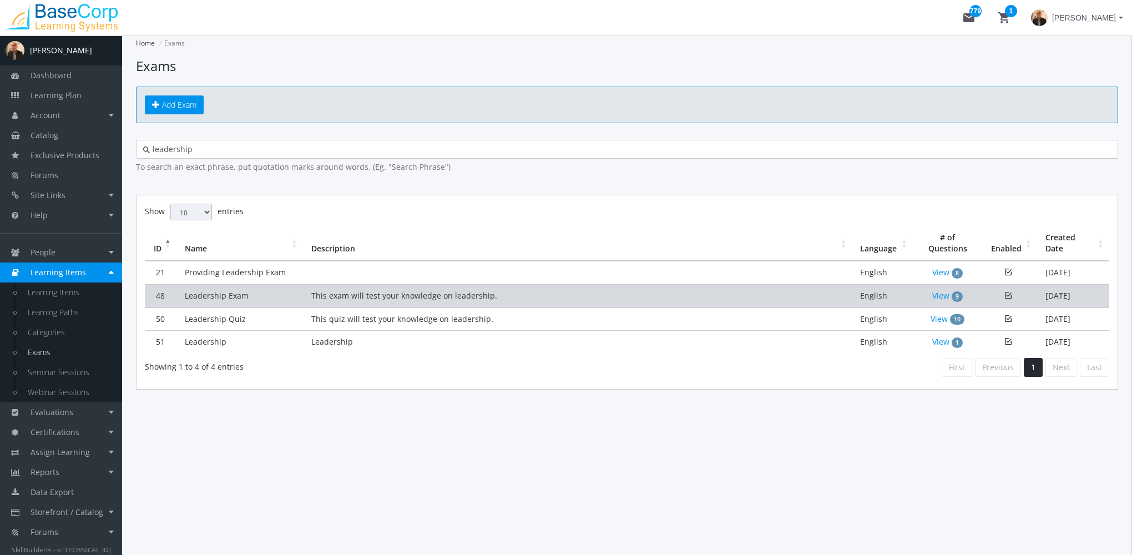
type input "leadership"
click at [317, 298] on td "This exam will test your knowledge on leadership." at bounding box center [577, 295] width 549 height 23
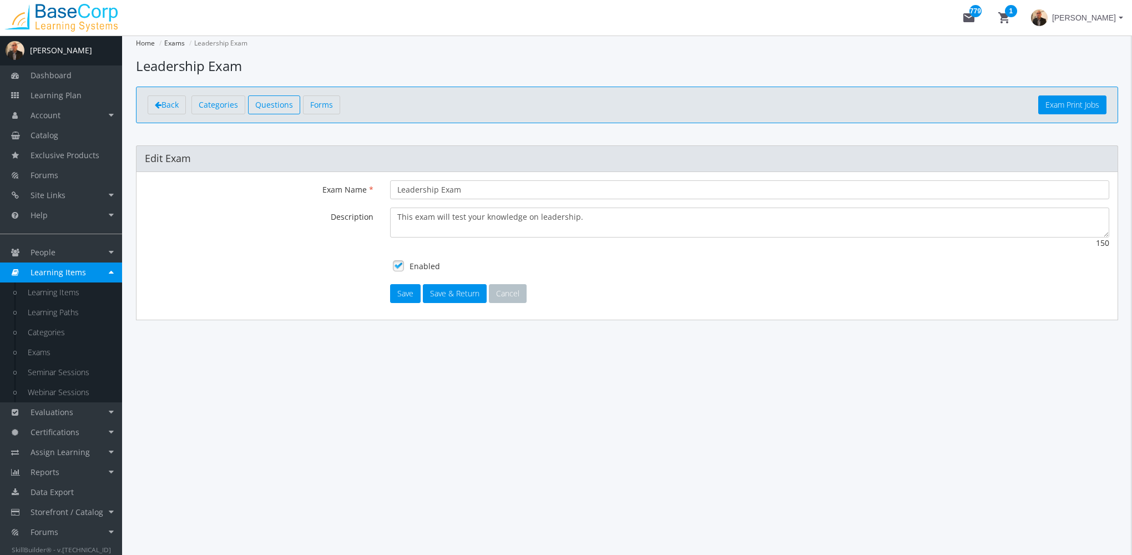
click at [278, 102] on span "Questions" at bounding box center [274, 104] width 38 height 11
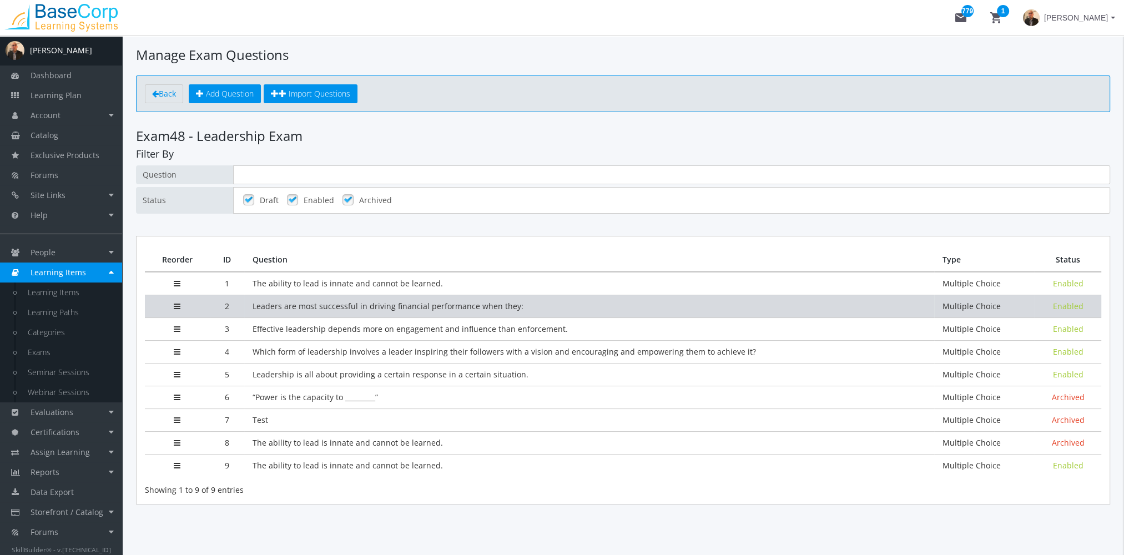
scroll to position [14, 0]
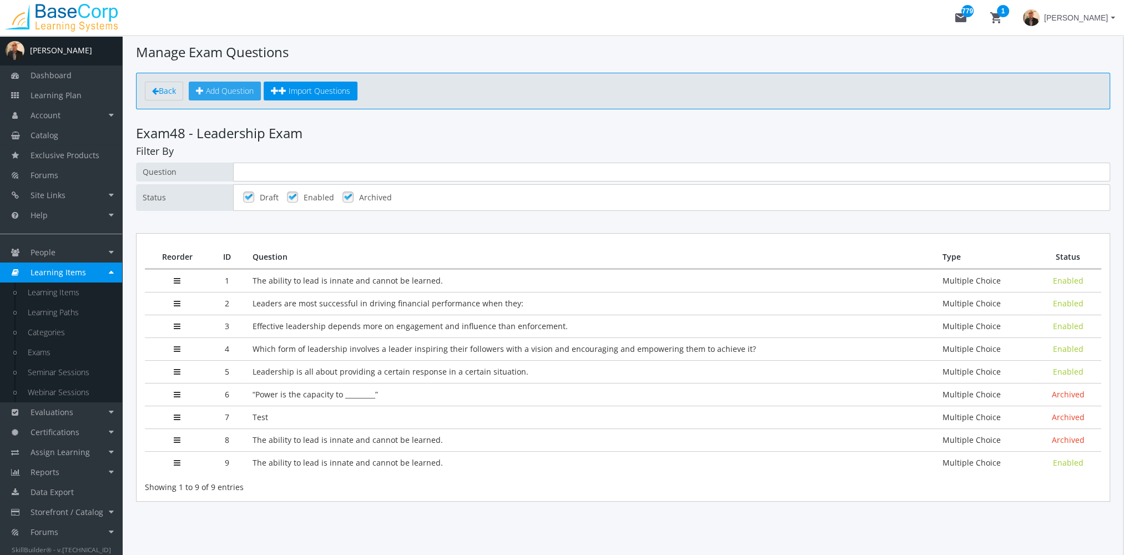
click at [239, 89] on span "Add Question" at bounding box center [230, 90] width 48 height 11
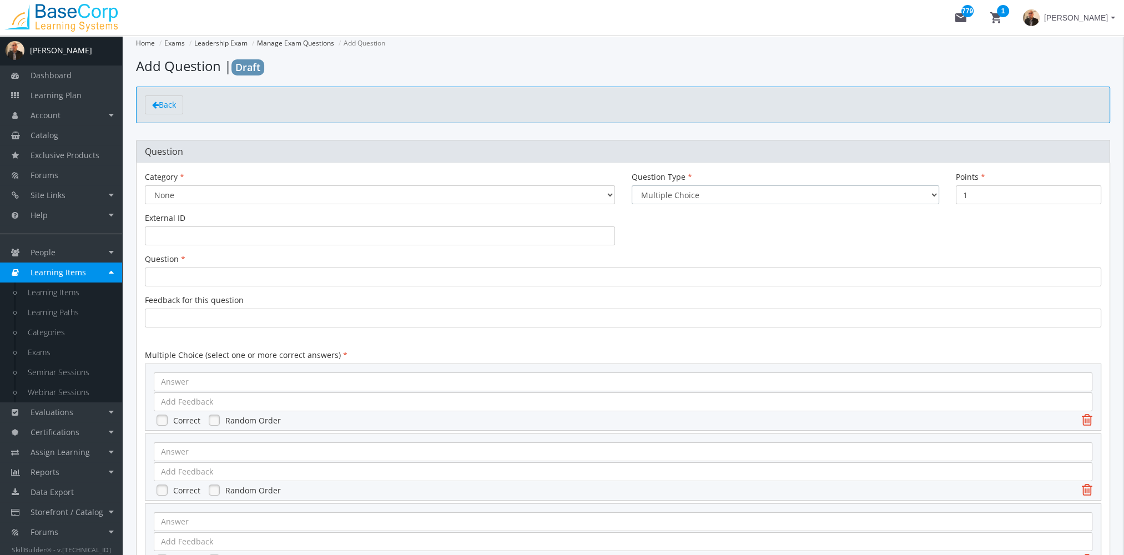
click at [667, 195] on select "Multiple Choice Long Answer File Upload" at bounding box center [785, 194] width 307 height 19
select select "3"
click at [632, 185] on select "Multiple Choice Long Answer File Upload" at bounding box center [785, 194] width 307 height 19
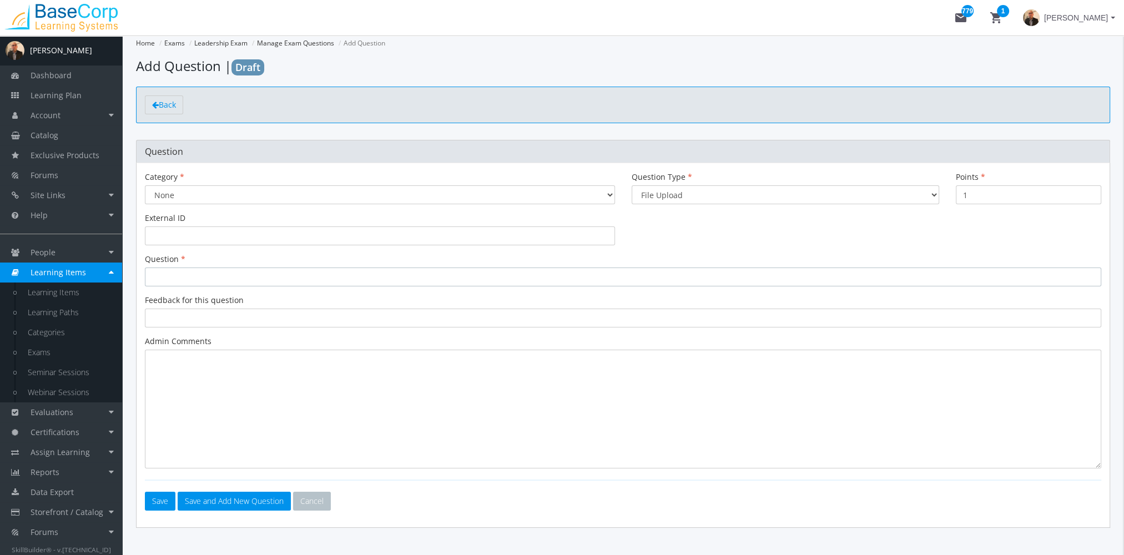
click at [223, 274] on div at bounding box center [623, 277] width 956 height 19
drag, startPoint x: 173, startPoint y: 271, endPoint x: 140, endPoint y: 267, distance: 33.0
click at [140, 267] on div "Category None Question Type Multiple Choice Long Answer File Upload Points 1 Ex…" at bounding box center [623, 345] width 974 height 365
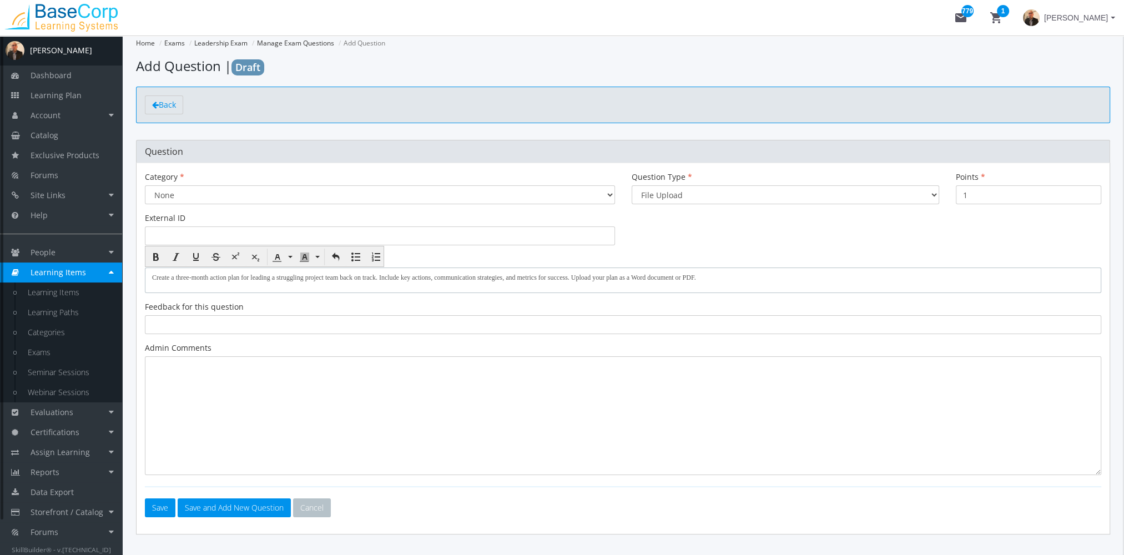
drag, startPoint x: 707, startPoint y: 272, endPoint x: -2, endPoint y: 286, distance: 708.9
click at [0, 286] on html "Loading page Page Loaded mail 779 shopping_cart 1 Amit Ramchandani A Amit Ramch…" at bounding box center [562, 277] width 1124 height 555
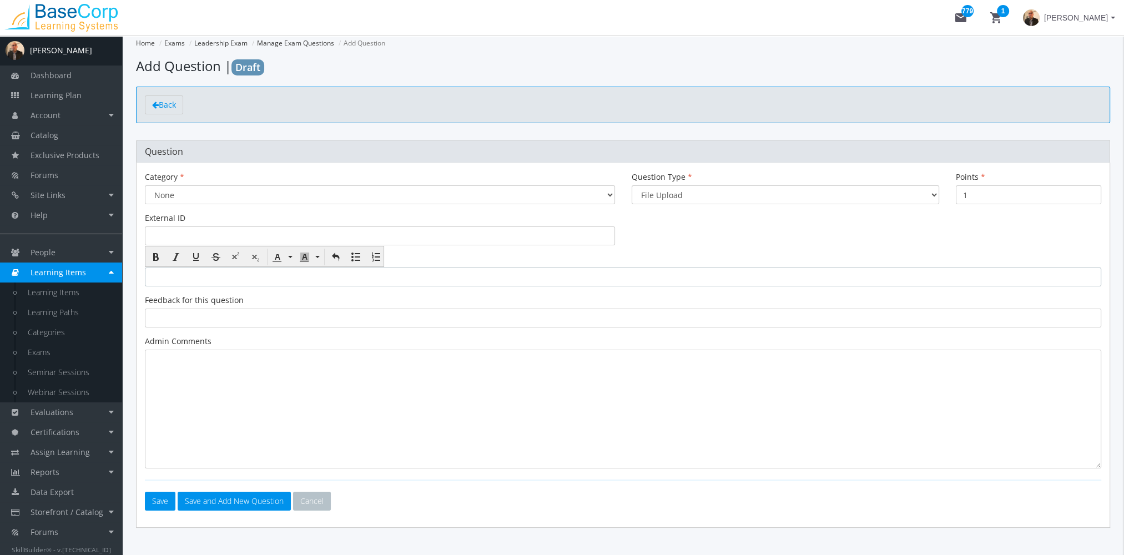
click at [169, 279] on div at bounding box center [623, 277] width 956 height 19
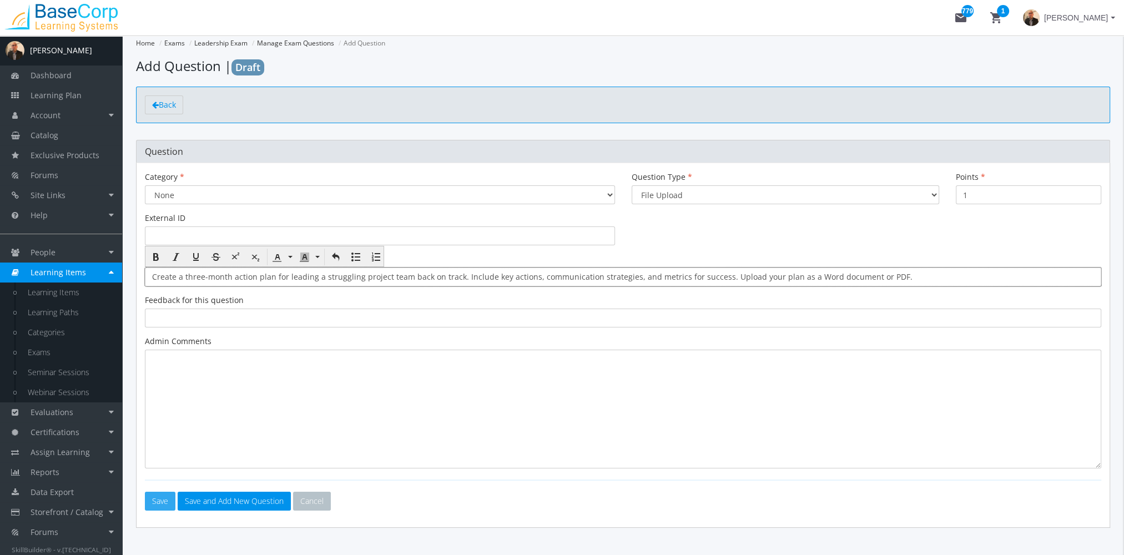
click at [162, 497] on button "Save" at bounding box center [160, 501] width 31 height 19
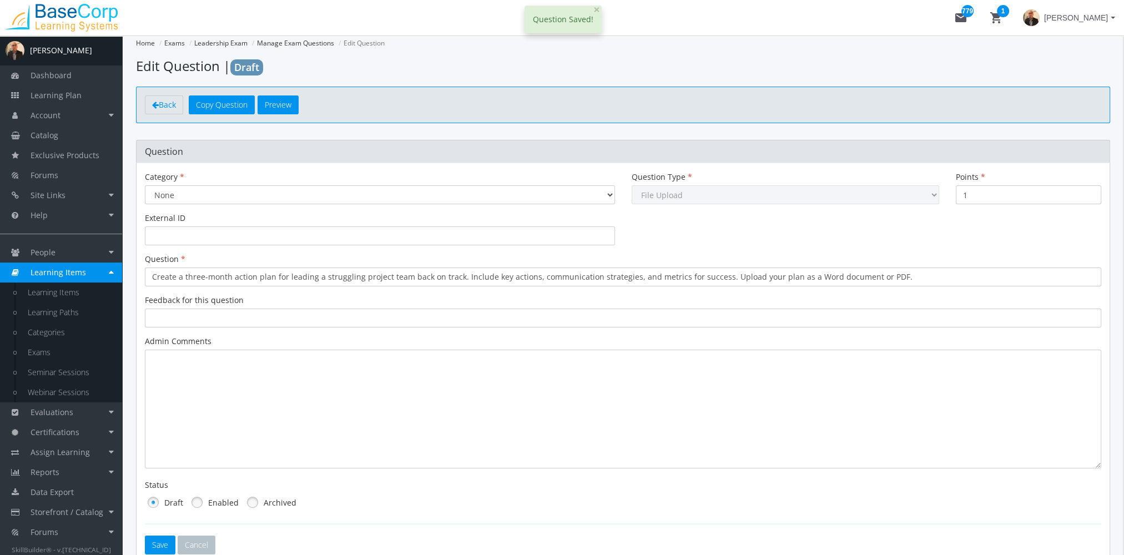
click at [202, 499] on link at bounding box center [197, 502] width 17 height 17
click at [163, 544] on button "Save" at bounding box center [160, 545] width 31 height 19
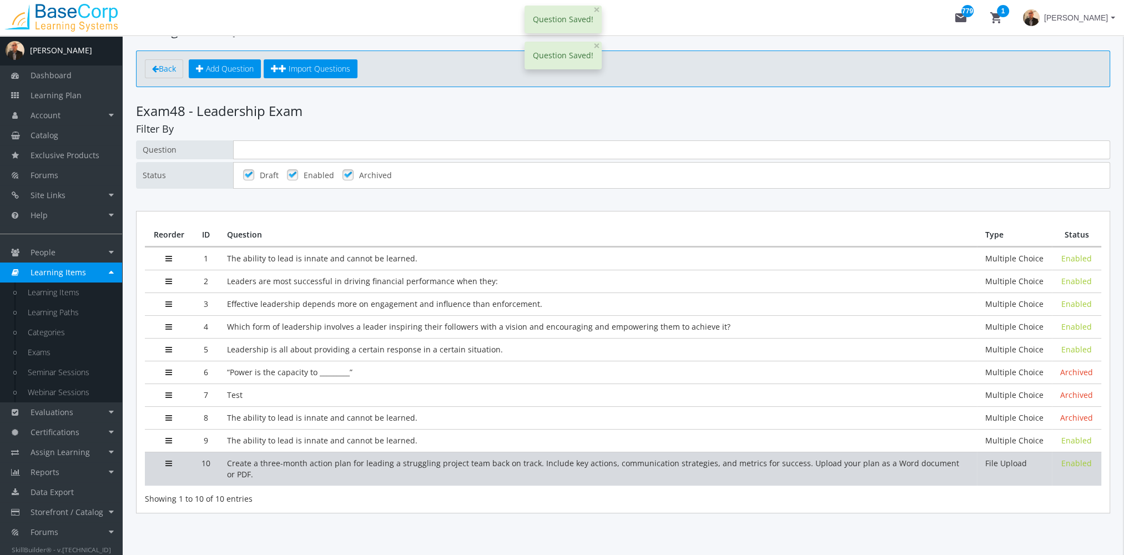
scroll to position [37, 0]
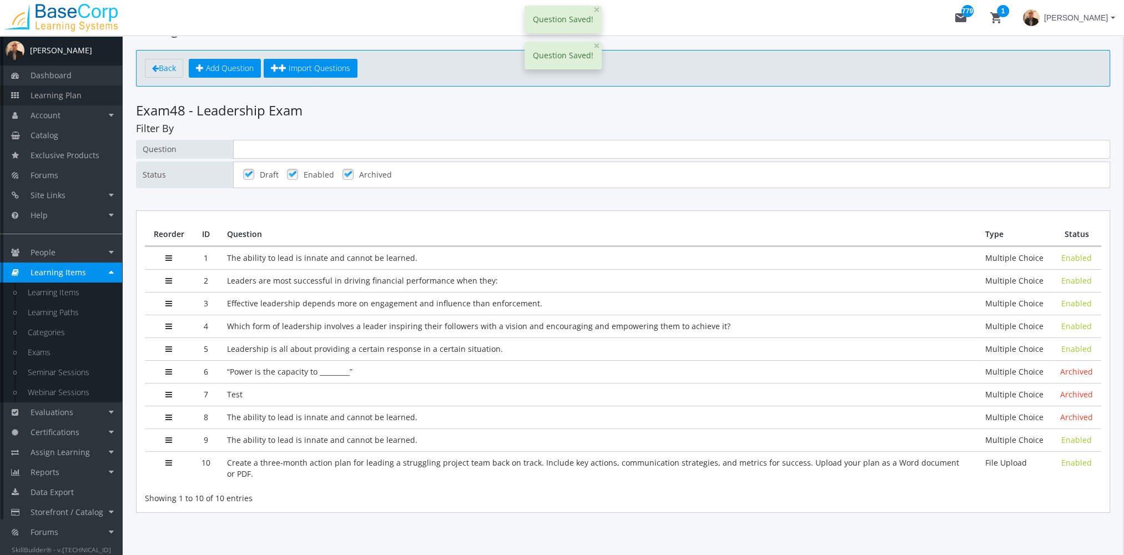
click at [75, 87] on link "Learning Plan" at bounding box center [61, 95] width 122 height 20
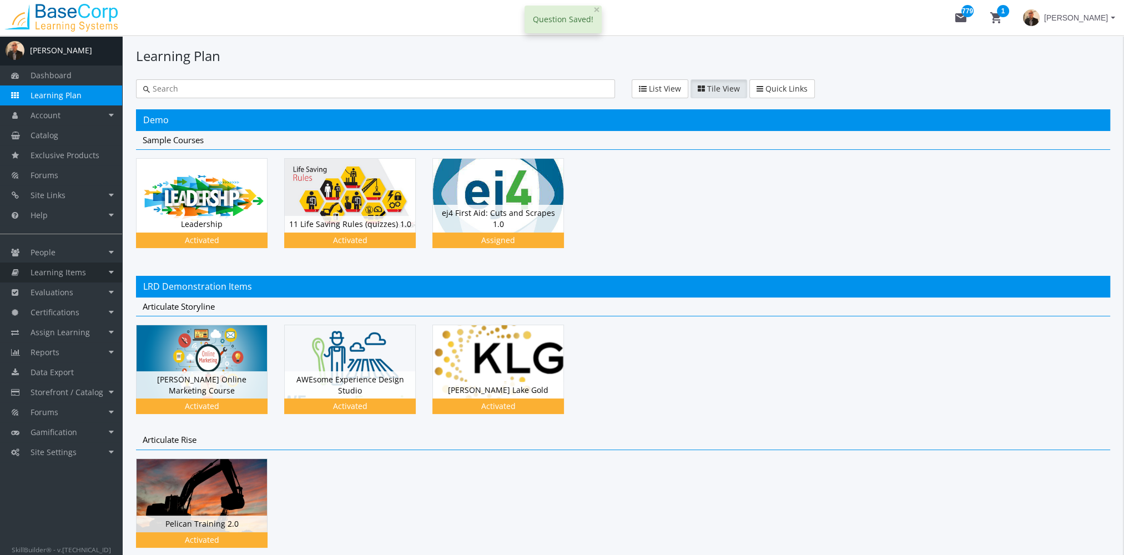
click at [88, 270] on link "Learning Items" at bounding box center [61, 273] width 122 height 20
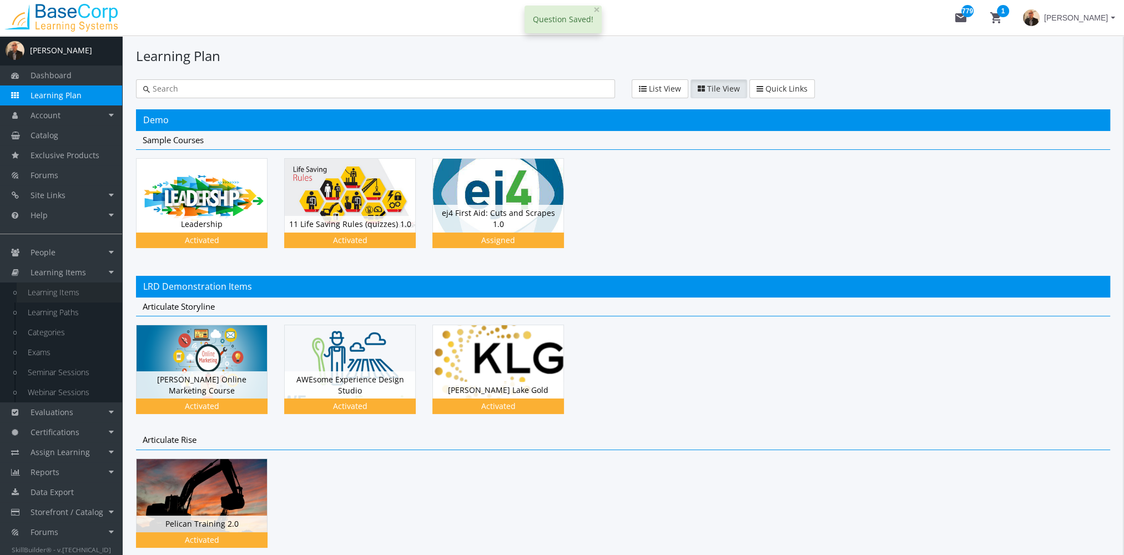
click at [69, 291] on link "Learning Items" at bounding box center [69, 293] width 105 height 20
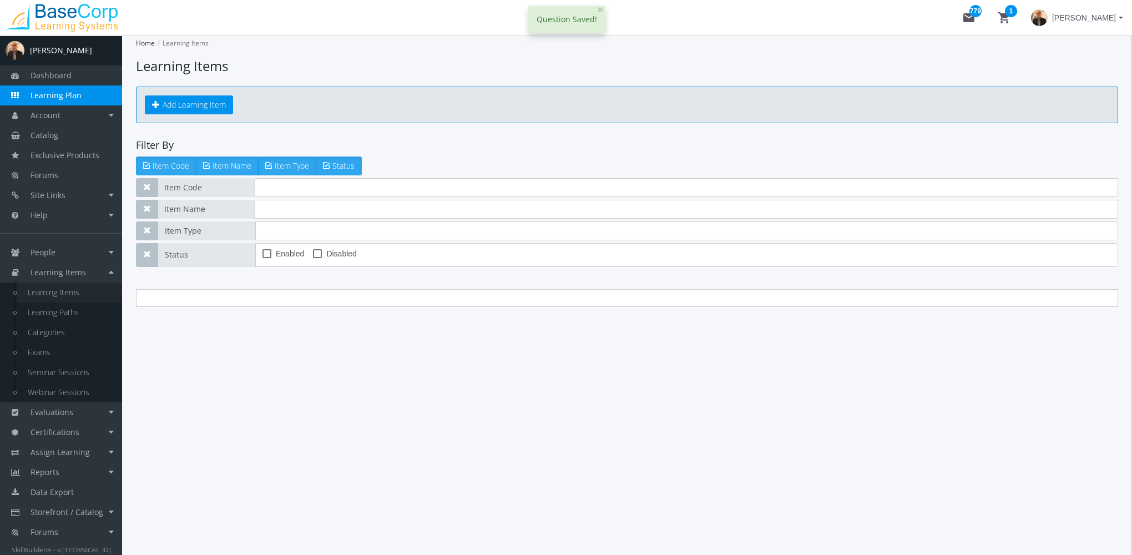
type input "leadership exam"
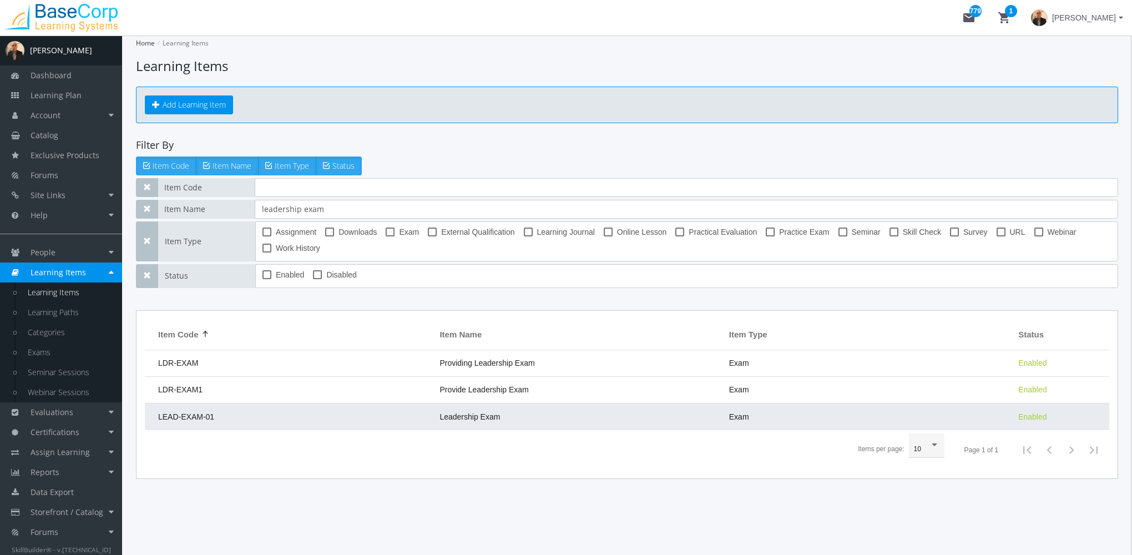
click at [498, 410] on td "Leadership Exam" at bounding box center [578, 417] width 289 height 27
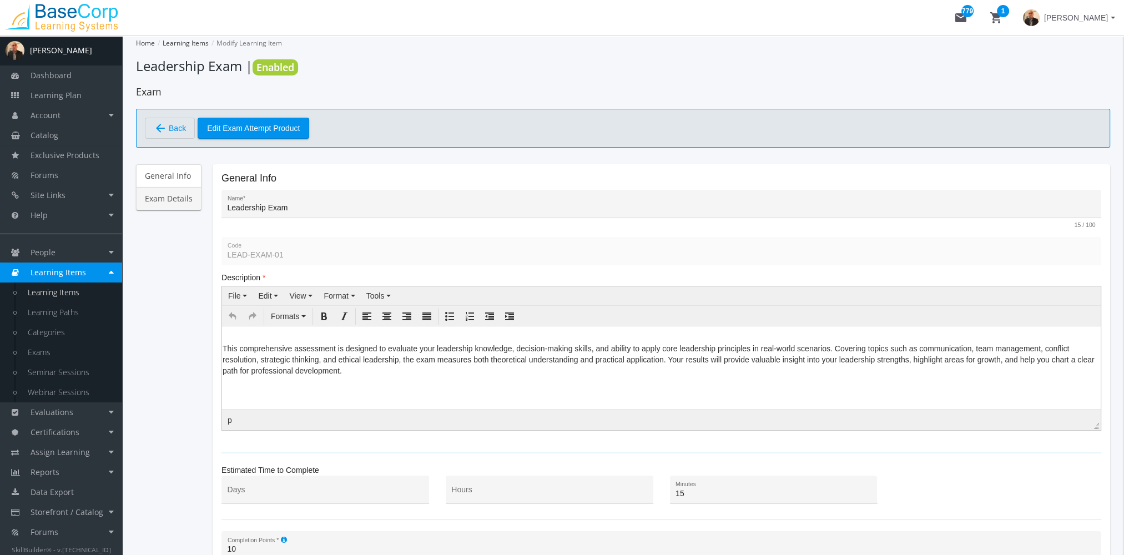
click at [165, 199] on link "Exam Details" at bounding box center [168, 198] width 65 height 23
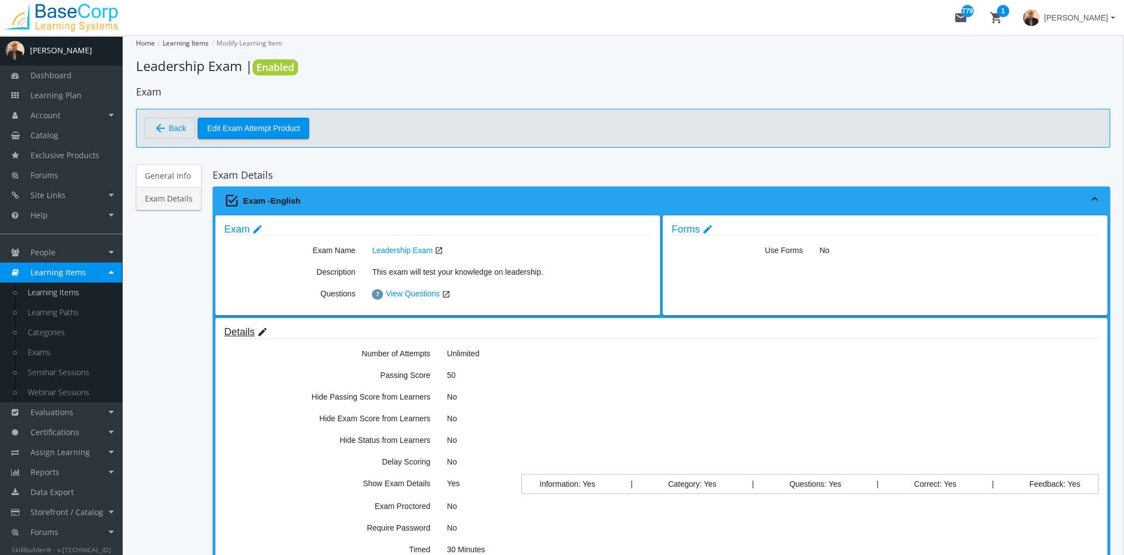
click at [263, 333] on mat-icon "edit" at bounding box center [262, 332] width 11 height 12
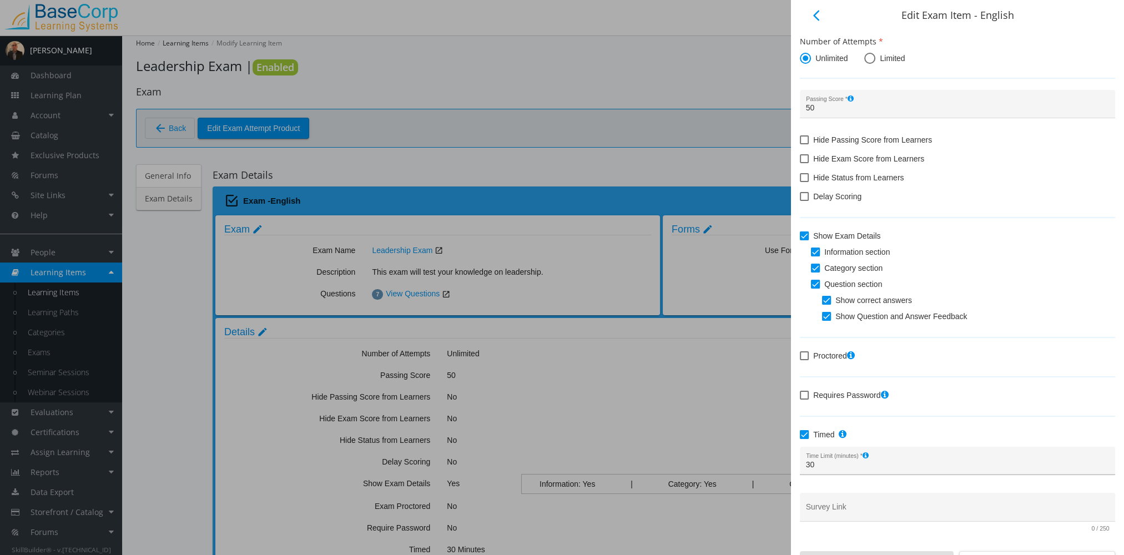
scroll to position [21, 0]
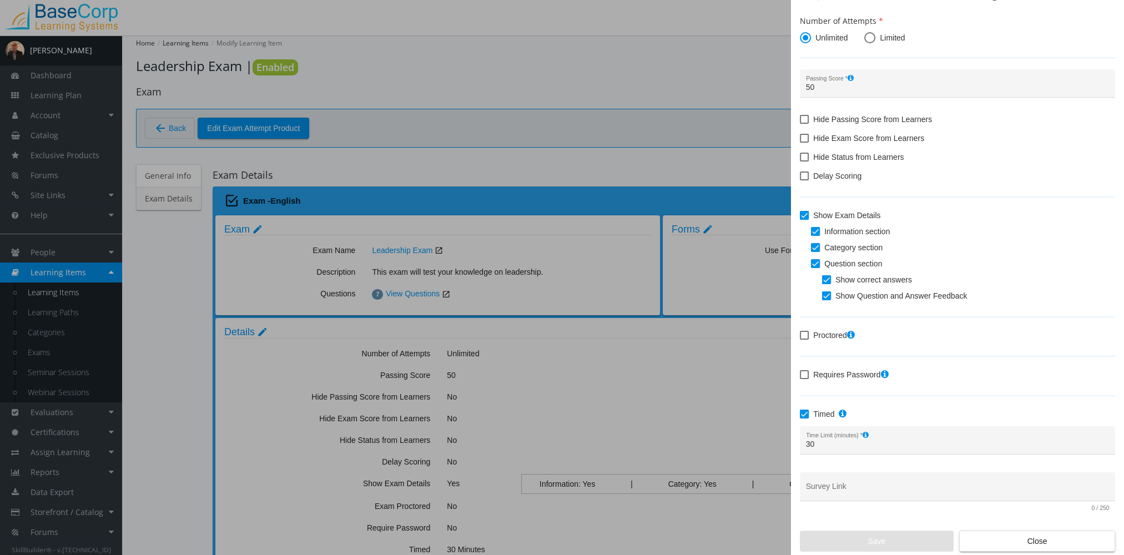
drag, startPoint x: 977, startPoint y: 537, endPoint x: 971, endPoint y: 532, distance: 7.5
click at [978, 537] on span "Close" at bounding box center [1037, 541] width 137 height 20
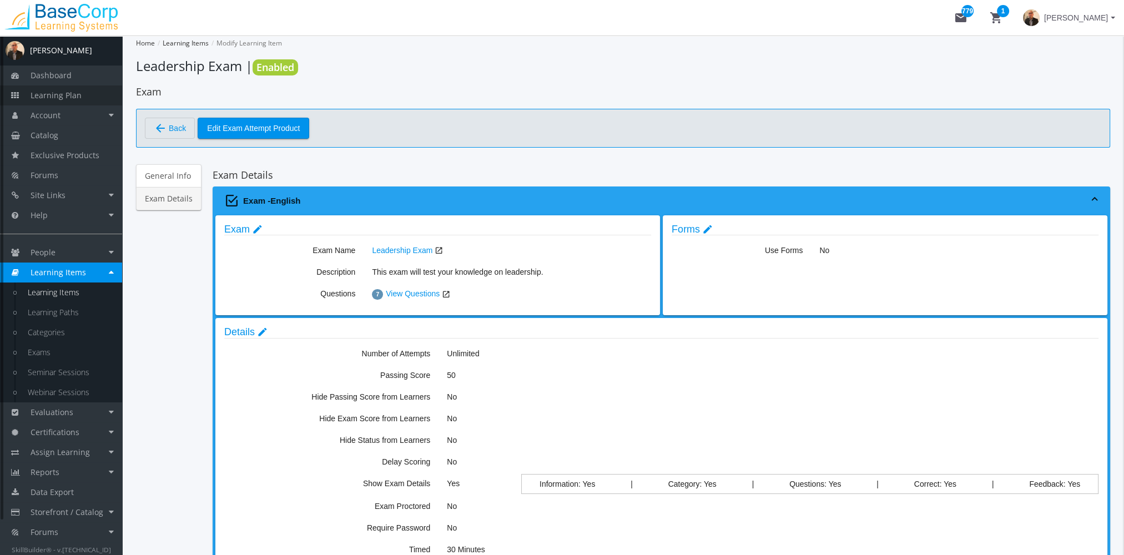
click at [54, 99] on span "Learning Plan" at bounding box center [56, 95] width 51 height 11
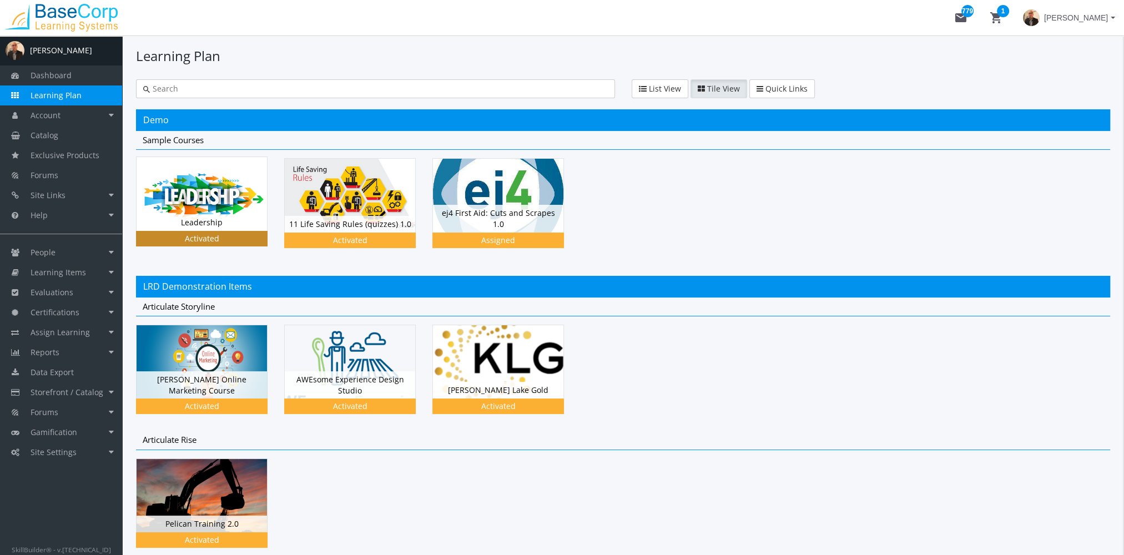
click at [220, 210] on img at bounding box center [202, 193] width 130 height 73
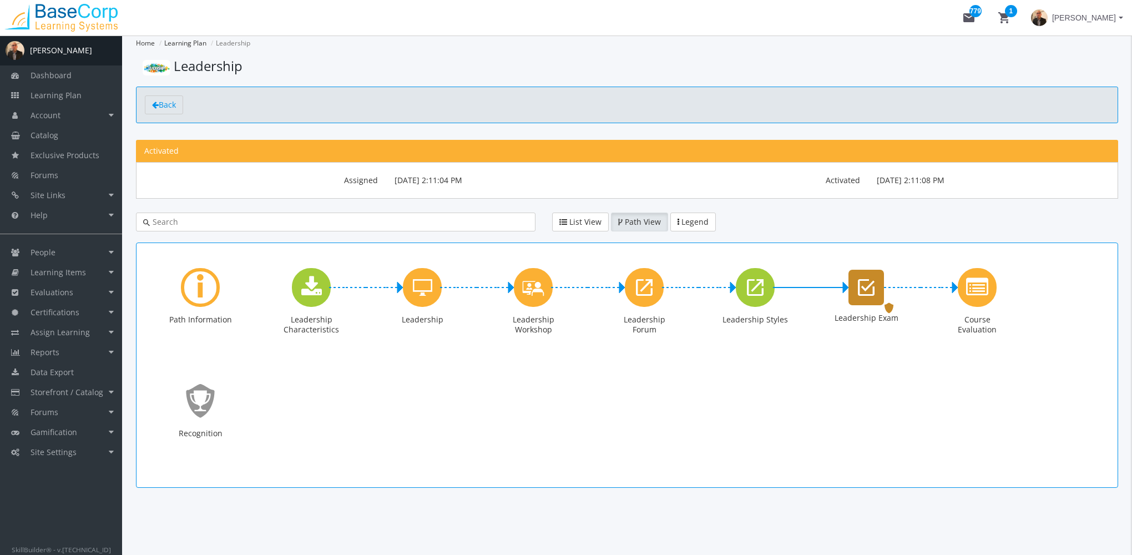
click at [870, 302] on div "Leadership Exam" at bounding box center [867, 288] width 36 height 36
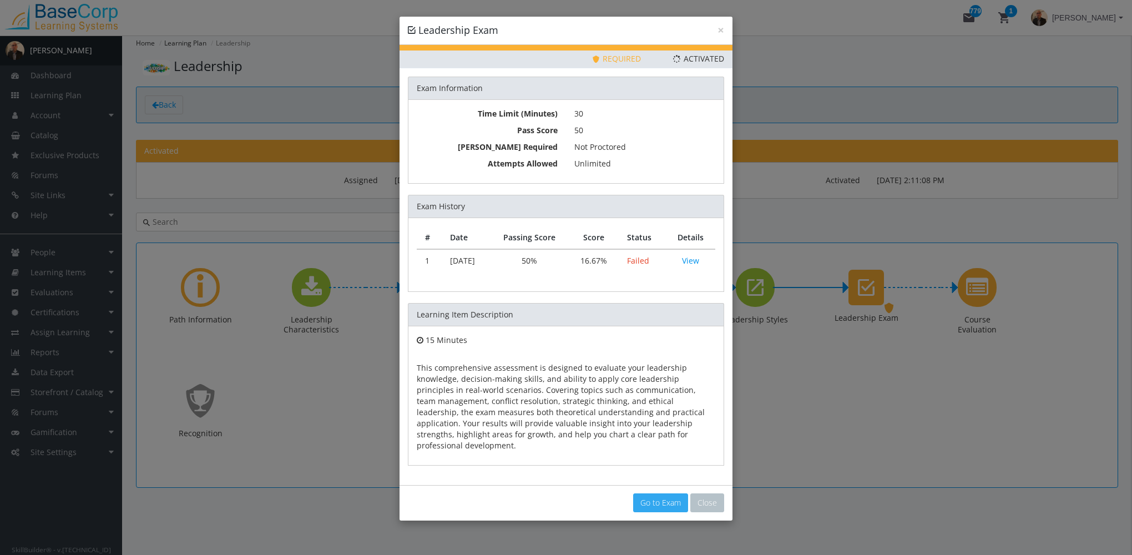
click at [657, 493] on link "Go to Exam" at bounding box center [660, 502] width 55 height 19
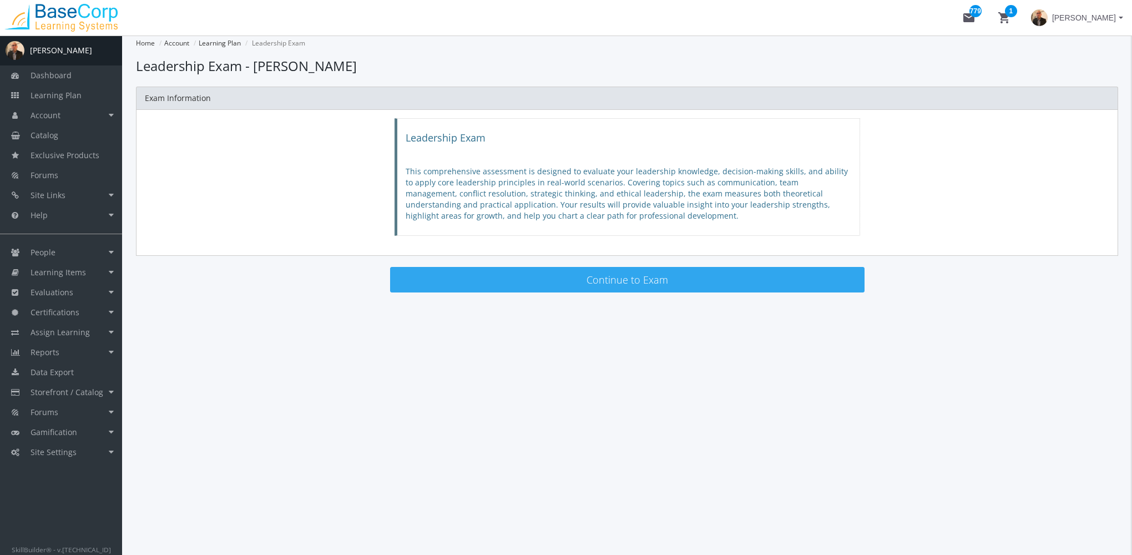
click at [604, 274] on button "Continue to Exam" at bounding box center [627, 280] width 475 height 26
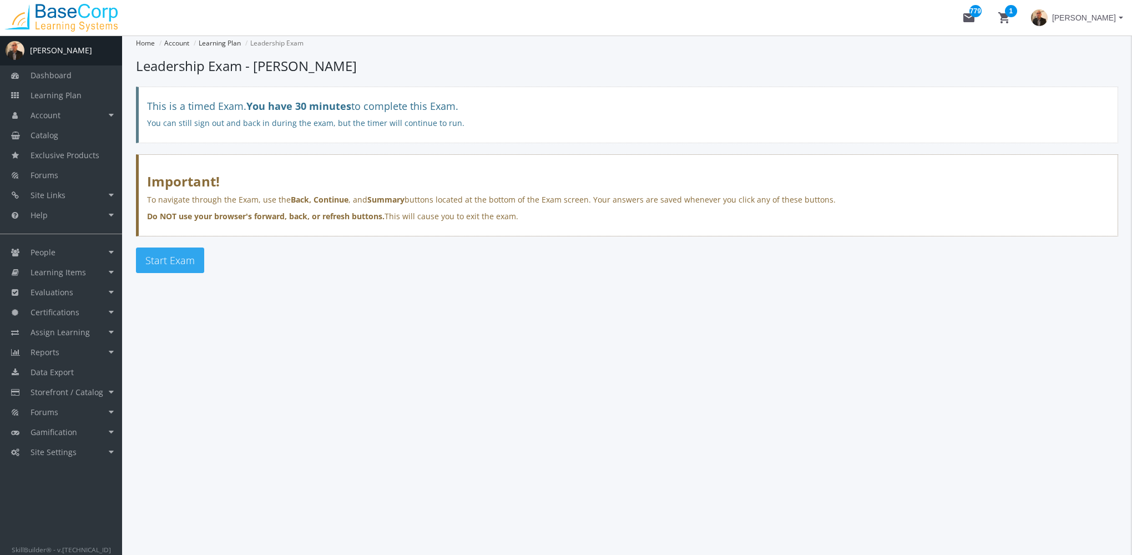
click at [172, 260] on span "Start Exam" at bounding box center [169, 260] width 49 height 13
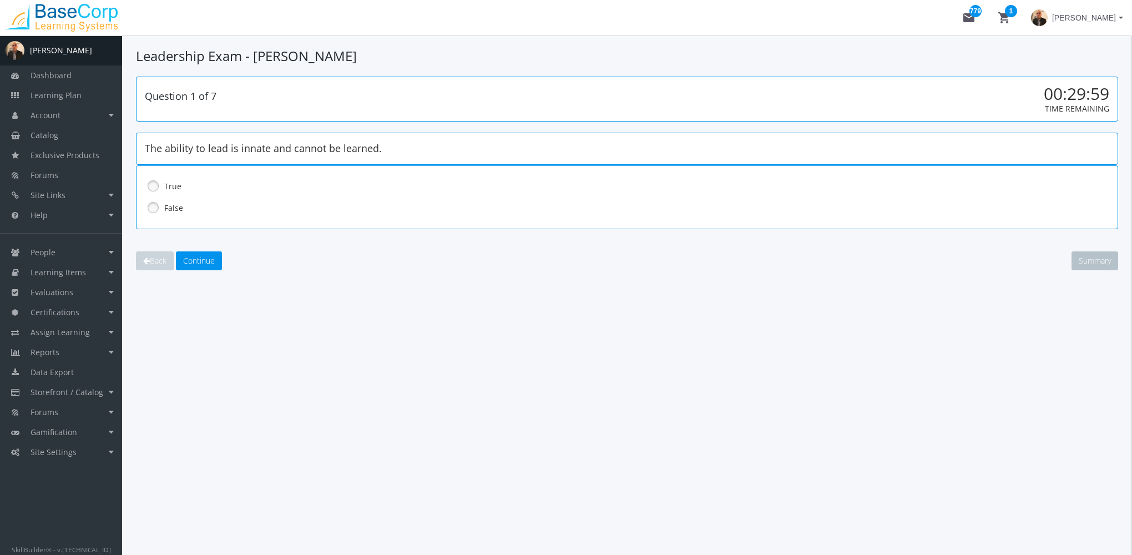
click at [169, 207] on label "False" at bounding box center [598, 208] width 868 height 11
click at [199, 264] on button "Continue" at bounding box center [199, 260] width 46 height 19
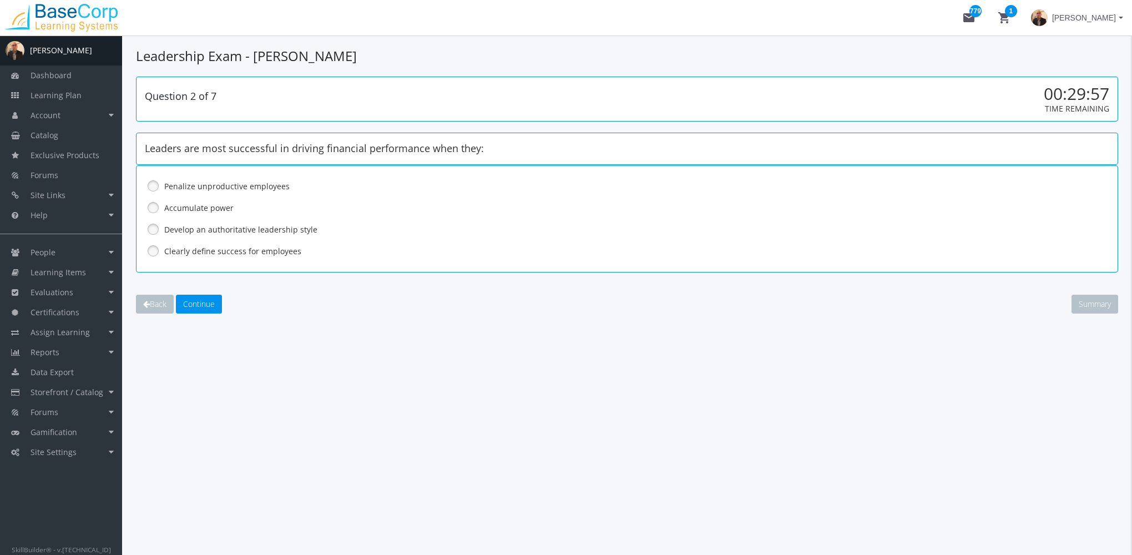
click at [182, 226] on label "Develop an authoritative leadership style" at bounding box center [598, 229] width 868 height 11
click at [200, 304] on span "Continue" at bounding box center [199, 304] width 32 height 11
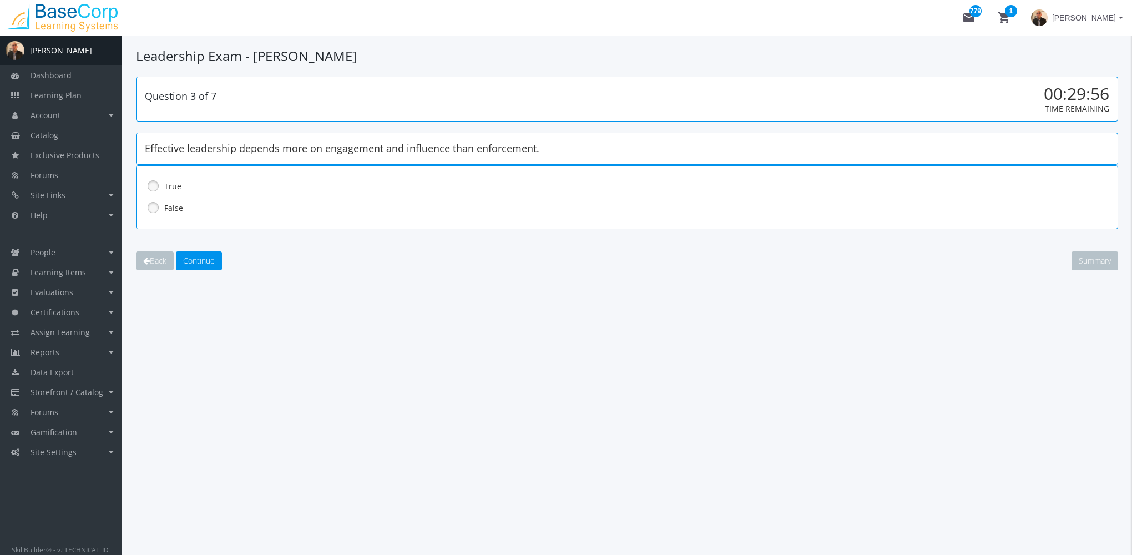
click at [178, 206] on label "False" at bounding box center [598, 208] width 868 height 11
click at [209, 261] on span "Continue" at bounding box center [199, 260] width 32 height 11
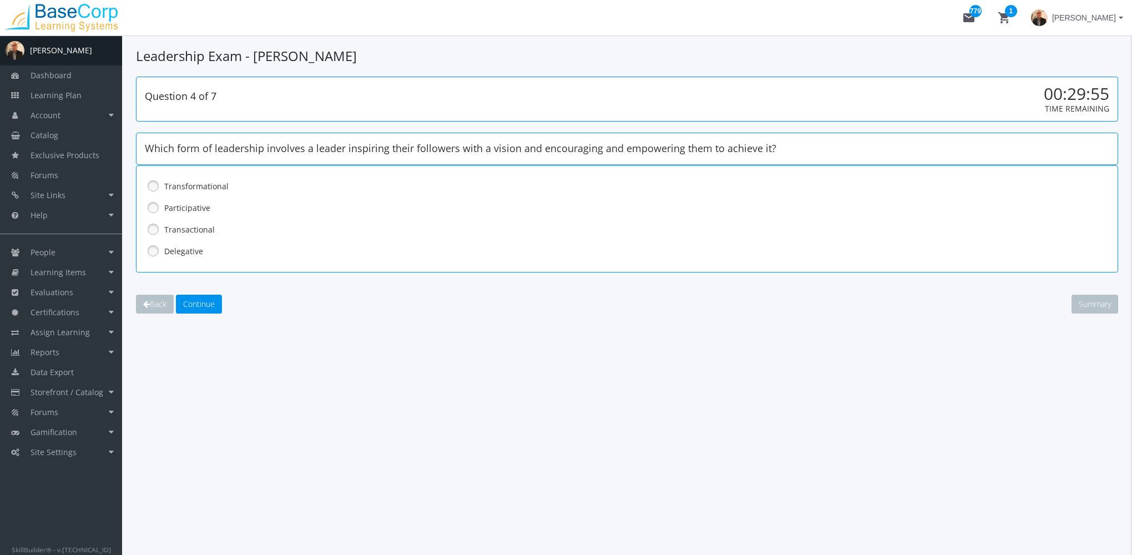
click at [191, 224] on label "Transactional" at bounding box center [598, 229] width 868 height 11
click at [197, 302] on span "Continue" at bounding box center [199, 304] width 32 height 11
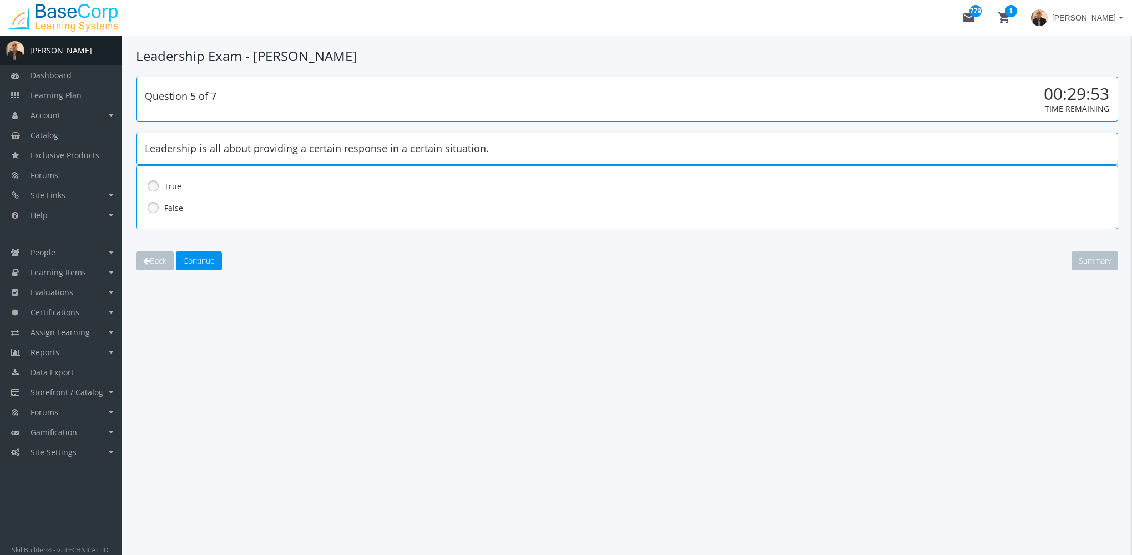
click at [170, 207] on label "False" at bounding box center [598, 208] width 868 height 11
click at [200, 261] on span "Continue" at bounding box center [199, 260] width 32 height 11
click at [175, 209] on label "False" at bounding box center [598, 208] width 868 height 11
click at [212, 275] on main-section "Leadership Exam - Amit Ramchandani Question 6 of 7 00:29:52 Time Remaining The …" at bounding box center [627, 181] width 982 height 268
click at [206, 262] on span "Continue" at bounding box center [199, 260] width 32 height 11
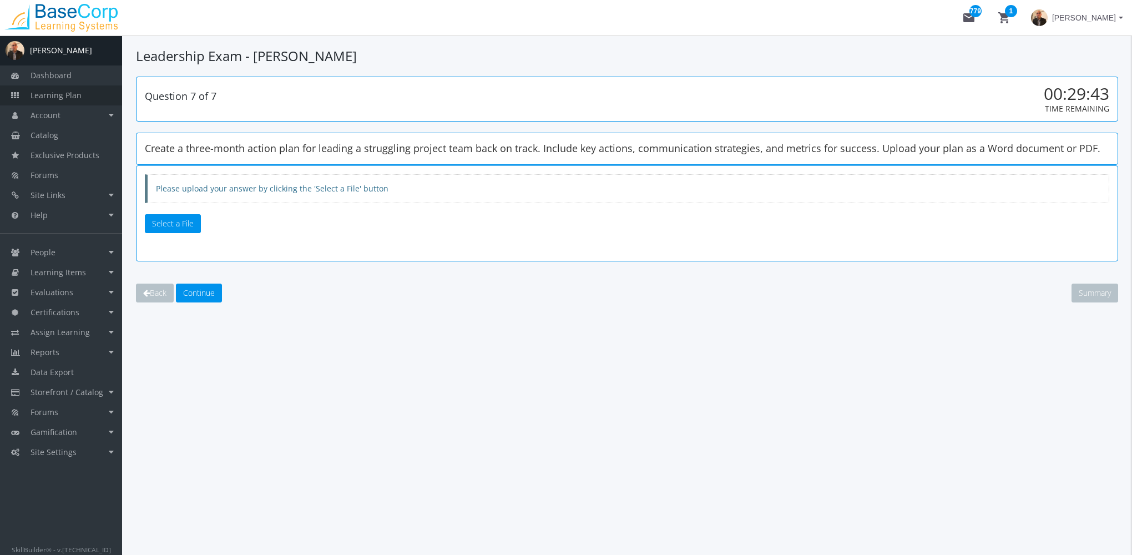
click at [74, 94] on span "Learning Plan" at bounding box center [56, 95] width 51 height 11
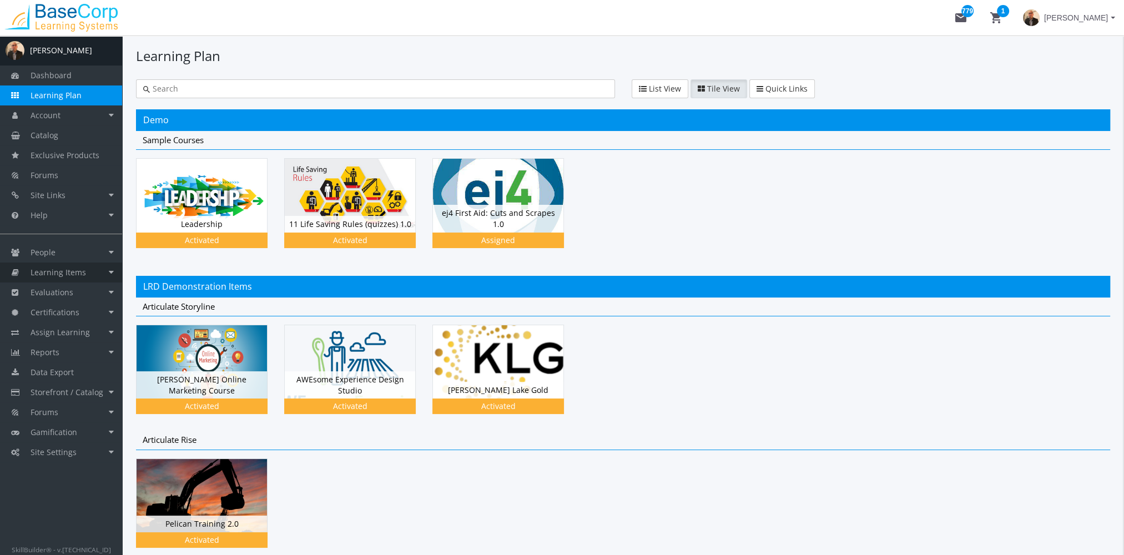
click at [98, 273] on link "Learning Items" at bounding box center [61, 273] width 122 height 20
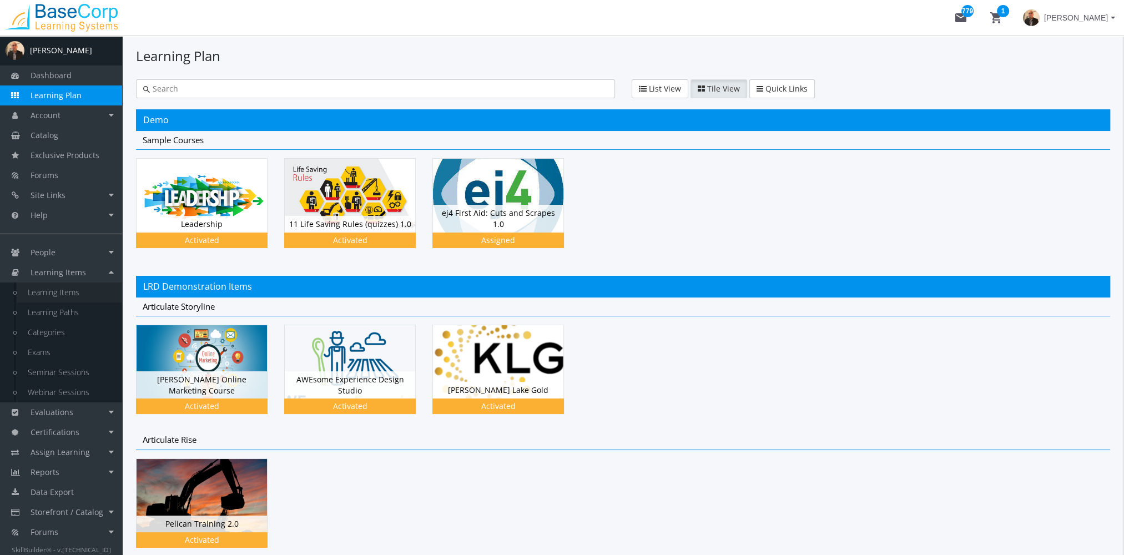
click at [83, 289] on link "Learning Items" at bounding box center [69, 293] width 105 height 20
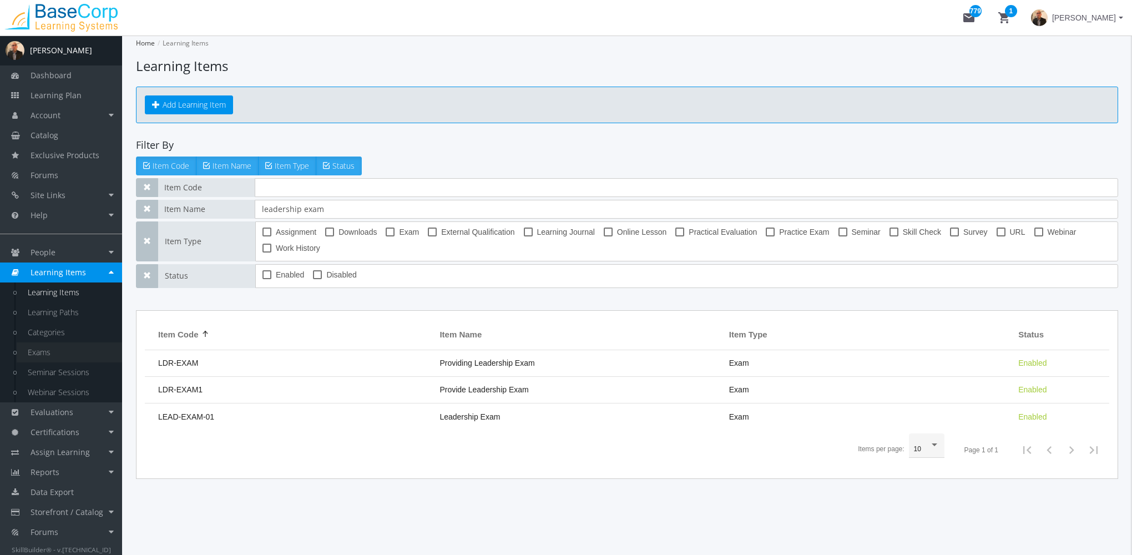
click at [38, 348] on link "Exams" at bounding box center [69, 352] width 105 height 20
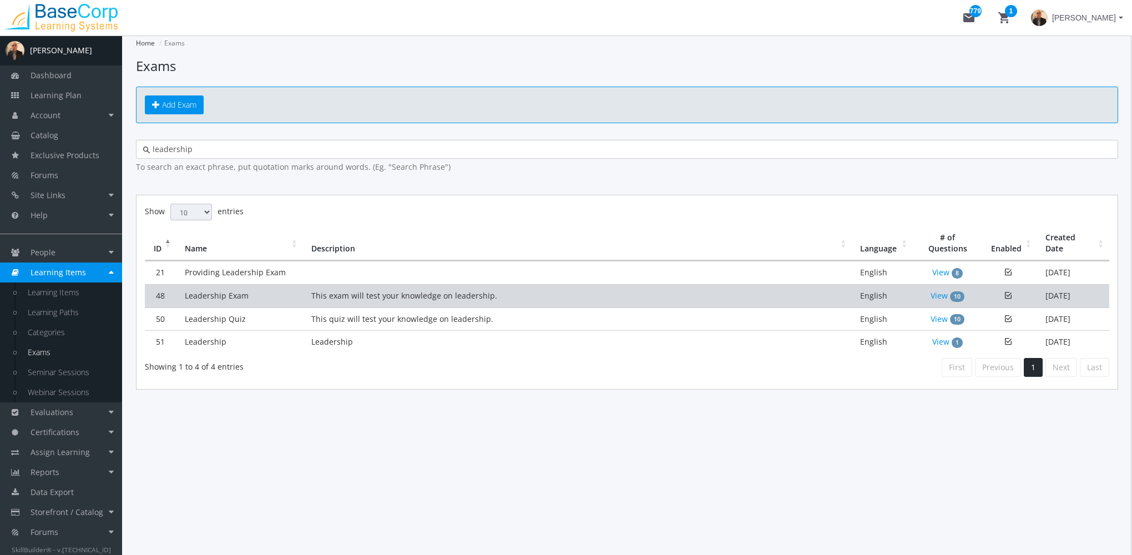
click at [275, 295] on td "Leadership Exam" at bounding box center [240, 295] width 127 height 23
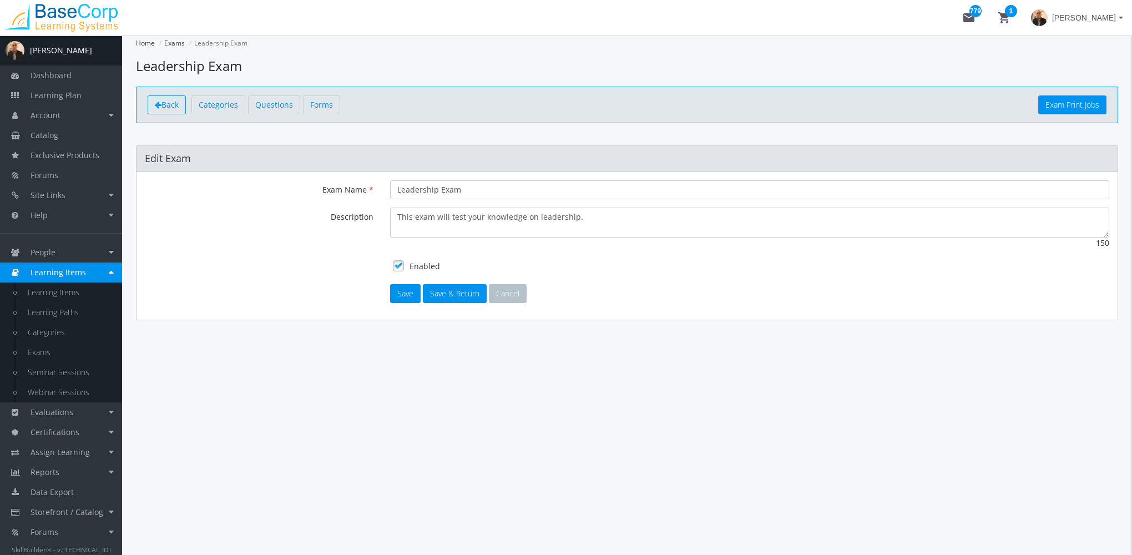
click at [167, 100] on span "Back" at bounding box center [170, 104] width 17 height 11
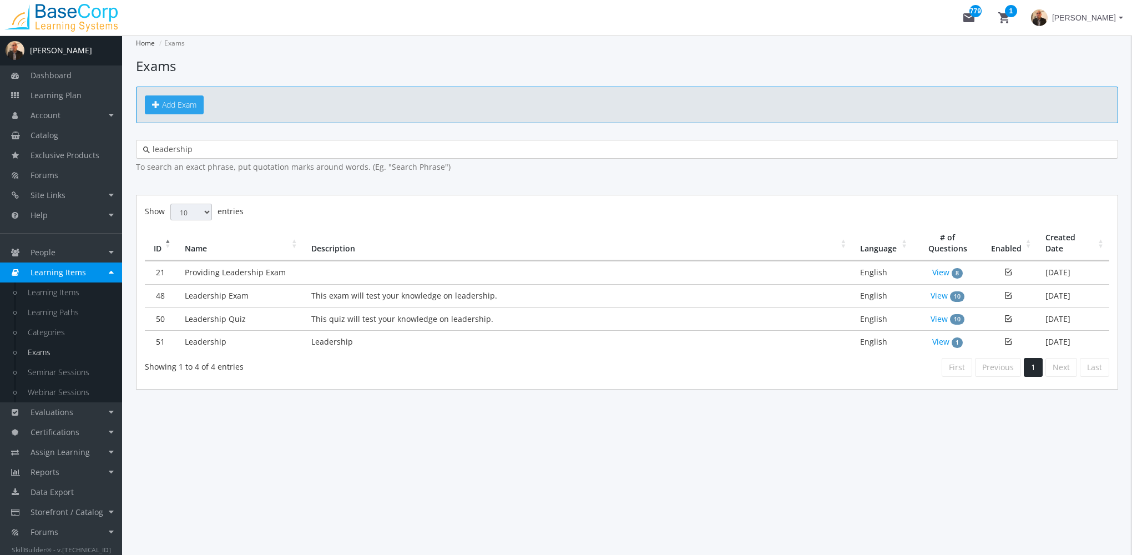
click at [185, 109] on span "Add Exam" at bounding box center [179, 104] width 34 height 11
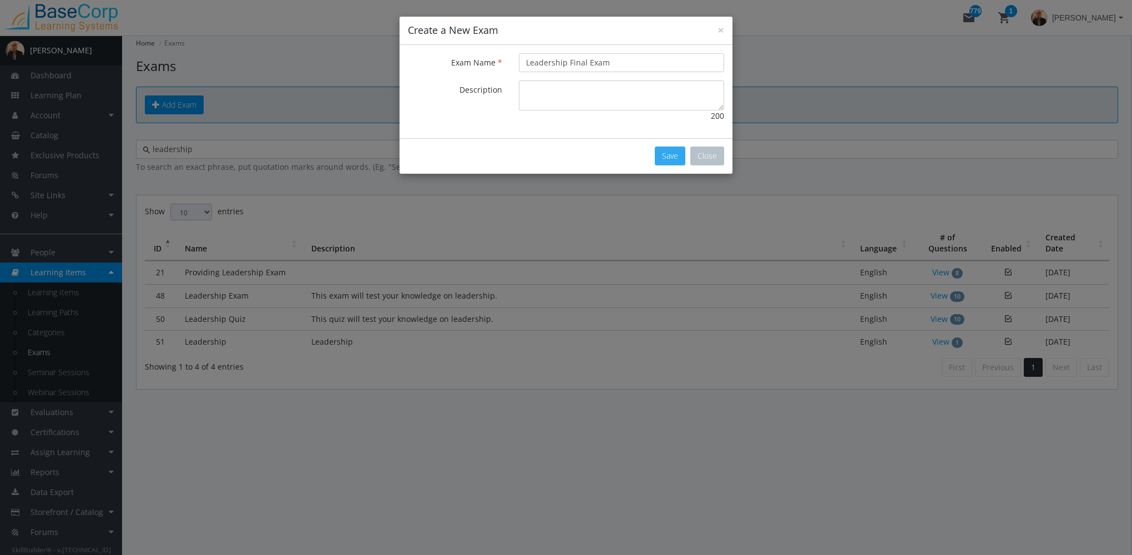
type input "Leadership Final Exam"
click at [669, 156] on button "Save" at bounding box center [670, 156] width 31 height 19
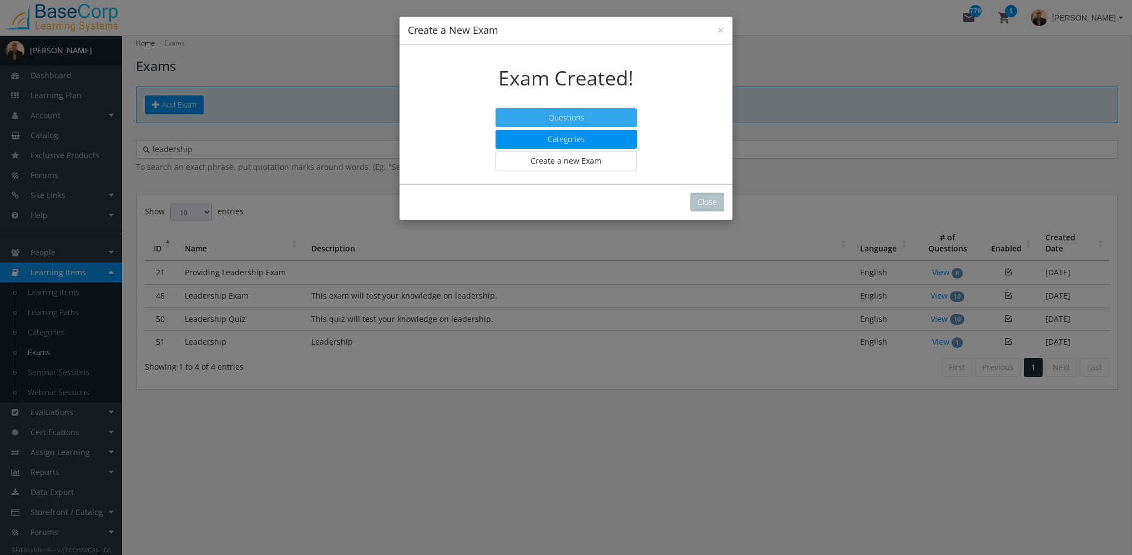
click at [581, 118] on button "Questions" at bounding box center [567, 117] width 142 height 19
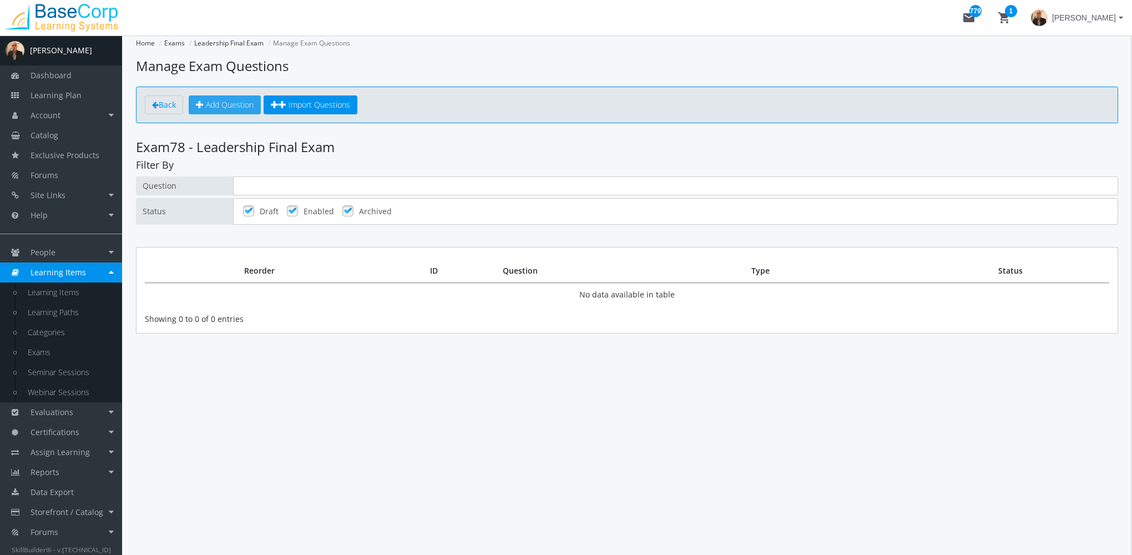
click at [238, 102] on span "Add Question" at bounding box center [230, 104] width 48 height 11
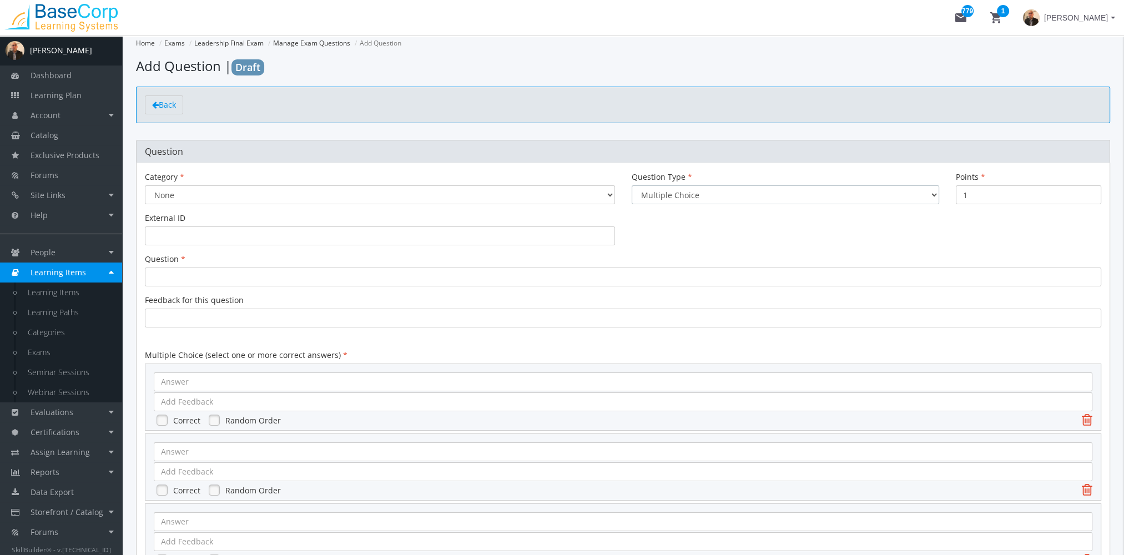
click at [686, 192] on select "Multiple Choice Long Answer File Upload" at bounding box center [785, 194] width 307 height 19
select select "2"
click at [632, 185] on select "Multiple Choice Long Answer File Upload" at bounding box center [785, 194] width 307 height 19
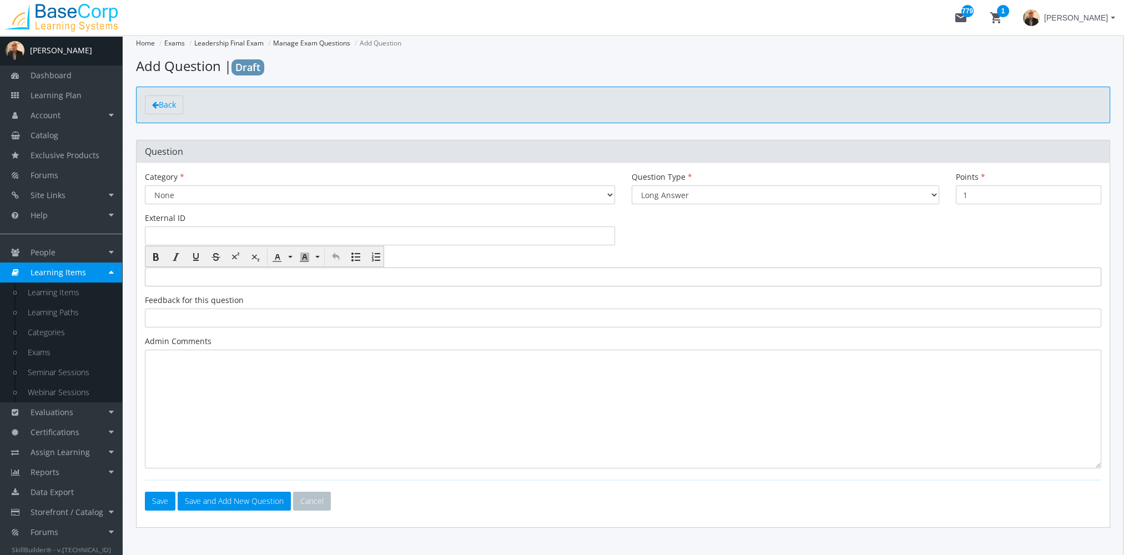
click at [189, 278] on div at bounding box center [623, 277] width 956 height 19
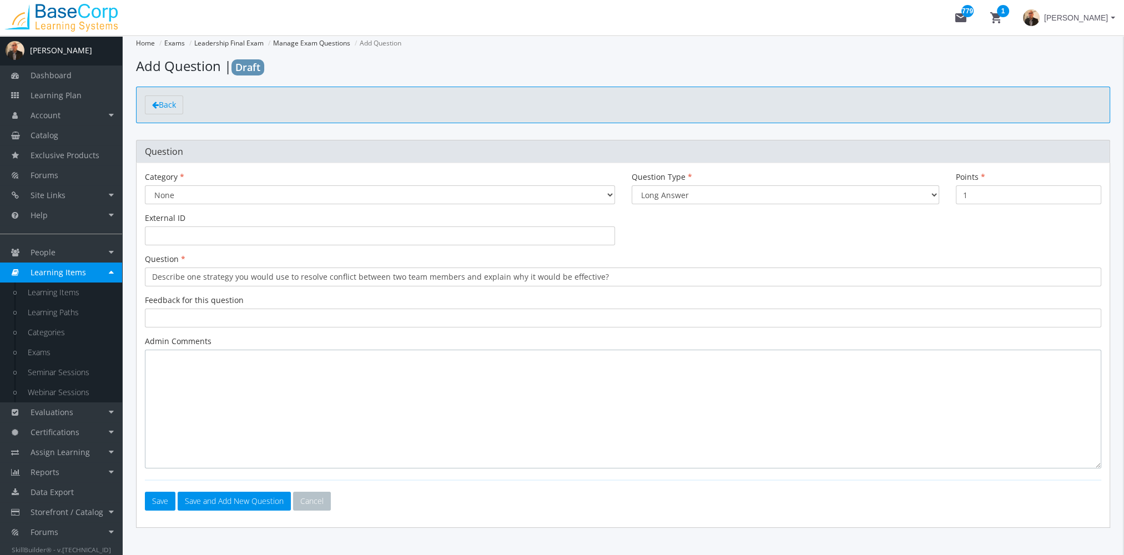
click at [541, 405] on textarea at bounding box center [623, 409] width 956 height 119
click at [159, 498] on button "Save" at bounding box center [160, 501] width 31 height 19
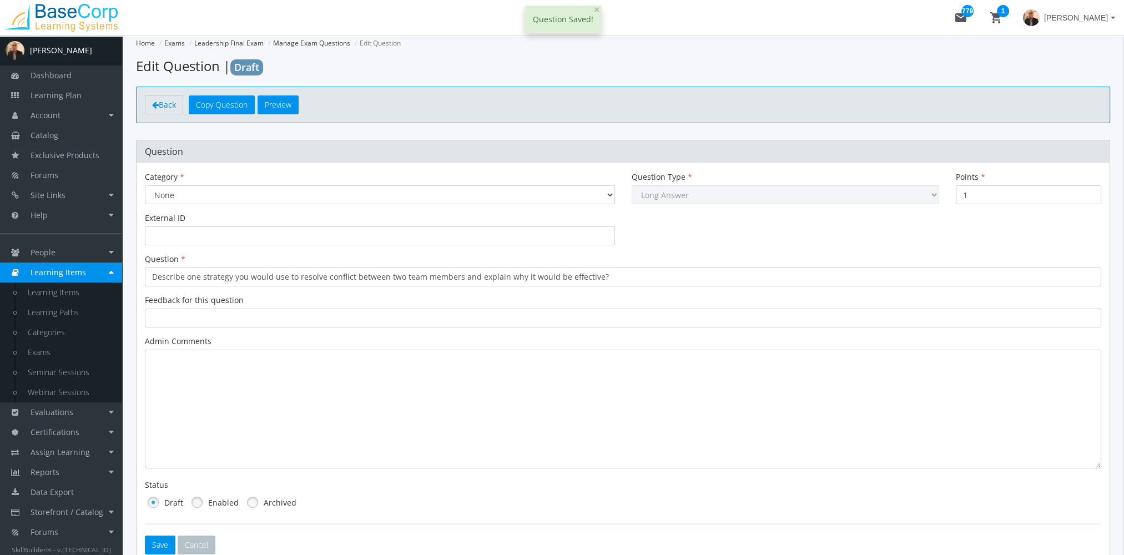
click at [196, 502] on link at bounding box center [197, 502] width 17 height 17
click at [163, 542] on button "Save" at bounding box center [160, 545] width 31 height 19
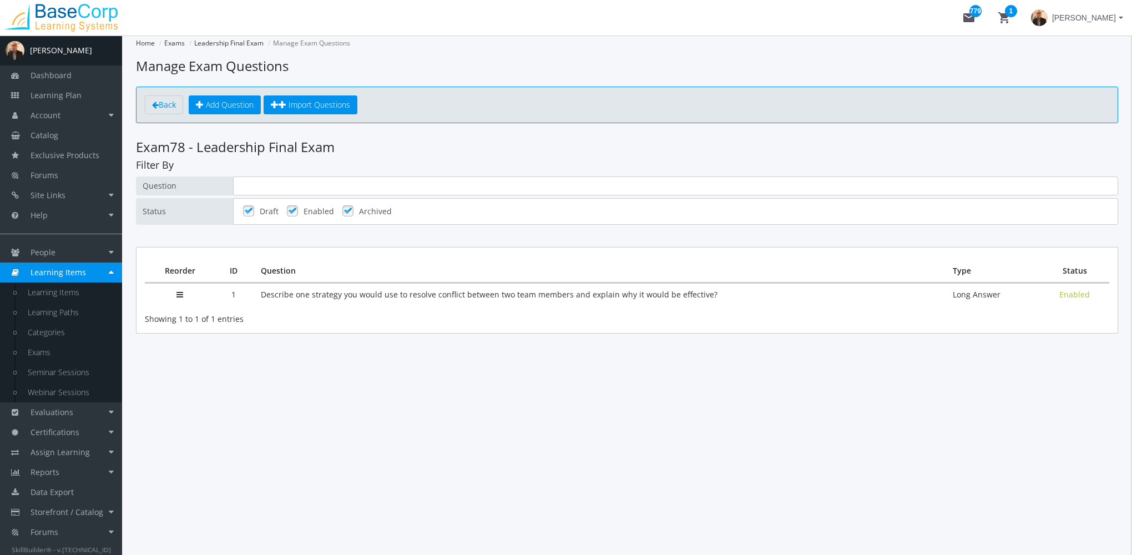
drag, startPoint x: 337, startPoint y: 148, endPoint x: 200, endPoint y: 149, distance: 137.7
click at [200, 149] on h3 "Exam 78 - Leadership Final Exam" at bounding box center [627, 147] width 982 height 14
copy h3 "Leadership Final Exam"
click at [76, 291] on link "Learning Items" at bounding box center [69, 293] width 105 height 20
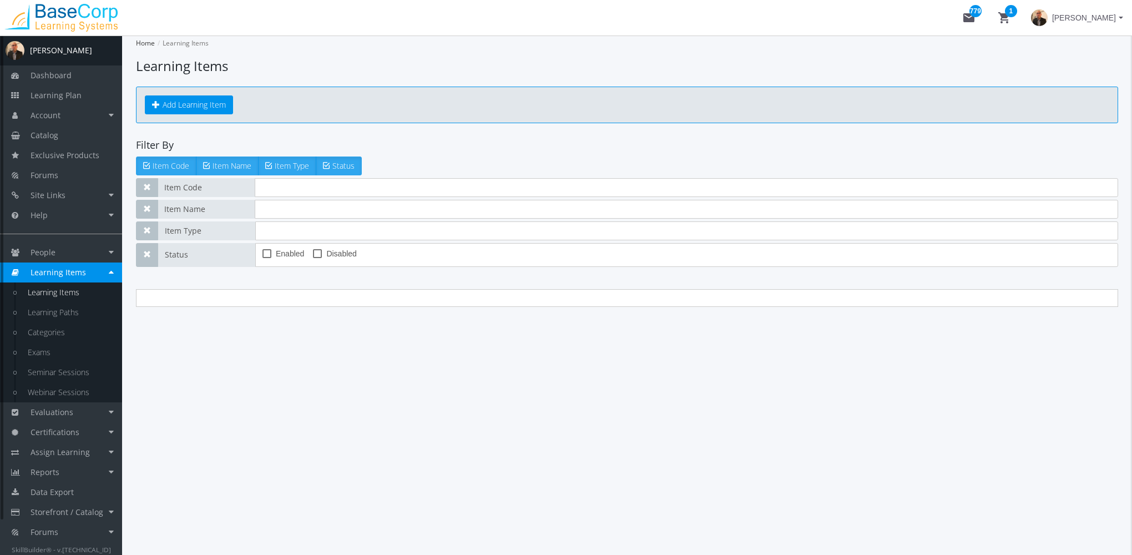
type input "leadership exam"
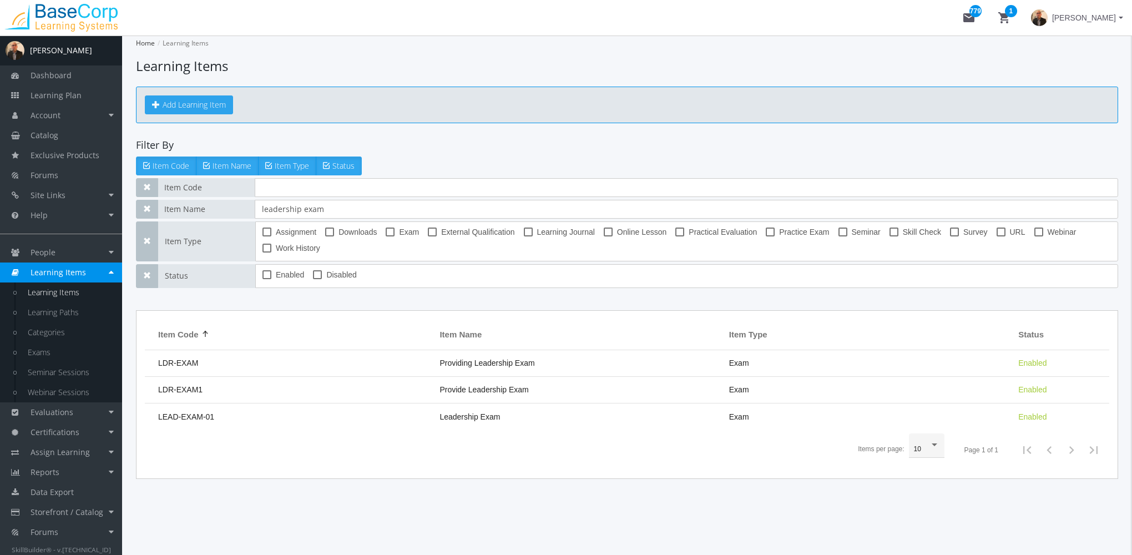
click at [203, 104] on button "Add Learning Item" at bounding box center [189, 104] width 88 height 19
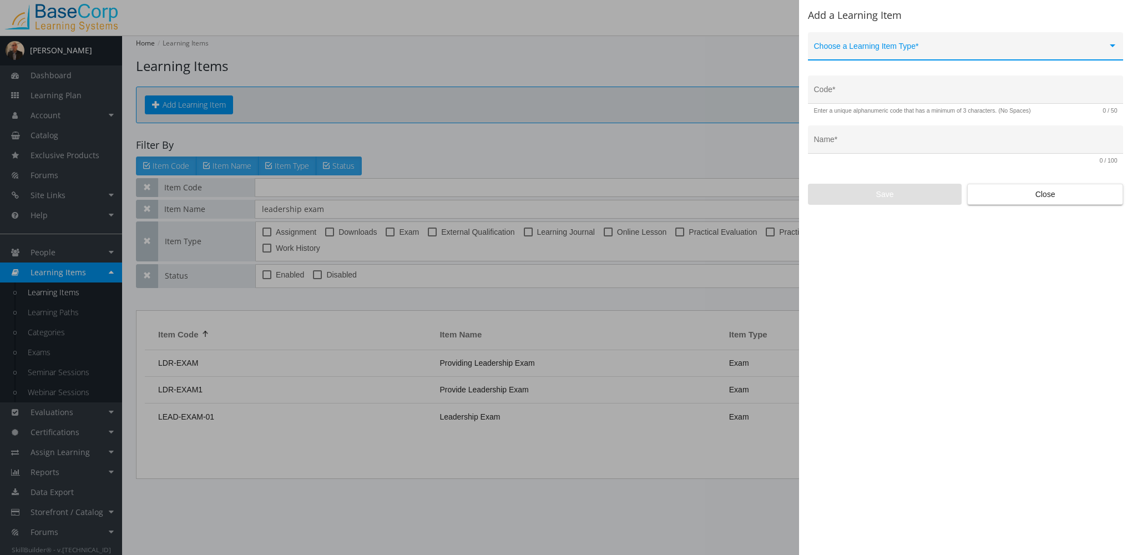
click at [868, 47] on span at bounding box center [961, 50] width 294 height 9
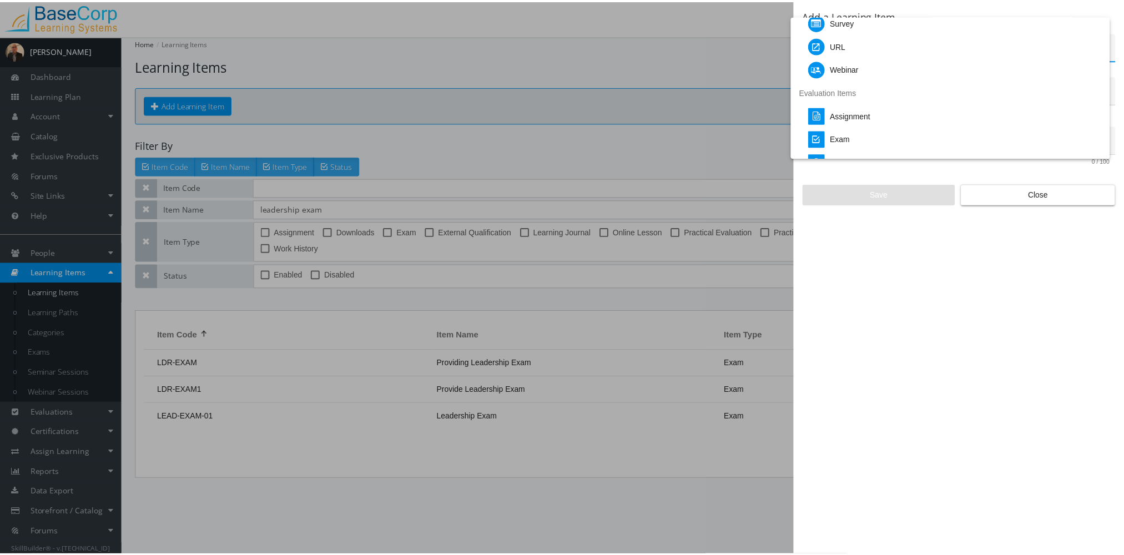
scroll to position [167, 0]
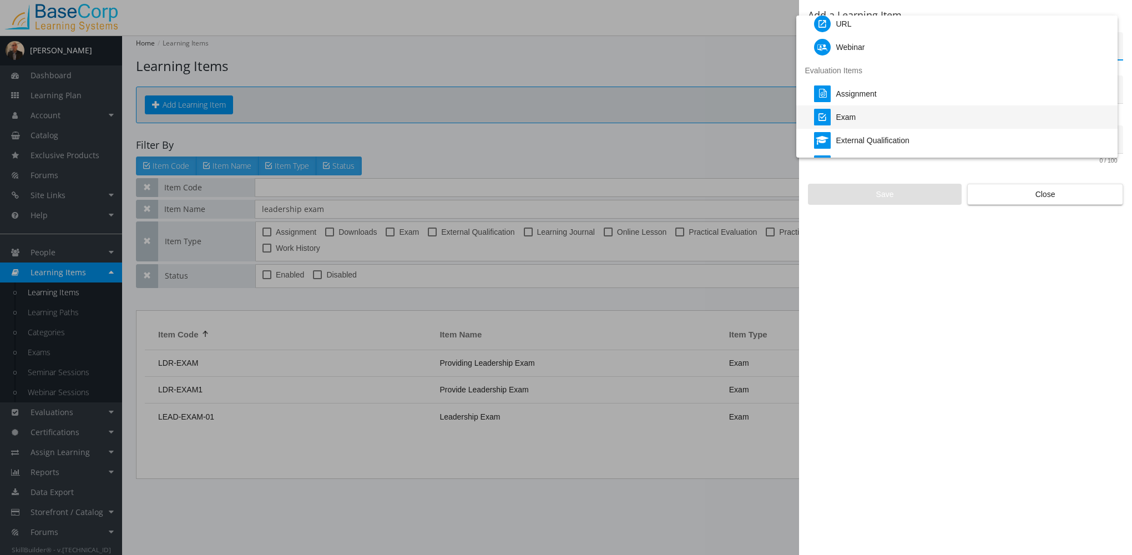
click at [864, 112] on div "Exam" at bounding box center [961, 116] width 295 height 23
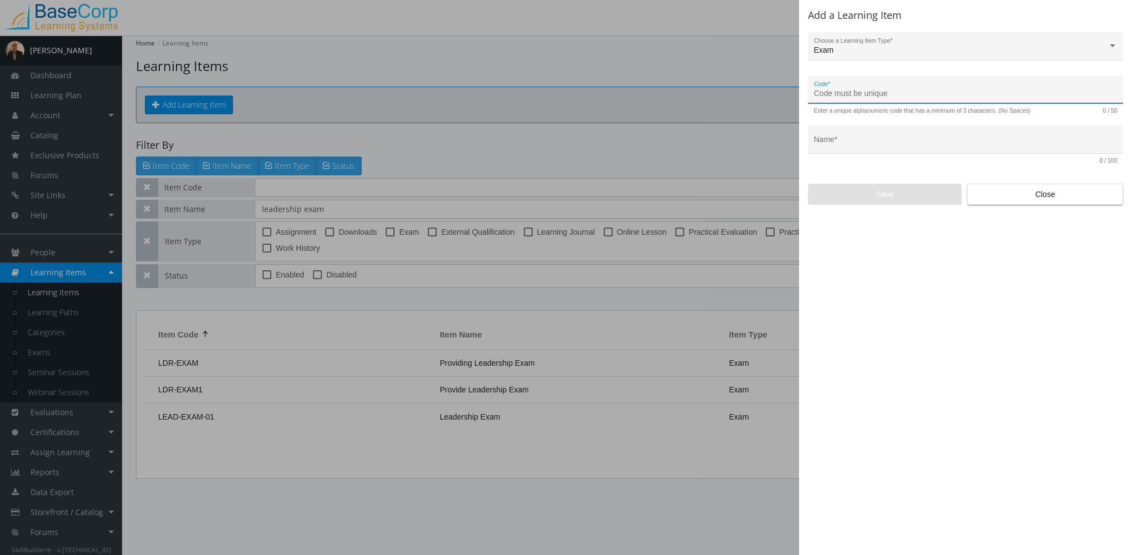
click at [861, 91] on input "Code *" at bounding box center [966, 93] width 304 height 9
type input "LEAD-FEXAM-01"
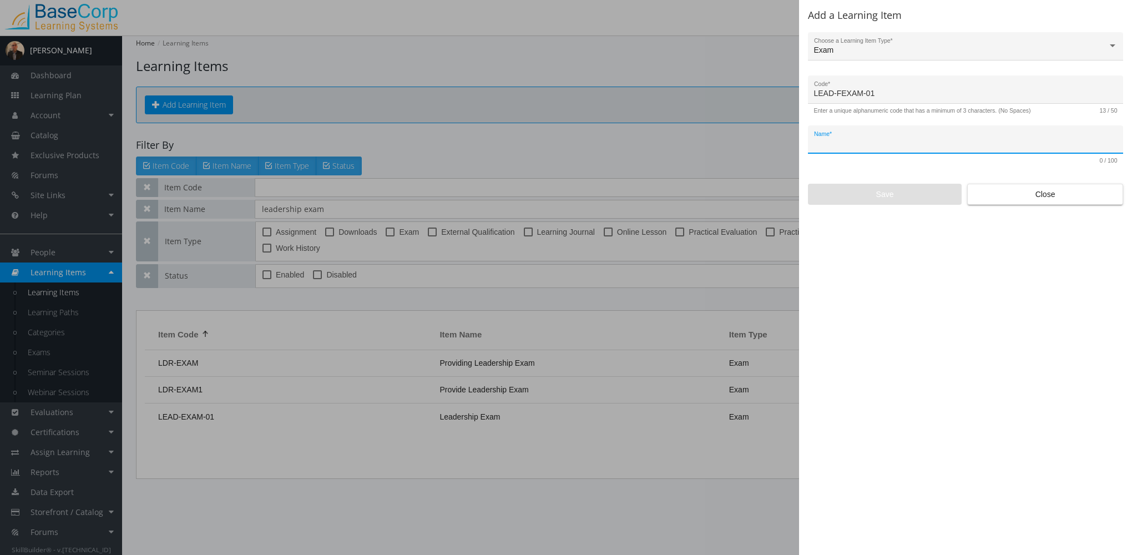
click at [840, 148] on input "Name *" at bounding box center [966, 143] width 304 height 9
paste input "Leadership Final Exam"
type input "Leadership Final Exam"
click at [875, 196] on span "Save" at bounding box center [885, 194] width 135 height 20
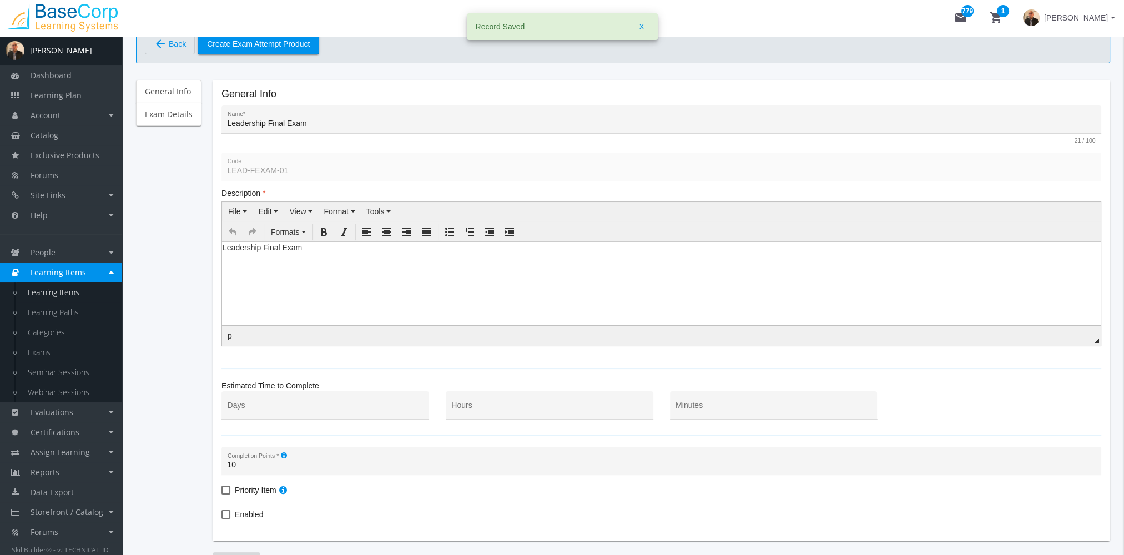
scroll to position [157, 0]
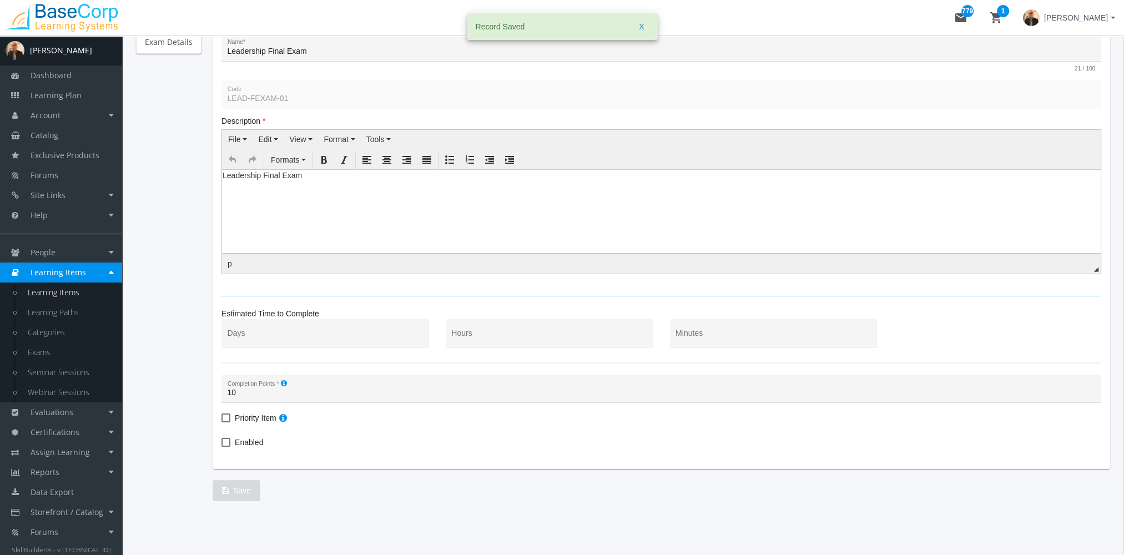
click at [243, 446] on span "Enabled" at bounding box center [249, 442] width 28 height 13
click at [222, 446] on input "Enabled" at bounding box center [221, 446] width 1 height 1
checkbox input "true"
click at [236, 493] on span "Save" at bounding box center [236, 491] width 29 height 20
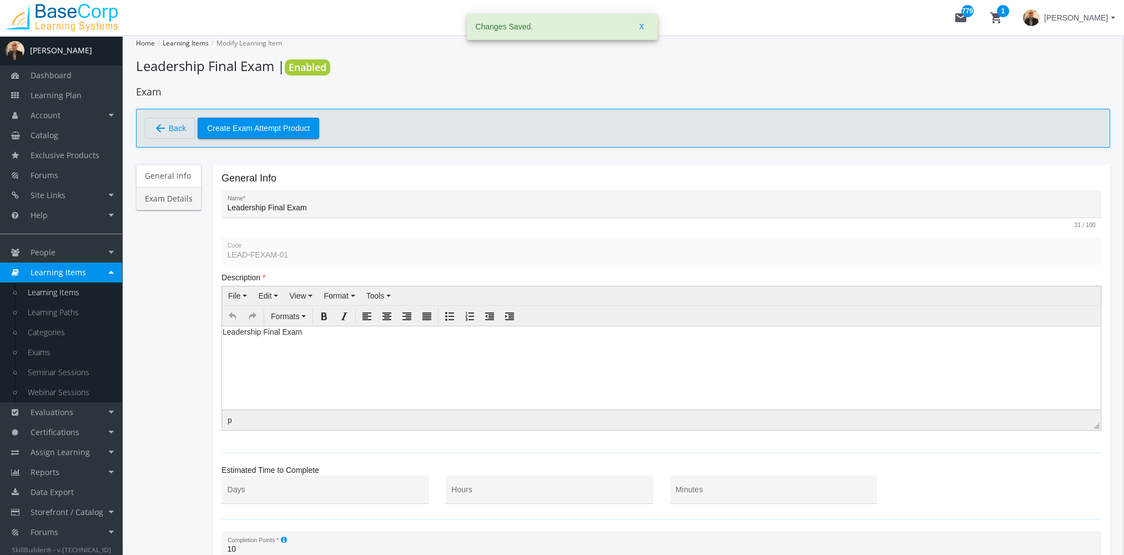
click at [181, 202] on link "Exam Details" at bounding box center [168, 198] width 65 height 23
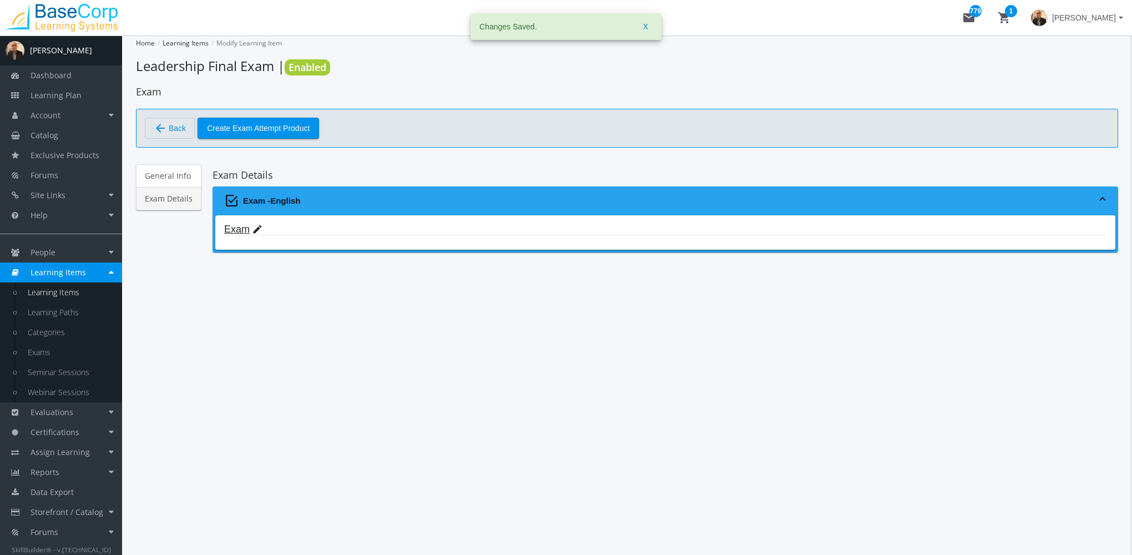
click at [256, 233] on mat-icon "edit" at bounding box center [257, 230] width 11 height 12
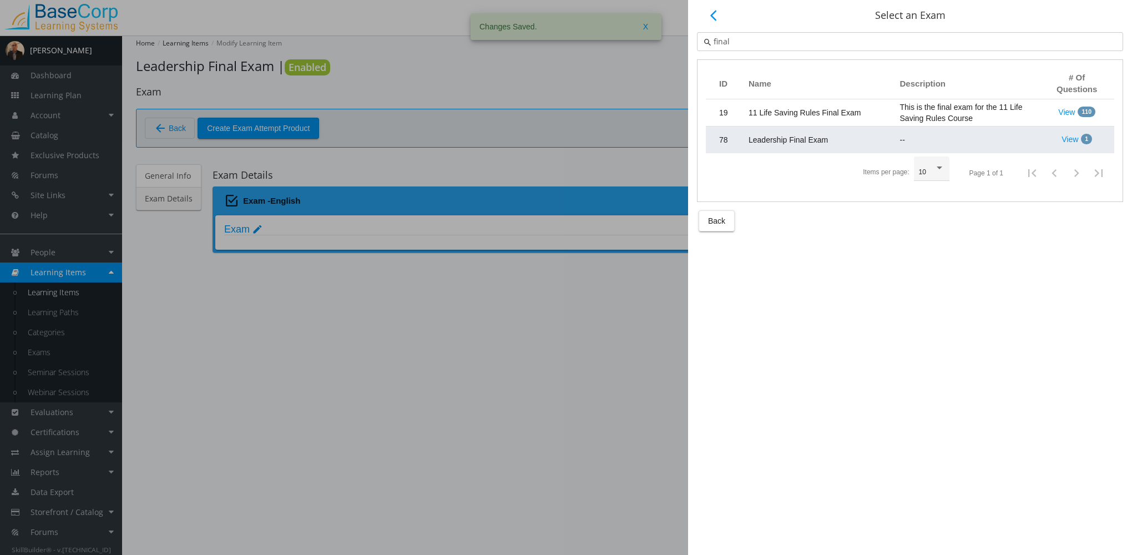
type input "final"
click at [830, 139] on td "Leadership Final Exam" at bounding box center [819, 140] width 152 height 27
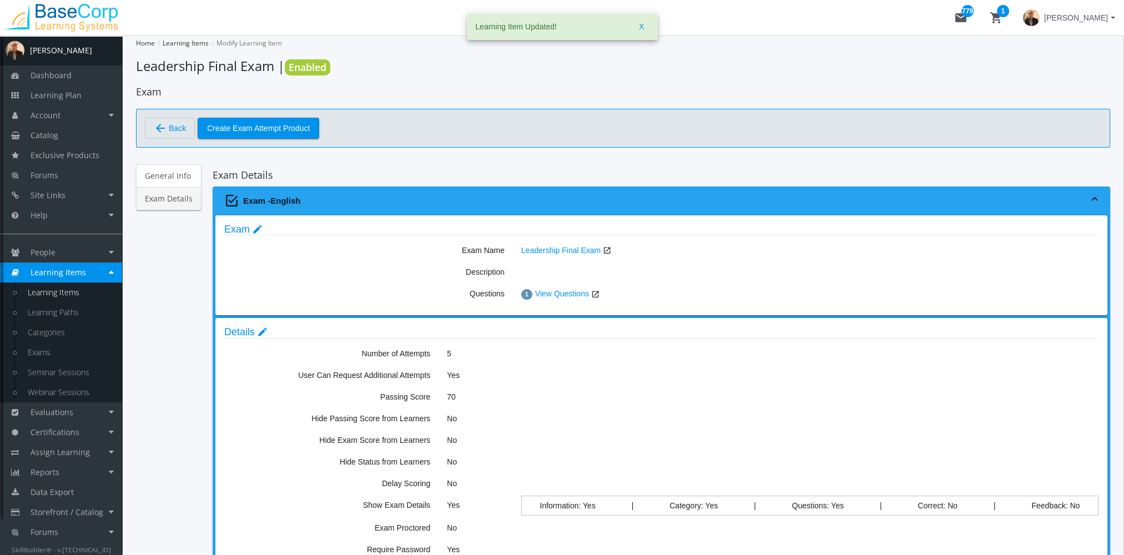
click at [65, 289] on link "Learning Items" at bounding box center [69, 293] width 105 height 20
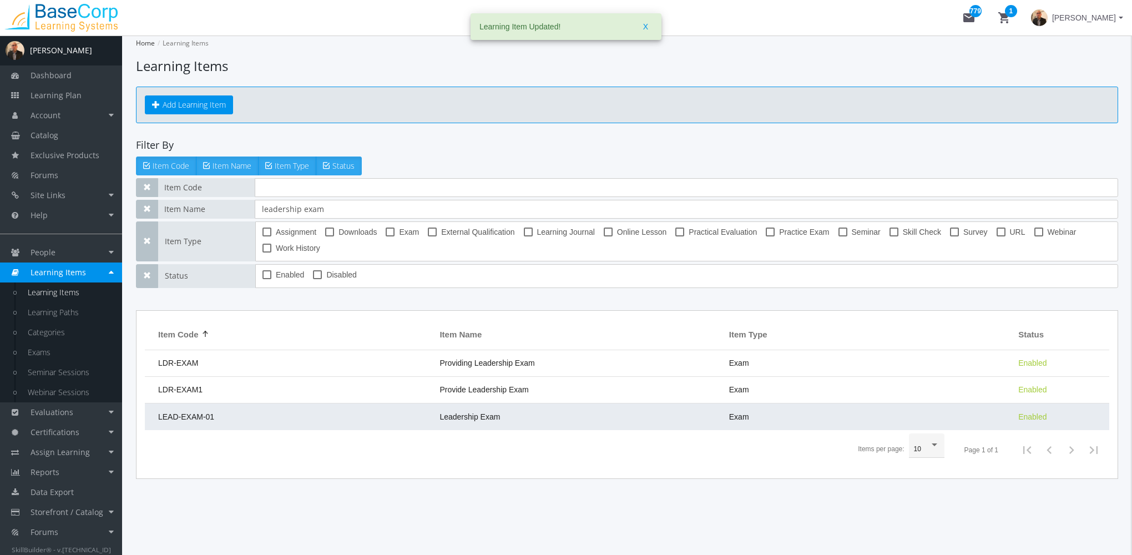
click at [515, 413] on td "Leadership Exam" at bounding box center [578, 417] width 289 height 27
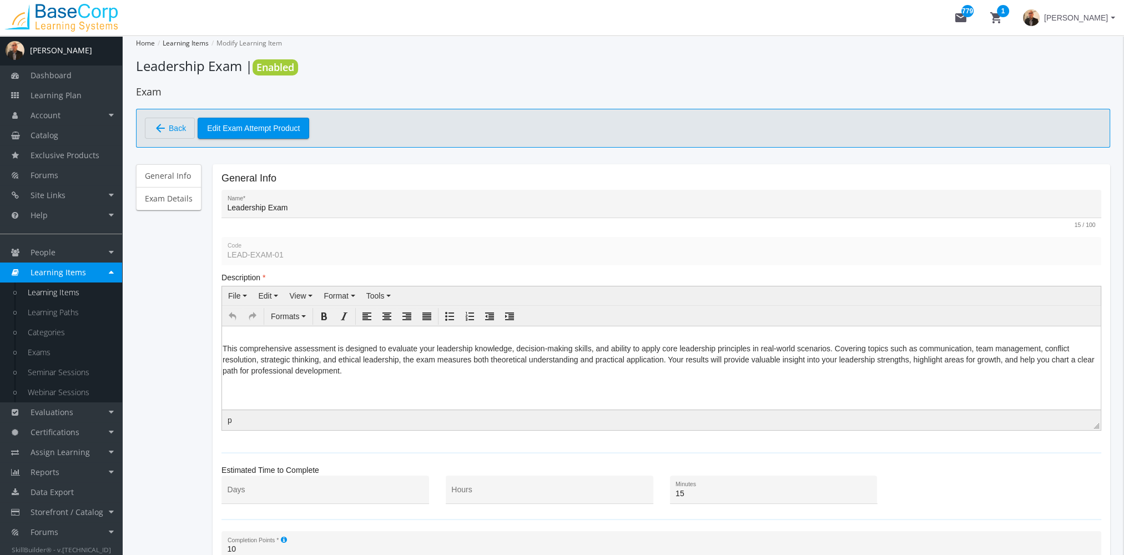
click at [369, 367] on p "This comprehensive assessment is designed to evaluate your leadership knowledge…" at bounding box center [662, 358] width 878 height 33
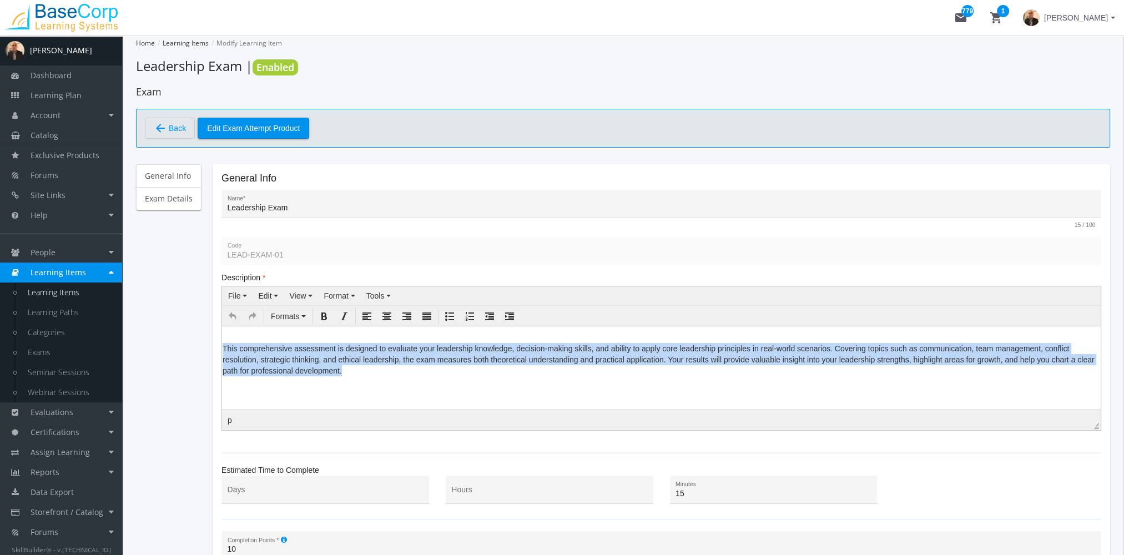
drag, startPoint x: 364, startPoint y: 371, endPoint x: 214, endPoint y: 349, distance: 150.9
click at [222, 349] on html "This comprehensive assessment is designed to evaluate your leadership knowledge…" at bounding box center [661, 354] width 879 height 56
copy p "This comprehensive assessment is designed to evaluate your leadership knowledge…"
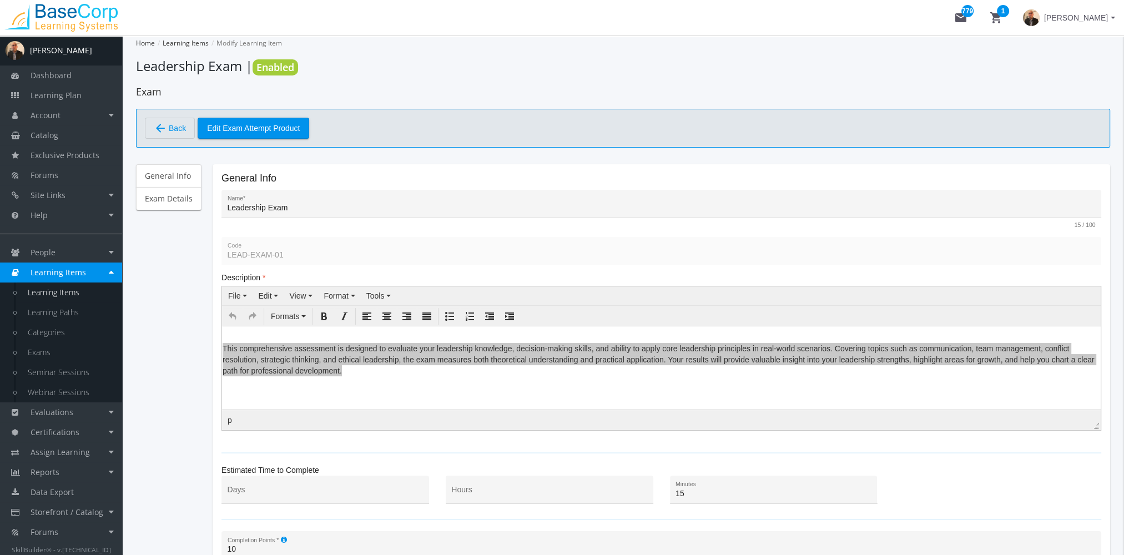
click at [175, 132] on span "Back" at bounding box center [177, 128] width 17 height 19
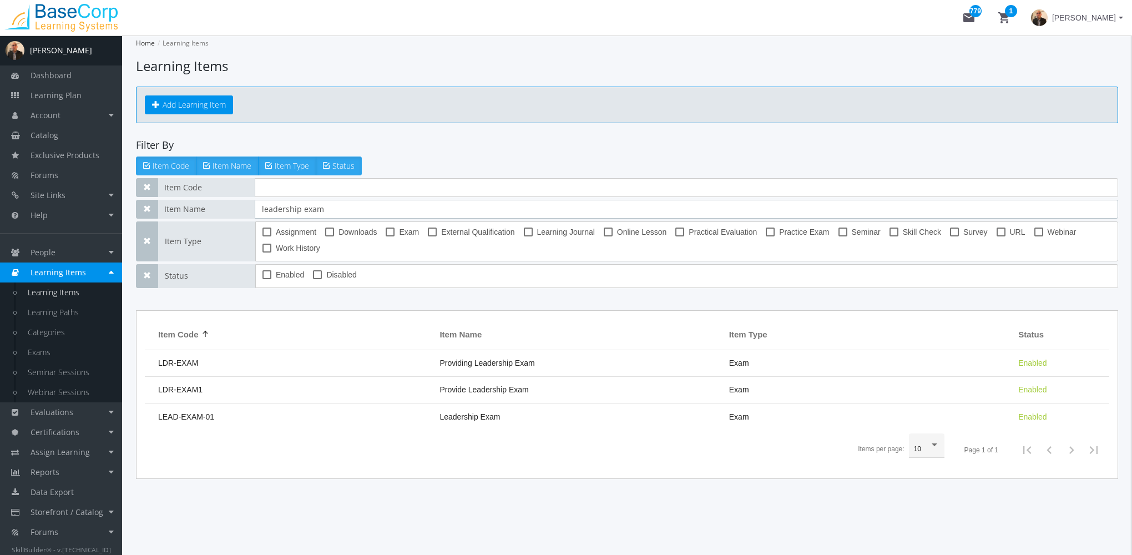
drag, startPoint x: 365, startPoint y: 210, endPoint x: 154, endPoint y: 198, distance: 210.7
click at [153, 198] on div "Item Code Item Name leadership exam Item Type Assignment Downloads Exam Externa…" at bounding box center [627, 233] width 982 height 110
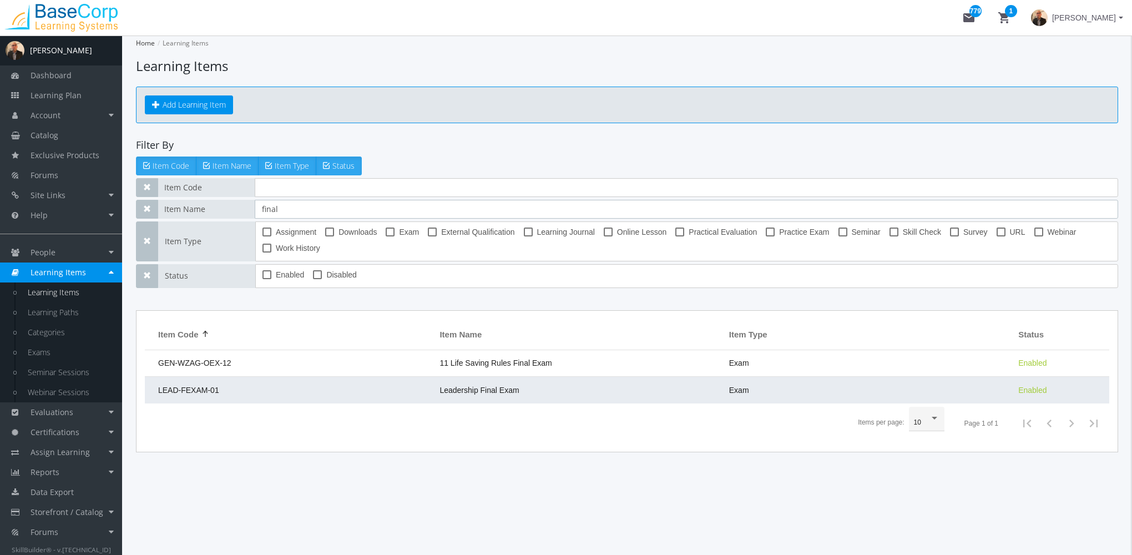
type input "final"
click at [426, 386] on td "LEAD-FEXAM-01" at bounding box center [289, 390] width 289 height 27
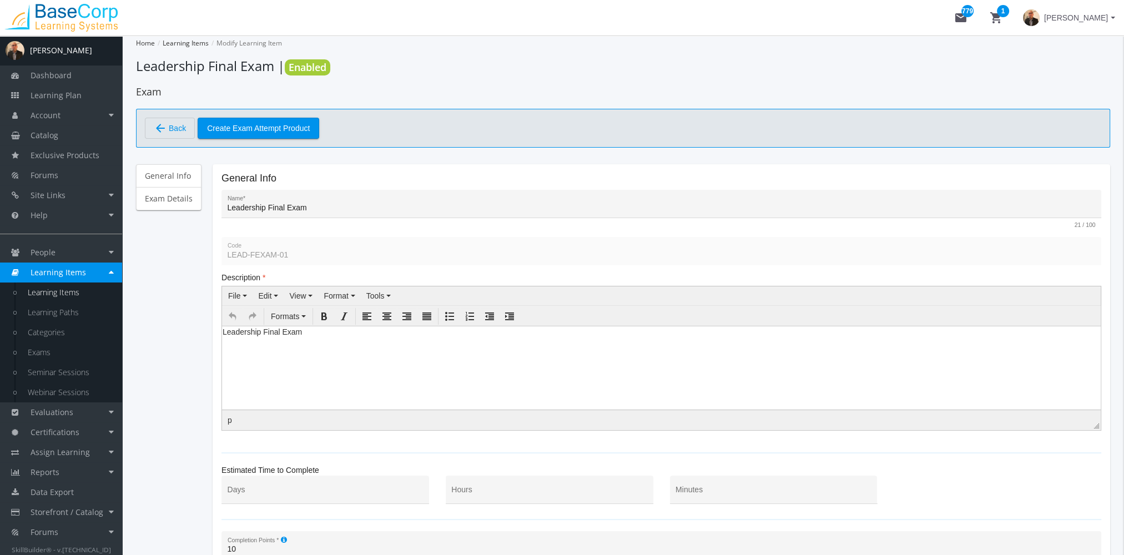
click at [298, 342] on html "Leadership Final Exam" at bounding box center [661, 334] width 879 height 17
drag, startPoint x: 324, startPoint y: 334, endPoint x: 73, endPoint y: 335, distance: 251.4
click at [222, 335] on html "Leadership Final Exam" at bounding box center [661, 334] width 879 height 17
paste body
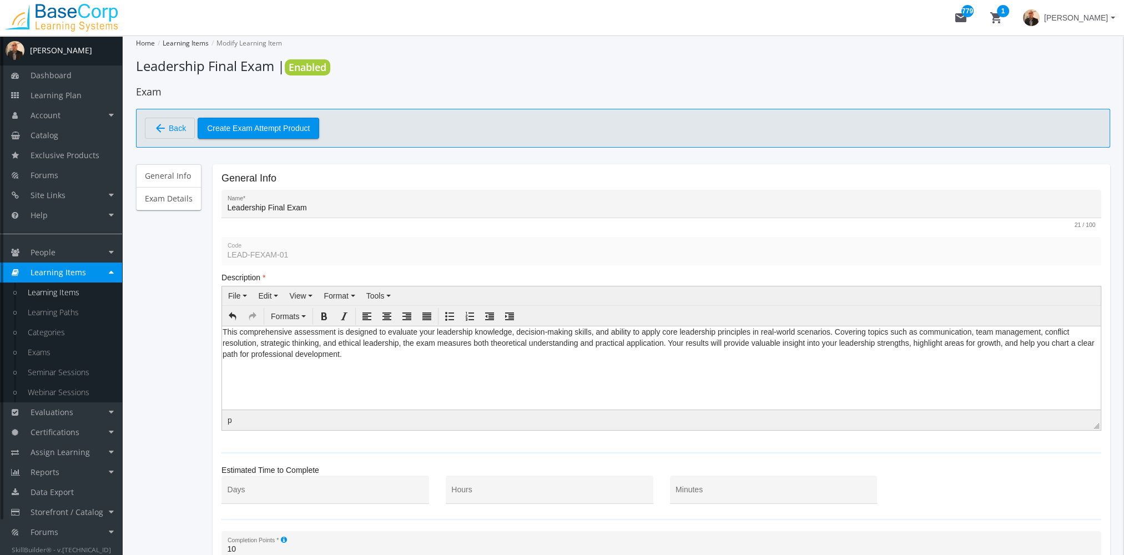
click at [225, 331] on p "This comprehensive assessment is designed to evaluate your leadership knowledge…" at bounding box center [662, 342] width 878 height 33
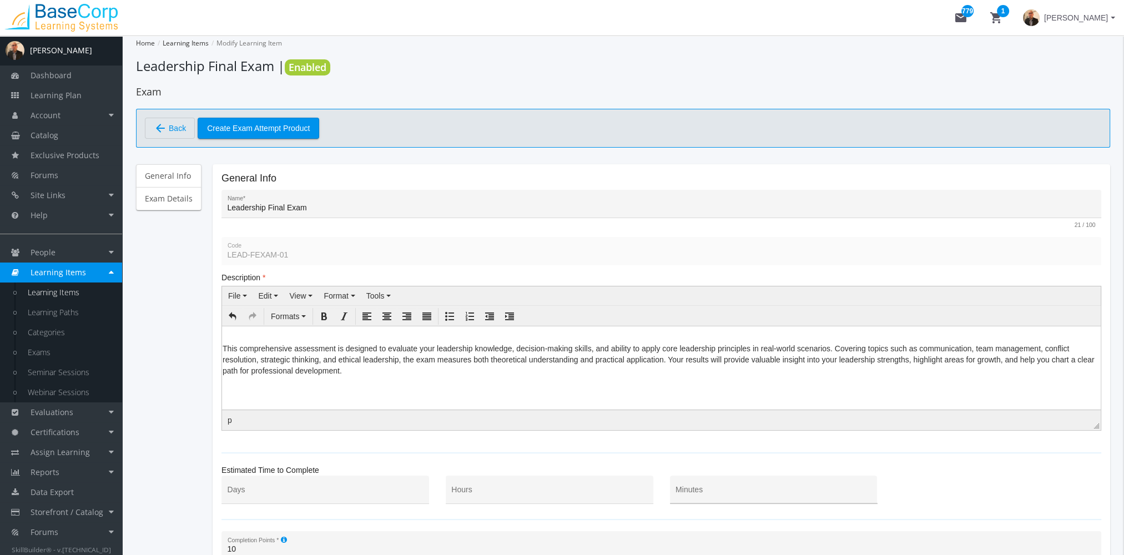
click at [732, 495] on input "Minutes" at bounding box center [773, 494] width 196 height 9
click at [564, 492] on input "Hours" at bounding box center [549, 494] width 196 height 9
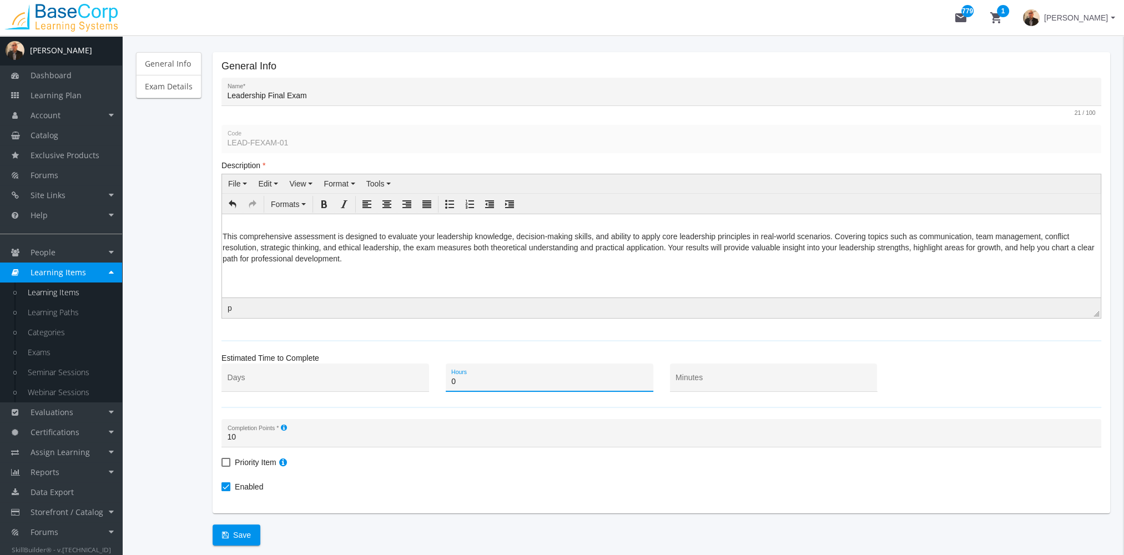
scroll to position [157, 0]
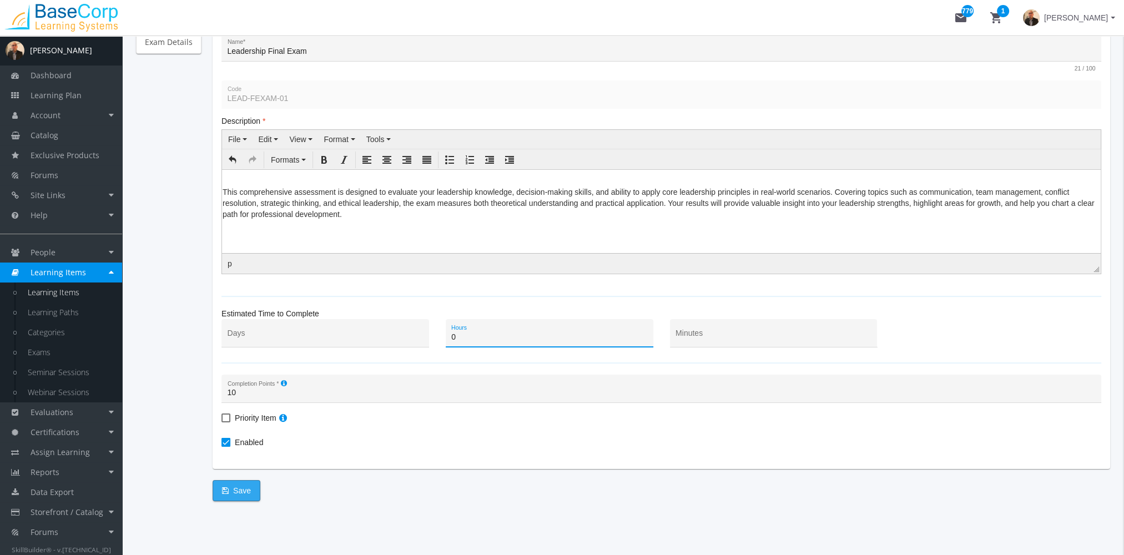
type input "0"
click at [240, 492] on span "Save" at bounding box center [236, 491] width 29 height 20
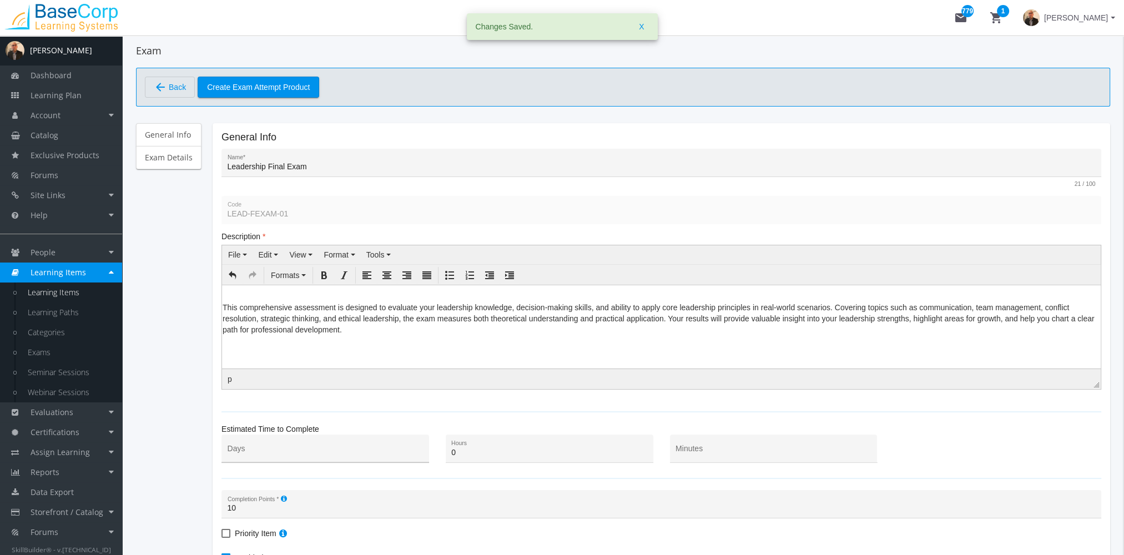
scroll to position [0, 0]
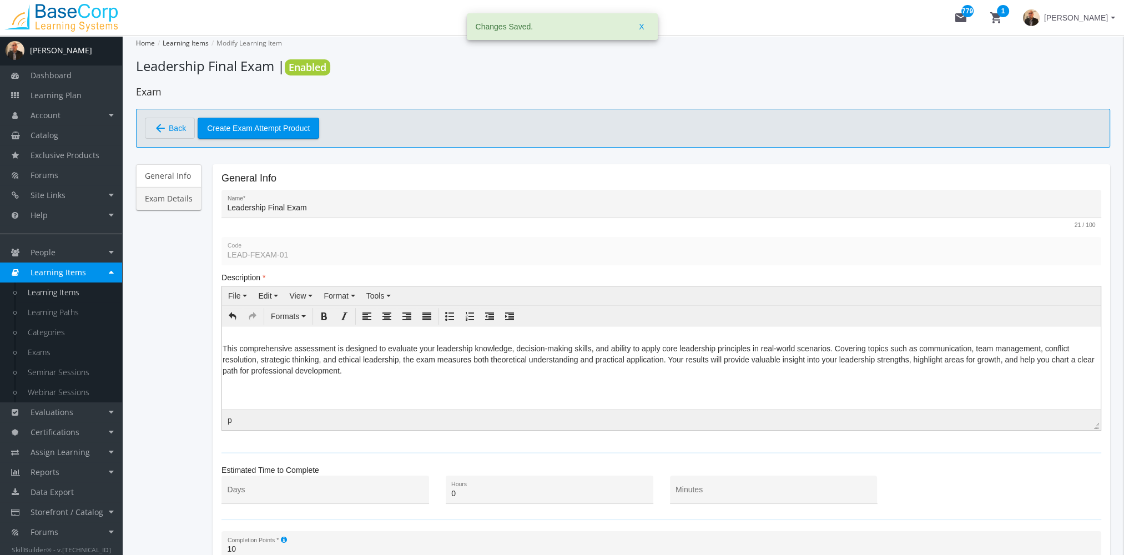
click at [165, 198] on link "Exam Details" at bounding box center [168, 198] width 65 height 23
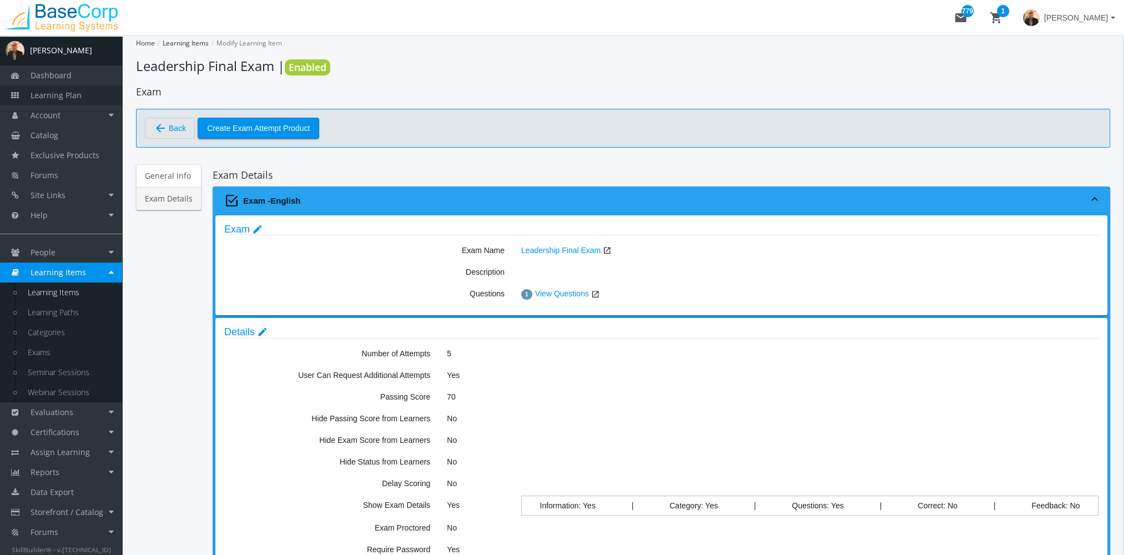
click at [83, 98] on link "Learning Plan" at bounding box center [61, 95] width 122 height 20
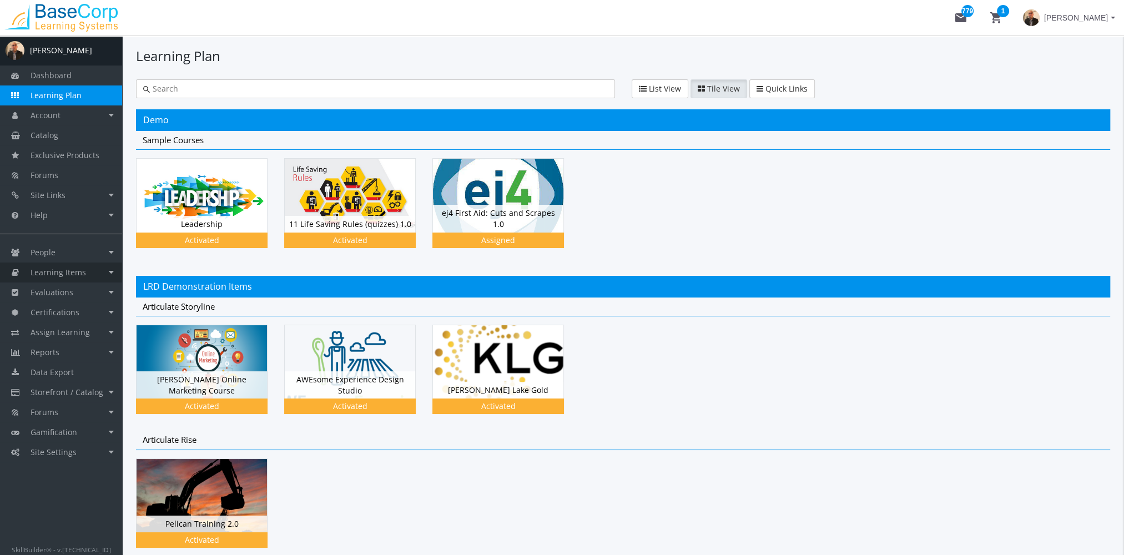
click at [80, 269] on span "Learning Items" at bounding box center [59, 272] width 56 height 11
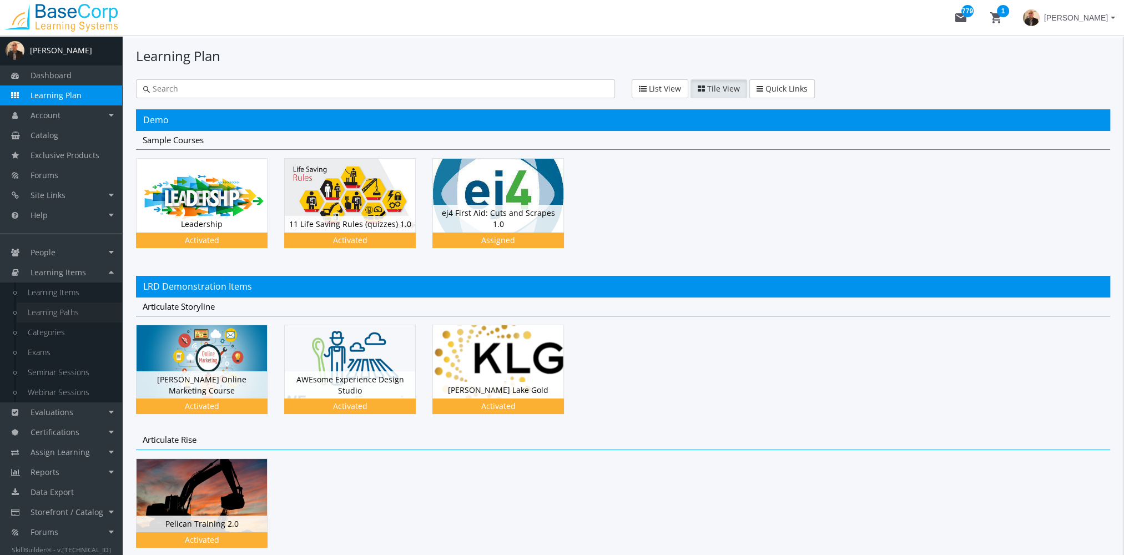
click at [70, 316] on link "Learning Paths" at bounding box center [69, 313] width 105 height 20
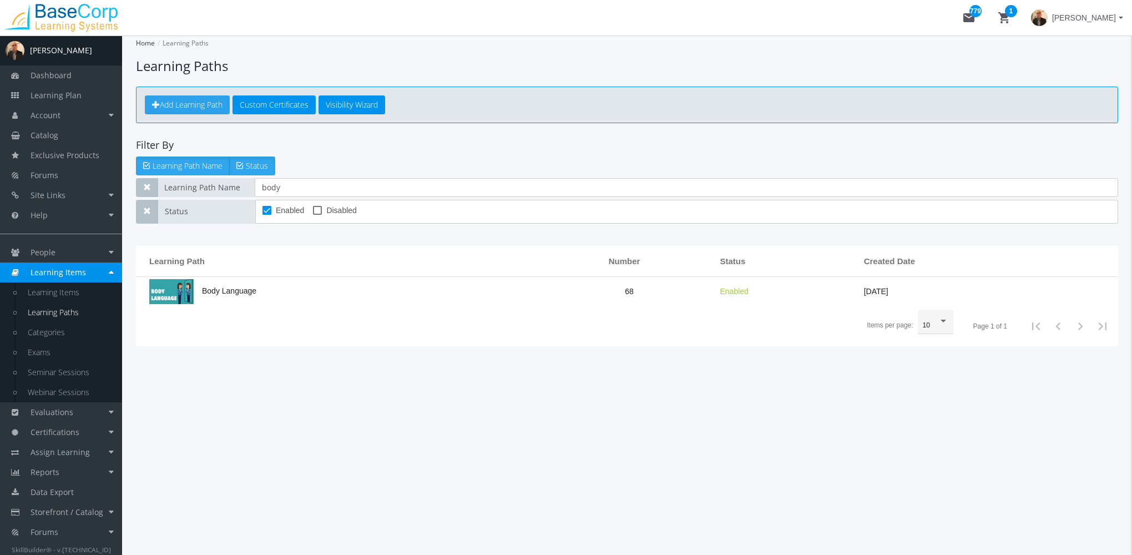
click at [189, 103] on span "Add Learning Path" at bounding box center [191, 104] width 63 height 11
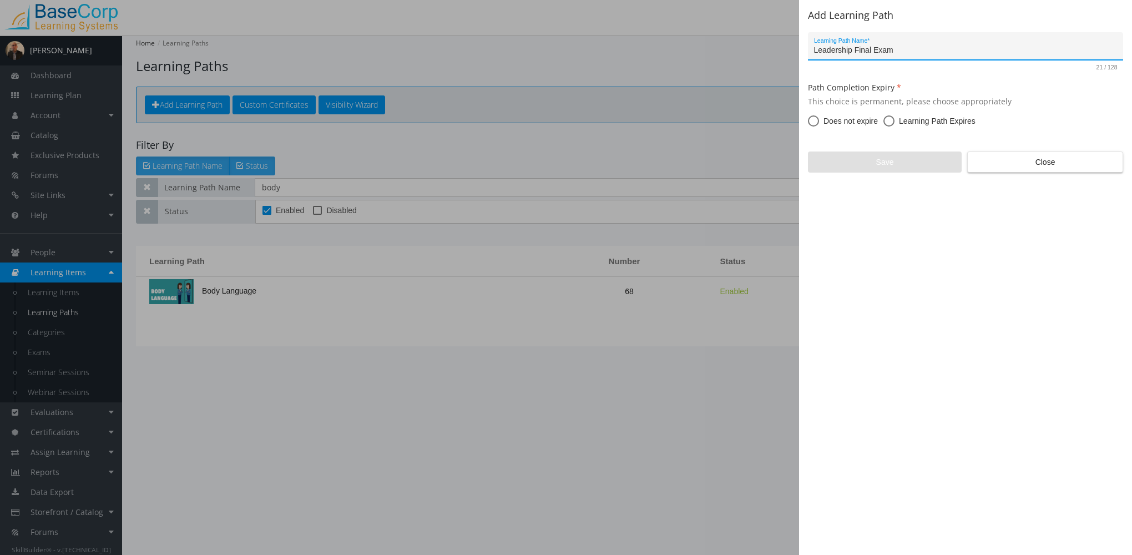
type input "Leadership Final Exam"
click at [846, 125] on span "Does not expire" at bounding box center [848, 120] width 59 height 11
click at [819, 125] on input "Does not expire" at bounding box center [813, 123] width 11 height 11
radio input "true"
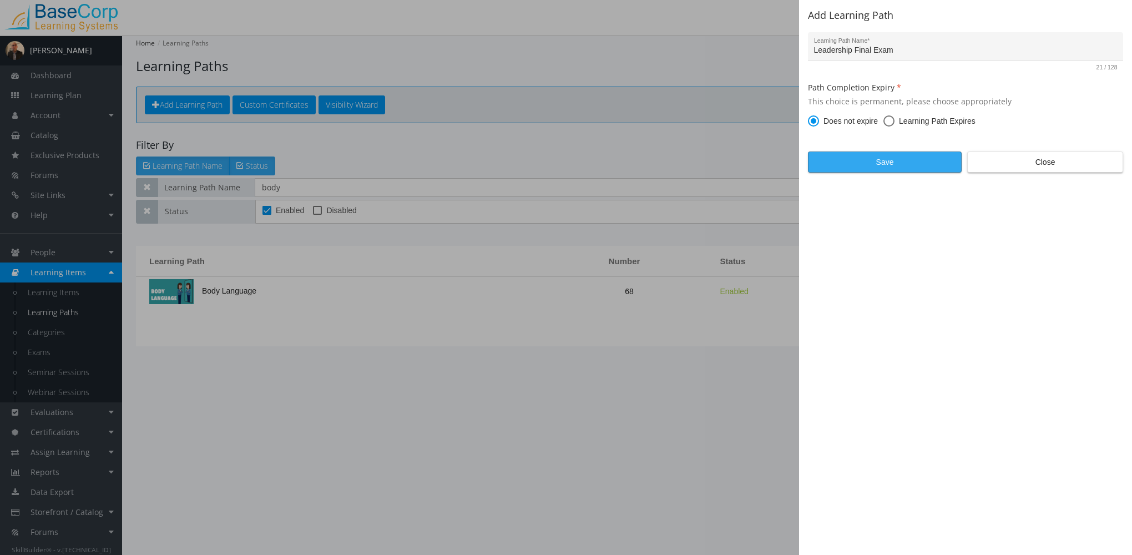
click at [861, 163] on span "Save" at bounding box center [885, 162] width 135 height 20
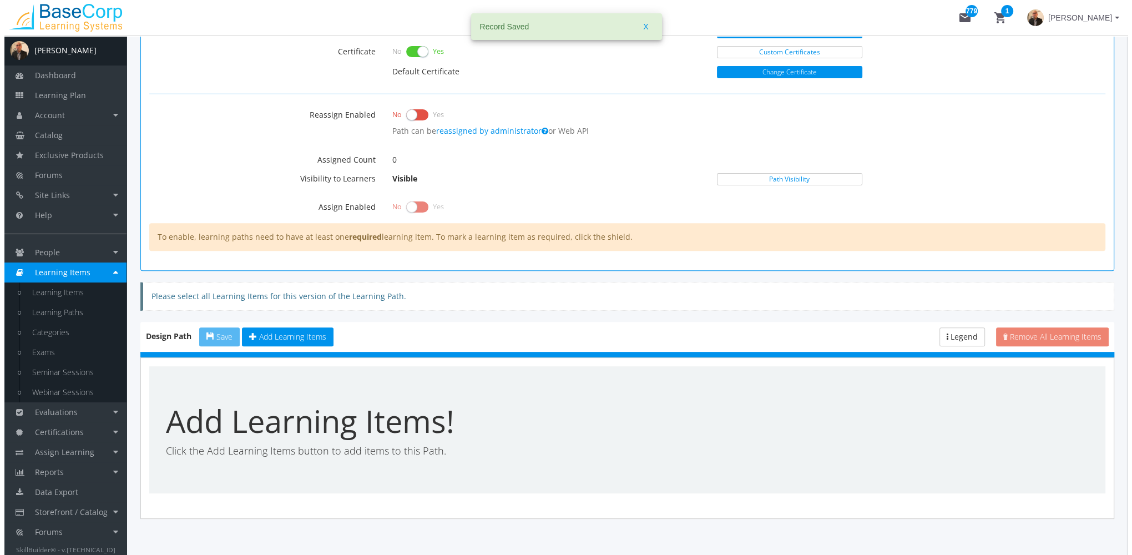
scroll to position [502, 0]
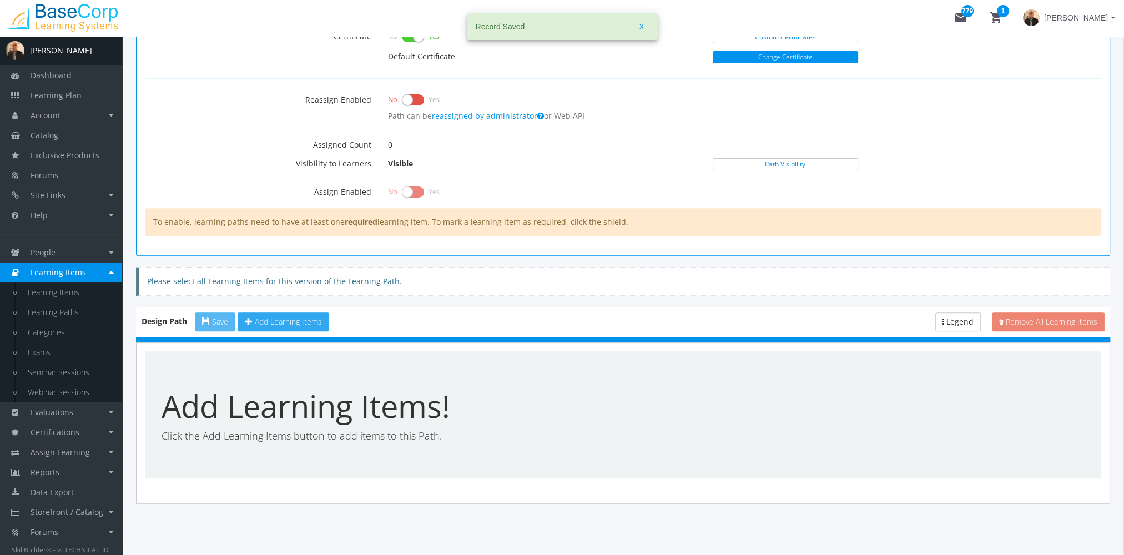
click at [296, 319] on span "Add Learning Items" at bounding box center [288, 321] width 67 height 11
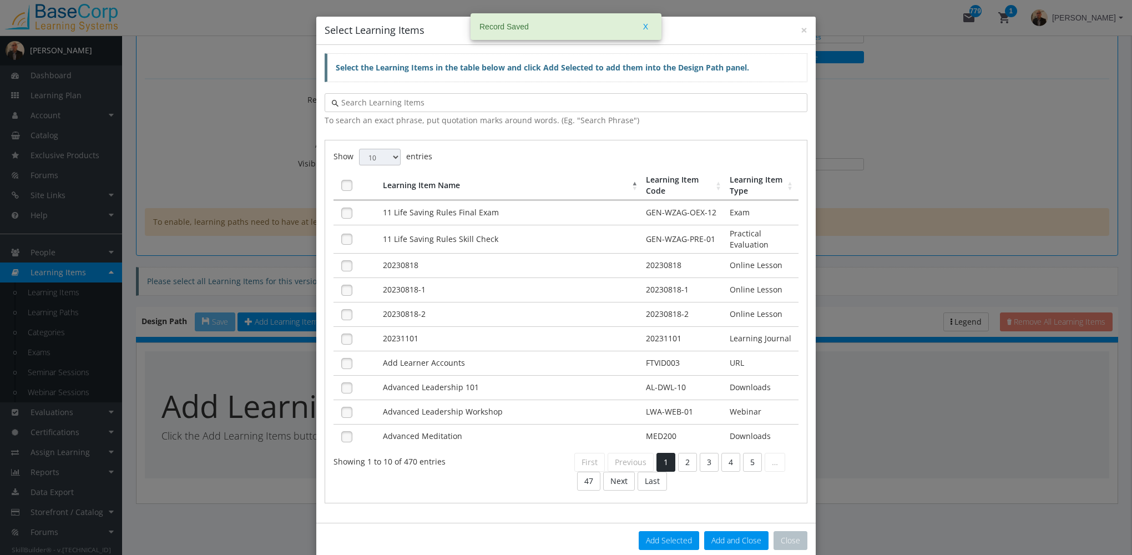
click at [465, 95] on div at bounding box center [566, 102] width 483 height 19
click at [470, 102] on input "text" at bounding box center [570, 102] width 462 height 11
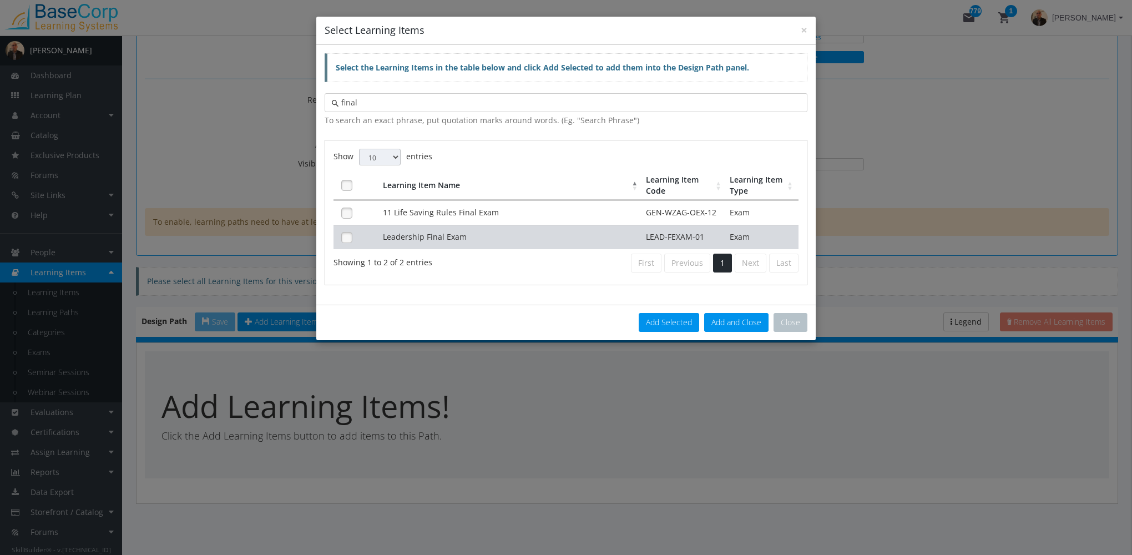
type input "final"
click at [473, 236] on td "Leadership Final Exam" at bounding box center [512, 237] width 264 height 24
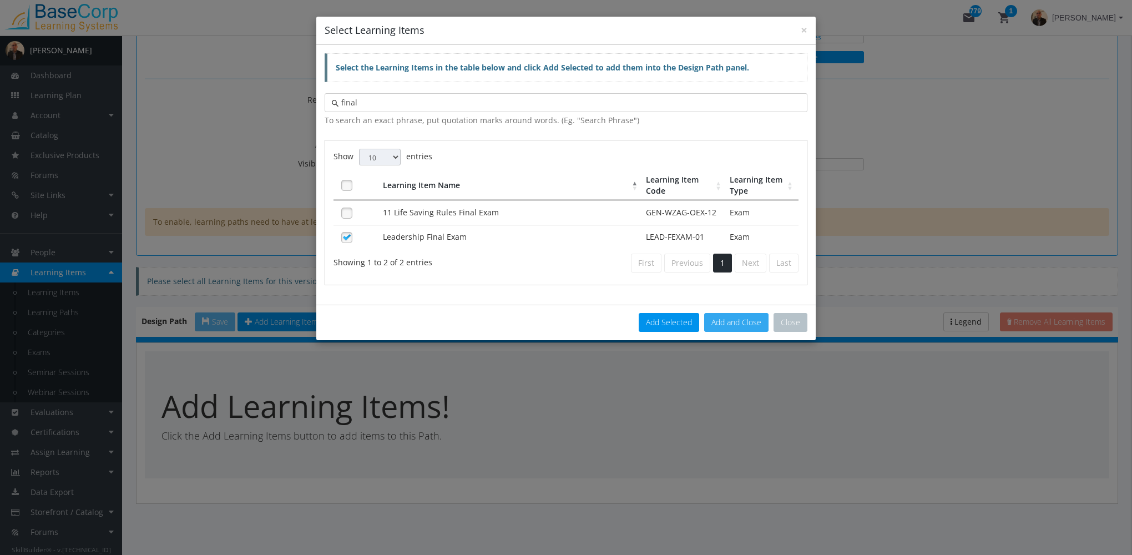
click at [739, 321] on button "Add and Close" at bounding box center [736, 322] width 64 height 19
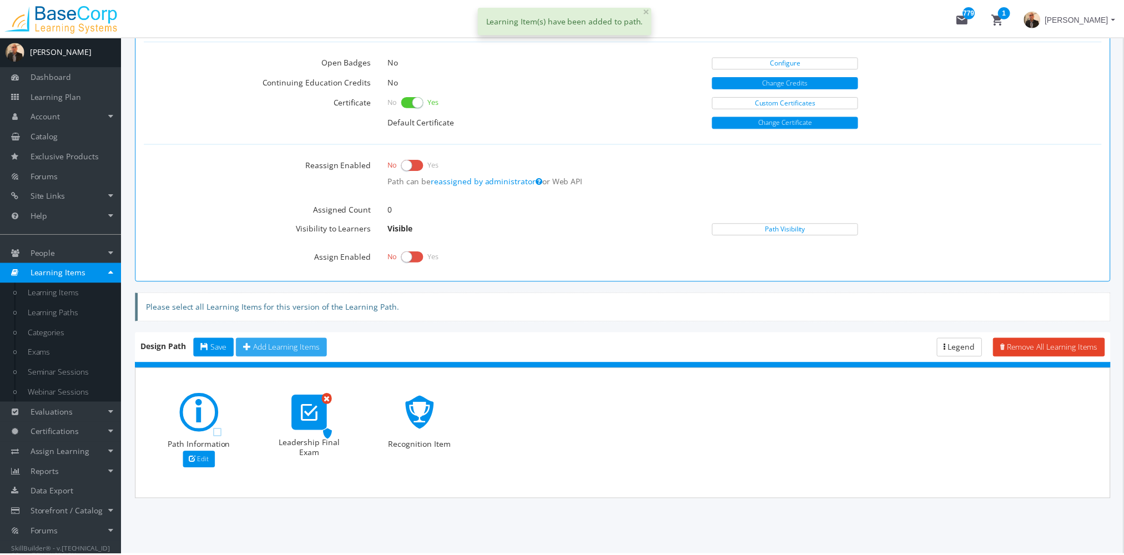
scroll to position [433, 0]
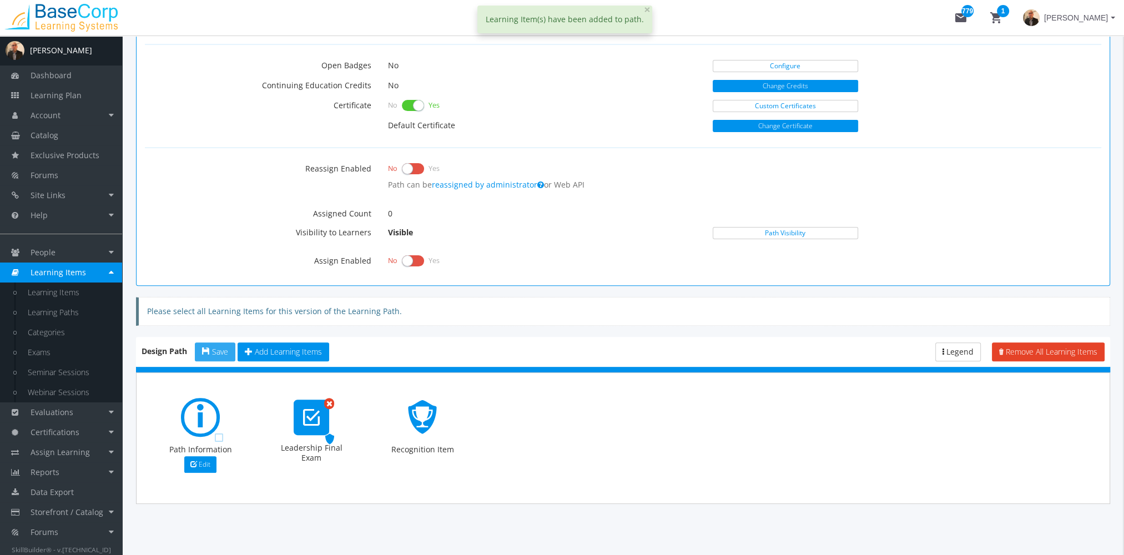
click at [221, 338] on div "Design Path Save Add Learning Items Remove All Learning Items Legend Enabled Pa…" at bounding box center [623, 420] width 974 height 167
drag, startPoint x: 220, startPoint y: 349, endPoint x: 265, endPoint y: 337, distance: 45.9
click at [220, 348] on span "Save" at bounding box center [220, 351] width 16 height 11
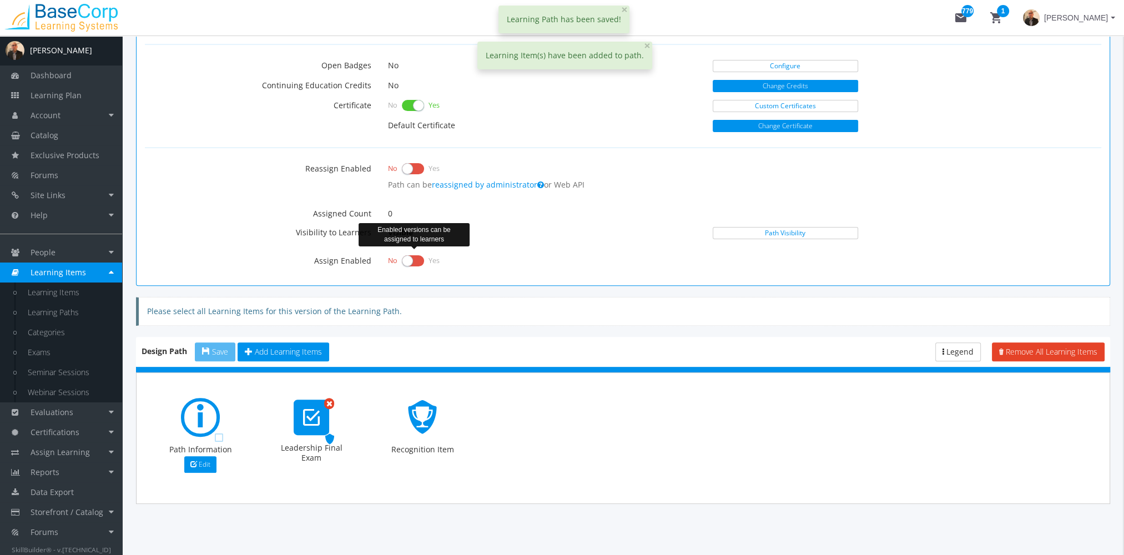
click at [413, 259] on label at bounding box center [413, 261] width 22 height 16
click at [0, 0] on input "checkbox" at bounding box center [0, 0] width 0 height 0
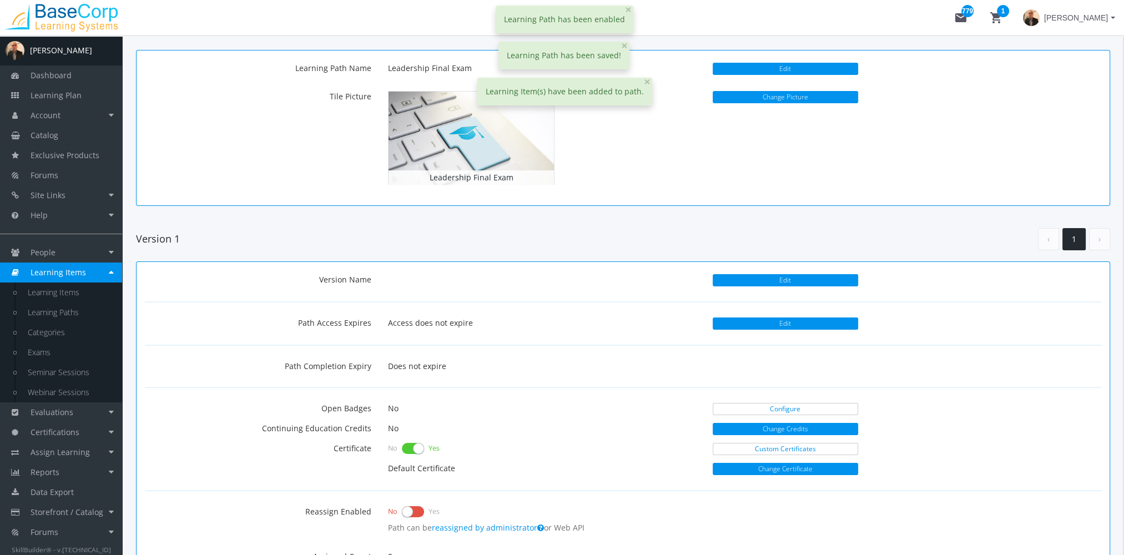
scroll to position [0, 0]
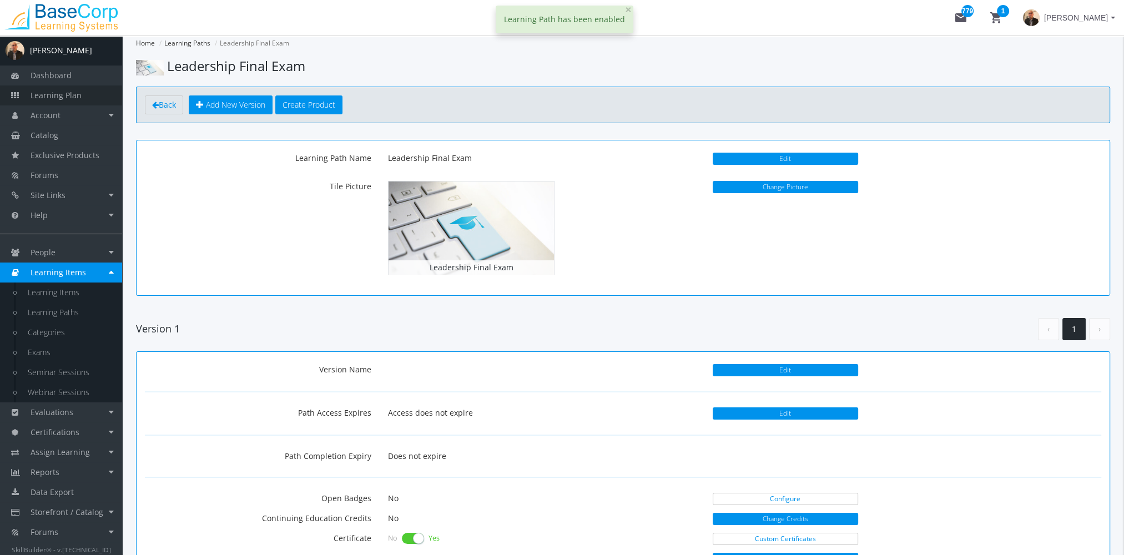
click at [73, 99] on span "Learning Plan" at bounding box center [56, 95] width 51 height 11
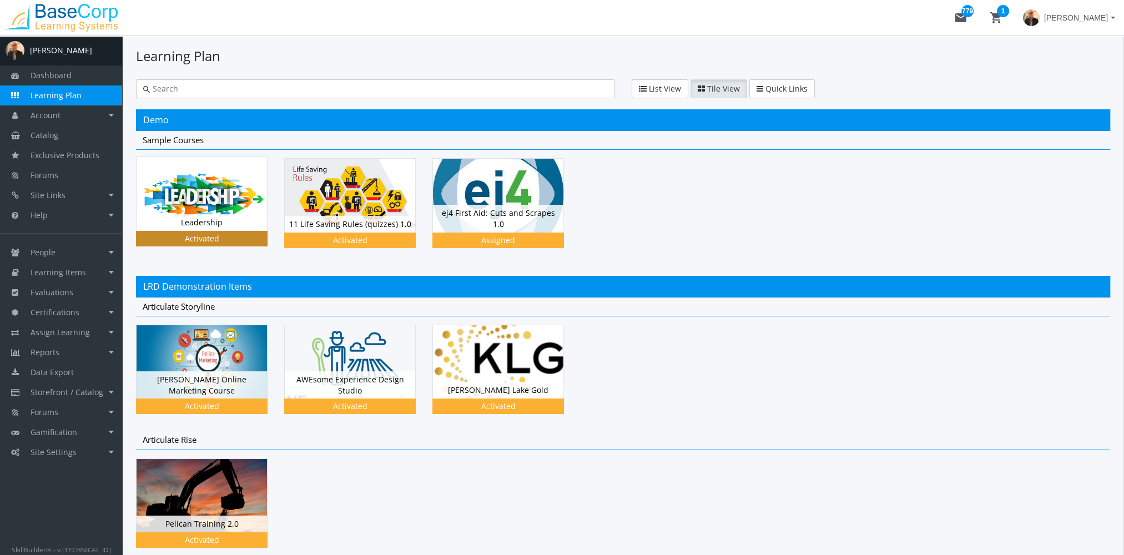
click at [186, 208] on img at bounding box center [202, 193] width 130 height 73
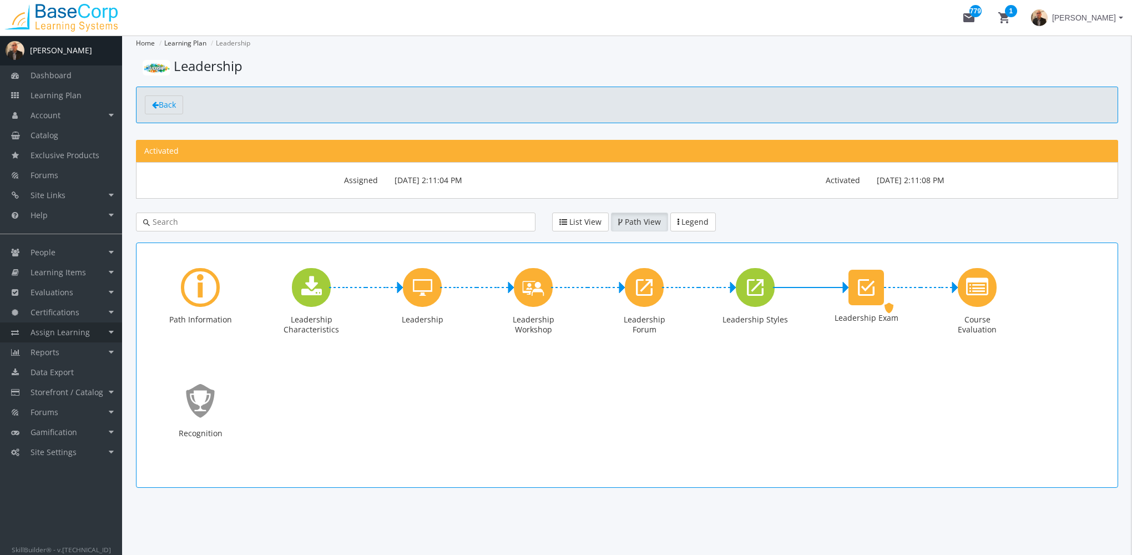
click at [83, 335] on span "Assign Learning" at bounding box center [60, 332] width 59 height 11
click at [80, 391] on link "Path to Learner Assignments" at bounding box center [69, 389] width 105 height 31
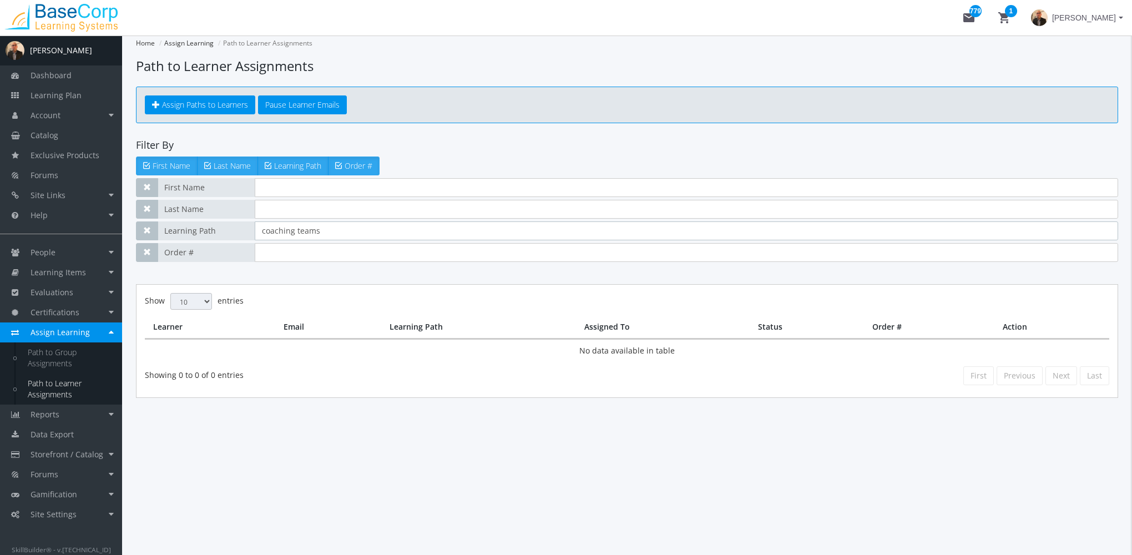
drag, startPoint x: 361, startPoint y: 235, endPoint x: 87, endPoint y: 226, distance: 274.9
click at [87, 226] on div "A Amit Ramchandani Dashboard Learning Plan Account Account Badges Certificates …" at bounding box center [566, 296] width 1132 height 520
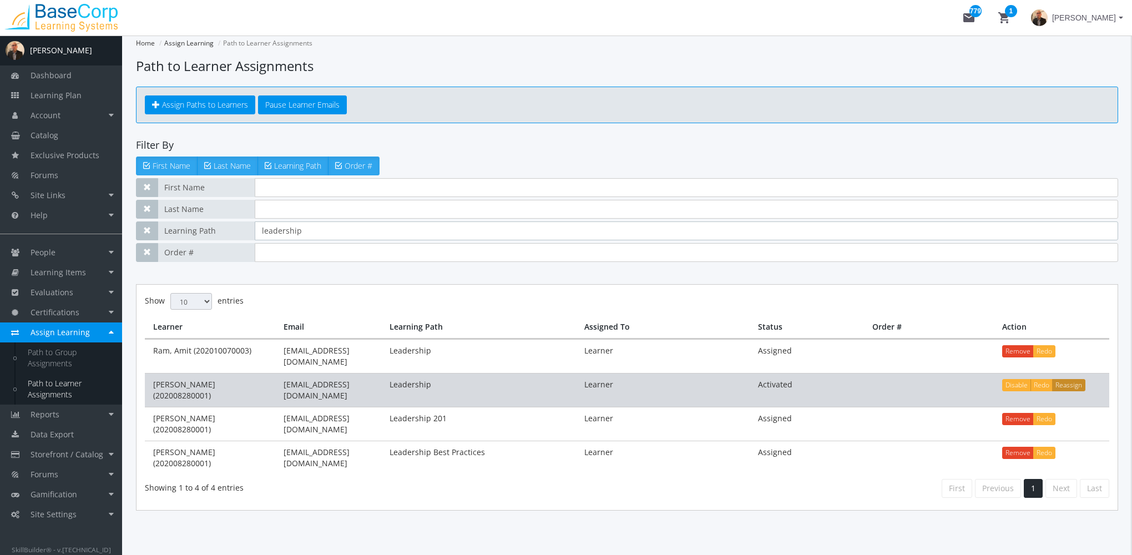
type input "leadership"
click at [1066, 379] on button "Reassign" at bounding box center [1068, 385] width 33 height 12
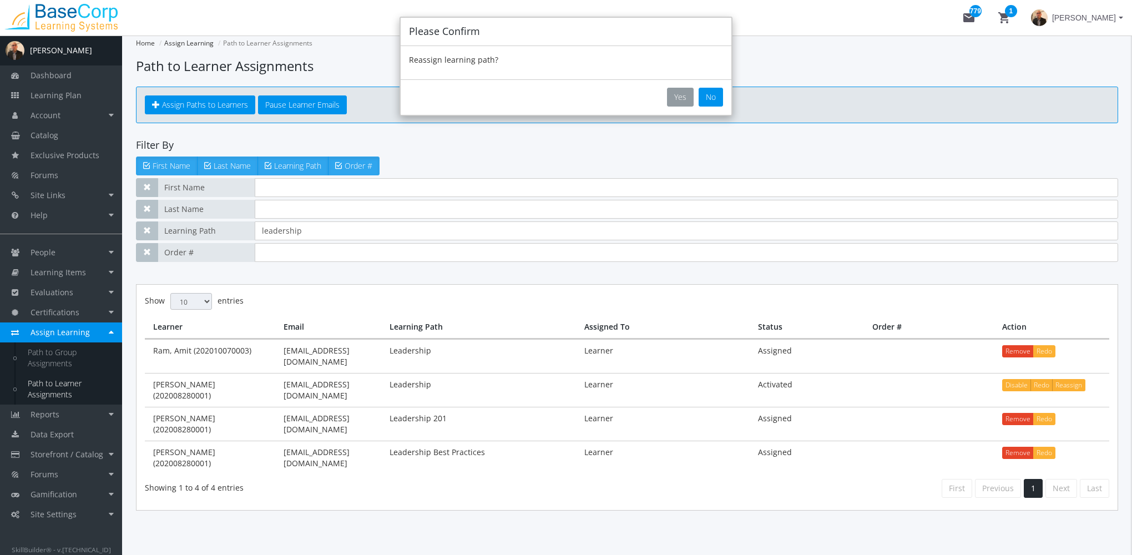
click at [671, 94] on button "Yes" at bounding box center [680, 97] width 27 height 19
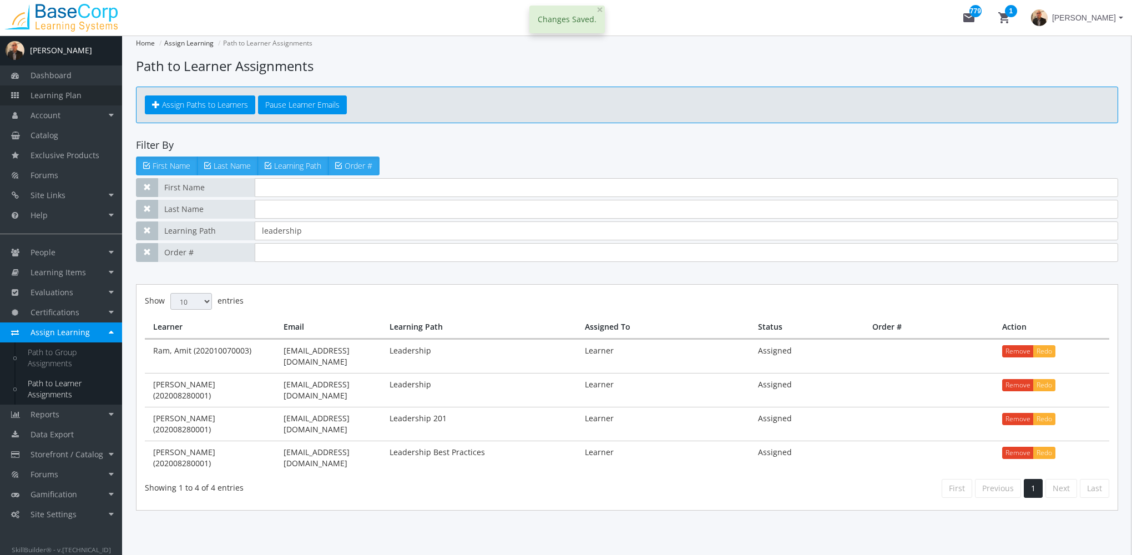
click at [67, 94] on span "Learning Plan" at bounding box center [56, 95] width 51 height 11
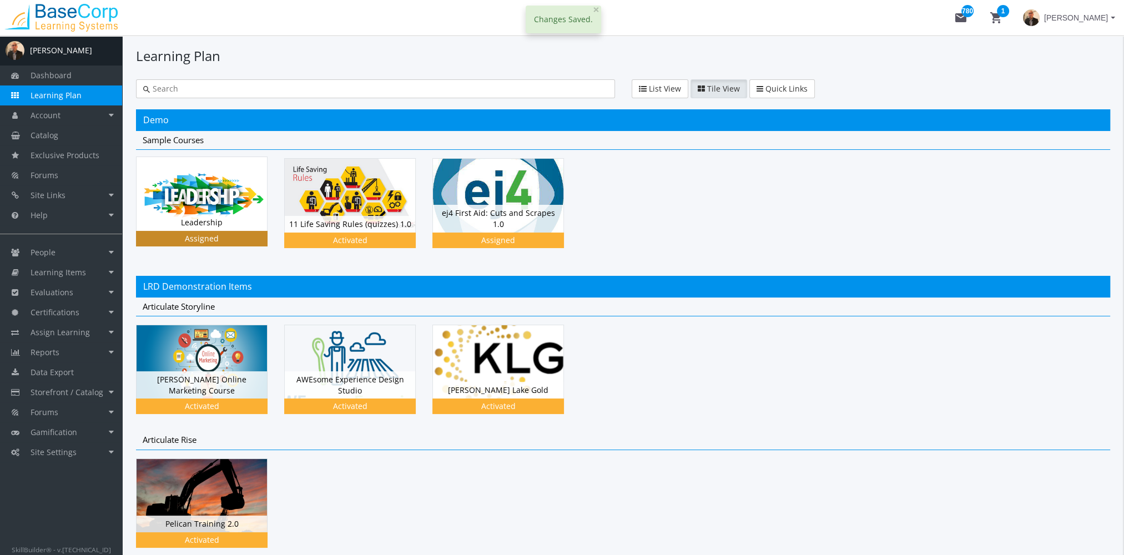
click at [174, 175] on img at bounding box center [202, 193] width 130 height 73
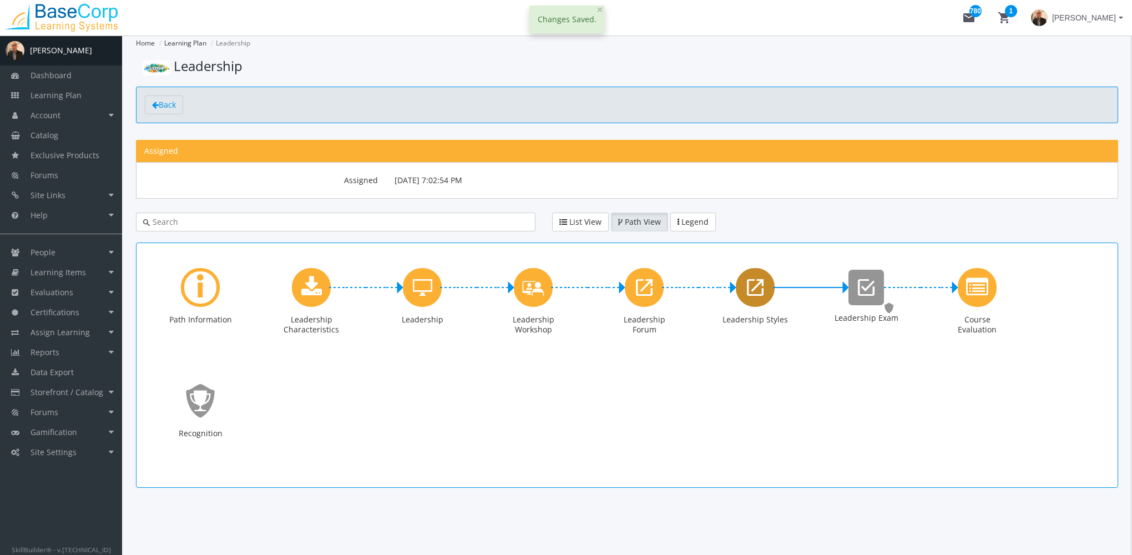
click at [752, 286] on icon "Leadership Styles" at bounding box center [755, 287] width 17 height 22
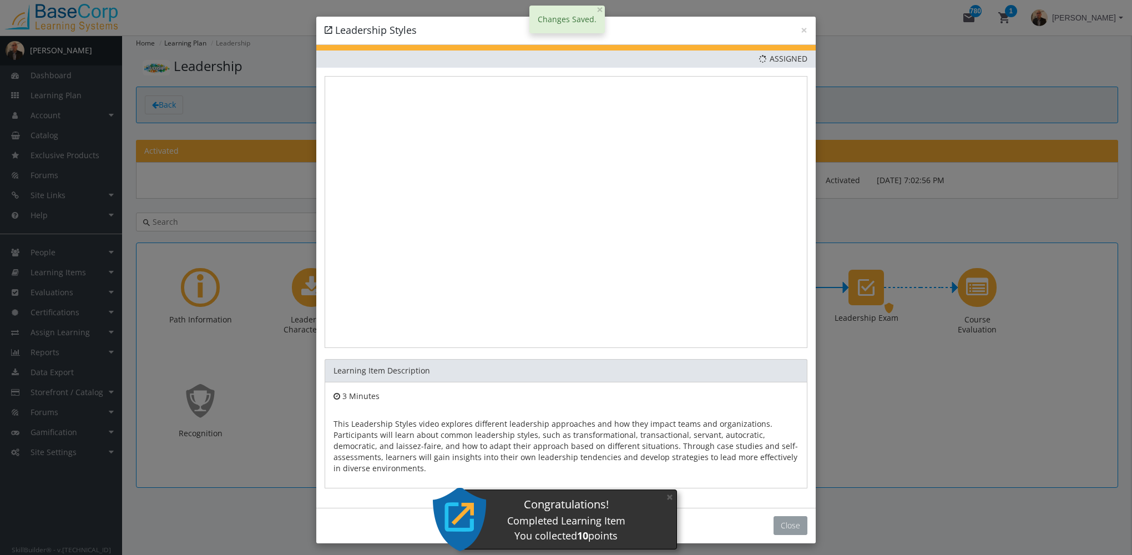
click at [782, 527] on button "Close" at bounding box center [791, 525] width 34 height 19
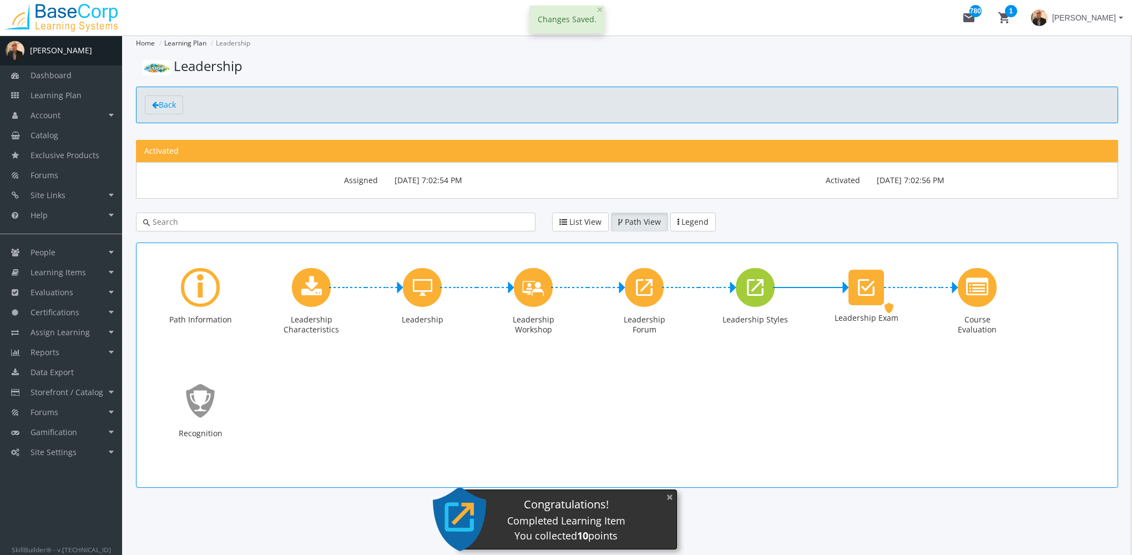
click at [673, 496] on button "×" at bounding box center [670, 497] width 18 height 23
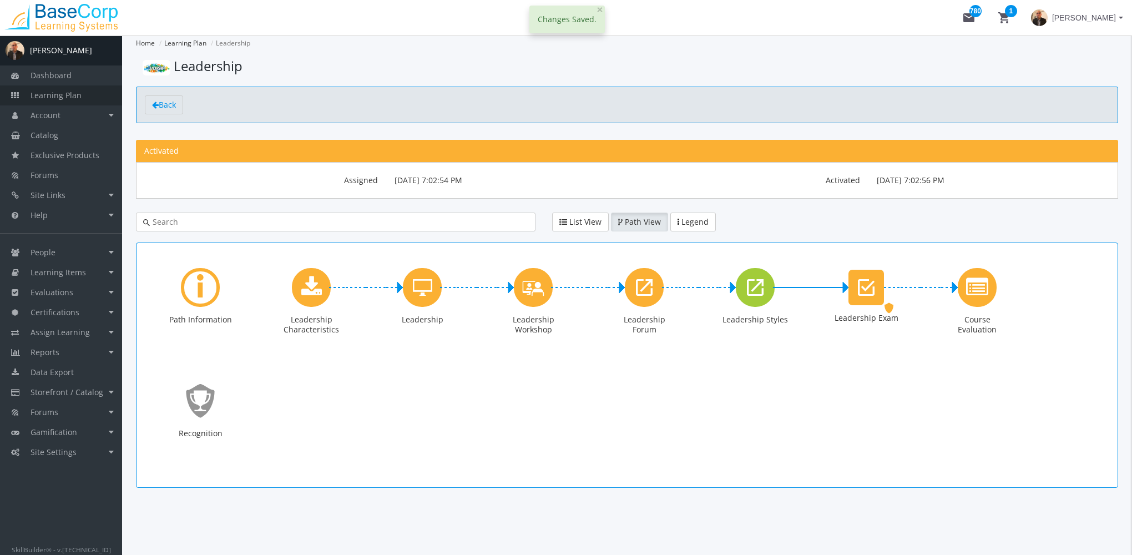
click at [73, 103] on link "Learning Plan" at bounding box center [61, 95] width 122 height 20
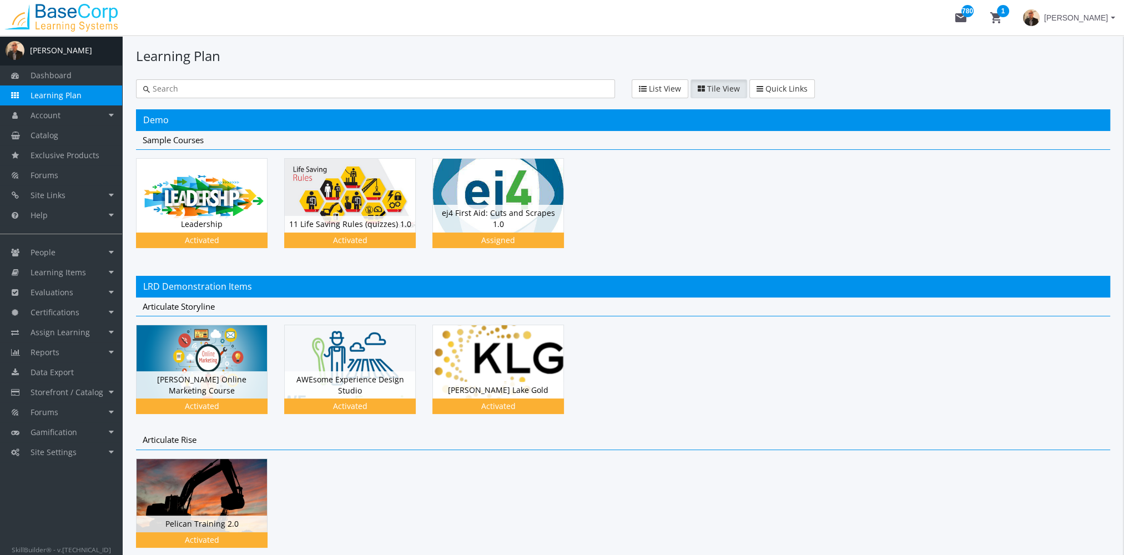
click at [1113, 18] on b at bounding box center [1113, 18] width 4 height 2
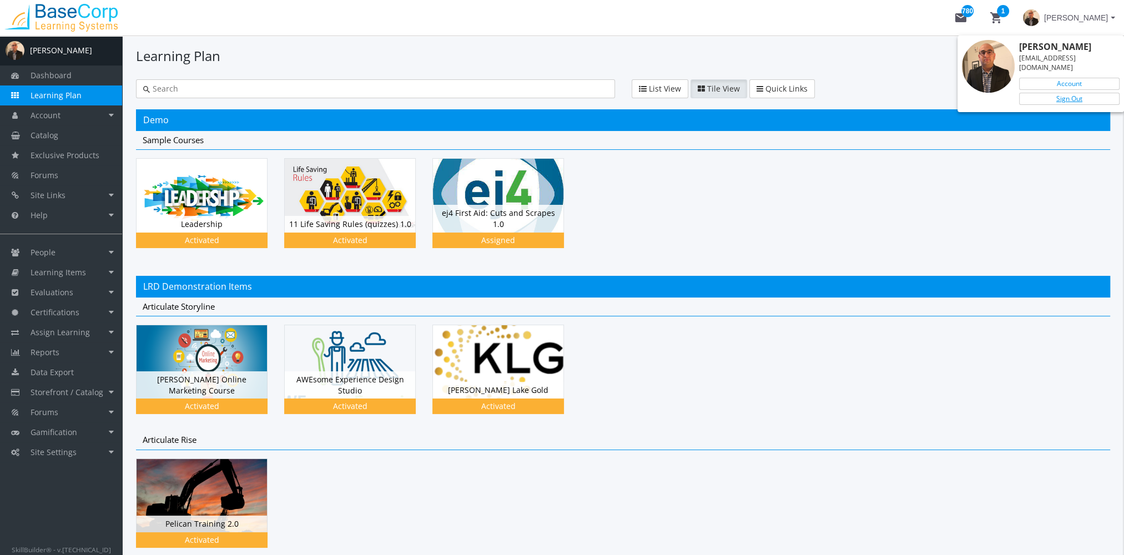
drag, startPoint x: 1078, startPoint y: 93, endPoint x: 885, endPoint y: 95, distance: 192.6
click at [1078, 93] on link "Sign Out" at bounding box center [1069, 99] width 100 height 12
